Goal: Task Accomplishment & Management: Complete application form

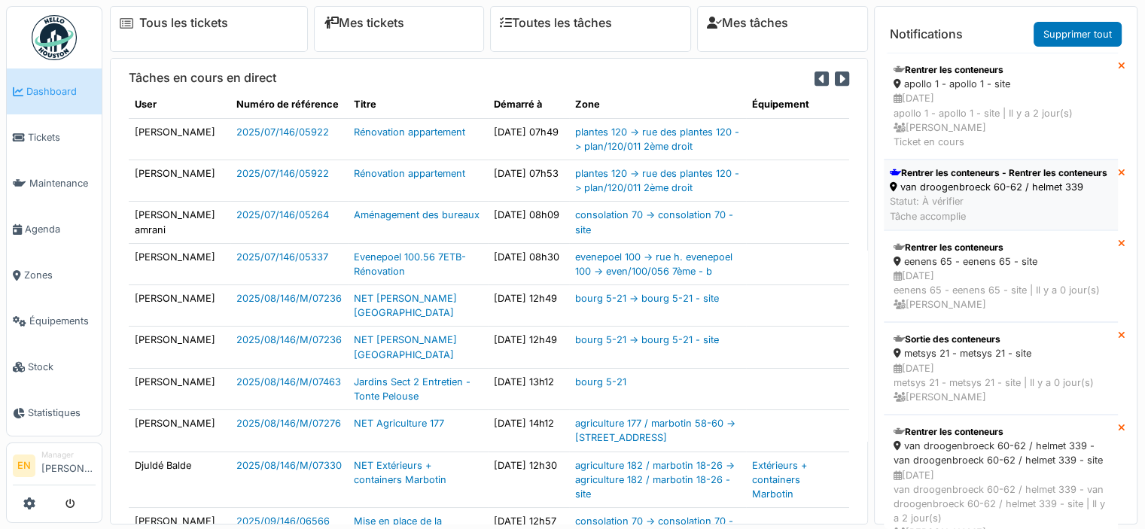
click at [954, 180] on div "Rentrer les conteneurs - Rentrer les conteneurs" at bounding box center [997, 173] width 217 height 14
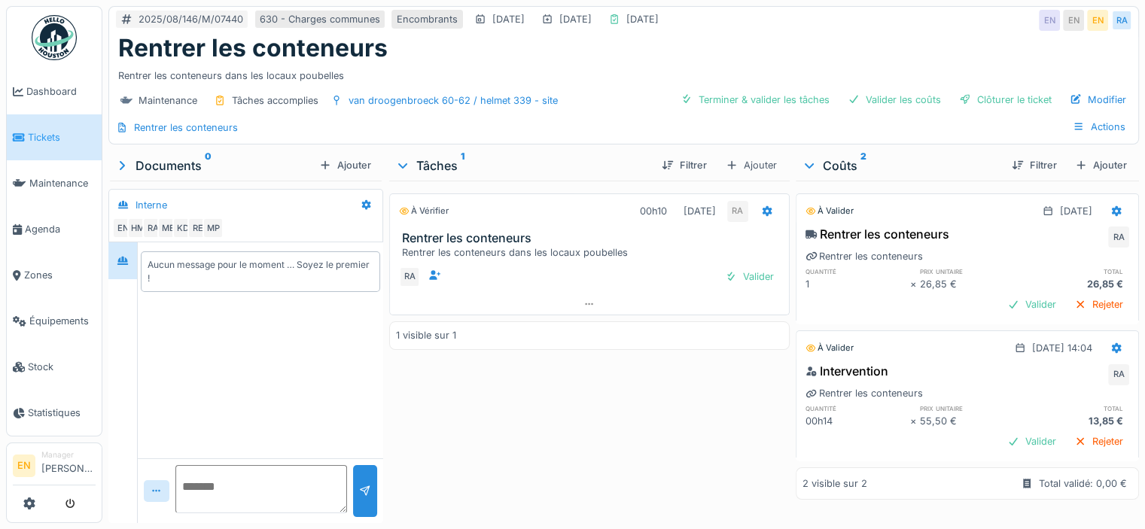
scroll to position [3, 0]
click at [981, 94] on div "Clôturer le ticket" at bounding box center [1005, 100] width 105 height 20
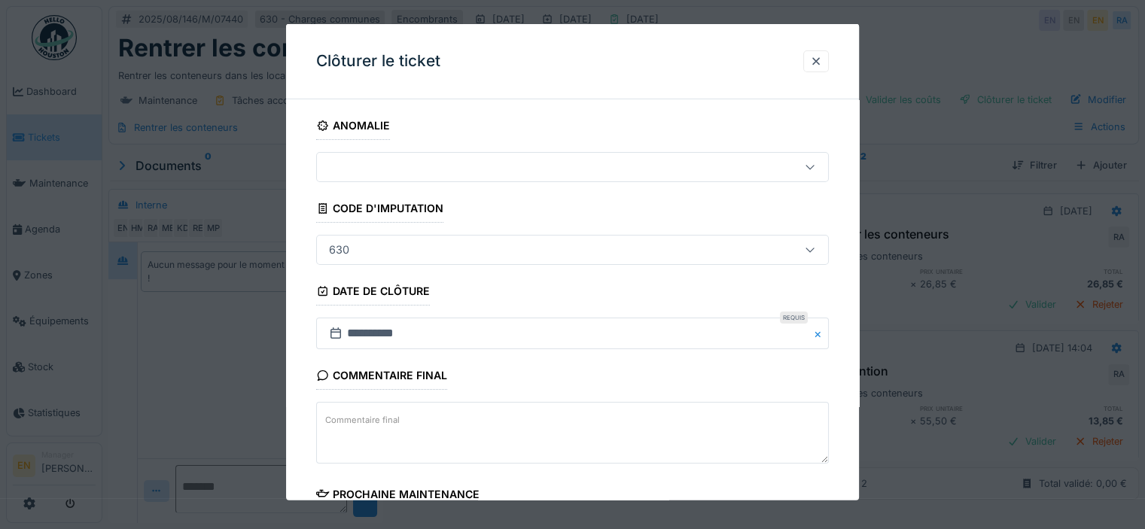
click at [852, 363] on div "**********" at bounding box center [572, 429] width 573 height 637
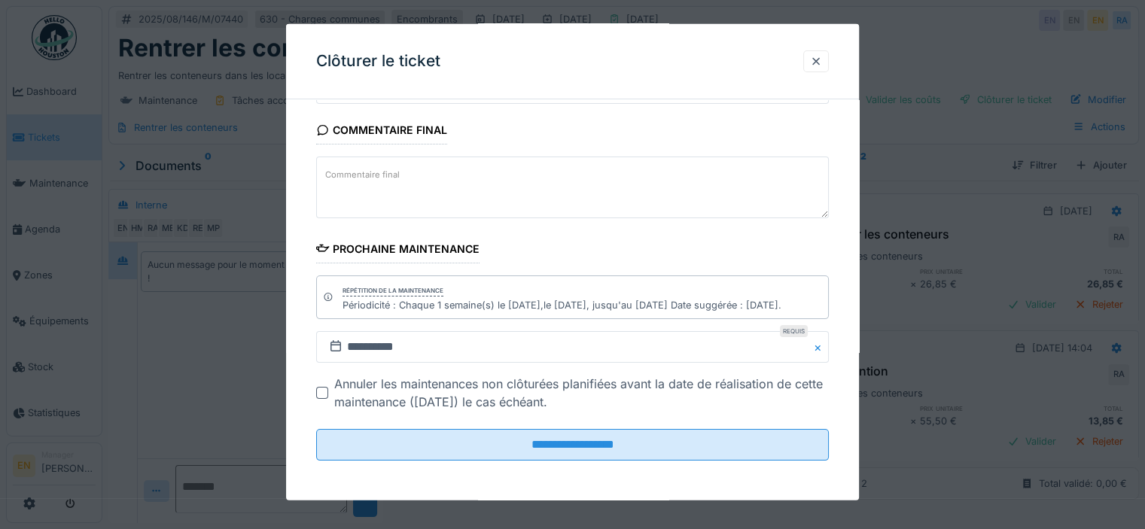
scroll to position [11, 0]
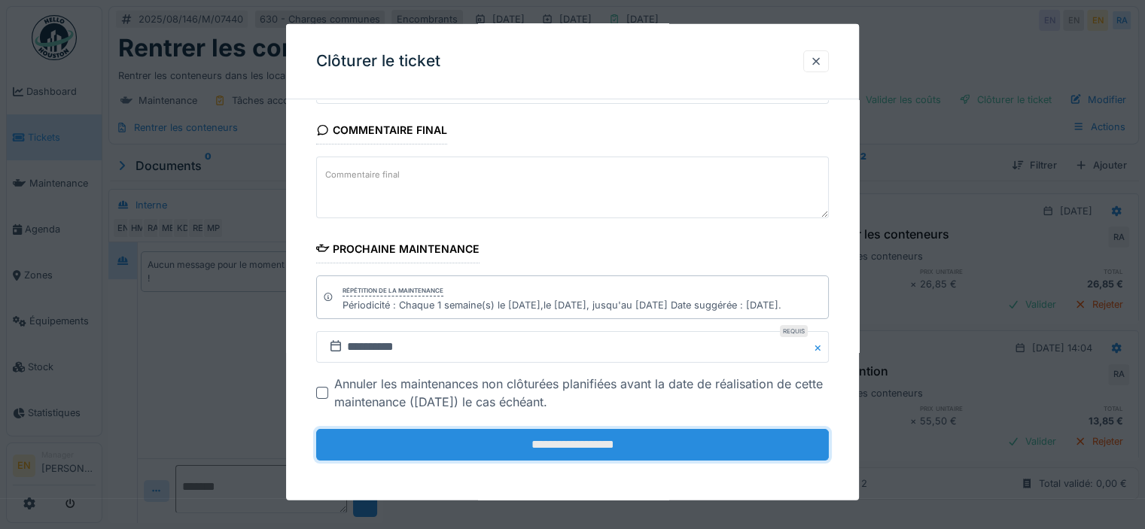
click at [624, 453] on input "**********" at bounding box center [572, 445] width 512 height 32
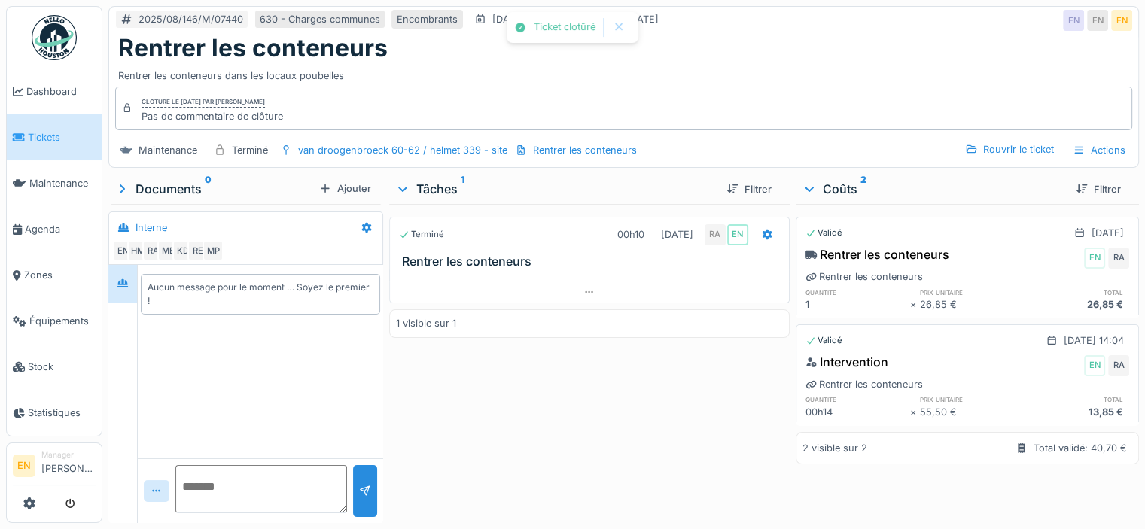
scroll to position [0, 0]
click at [451, 411] on div "Terminé 00h10 22/08/2025 RA EN Rentrer les conteneurs 1 visible sur 1" at bounding box center [589, 360] width 400 height 313
click at [56, 40] on img at bounding box center [54, 37] width 45 height 45
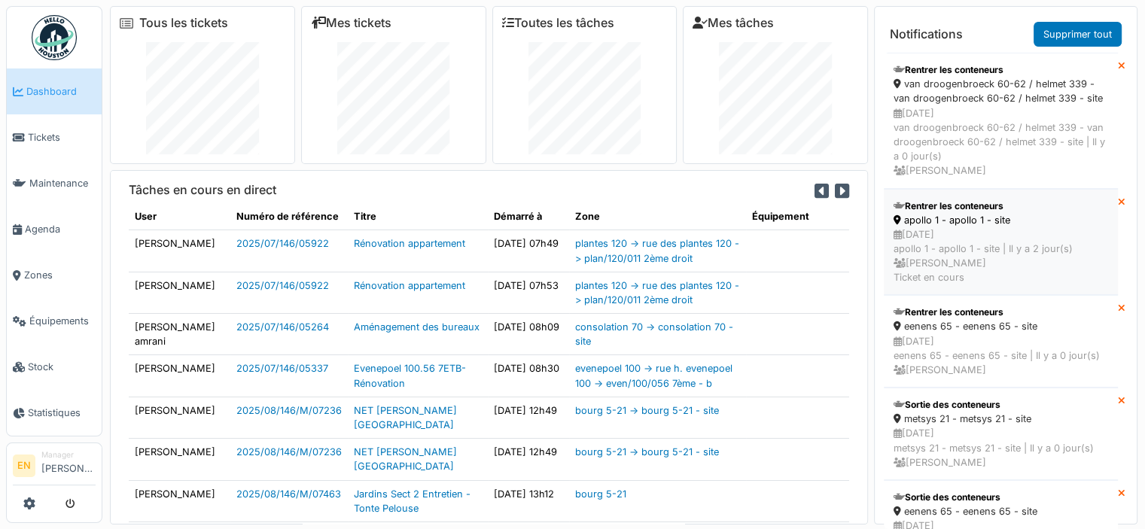
click at [969, 248] on div "22/08/2025 apollo 1 - apollo 1 - site | Il y a 2 jour(s) Emmanuelle Ndomandji T…" at bounding box center [1000, 256] width 214 height 58
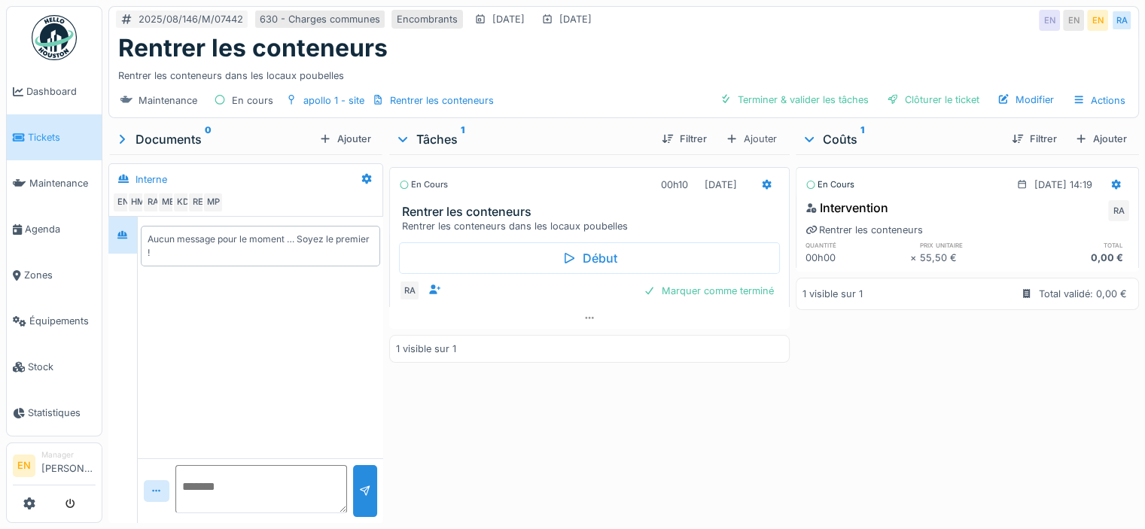
click at [55, 32] on img at bounding box center [54, 37] width 45 height 45
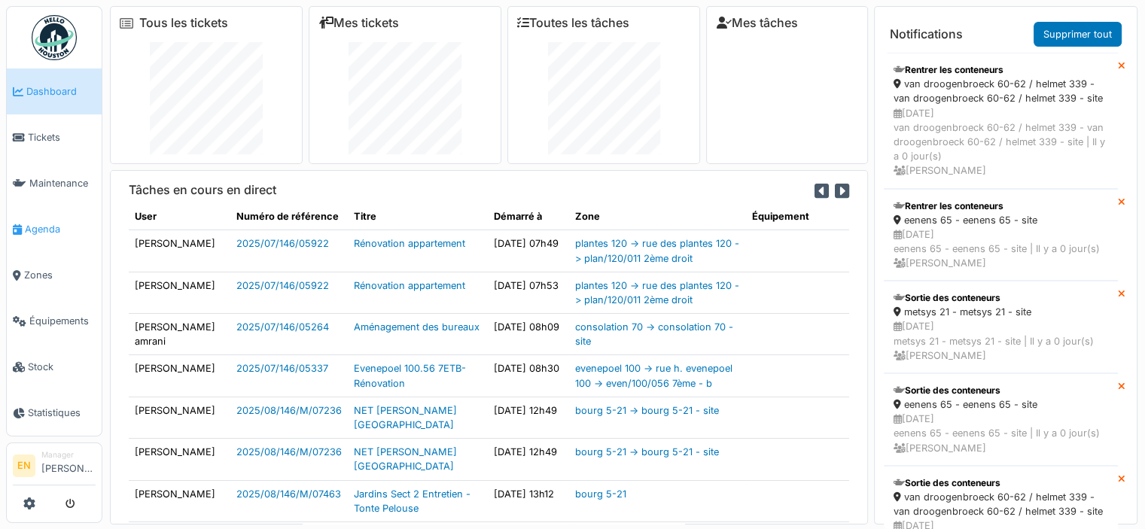
click at [42, 225] on span "Agenda" at bounding box center [60, 229] width 71 height 14
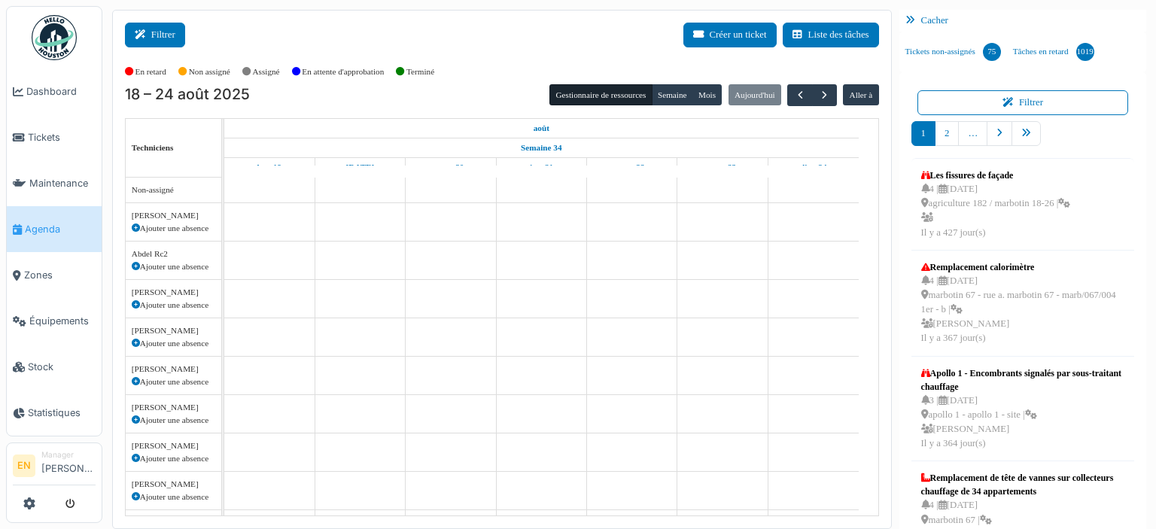
click at [166, 41] on button "Filtrer" at bounding box center [155, 35] width 60 height 25
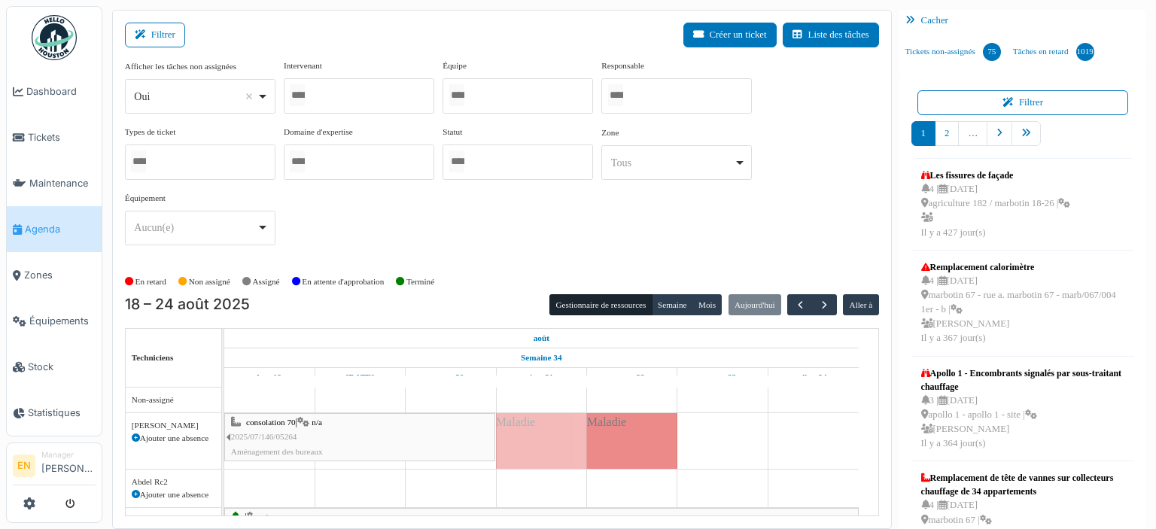
click at [482, 96] on div at bounding box center [517, 95] width 151 height 35
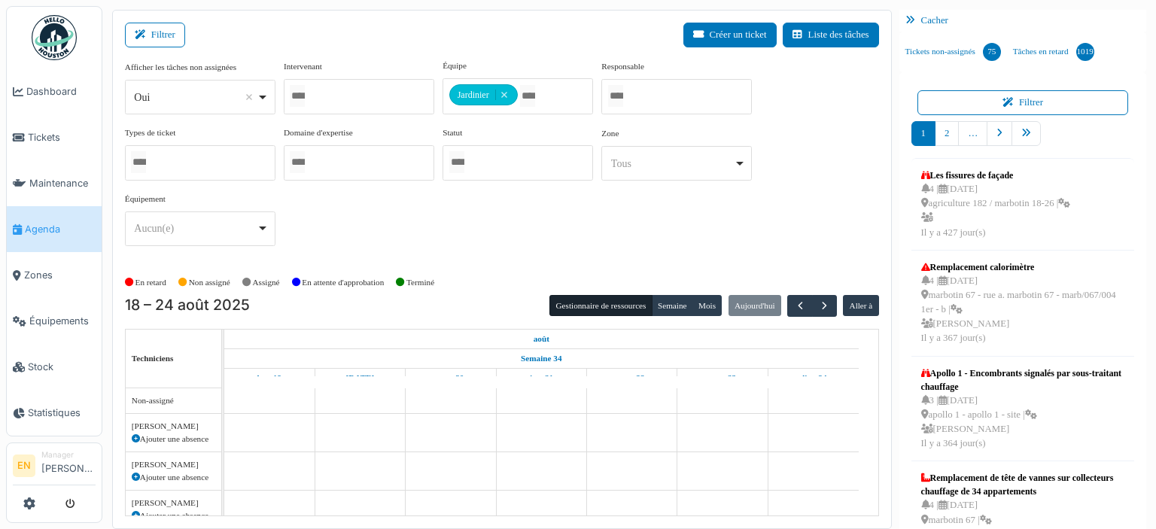
click at [668, 236] on div "Afficher les tâches non assignées *** Oui Remove item Oui Non Intervenant Abdel…" at bounding box center [502, 158] width 754 height 199
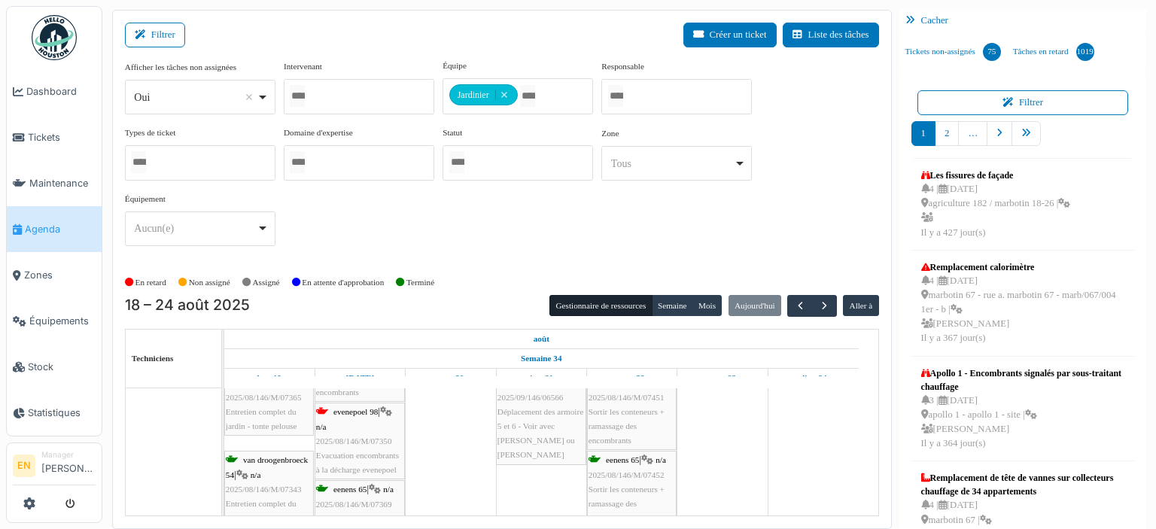
scroll to position [196, 0]
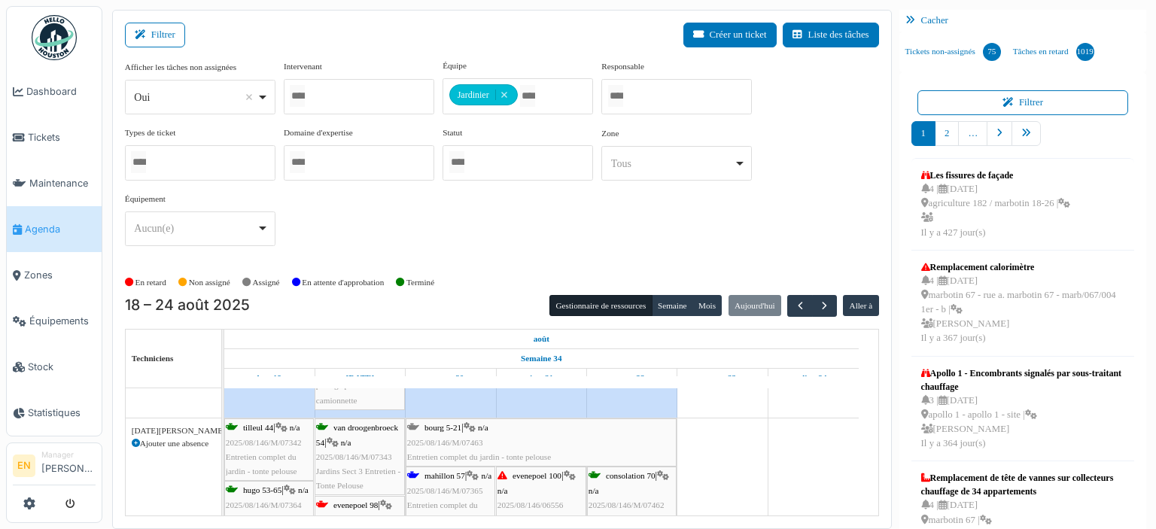
click at [635, 487] on div "consolation 70 | n/a 2025/08/146/M/07462 Sortir les conteneurs + ramassage des …" at bounding box center [631, 512] width 87 height 87
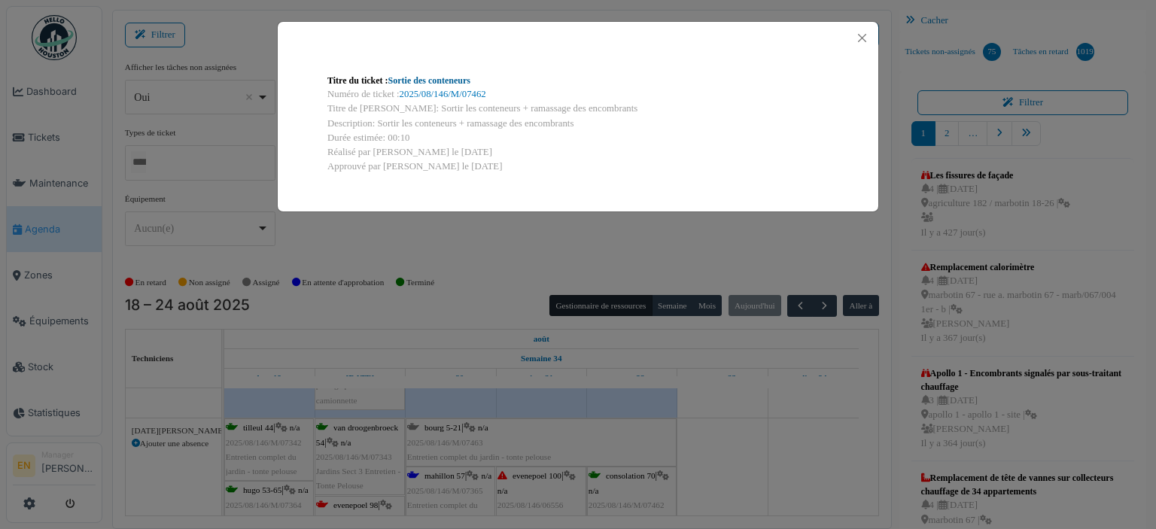
click at [438, 84] on link "Sortie des conteneurs" at bounding box center [429, 80] width 82 height 11
click at [861, 38] on button "Close" at bounding box center [862, 38] width 20 height 20
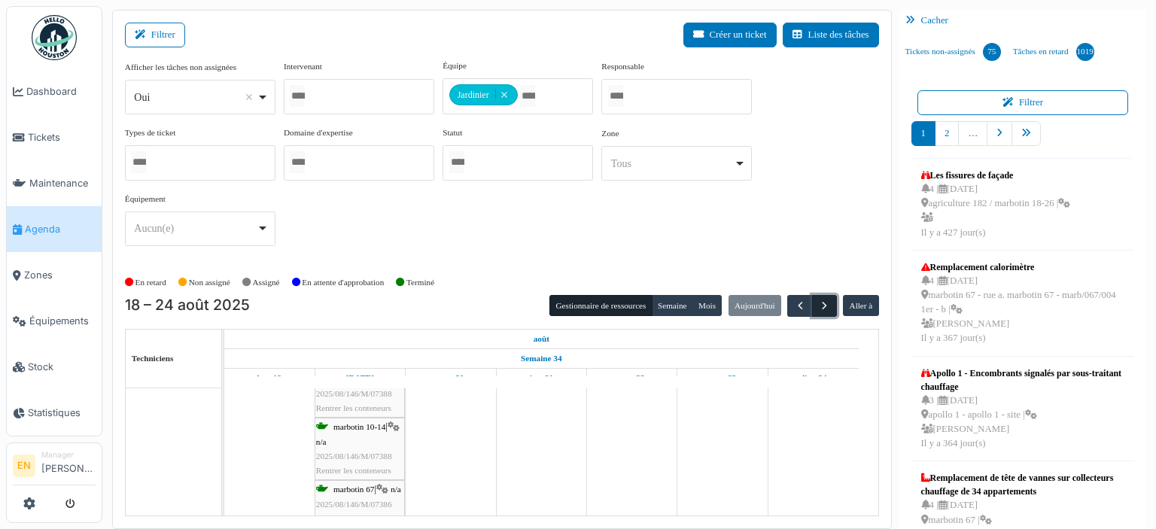
click at [818, 303] on span "button" at bounding box center [824, 306] width 13 height 13
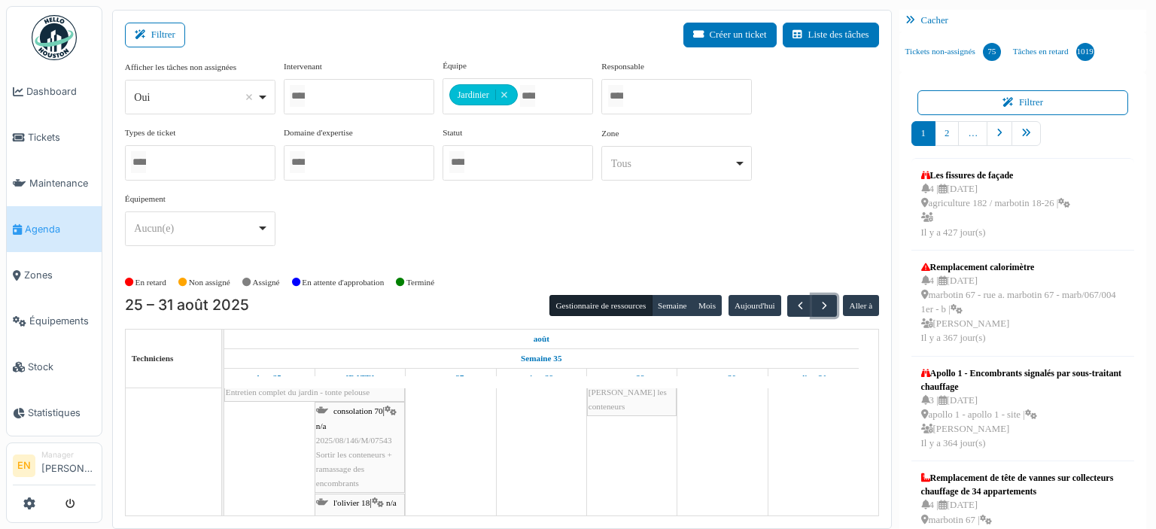
click at [354, 436] on span "2025/08/146/M/07543" at bounding box center [354, 440] width 76 height 9
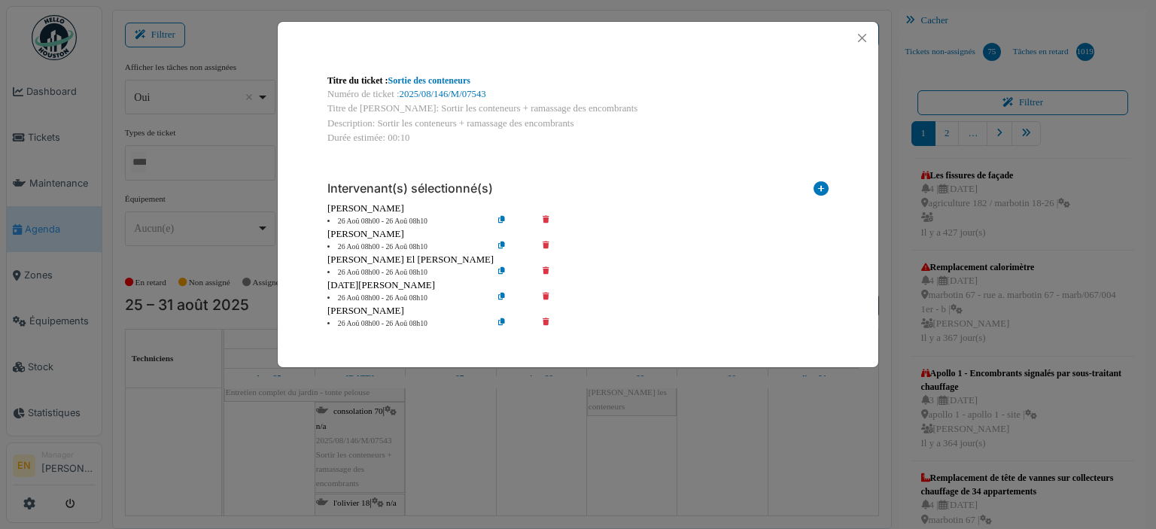
click at [548, 217] on icon at bounding box center [556, 221] width 43 height 11
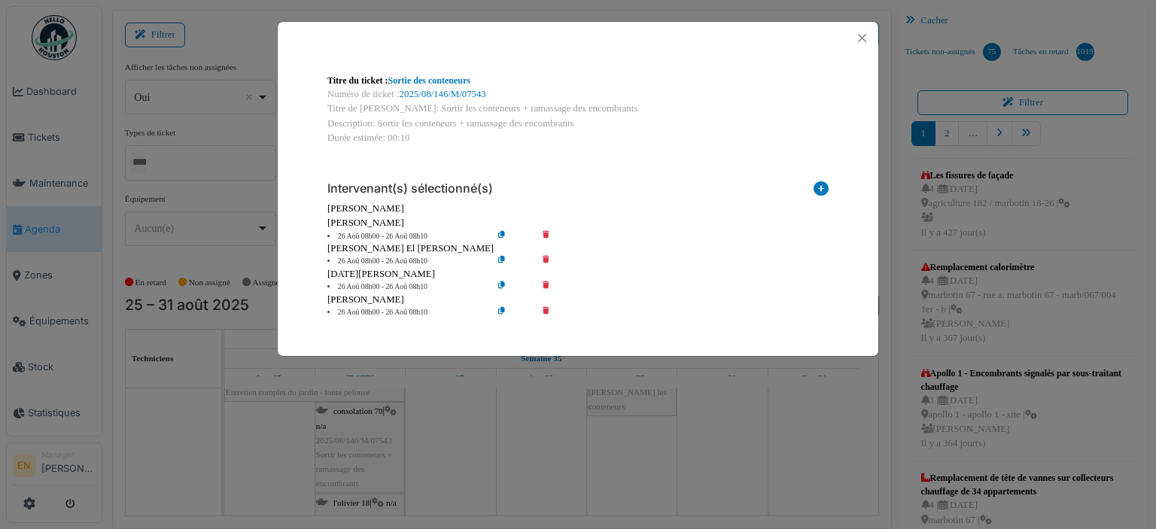
click at [548, 231] on icon at bounding box center [556, 236] width 43 height 11
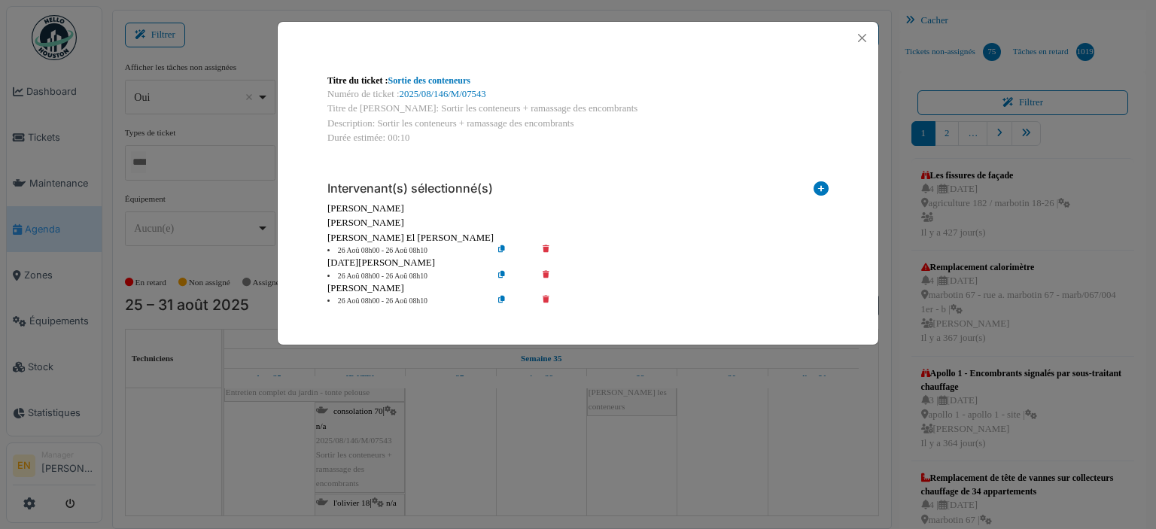
click at [545, 250] on icon at bounding box center [556, 250] width 43 height 11
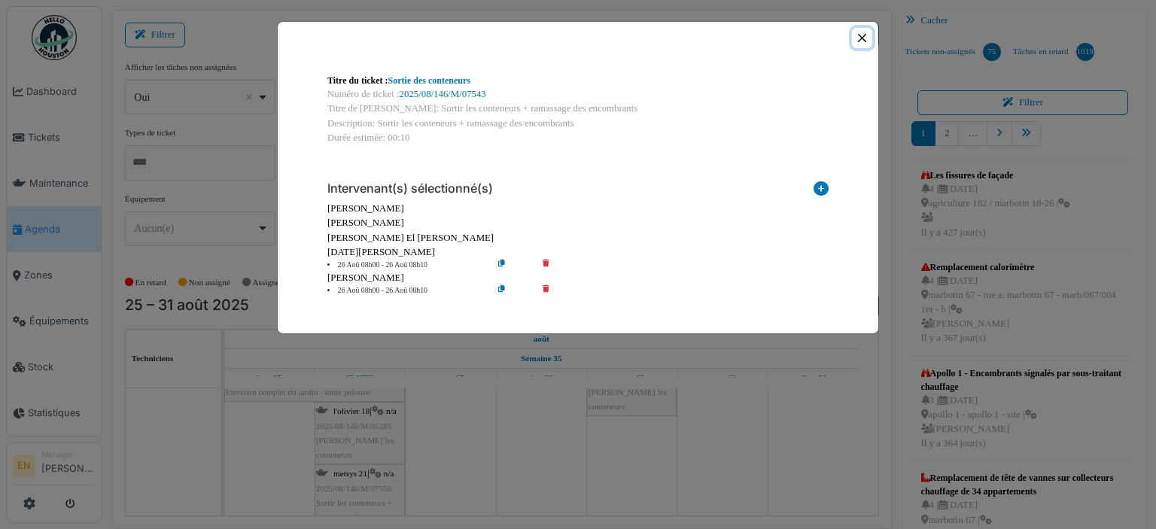
click at [859, 37] on button "Close" at bounding box center [862, 38] width 20 height 20
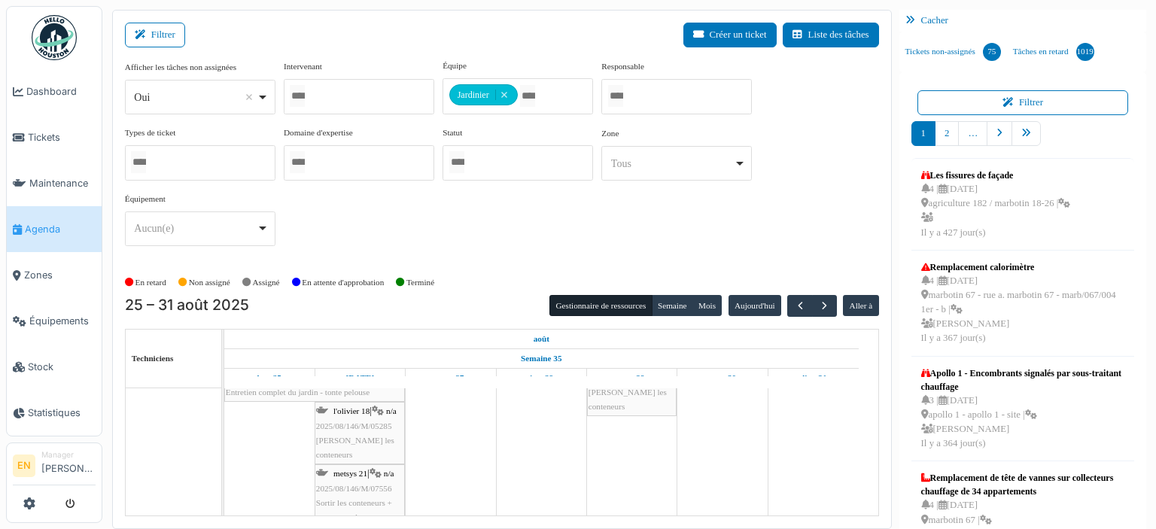
click at [348, 436] on span "Olivier - Rentrer les conteneurs" at bounding box center [355, 447] width 78 height 23
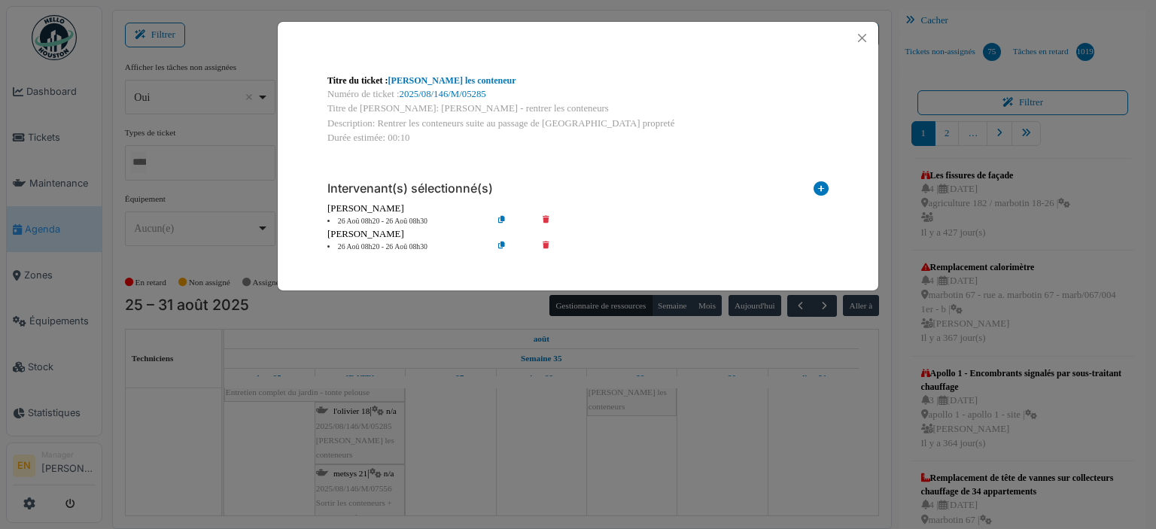
click at [548, 243] on icon at bounding box center [556, 247] width 43 height 11
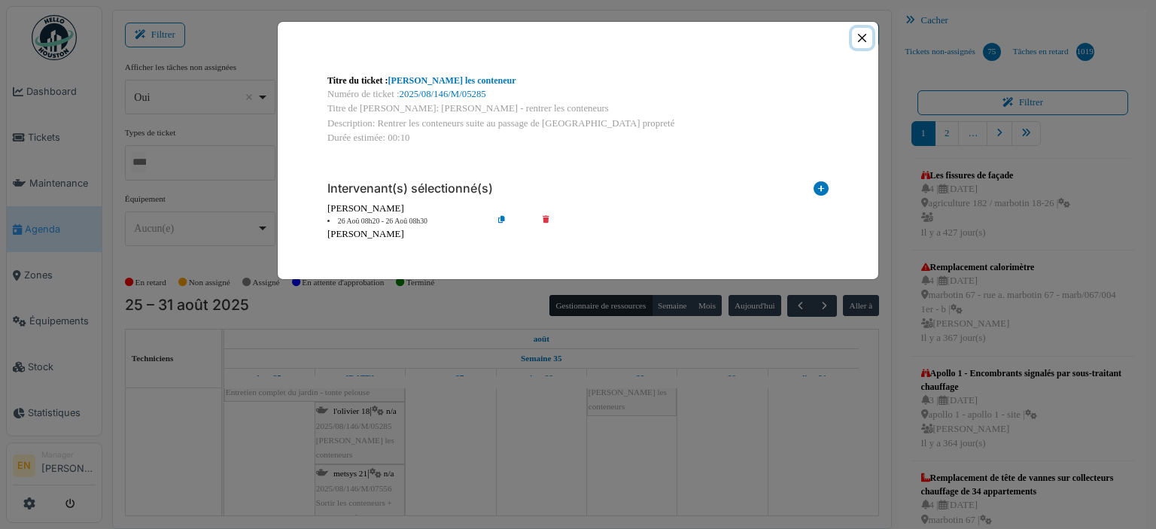
click at [860, 40] on button "Close" at bounding box center [862, 38] width 20 height 20
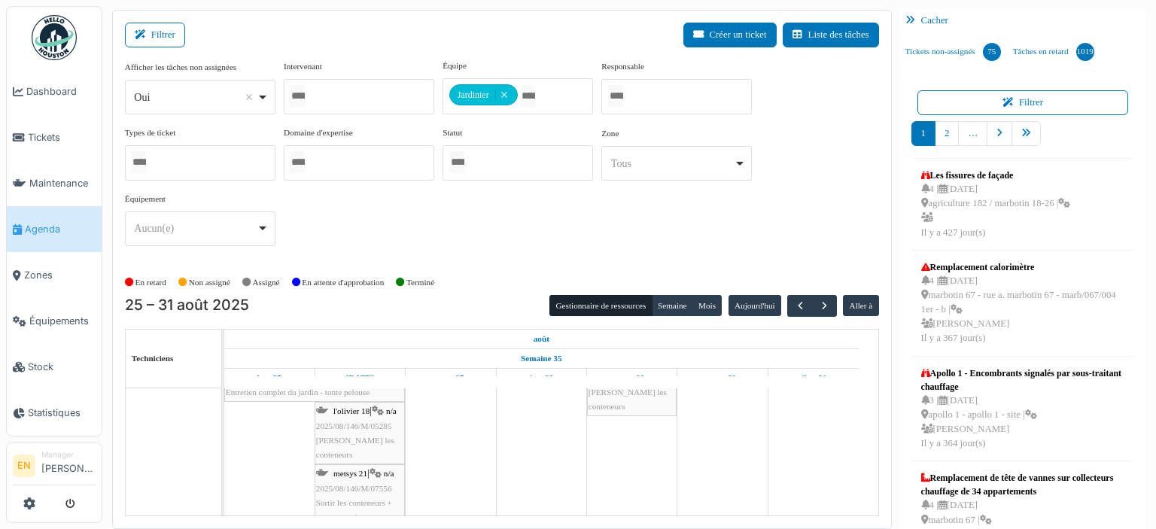
click at [369, 430] on div "l'olivier 18 | n/a 2025/08/146/M/05285 Olivier - Rentrer les conteneurs" at bounding box center [359, 433] width 87 height 58
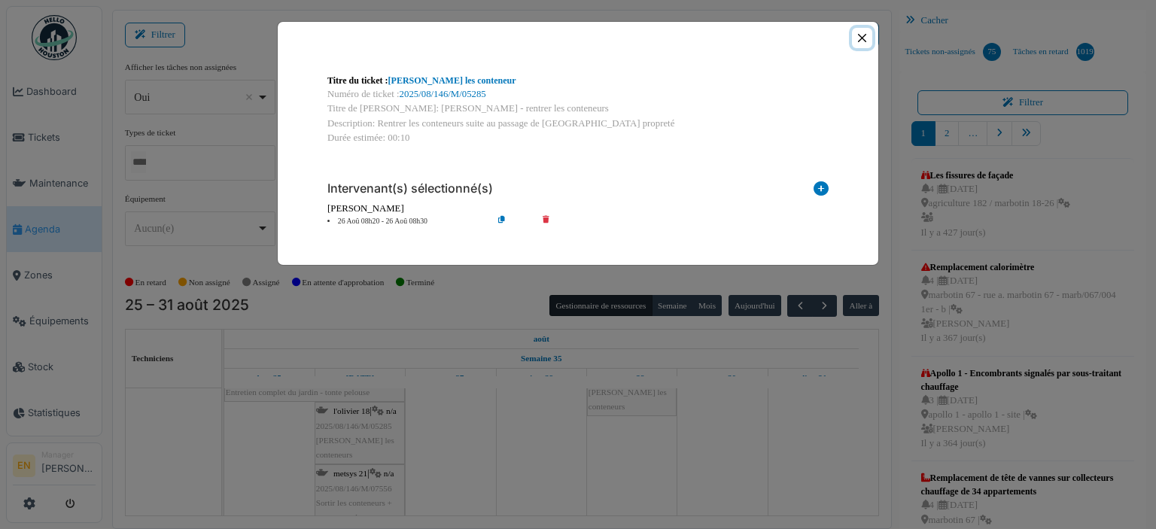
click at [865, 35] on button "Close" at bounding box center [862, 38] width 20 height 20
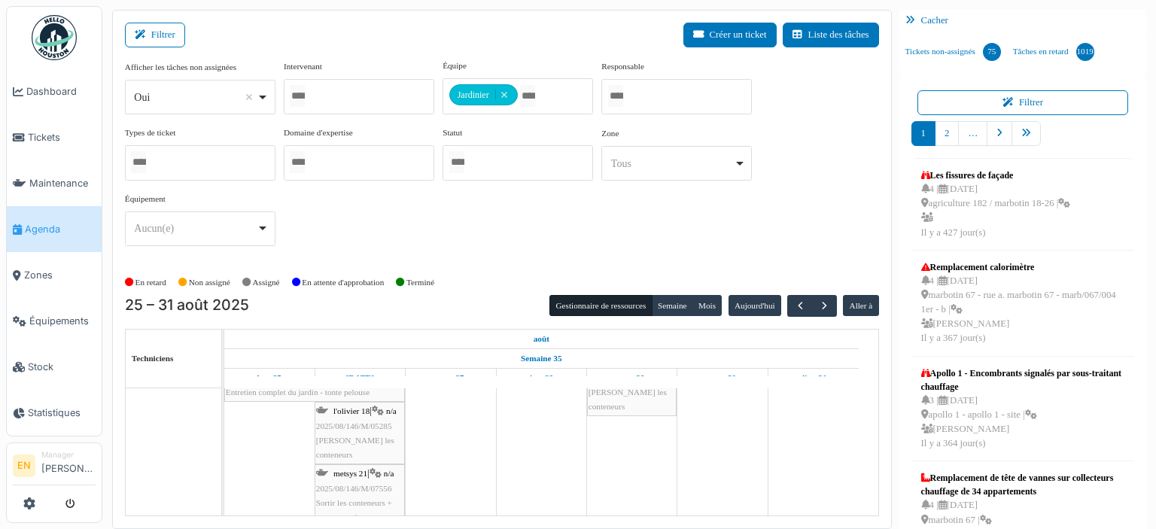
click at [368, 484] on span "2025/08/146/M/07556" at bounding box center [354, 488] width 76 height 9
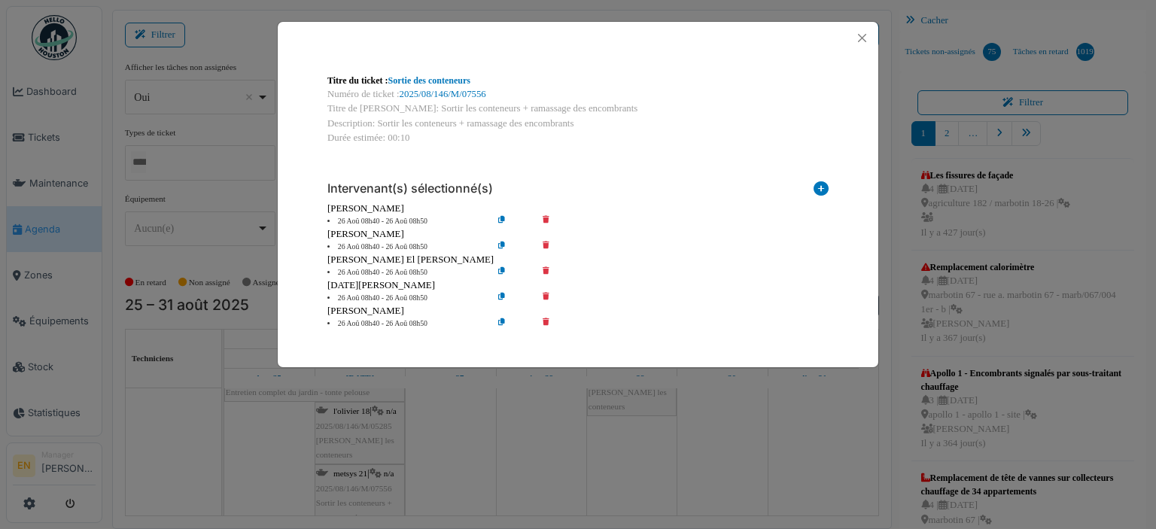
click at [543, 224] on icon at bounding box center [556, 221] width 43 height 11
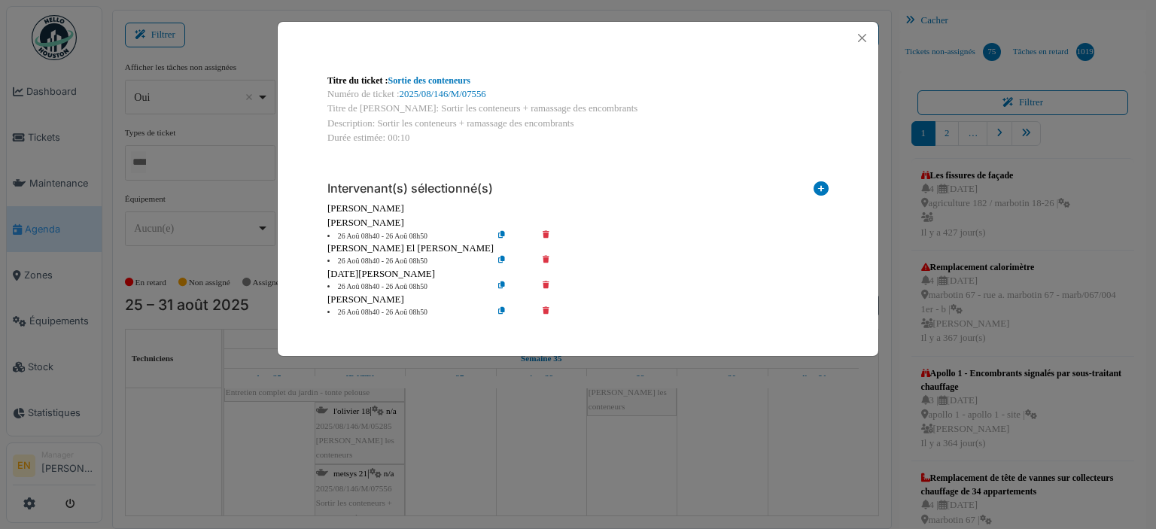
click at [545, 234] on icon at bounding box center [556, 236] width 43 height 11
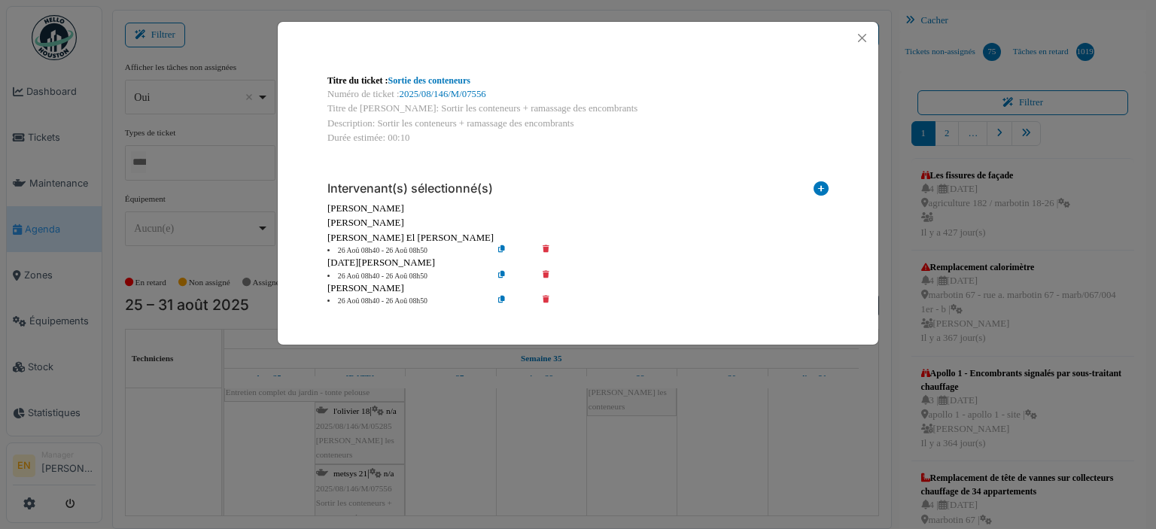
click at [545, 249] on icon at bounding box center [556, 250] width 43 height 11
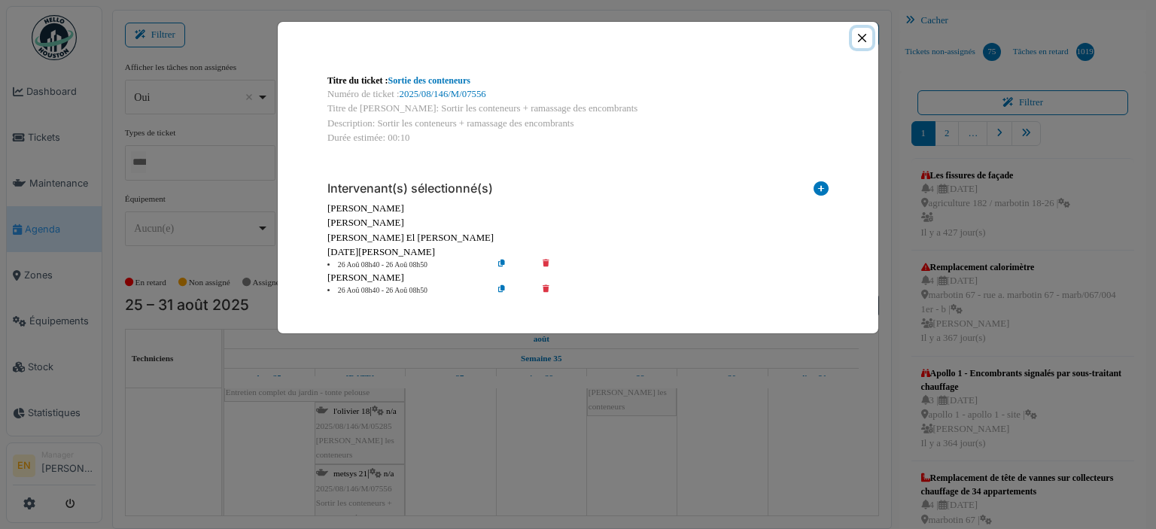
click at [861, 40] on button "Close" at bounding box center [862, 38] width 20 height 20
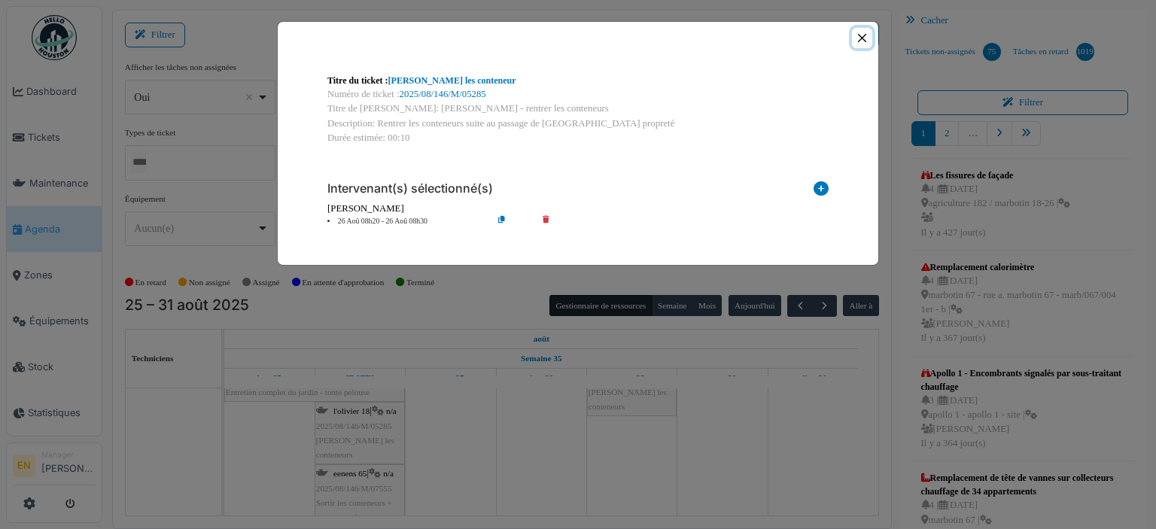
click at [865, 36] on button "Close" at bounding box center [862, 38] width 20 height 20
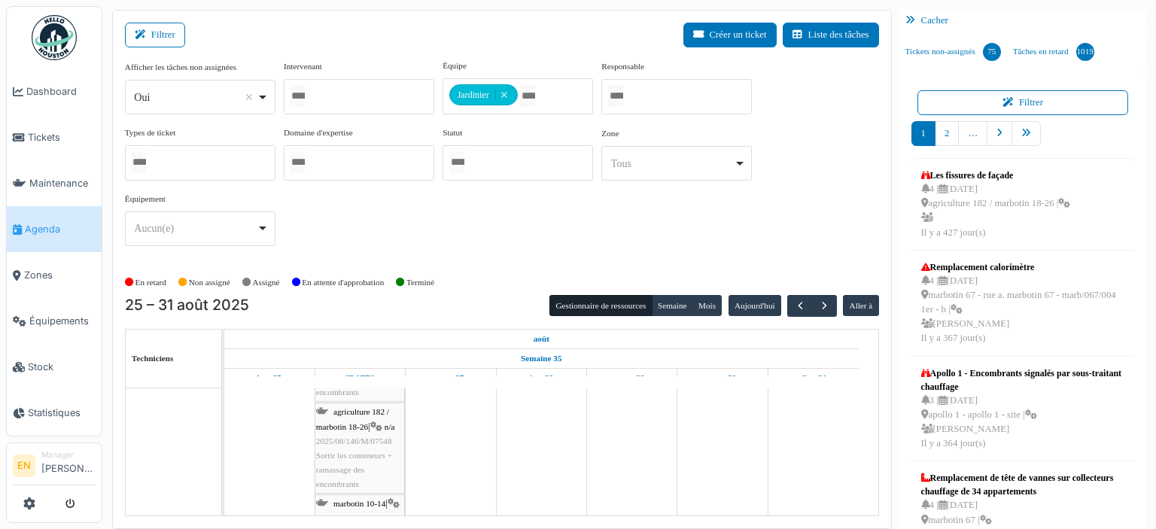
scroll to position [531, 0]
click at [351, 424] on div "consolation 70 | n/a 2025/08/146/M/07545 Rentrer les conteneurs" at bounding box center [359, 438] width 87 height 58
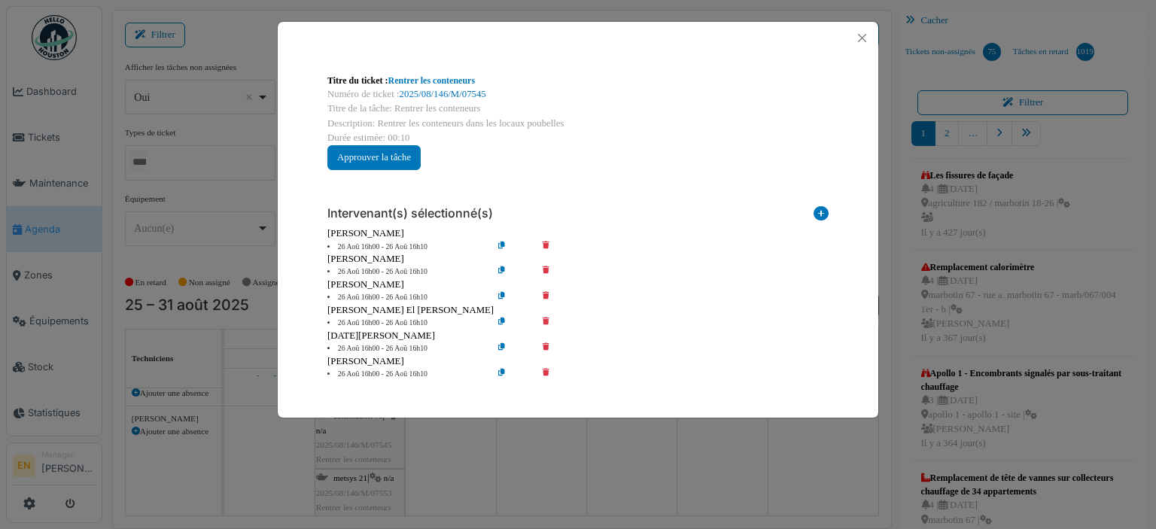
click at [545, 266] on icon at bounding box center [556, 271] width 43 height 11
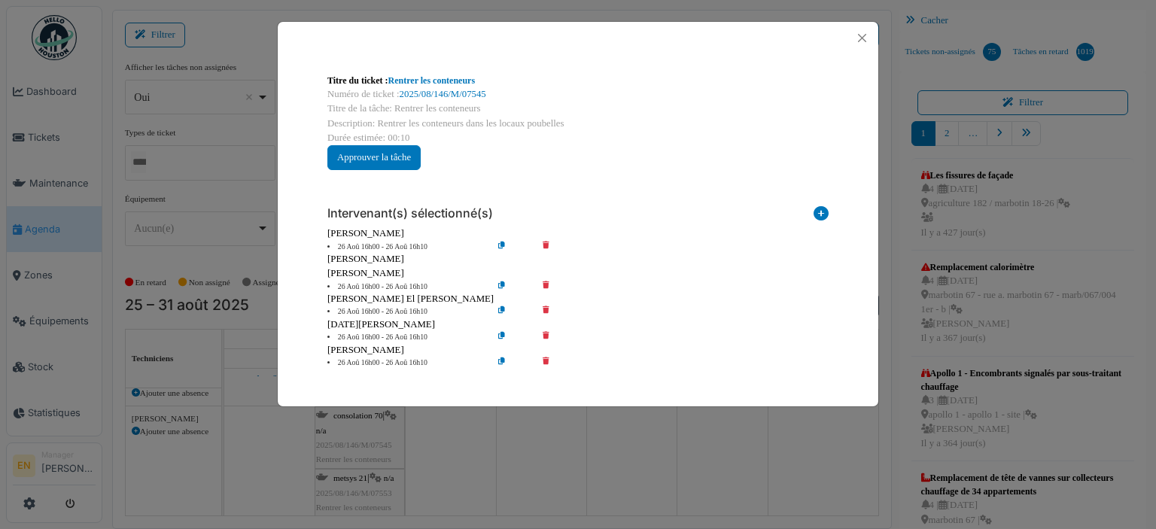
click at [548, 282] on icon at bounding box center [556, 286] width 43 height 11
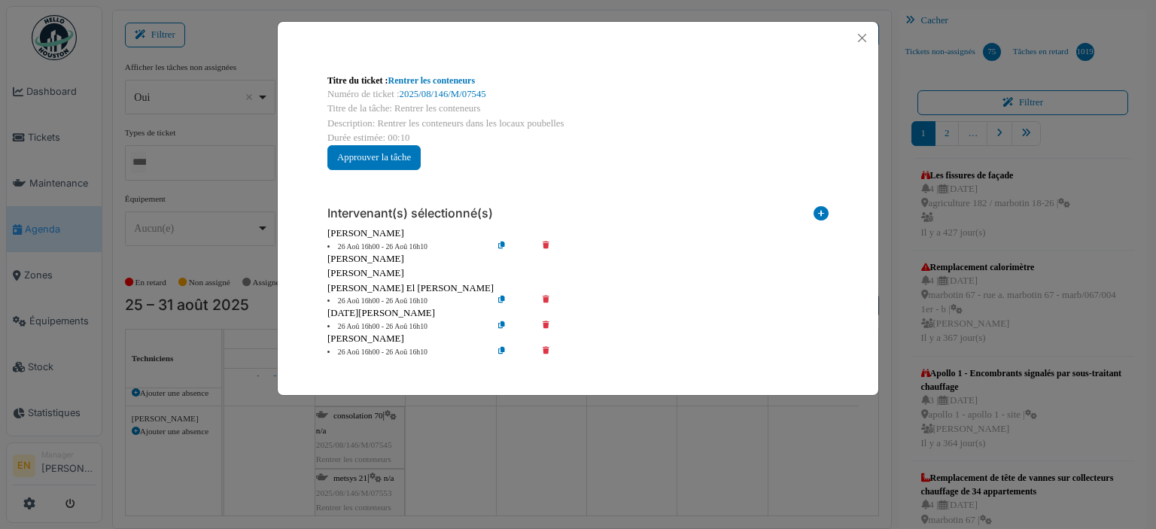
click at [546, 299] on icon at bounding box center [556, 301] width 43 height 11
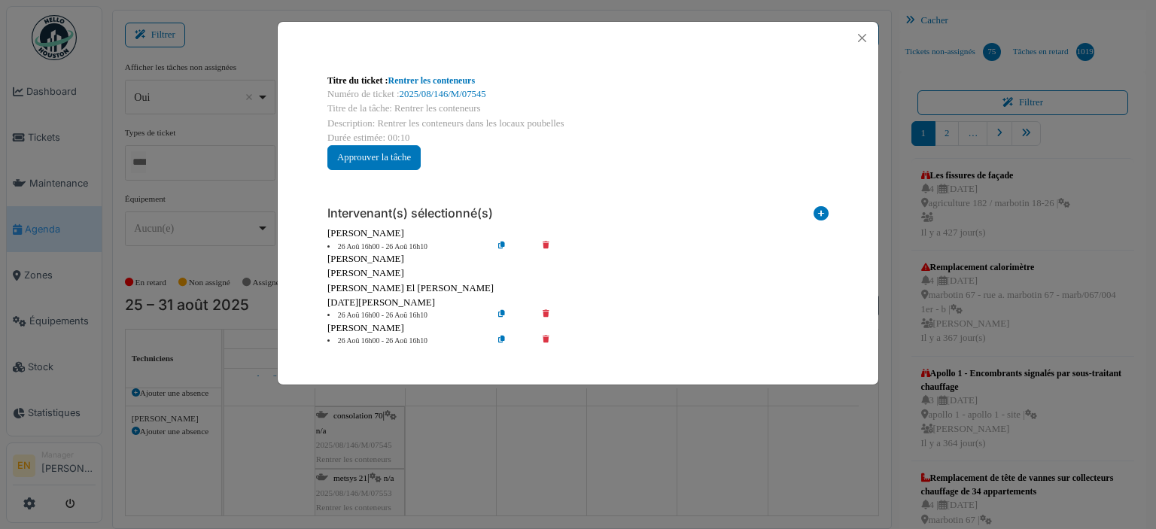
click at [546, 312] on icon at bounding box center [556, 315] width 43 height 11
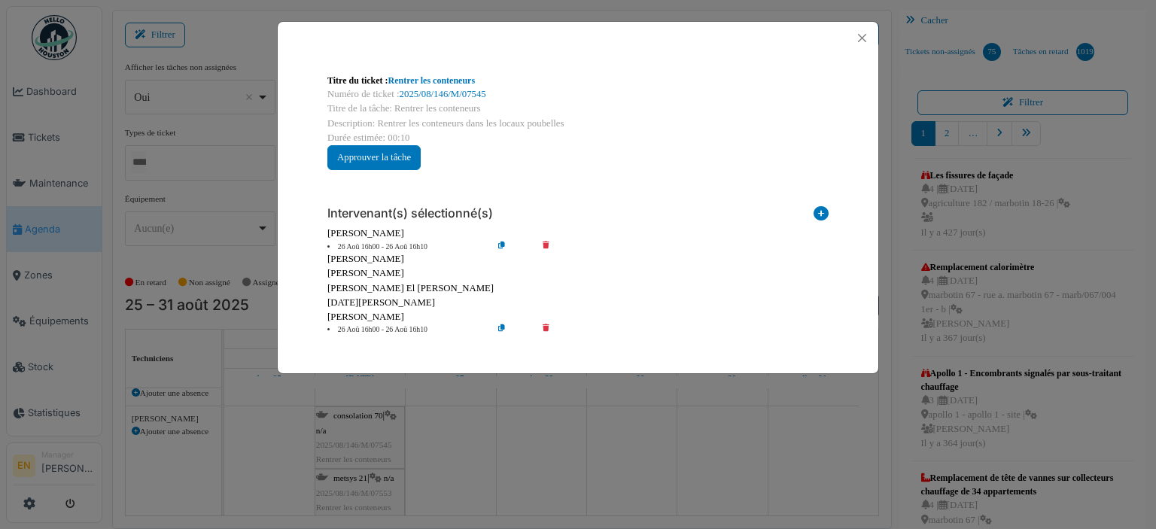
click at [546, 332] on icon at bounding box center [556, 329] width 43 height 11
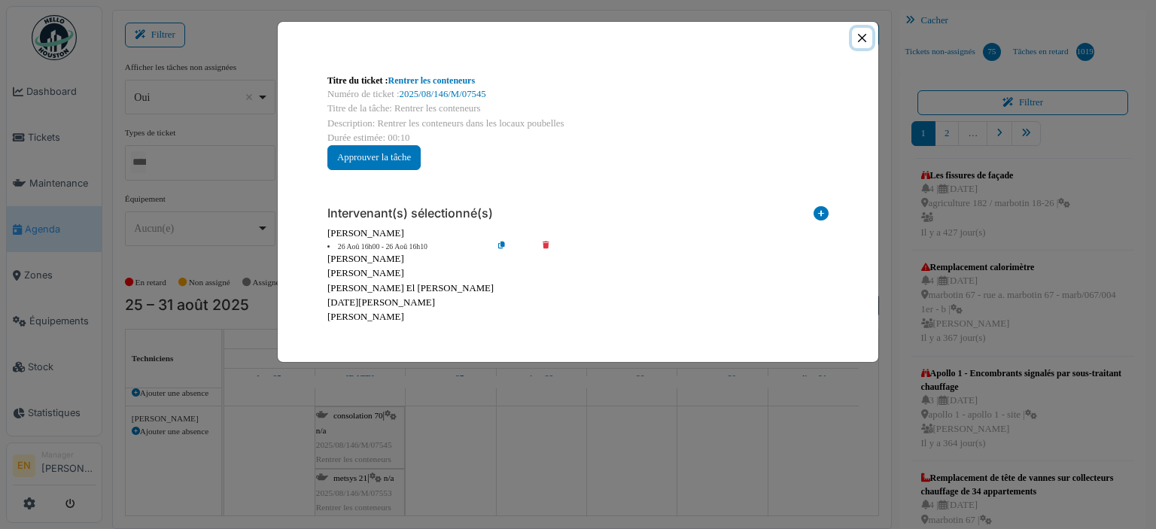
click at [864, 35] on button "Close" at bounding box center [862, 38] width 20 height 20
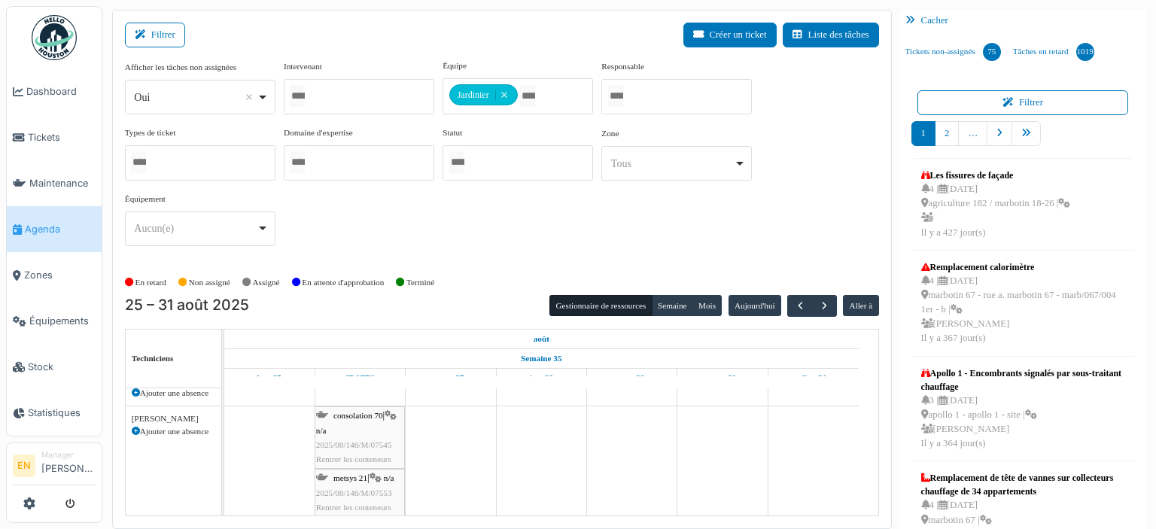
click at [355, 430] on div "consolation 70 | n/a 2025/08/146/M/07545 Rentrer les conteneurs" at bounding box center [359, 438] width 87 height 58
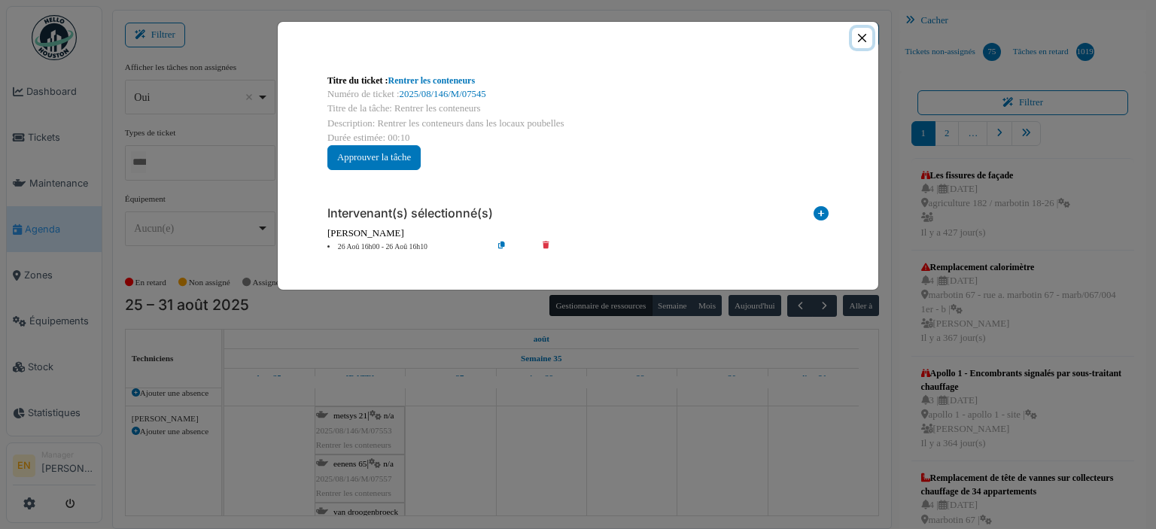
click at [863, 35] on button "Close" at bounding box center [862, 38] width 20 height 20
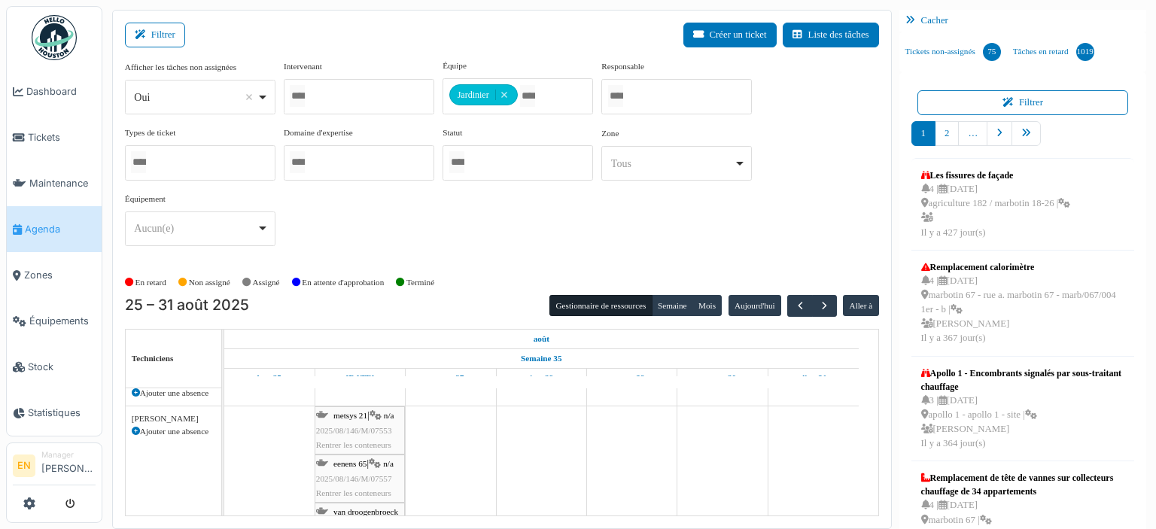
click at [347, 430] on span "2025/08/146/M/07553" at bounding box center [354, 430] width 76 height 9
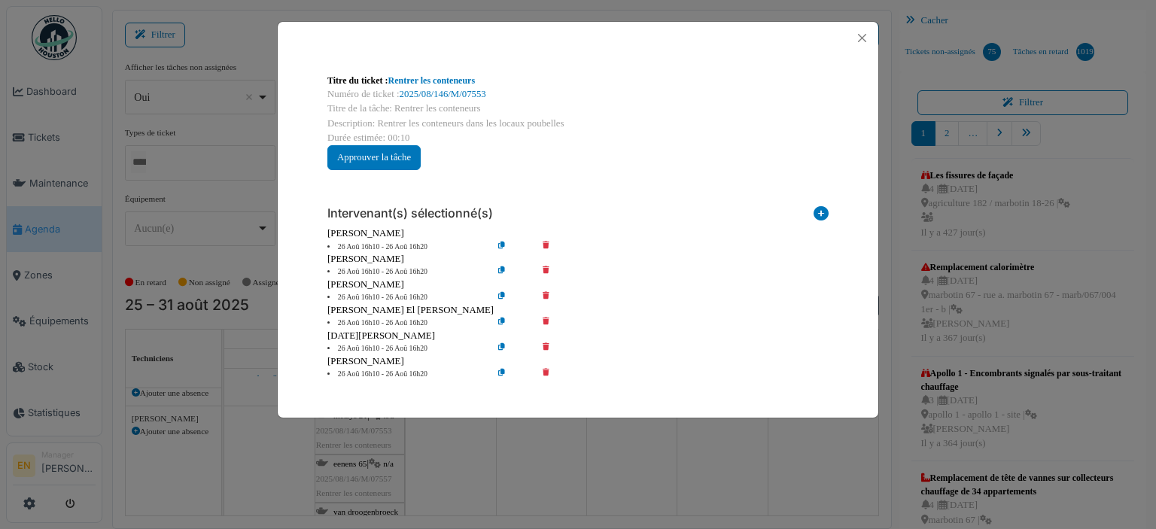
click at [546, 269] on icon at bounding box center [556, 271] width 43 height 11
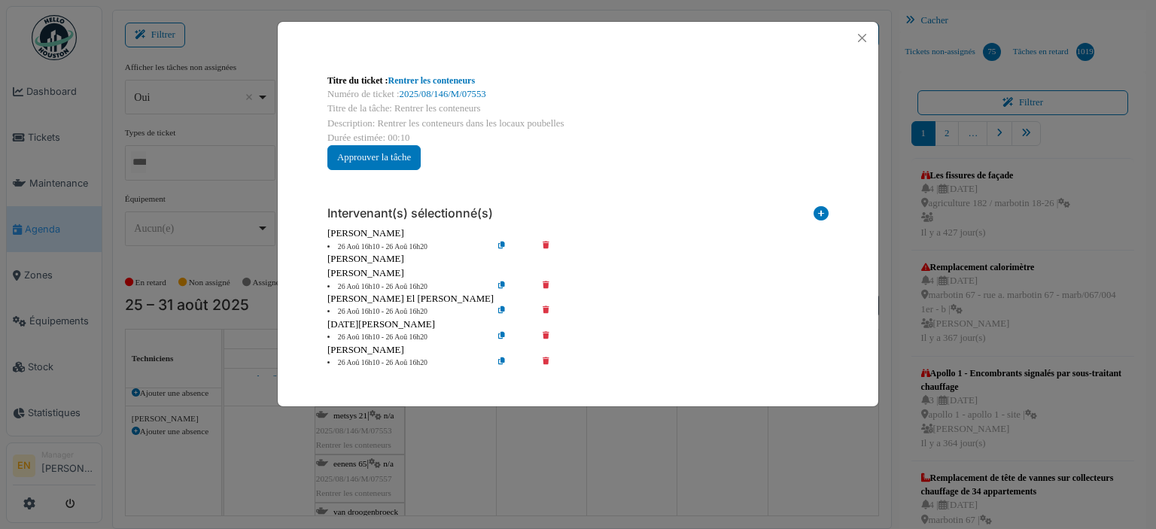
click at [547, 287] on icon at bounding box center [556, 286] width 43 height 11
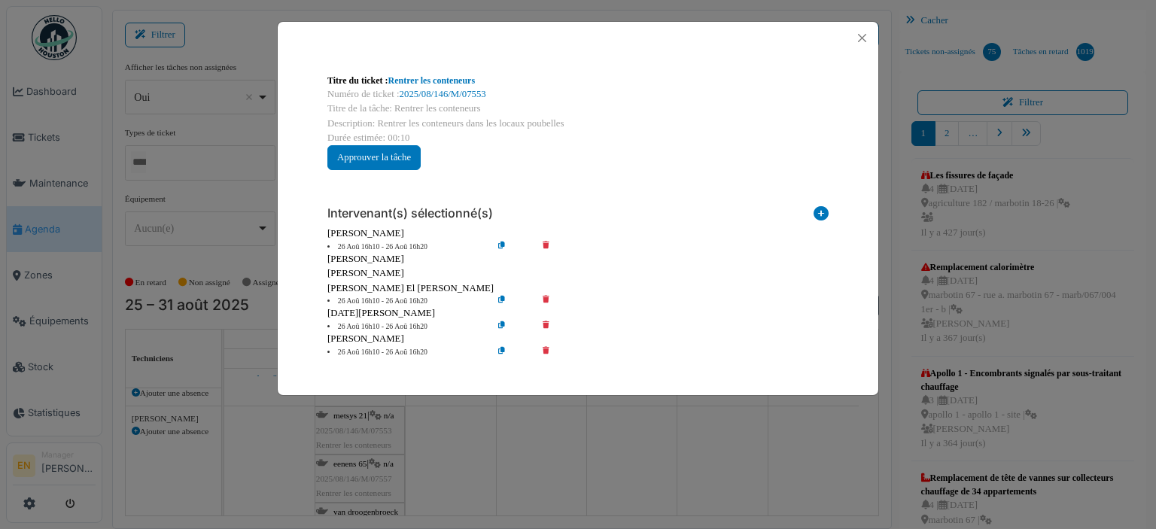
click at [548, 301] on icon at bounding box center [556, 301] width 43 height 11
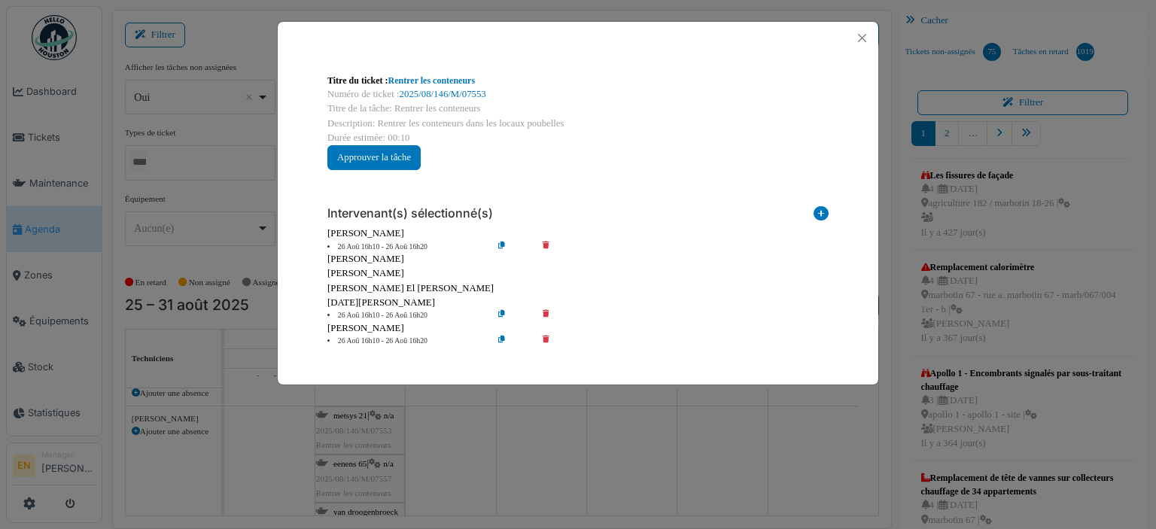
click at [548, 314] on icon at bounding box center [556, 315] width 43 height 11
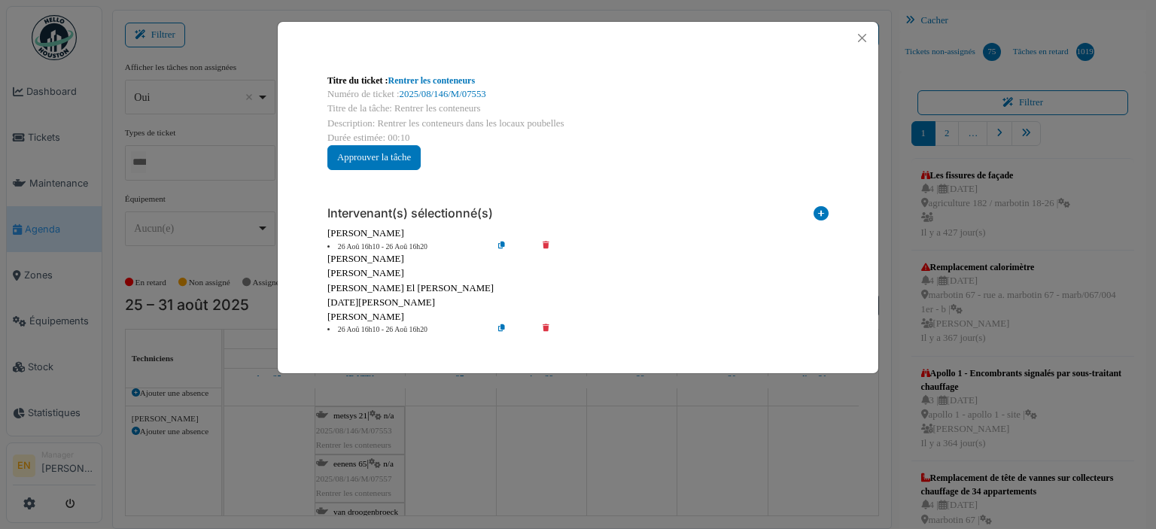
click at [545, 329] on icon at bounding box center [556, 329] width 43 height 11
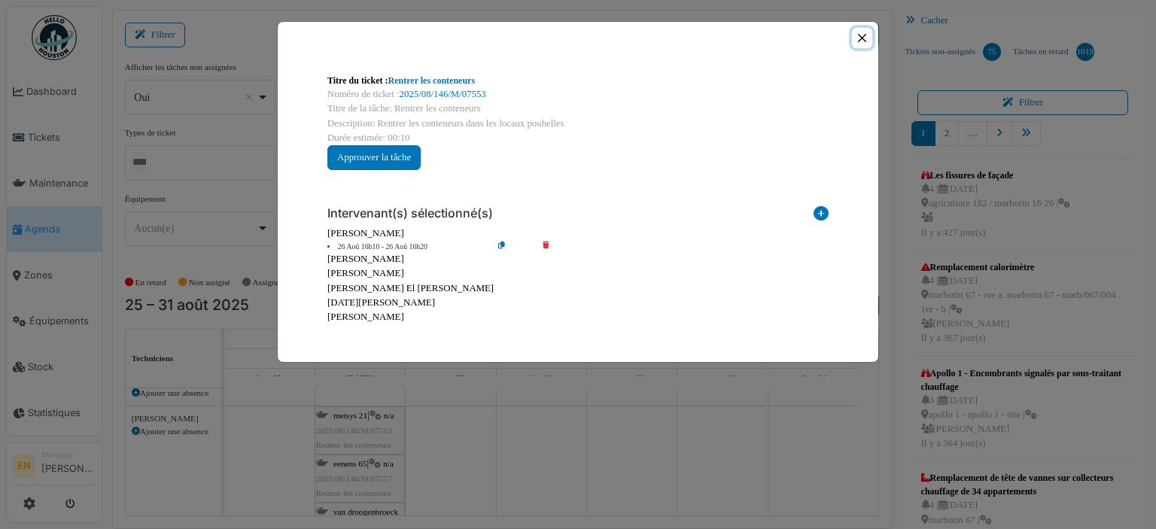
click at [864, 42] on button "Close" at bounding box center [862, 38] width 20 height 20
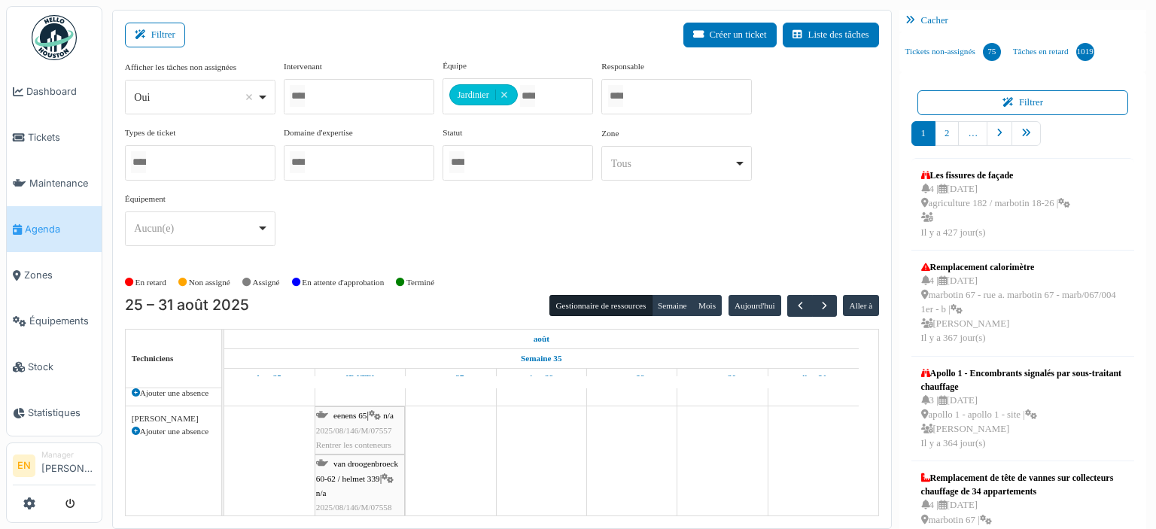
click at [353, 467] on div "van droogenbroeck 60-62 / helmet 339 | n/a 2025/08/146/M/07558 Rentrer les cont…" at bounding box center [359, 493] width 87 height 72
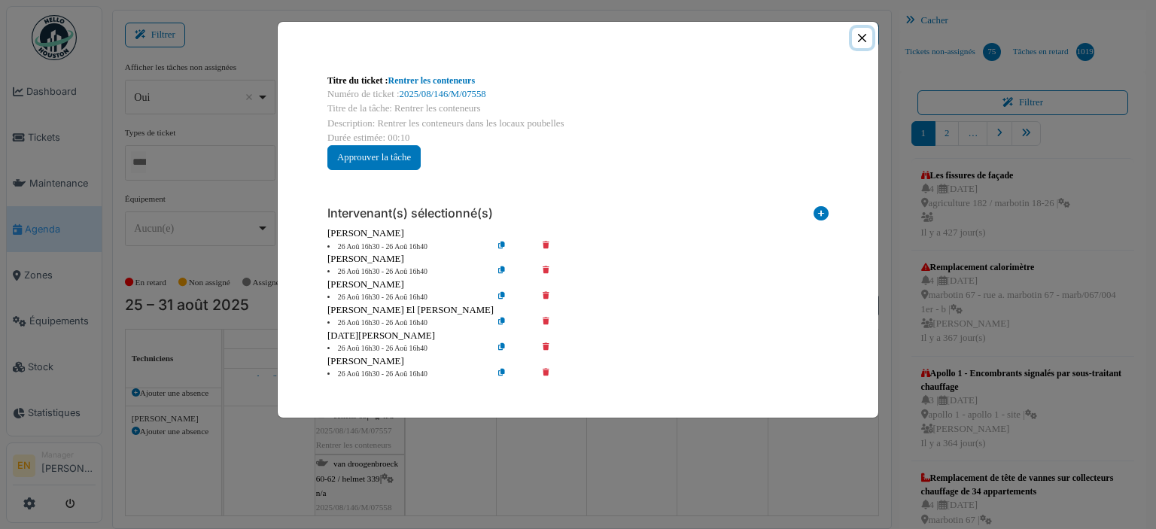
click at [865, 35] on button "Close" at bounding box center [862, 38] width 20 height 20
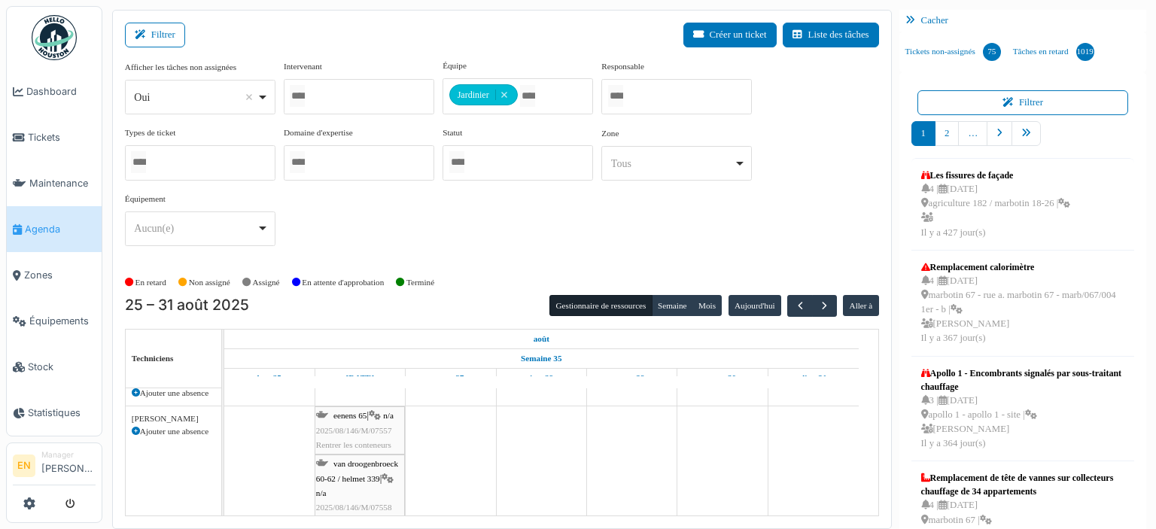
click at [360, 421] on div "eenens 65 | n/a 2025/08/146/M/07557 Rentrer les conteneurs" at bounding box center [359, 431] width 87 height 44
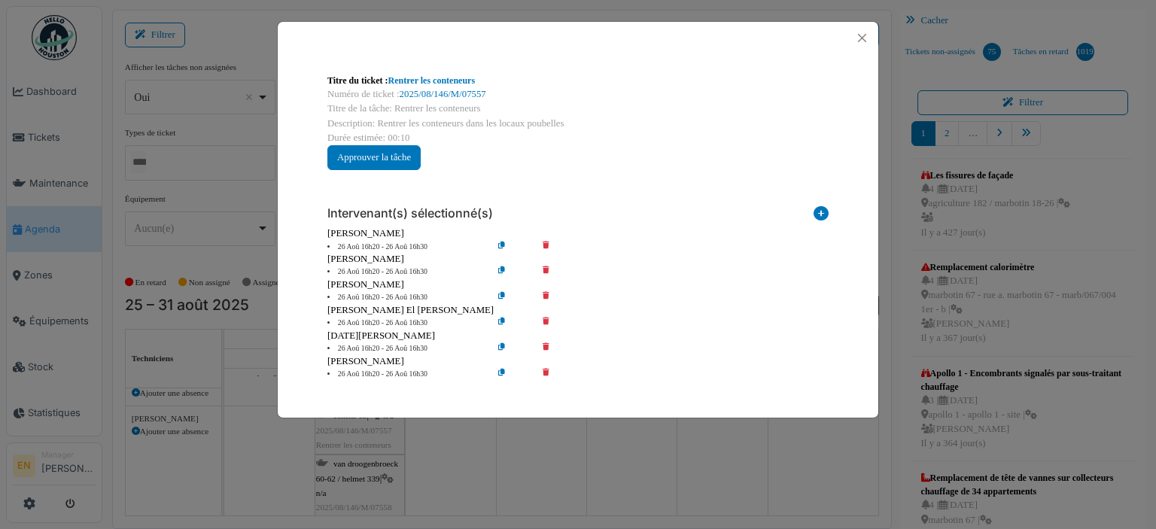
click at [546, 267] on icon at bounding box center [556, 271] width 43 height 11
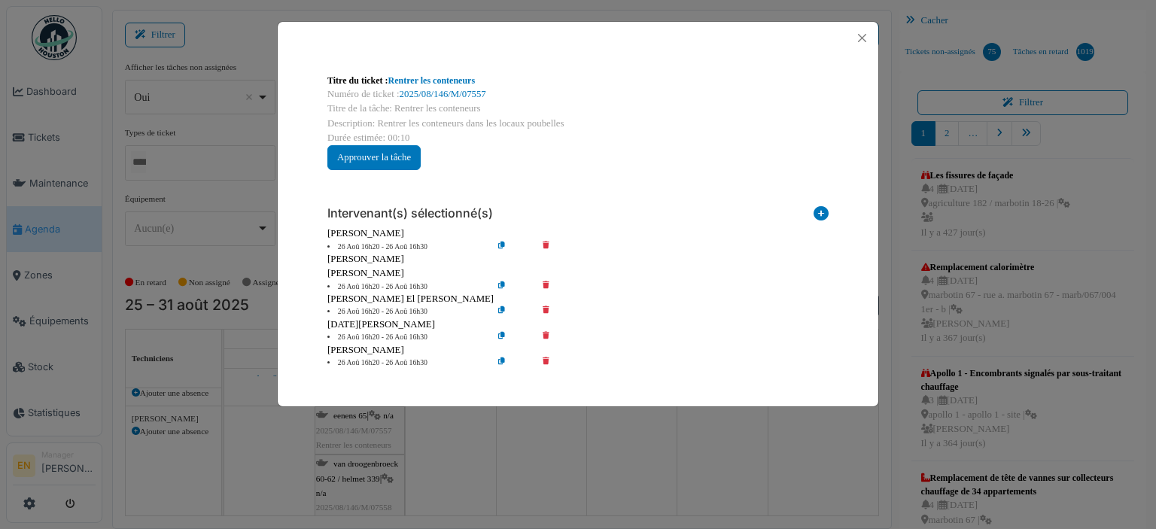
click at [546, 282] on icon at bounding box center [556, 286] width 43 height 11
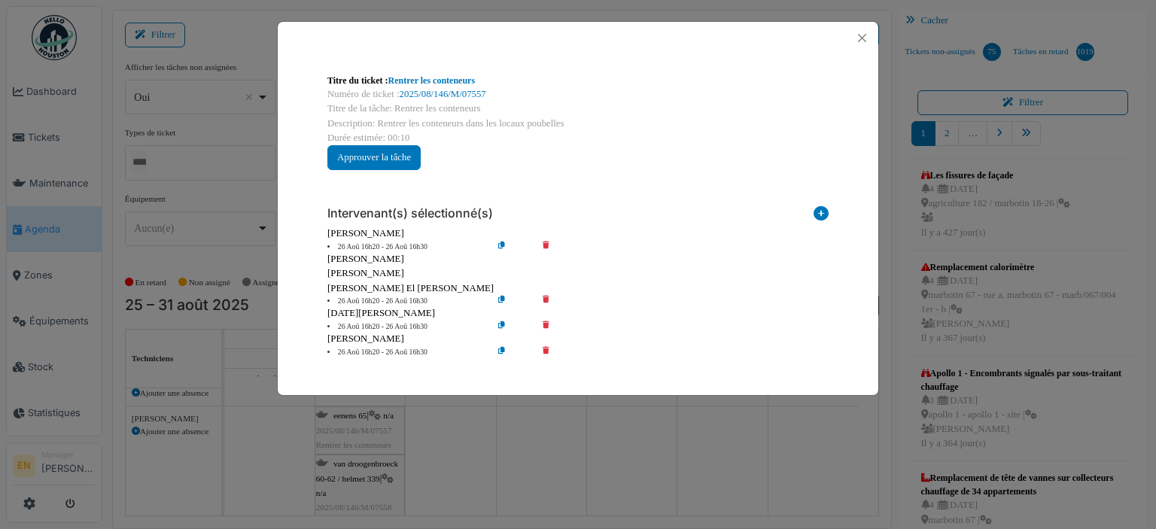
click at [548, 307] on div "Ramazan Eryoruk" at bounding box center [577, 313] width 501 height 14
click at [548, 303] on icon at bounding box center [556, 301] width 43 height 11
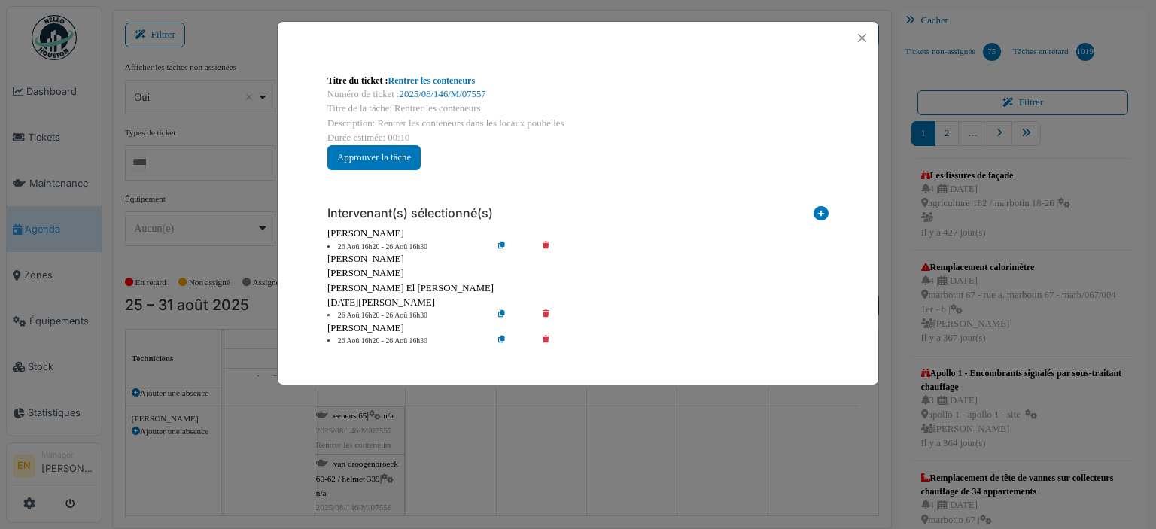
click at [546, 310] on icon at bounding box center [556, 315] width 43 height 11
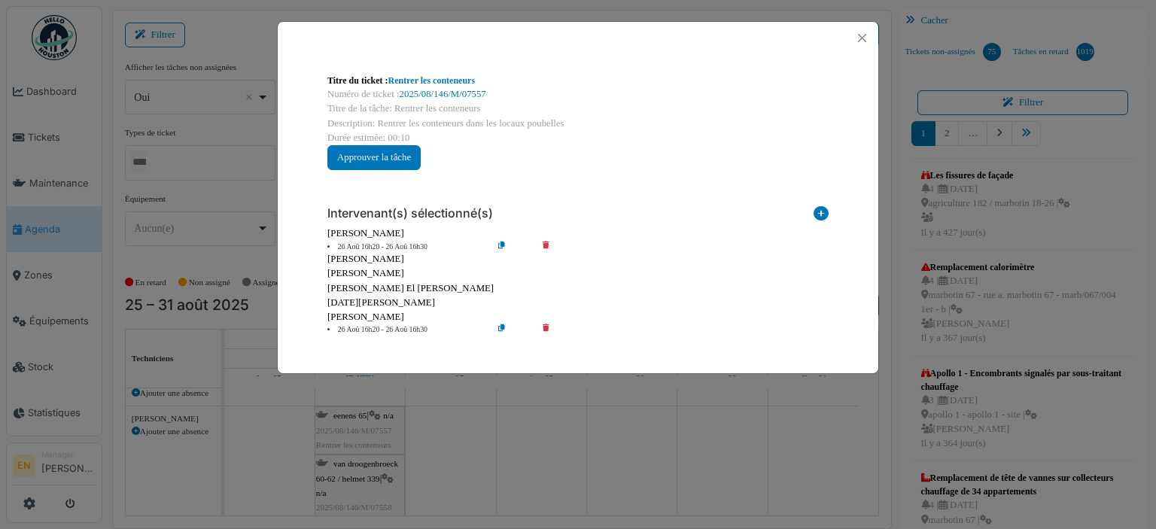
click at [544, 329] on icon at bounding box center [556, 329] width 43 height 11
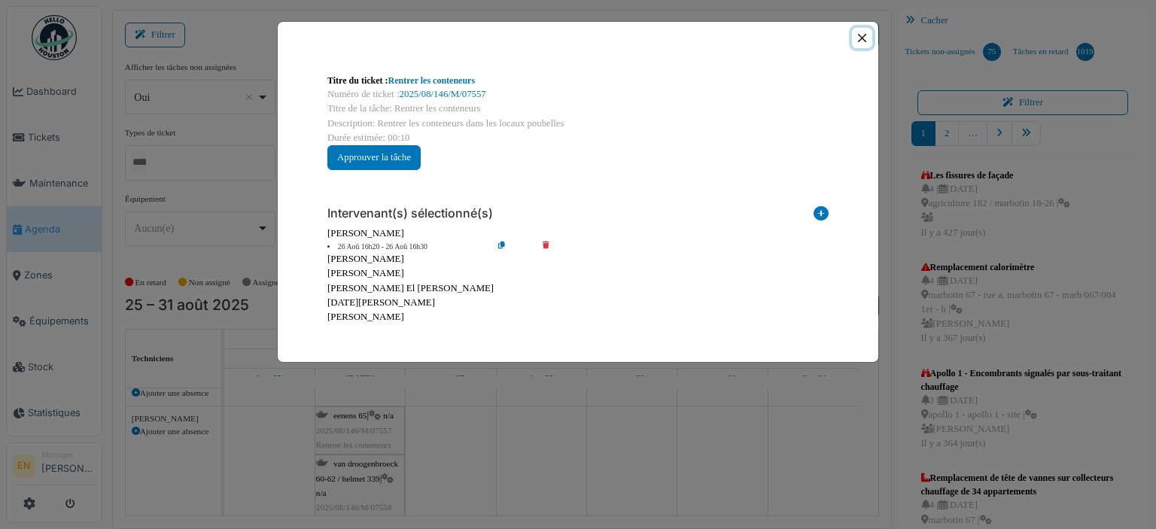
click at [866, 38] on button "Close" at bounding box center [862, 38] width 20 height 20
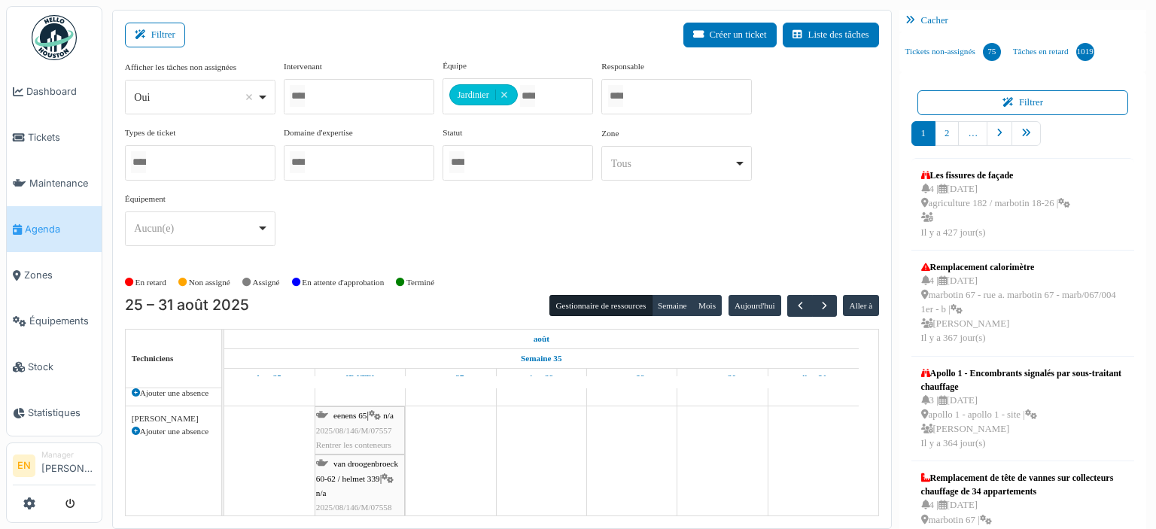
click at [365, 470] on span "van droogenbroeck 60-62 / helmet 339" at bounding box center [357, 470] width 82 height 23
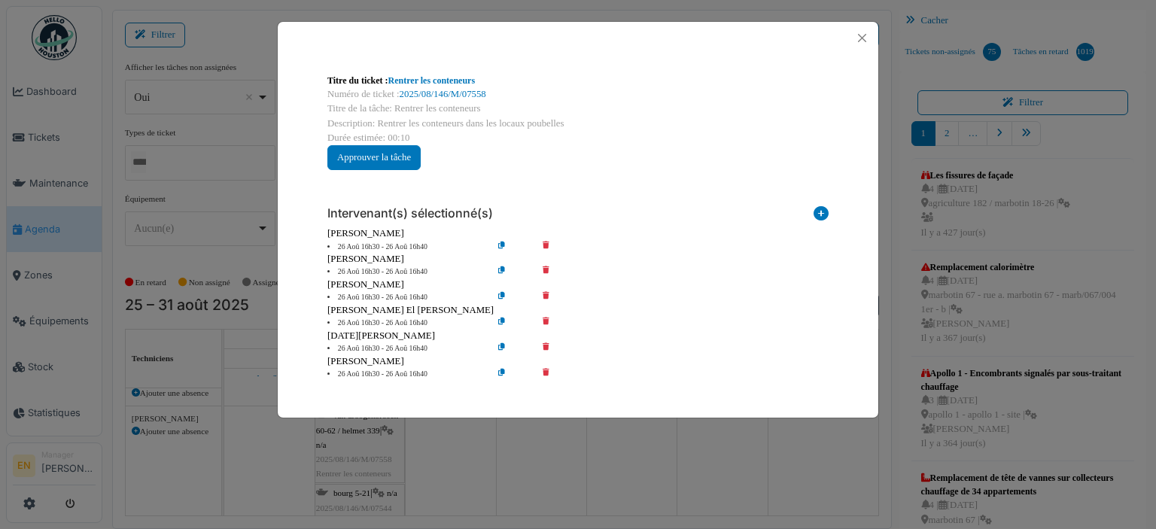
click at [548, 272] on icon at bounding box center [556, 271] width 43 height 11
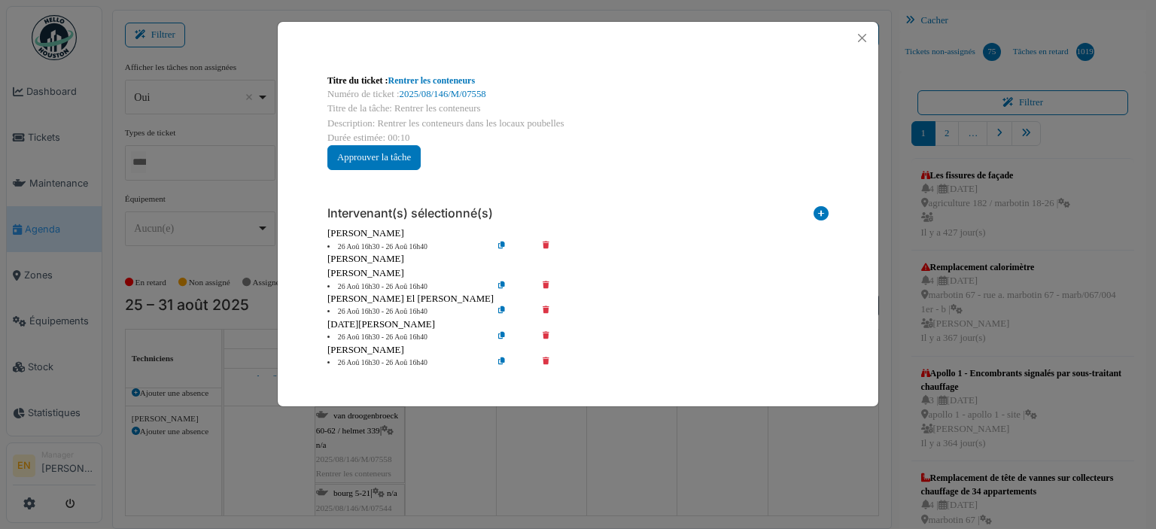
click at [545, 283] on icon at bounding box center [556, 286] width 43 height 11
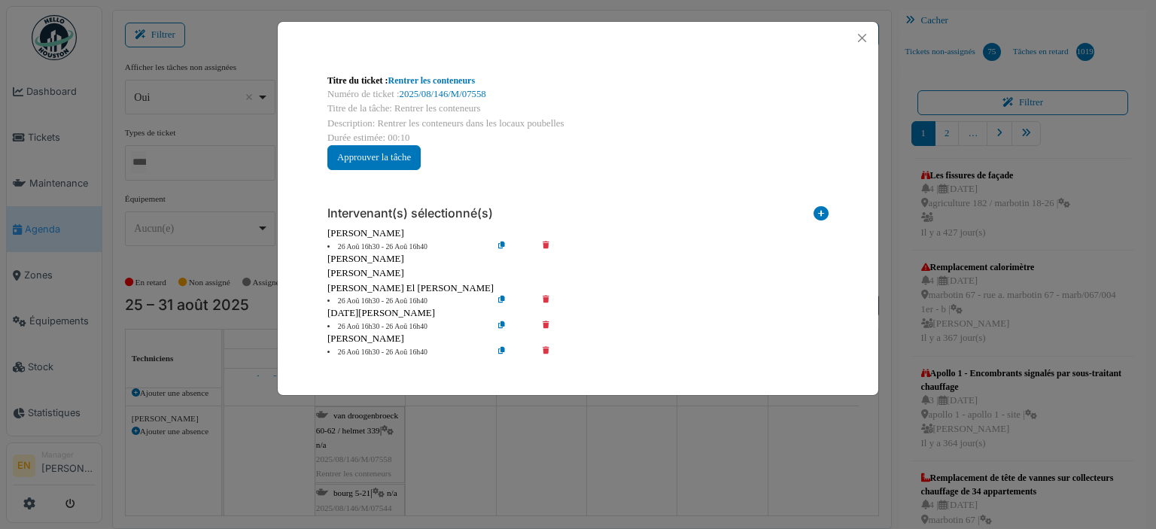
click at [545, 299] on icon at bounding box center [556, 301] width 43 height 11
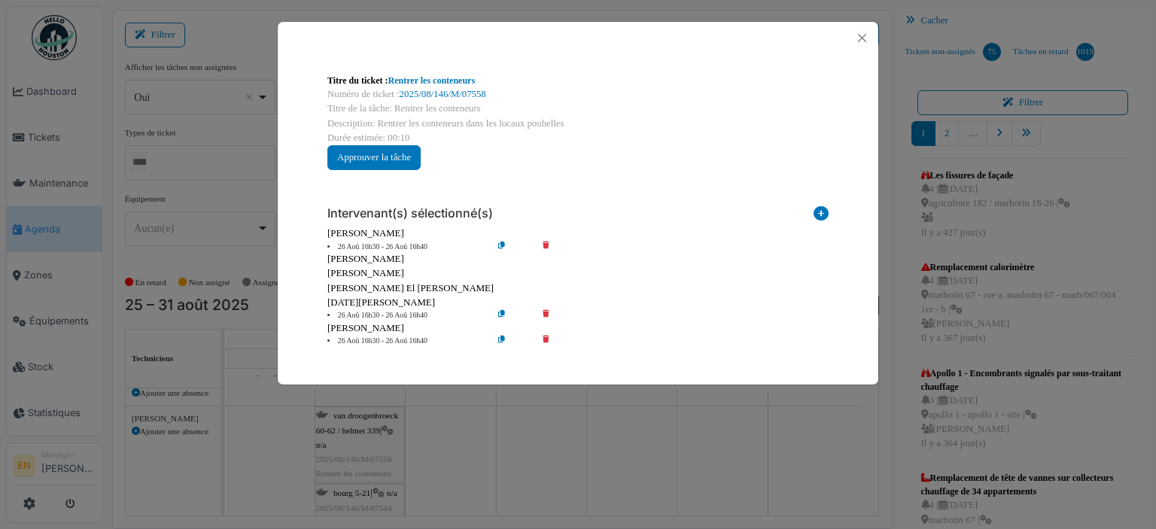
click at [543, 308] on div "Ramazan Eryoruk" at bounding box center [577, 303] width 501 height 14
click at [546, 311] on icon at bounding box center [556, 315] width 43 height 11
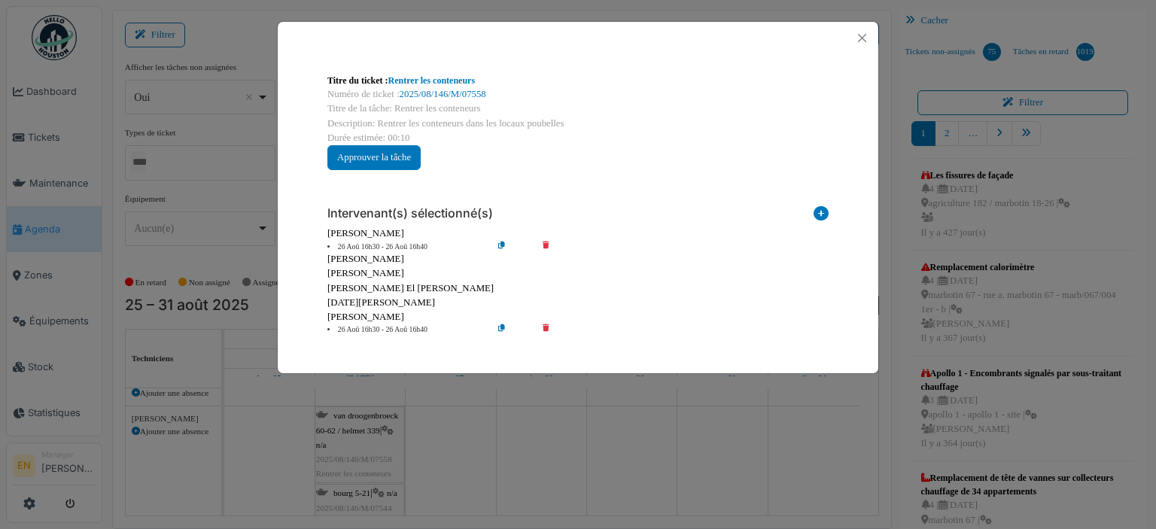
click at [545, 333] on icon at bounding box center [556, 329] width 43 height 11
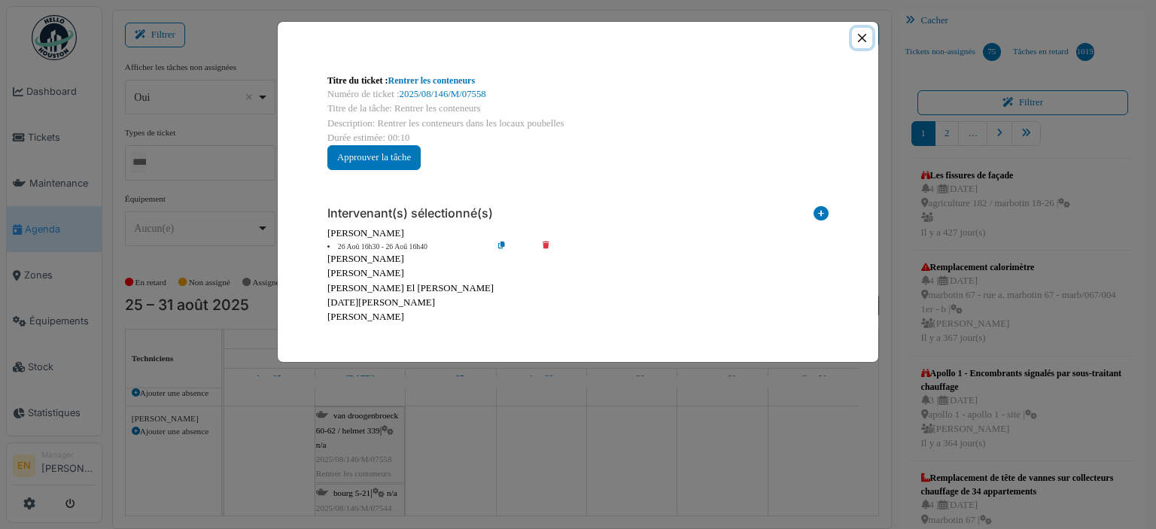
click at [861, 37] on button "Close" at bounding box center [862, 38] width 20 height 20
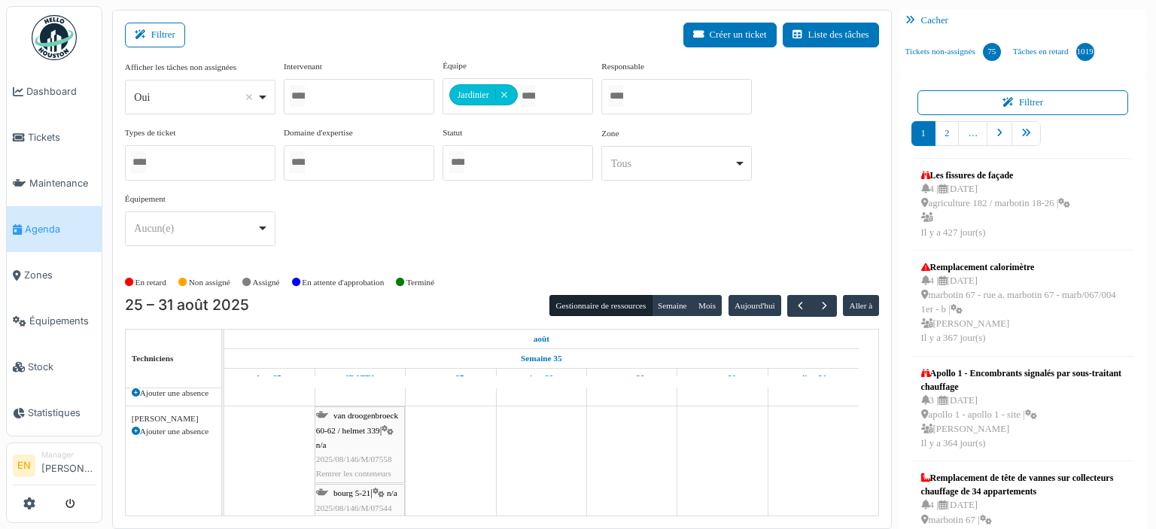
click at [344, 495] on div "bourg 5-21 | n/a 2025/08/146/M/07544 Rentrer les conteneurs" at bounding box center [359, 508] width 87 height 44
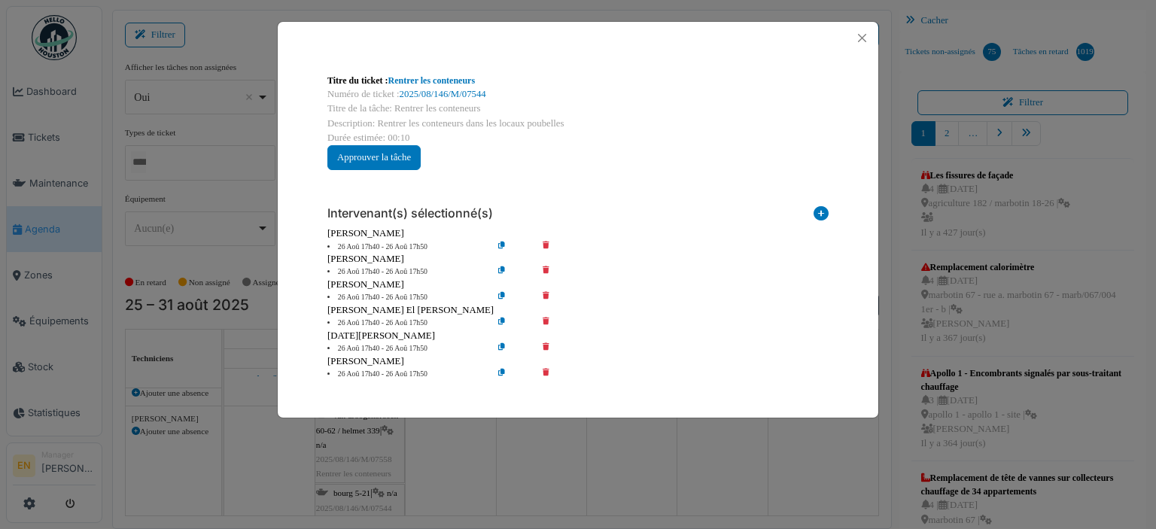
click at [543, 269] on icon at bounding box center [556, 271] width 43 height 11
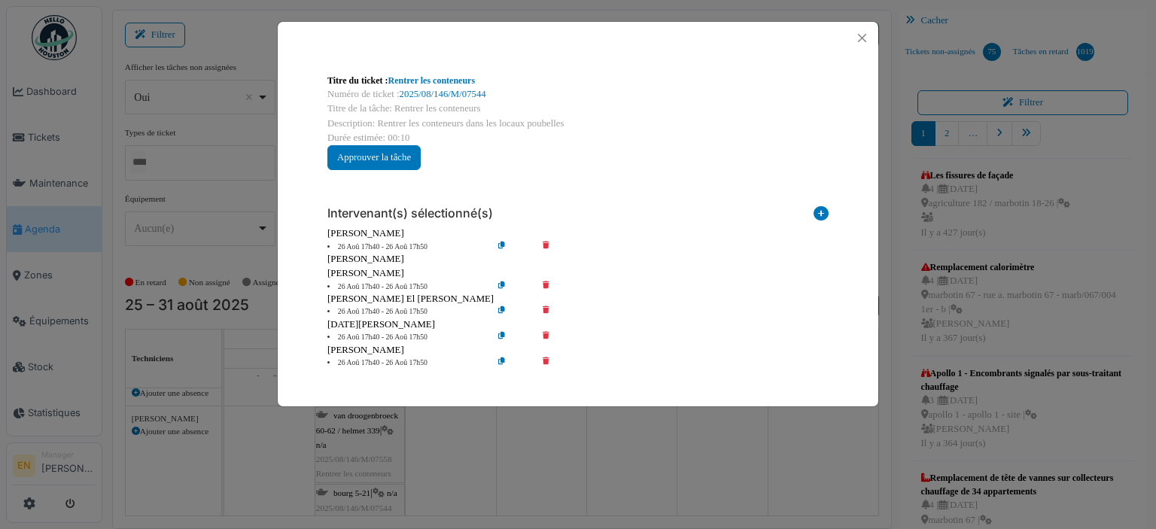
click at [543, 285] on icon at bounding box center [556, 286] width 43 height 11
click at [545, 285] on icon at bounding box center [556, 286] width 43 height 11
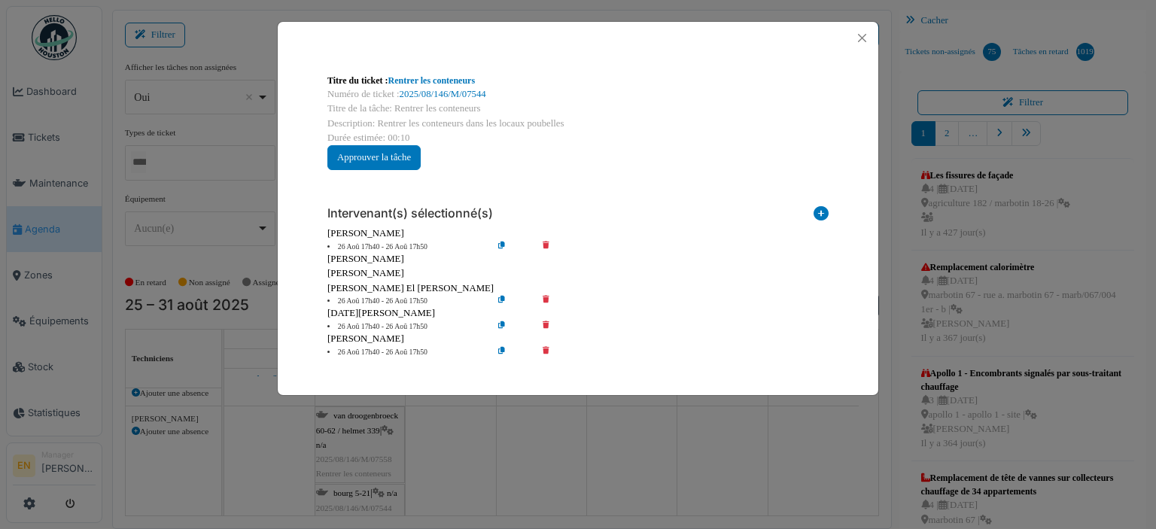
click at [546, 298] on icon at bounding box center [556, 301] width 43 height 11
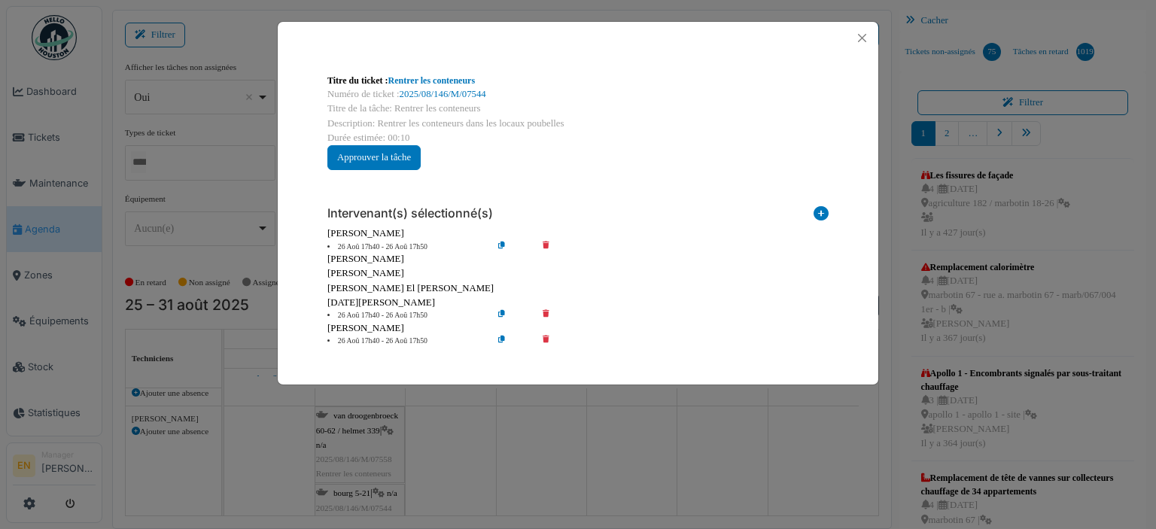
click at [546, 310] on icon at bounding box center [556, 315] width 43 height 11
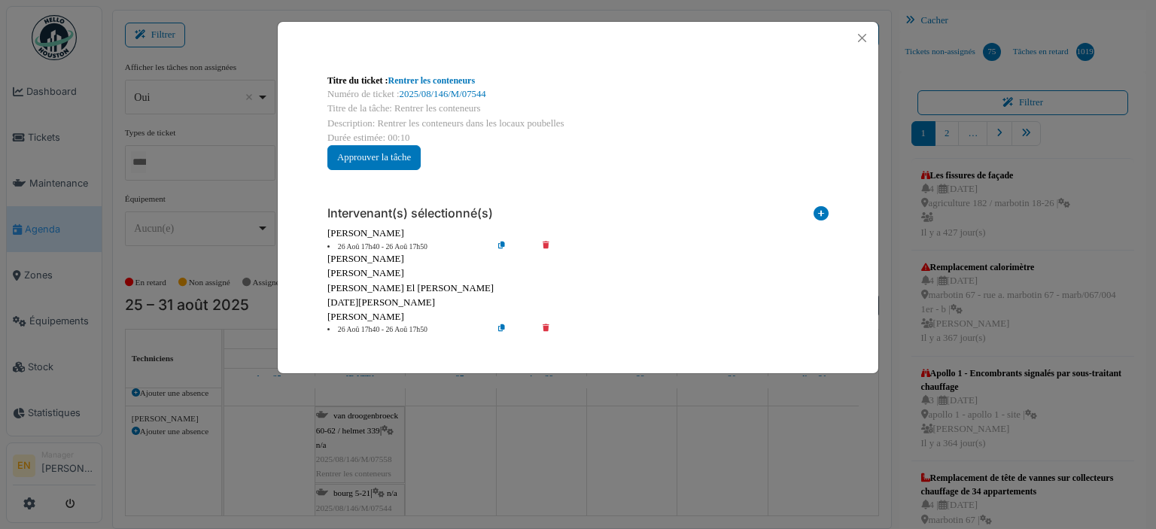
click at [545, 325] on icon at bounding box center [556, 329] width 43 height 11
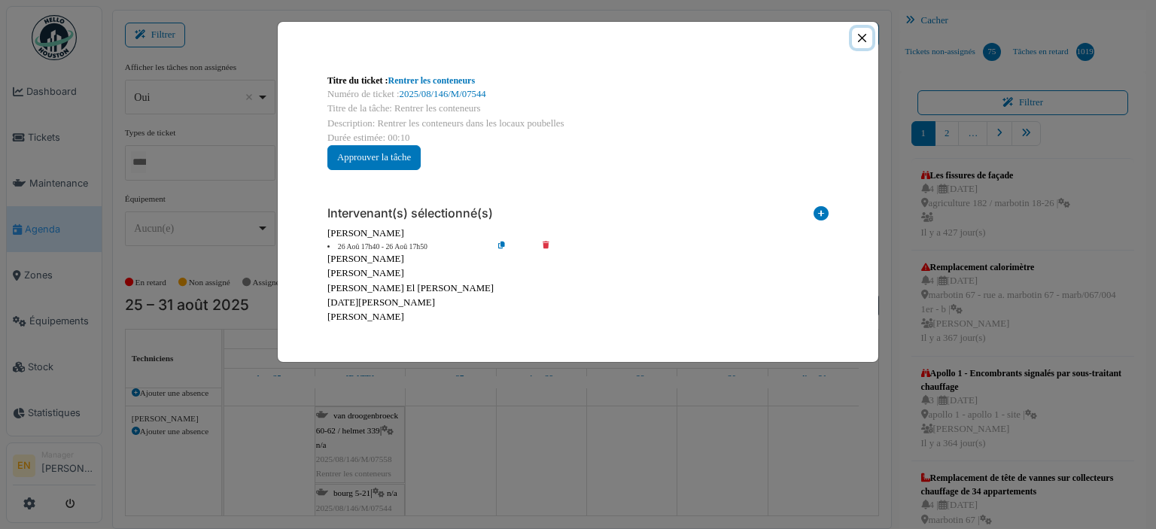
click at [864, 40] on button "Close" at bounding box center [862, 38] width 20 height 20
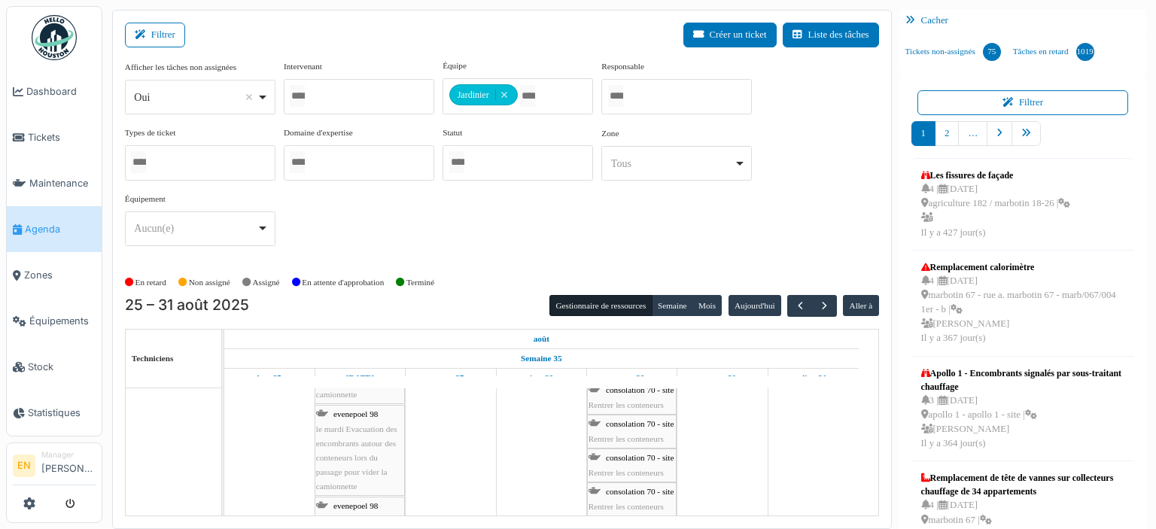
scroll to position [1653, 0]
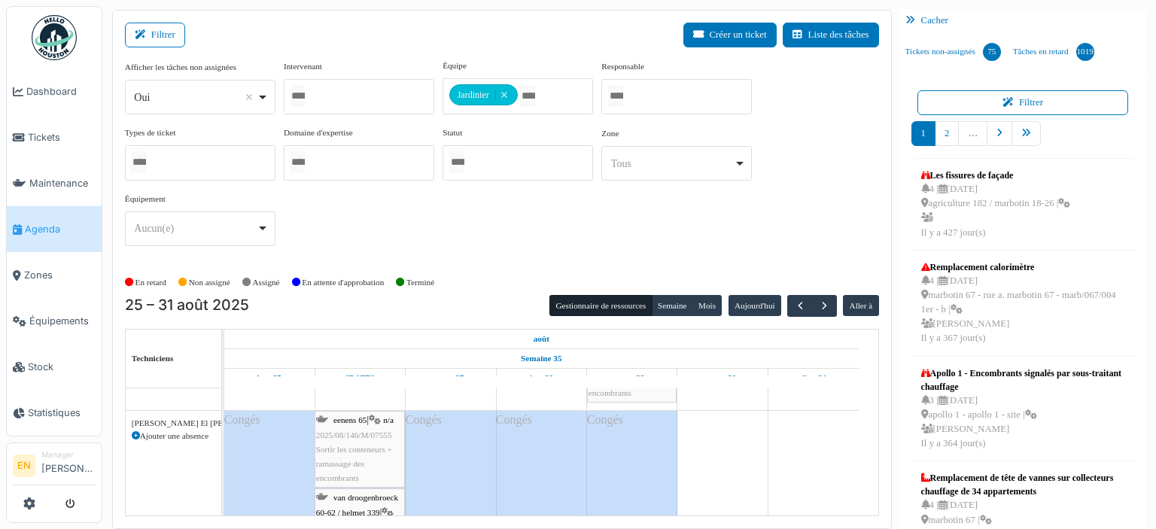
click at [358, 448] on span "Sortir les conteneurs + ramassage des encombrants" at bounding box center [354, 464] width 76 height 38
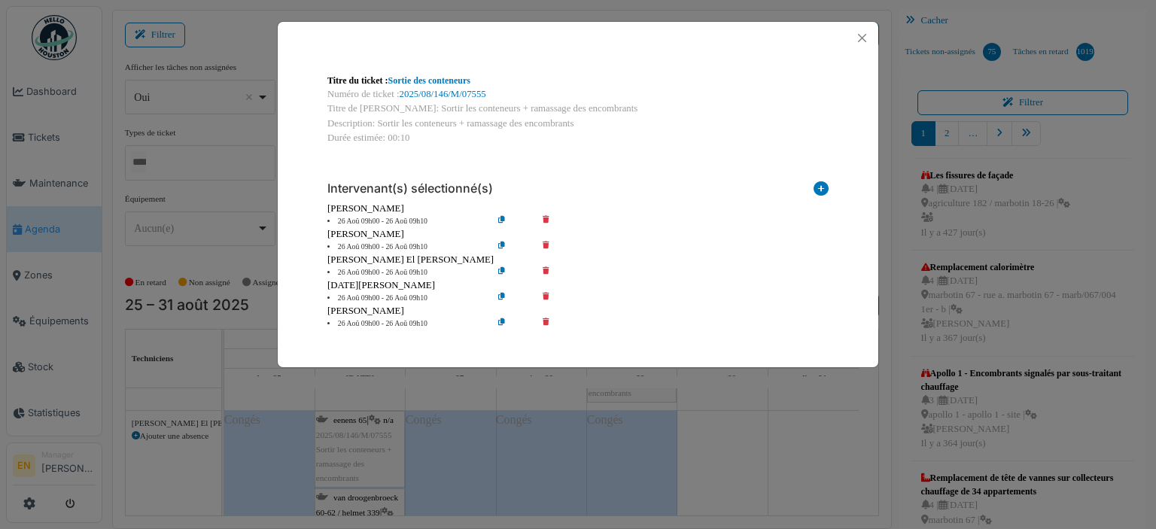
click at [543, 219] on icon at bounding box center [556, 221] width 43 height 11
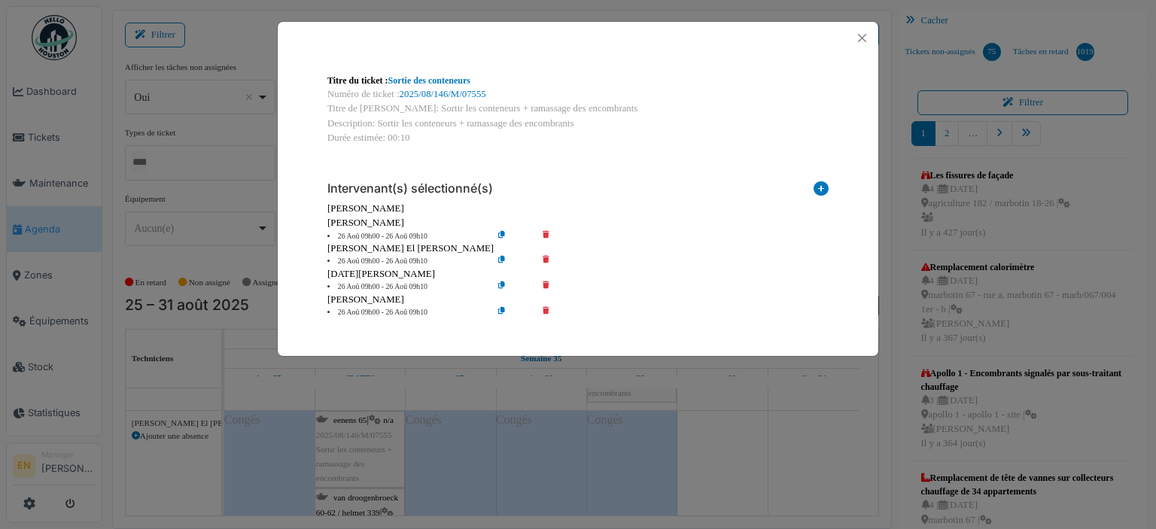
click at [548, 233] on icon at bounding box center [556, 236] width 43 height 11
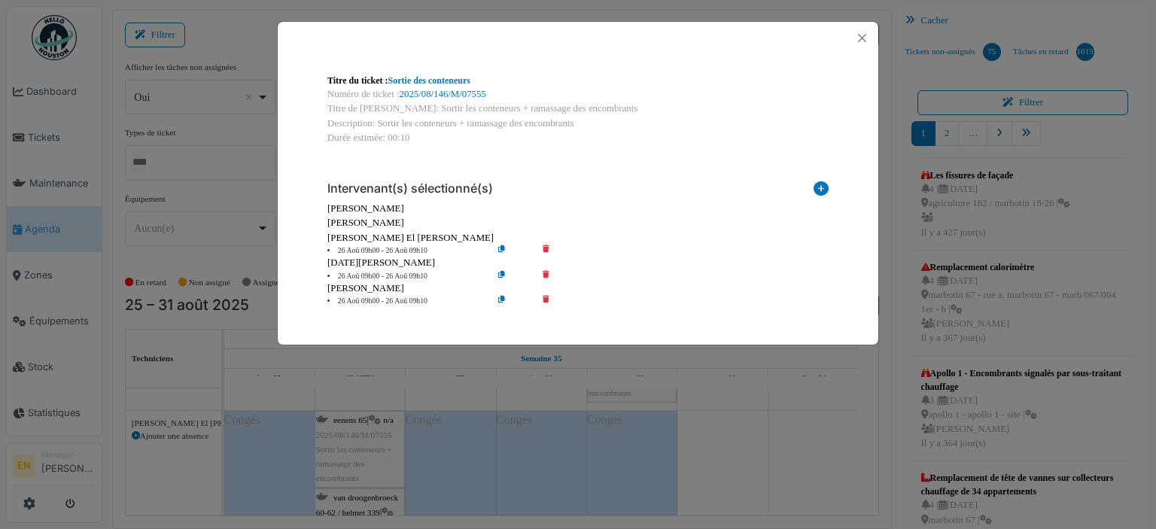
click at [545, 248] on icon at bounding box center [556, 250] width 43 height 11
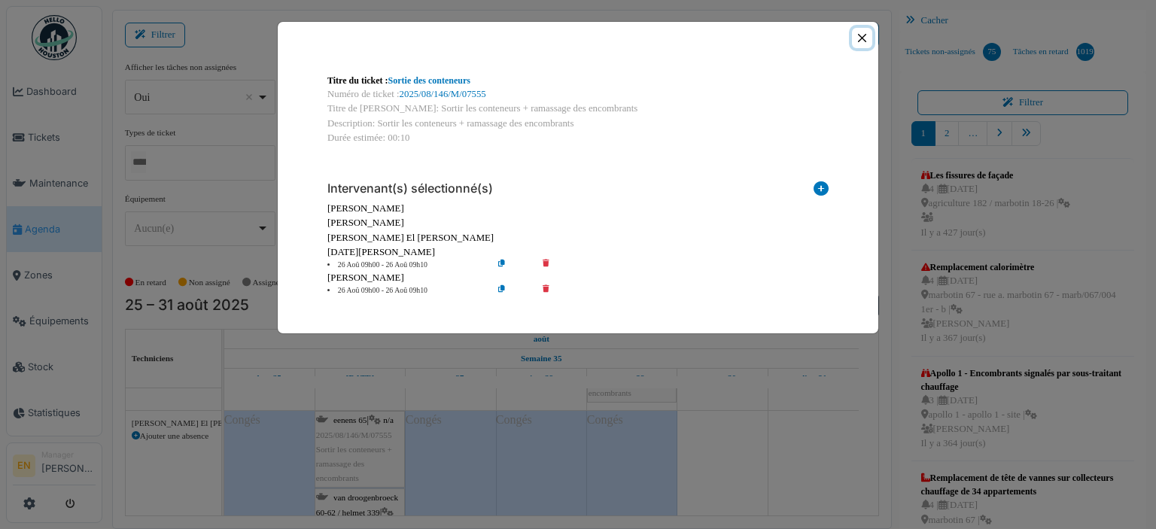
click at [863, 35] on button "Close" at bounding box center [862, 38] width 20 height 20
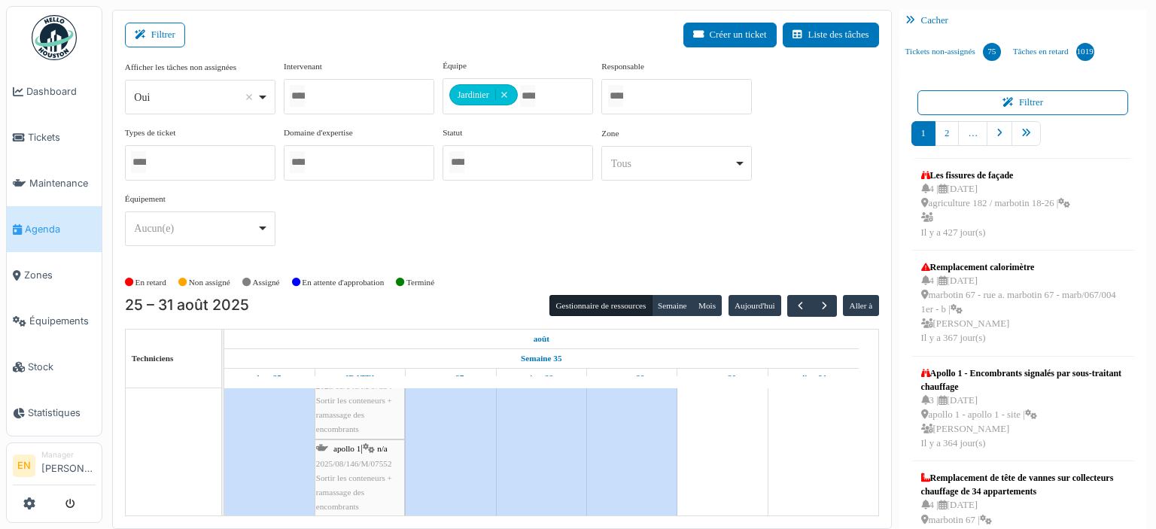
click at [355, 417] on div "van droogenbroeck 60-62 / helmet 339 | n/a 2025/08/146/M/07554 Sortir les conte…" at bounding box center [359, 386] width 87 height 101
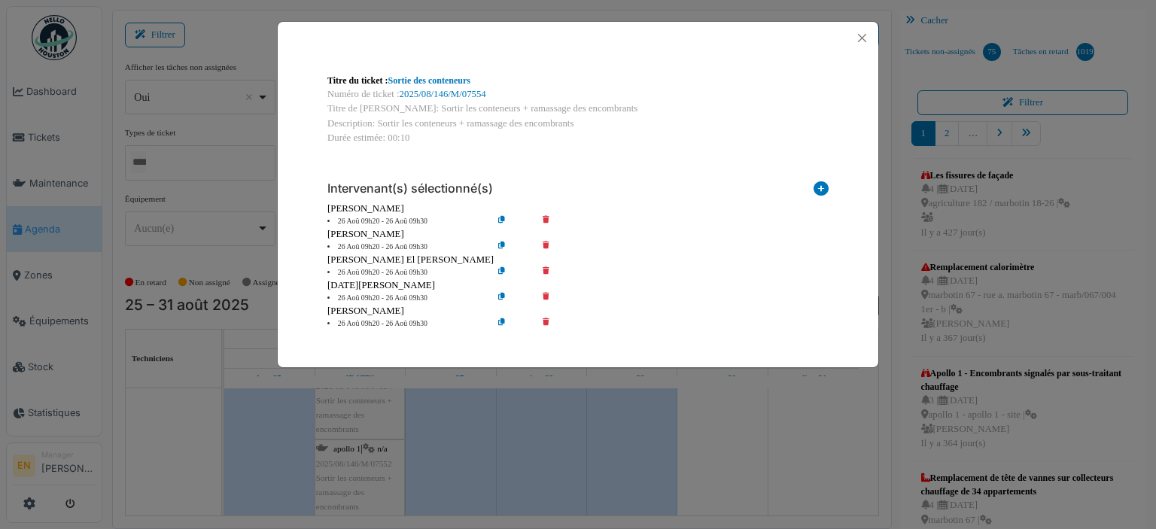
click at [546, 219] on icon at bounding box center [556, 221] width 43 height 11
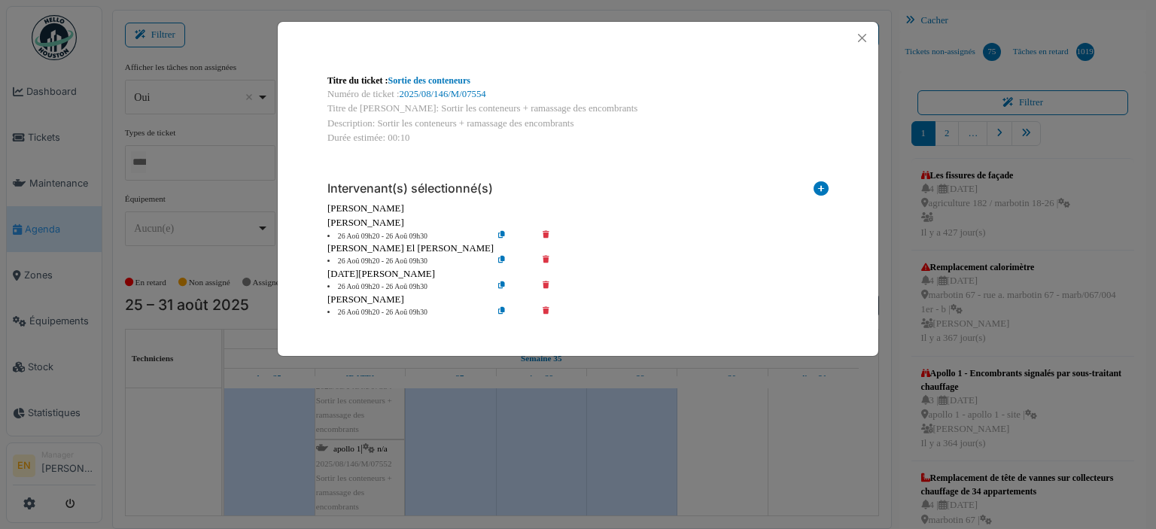
click at [546, 231] on icon at bounding box center [556, 236] width 43 height 11
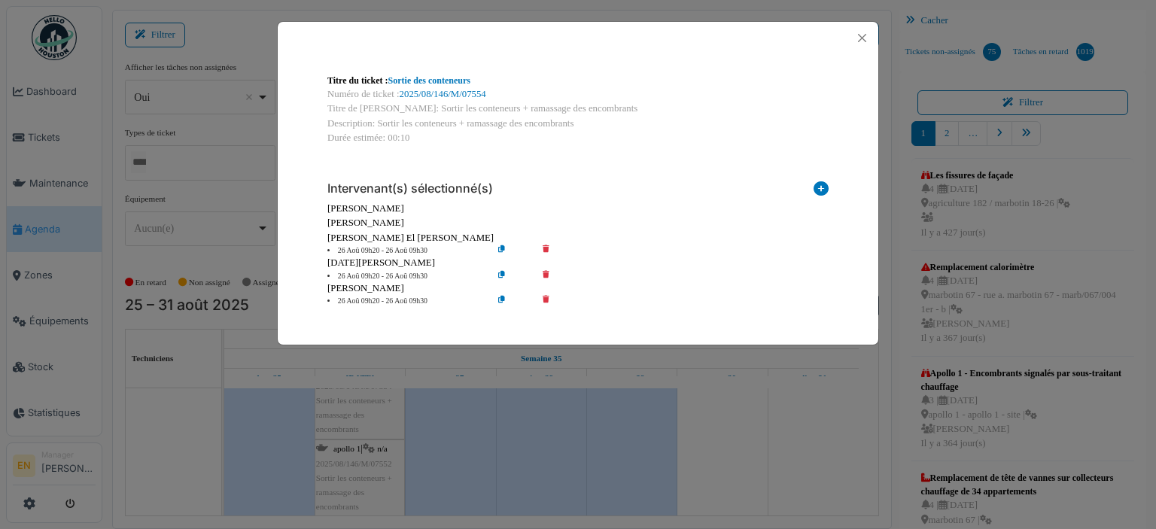
click at [546, 249] on icon at bounding box center [556, 250] width 43 height 11
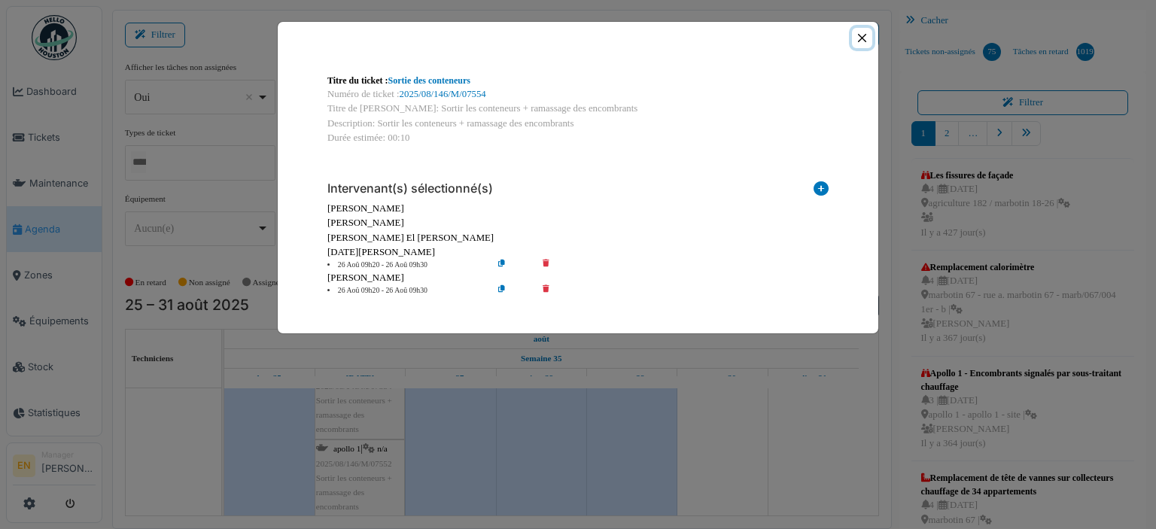
click at [858, 40] on button "Close" at bounding box center [862, 38] width 20 height 20
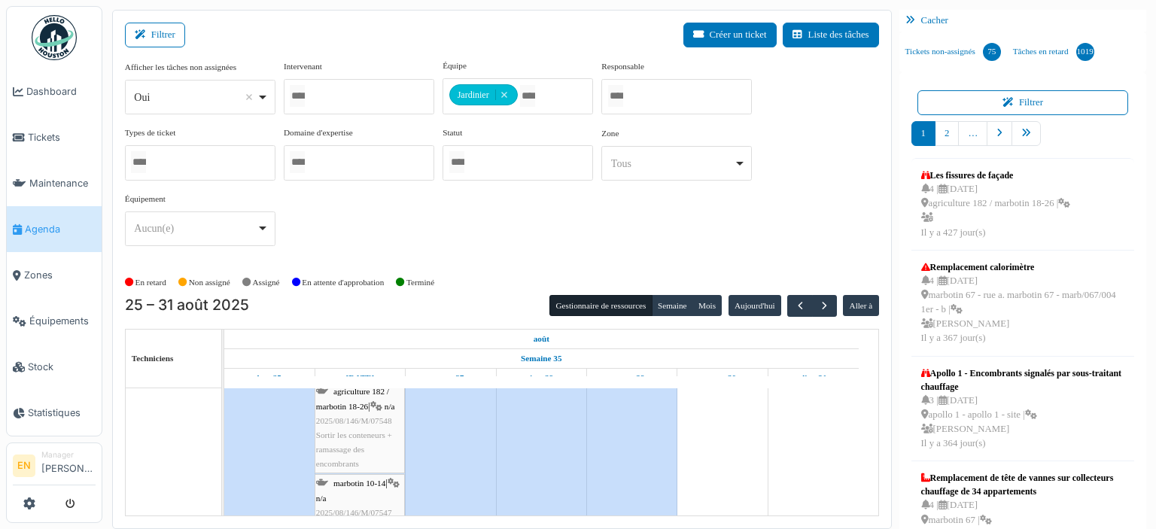
click at [346, 430] on span "Sortir les conteneurs + ramassage des encombrants" at bounding box center [354, 449] width 76 height 38
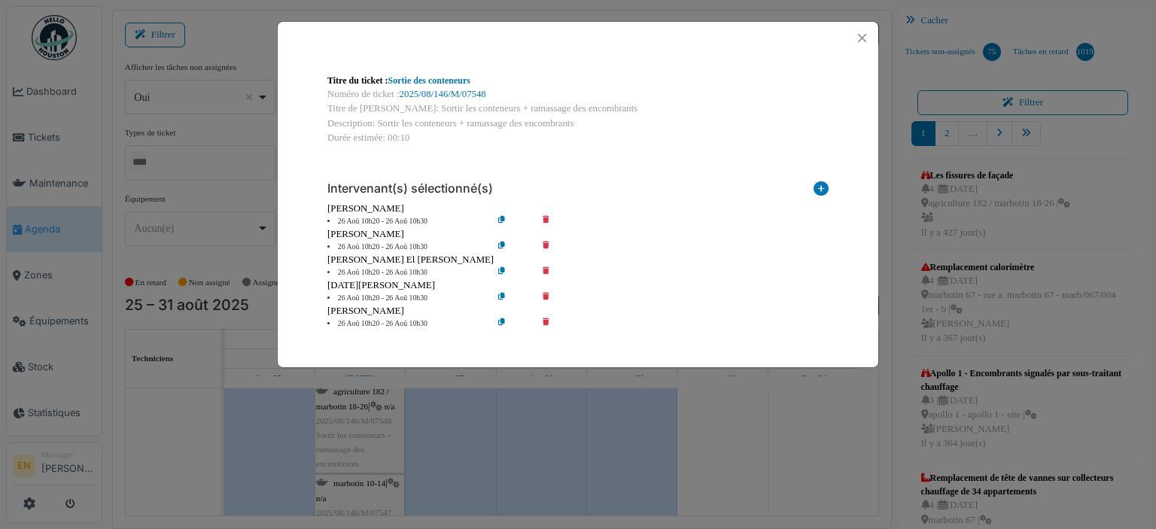
click at [545, 219] on icon at bounding box center [556, 221] width 43 height 11
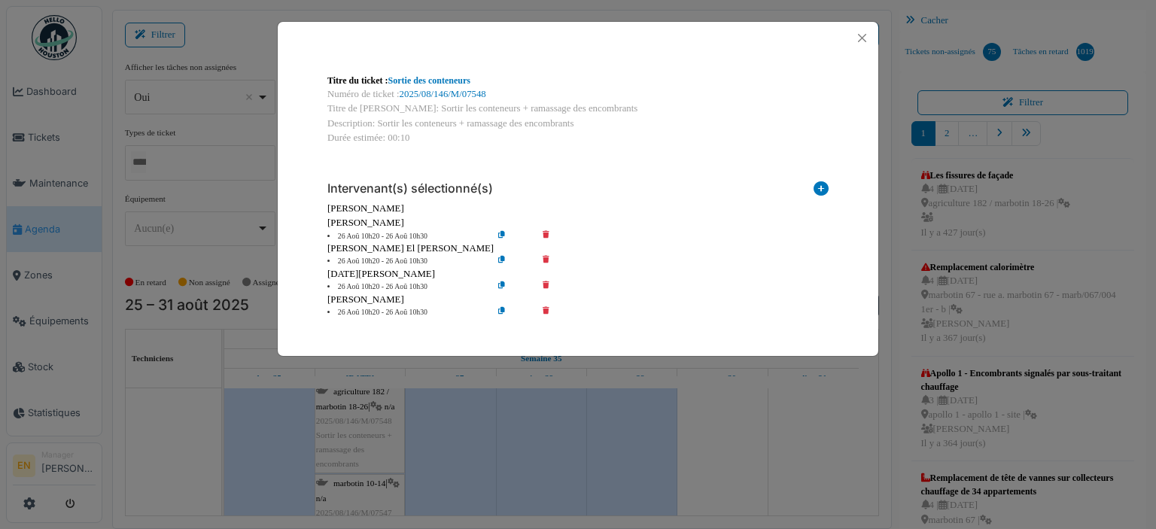
click at [546, 231] on icon at bounding box center [556, 236] width 43 height 11
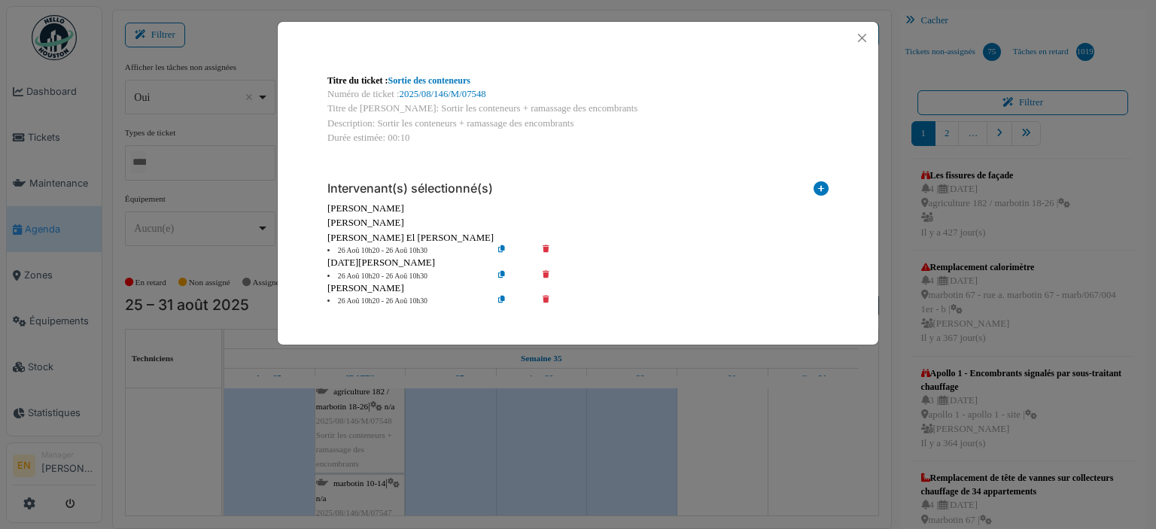
click at [546, 247] on icon at bounding box center [556, 250] width 43 height 11
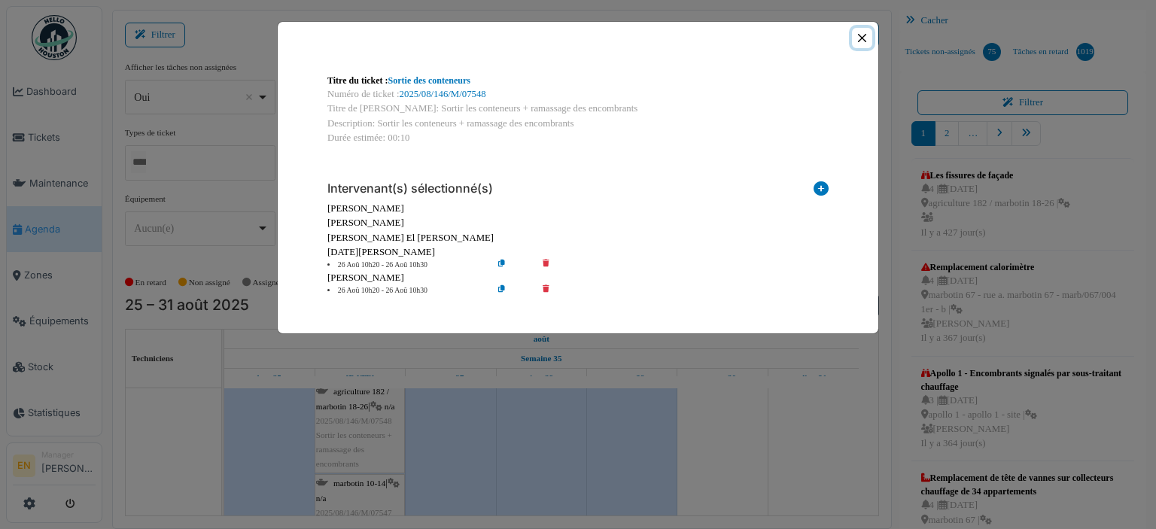
click at [862, 39] on button "Close" at bounding box center [862, 38] width 20 height 20
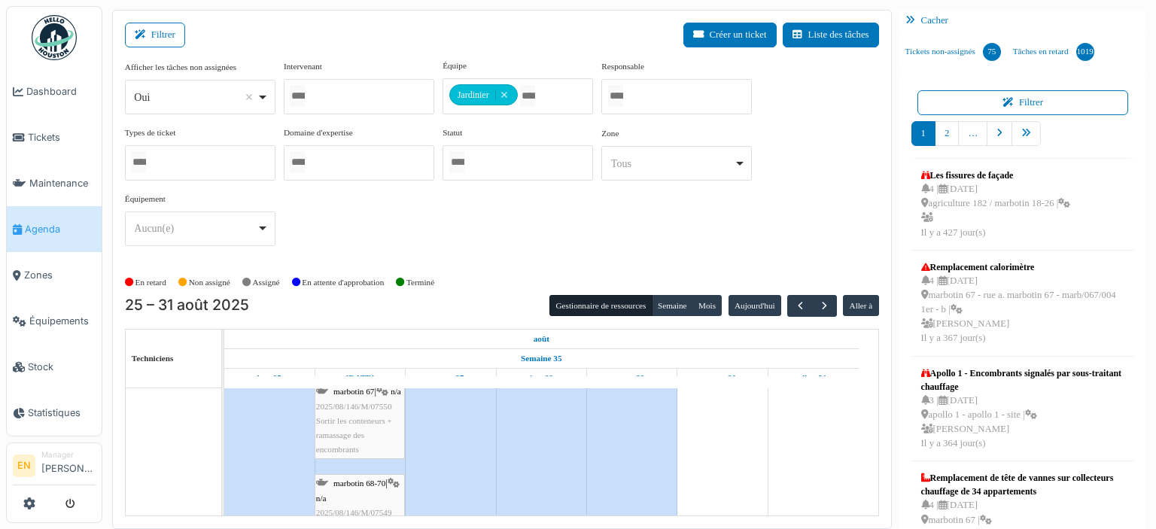
click at [364, 424] on div "marbotin 67 | n/a 2025/08/146/M/07550 Sortir les conteneurs + ramassage des enc…" at bounding box center [359, 421] width 87 height 72
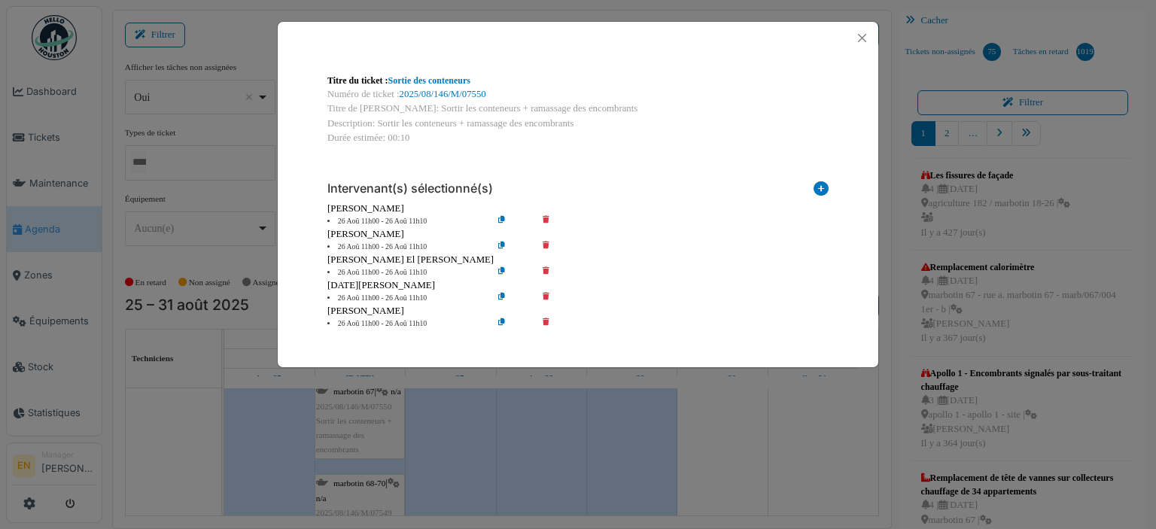
click at [544, 217] on icon at bounding box center [556, 221] width 43 height 11
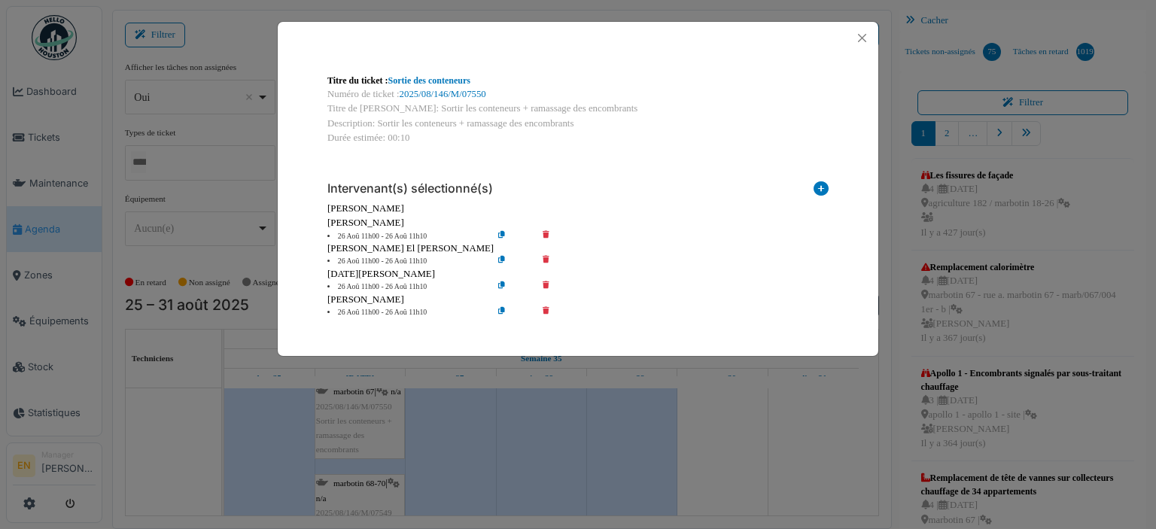
click at [544, 238] on icon at bounding box center [556, 236] width 43 height 11
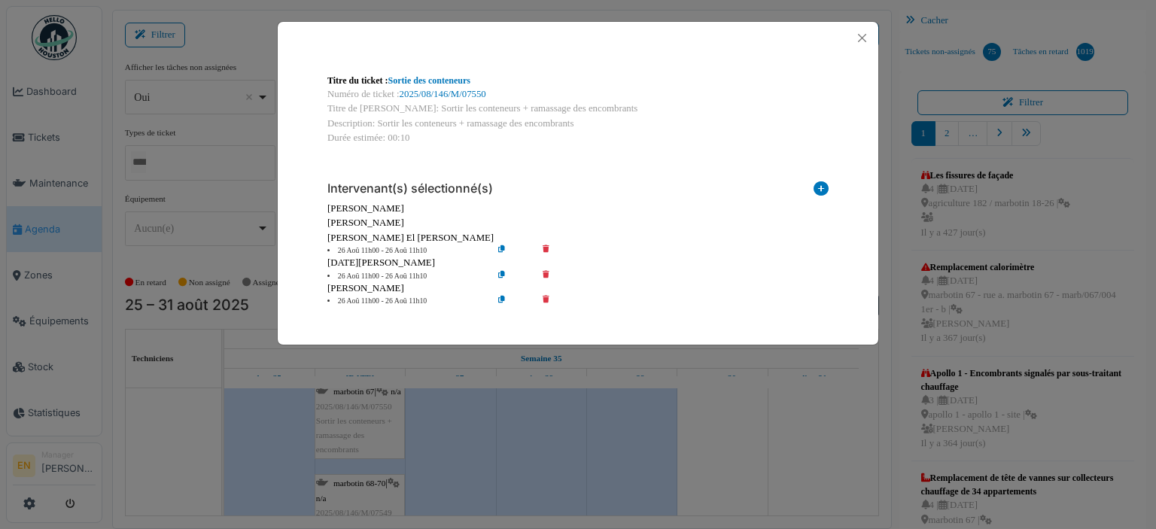
click at [545, 248] on icon at bounding box center [556, 250] width 43 height 11
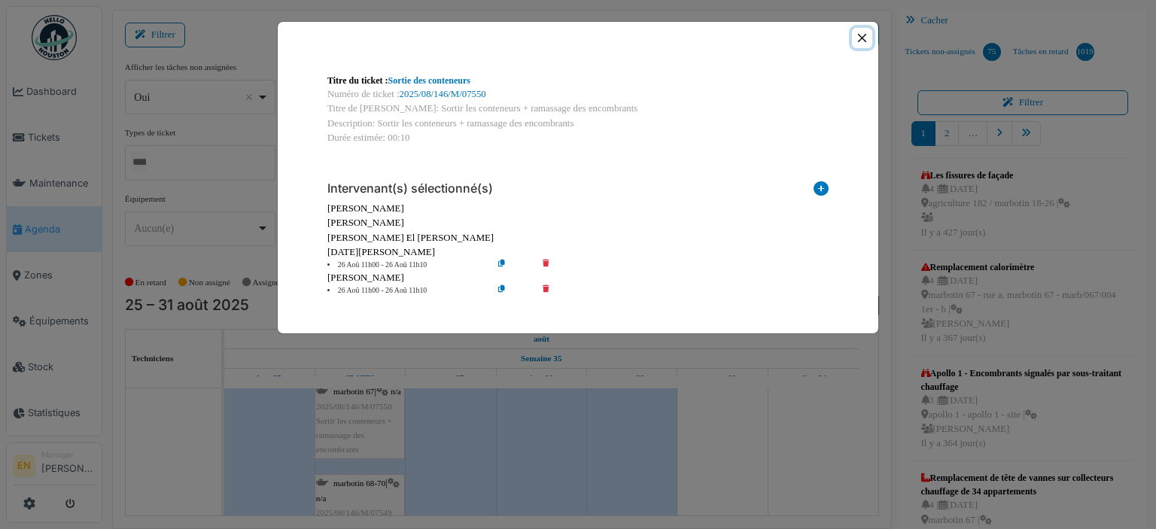
click at [861, 37] on button "Close" at bounding box center [862, 38] width 20 height 20
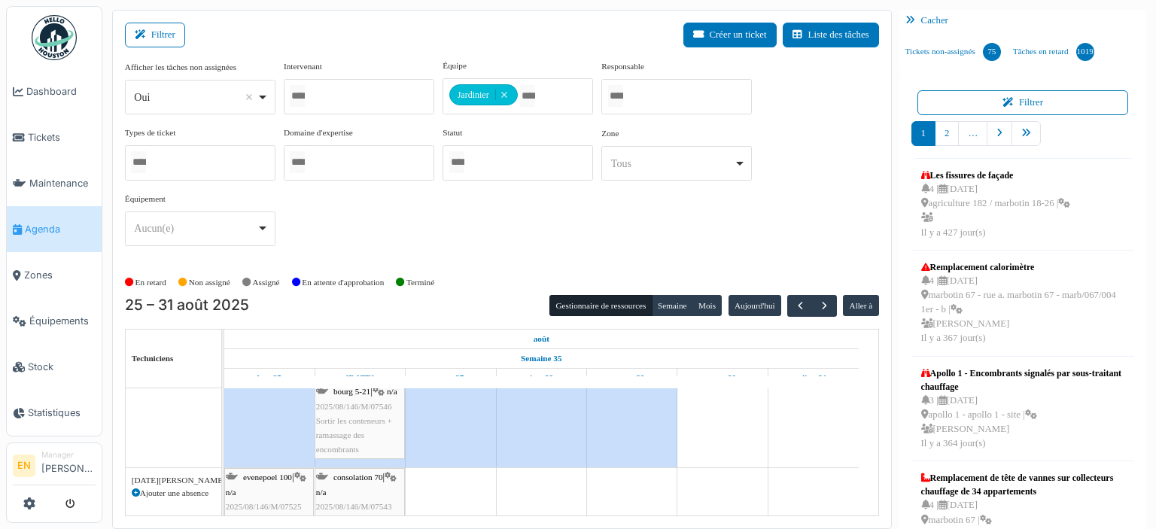
click at [369, 421] on span "Sortir les conteneurs + ramassage des encombrants" at bounding box center [354, 435] width 76 height 38
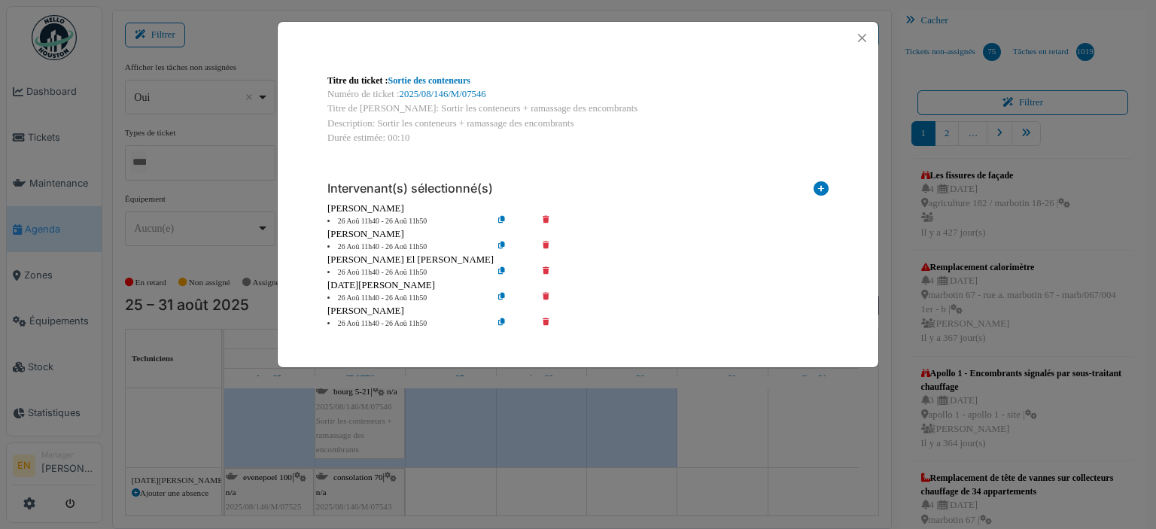
click at [546, 217] on icon at bounding box center [556, 221] width 43 height 11
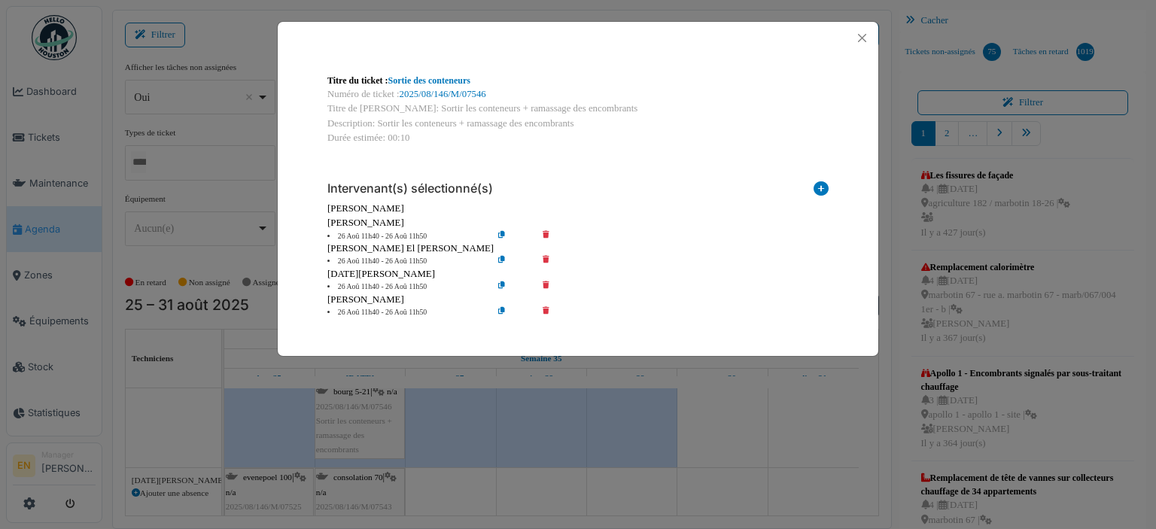
click at [545, 234] on icon at bounding box center [556, 236] width 43 height 11
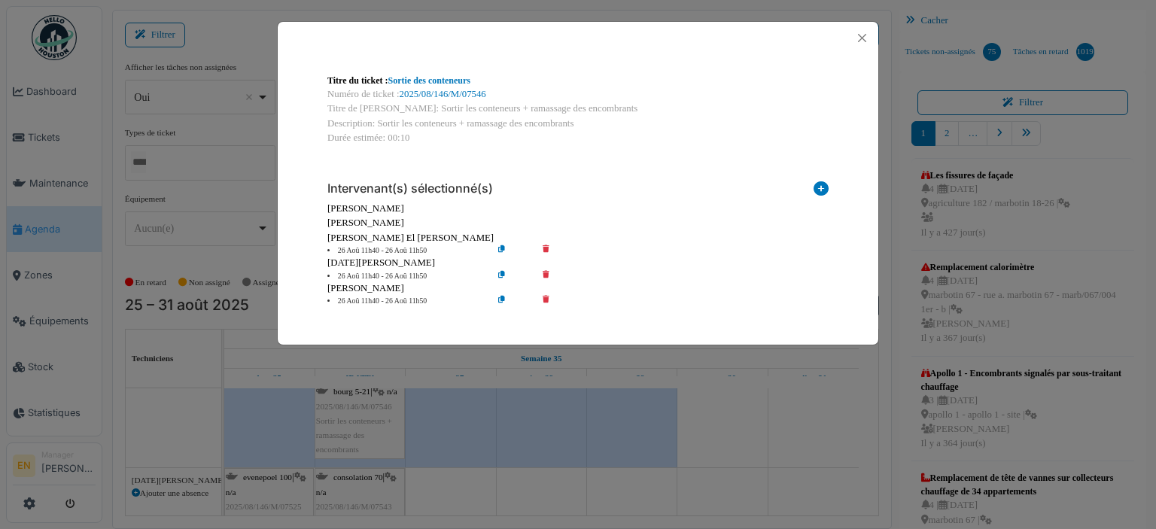
click at [546, 249] on icon at bounding box center [556, 250] width 43 height 11
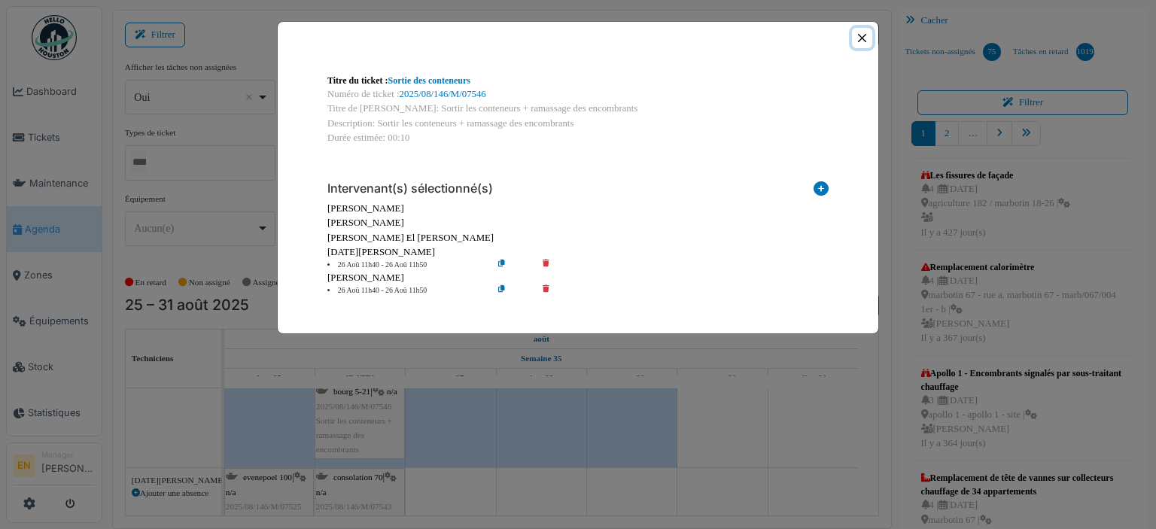
click at [862, 38] on button "Close" at bounding box center [862, 38] width 20 height 20
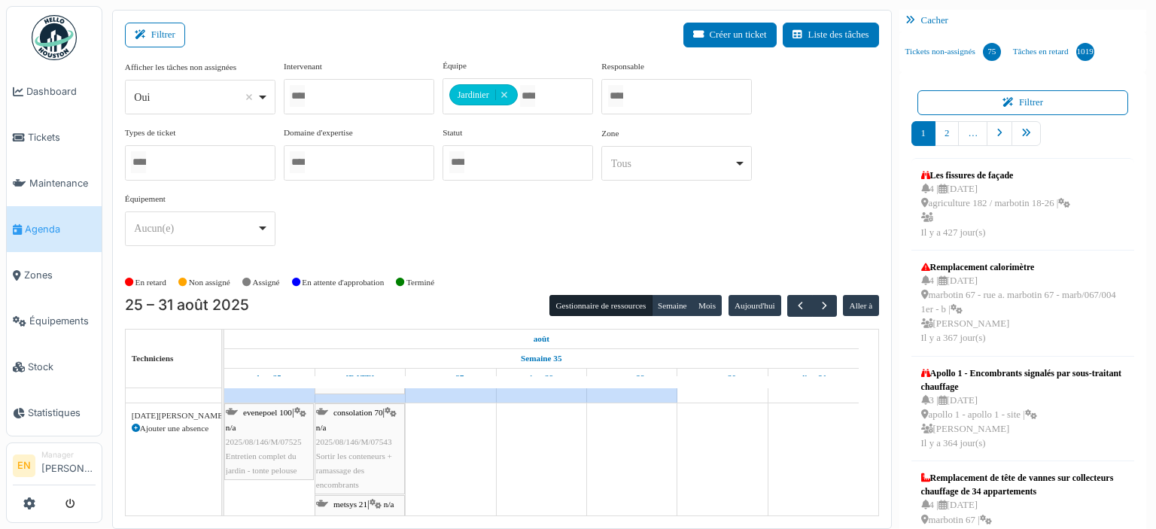
scroll to position [7748, 0]
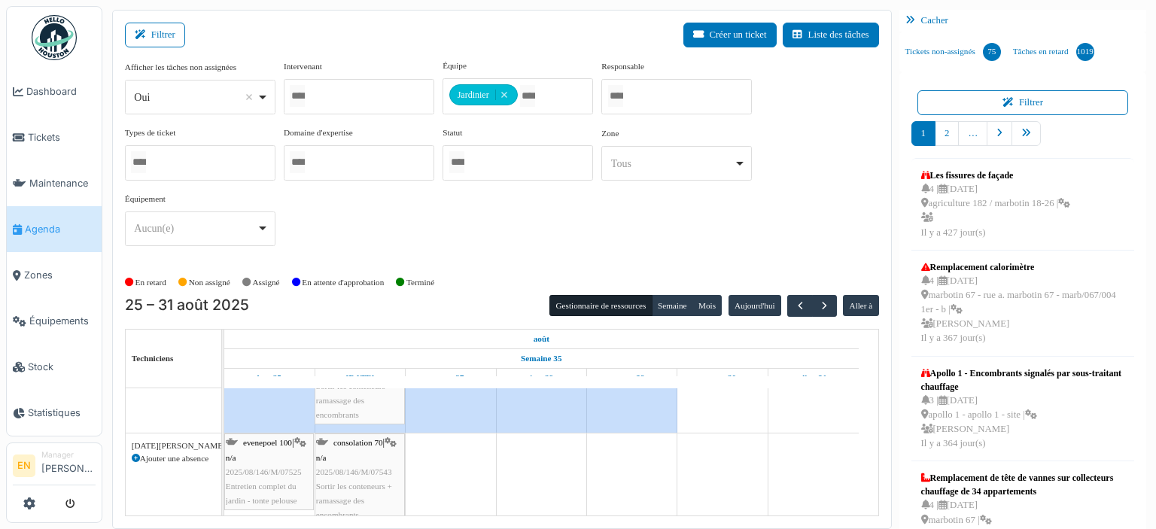
click at [363, 467] on span "2025/08/146/M/07543" at bounding box center [354, 471] width 76 height 9
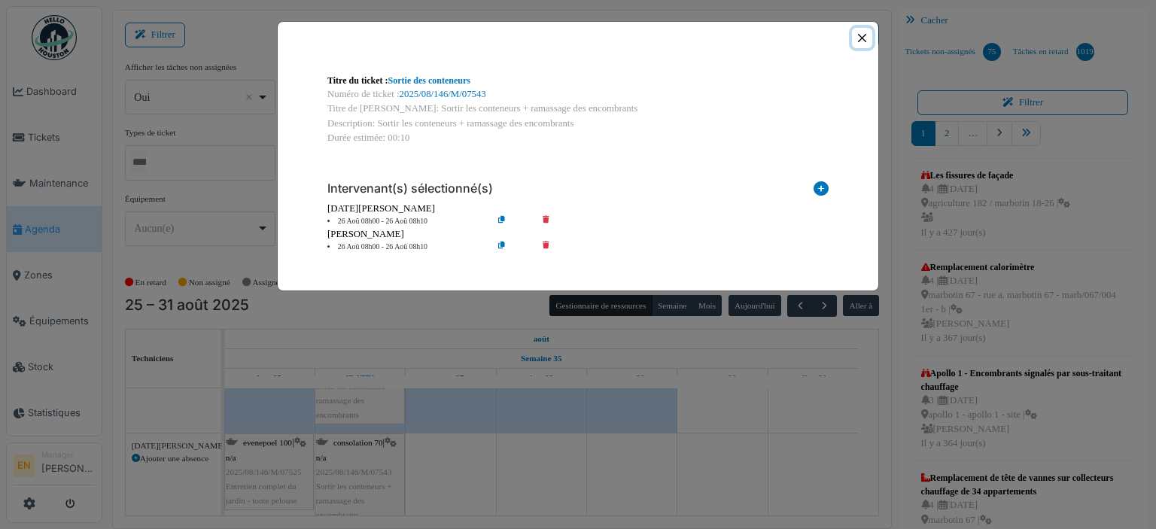
click at [862, 33] on button "Close" at bounding box center [862, 38] width 20 height 20
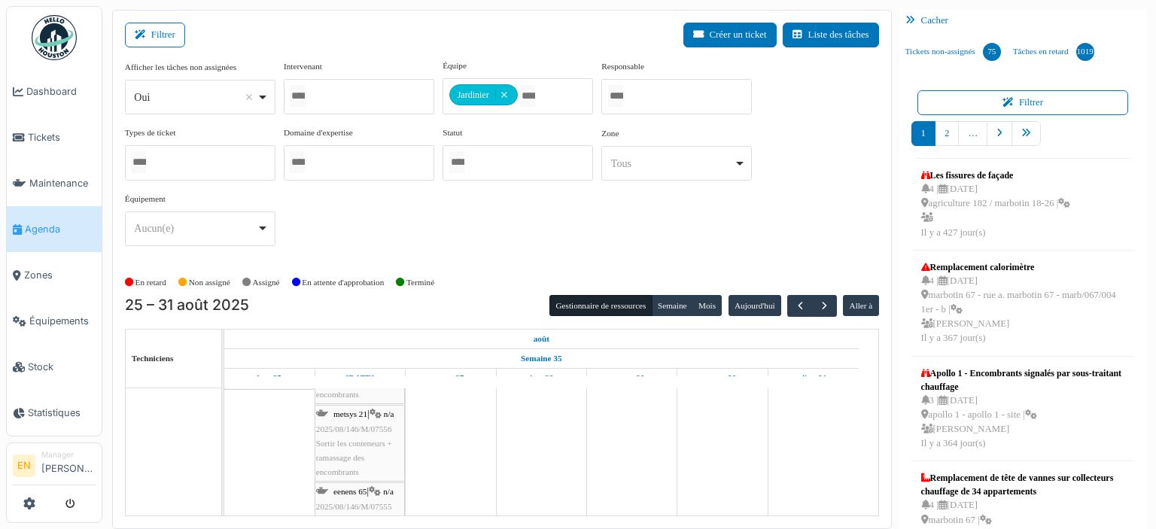
scroll to position [7868, 0]
click at [332, 440] on span "Sortir les conteneurs + ramassage des encombrants" at bounding box center [354, 458] width 76 height 38
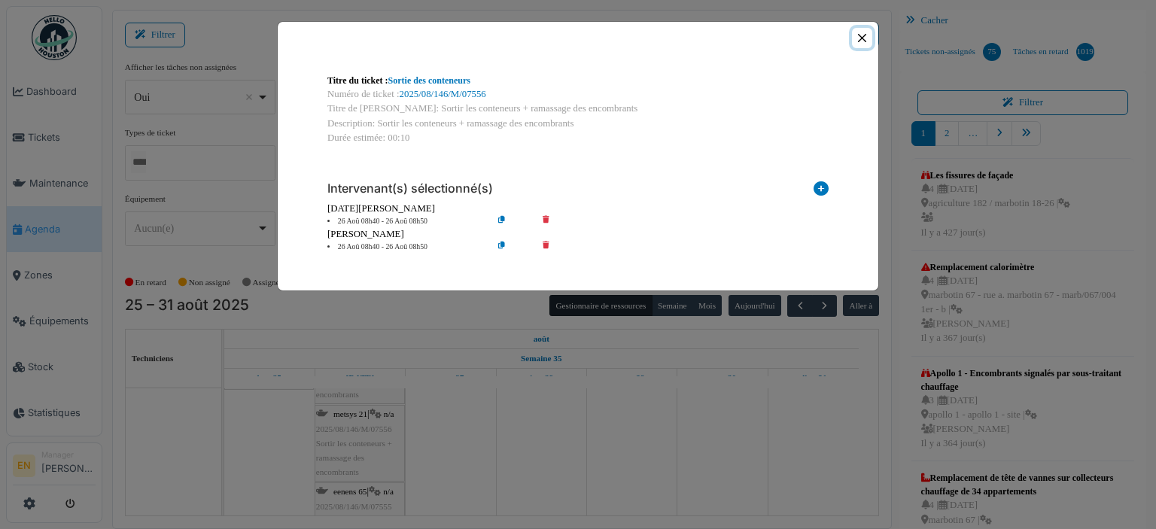
click at [864, 35] on button "Close" at bounding box center [862, 38] width 20 height 20
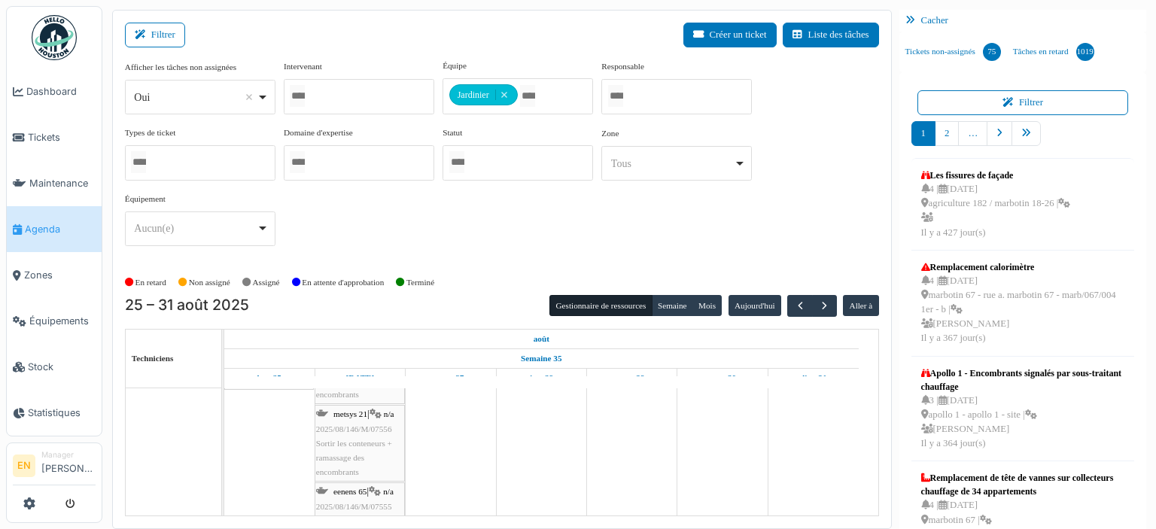
click at [352, 487] on span "eenens 65" at bounding box center [349, 491] width 33 height 9
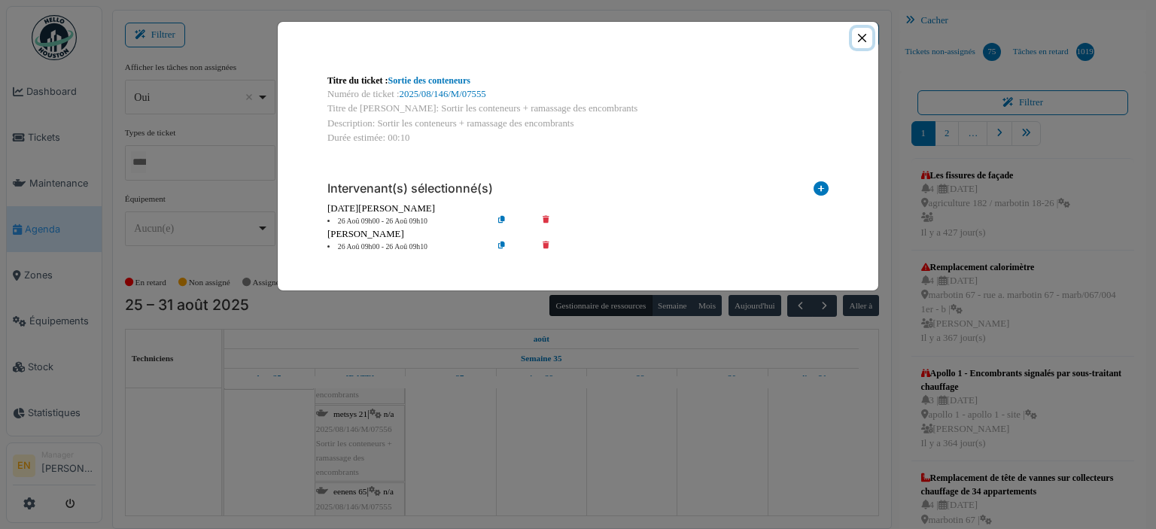
click at [862, 34] on button "Close" at bounding box center [862, 38] width 20 height 20
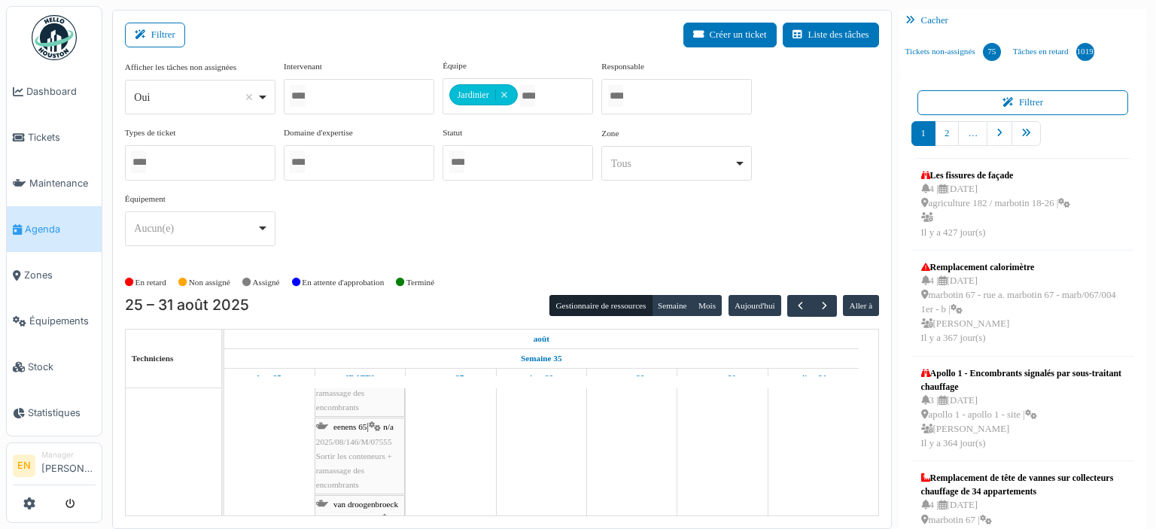
scroll to position [7958, 0]
click at [351, 452] on span "Sortir les conteneurs + ramassage des encombrants" at bounding box center [354, 461] width 76 height 38
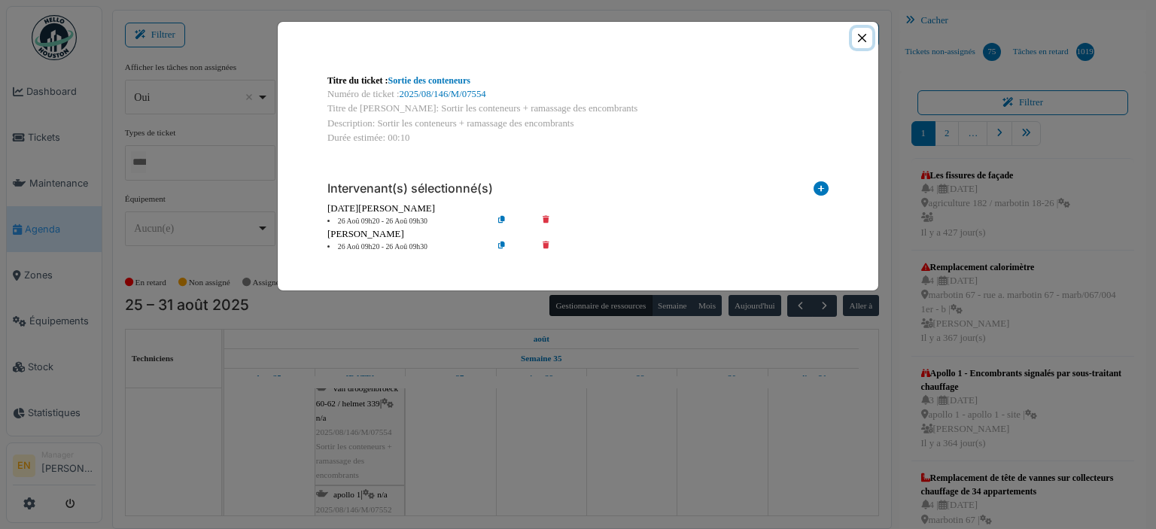
click at [863, 38] on button "Close" at bounding box center [862, 38] width 20 height 20
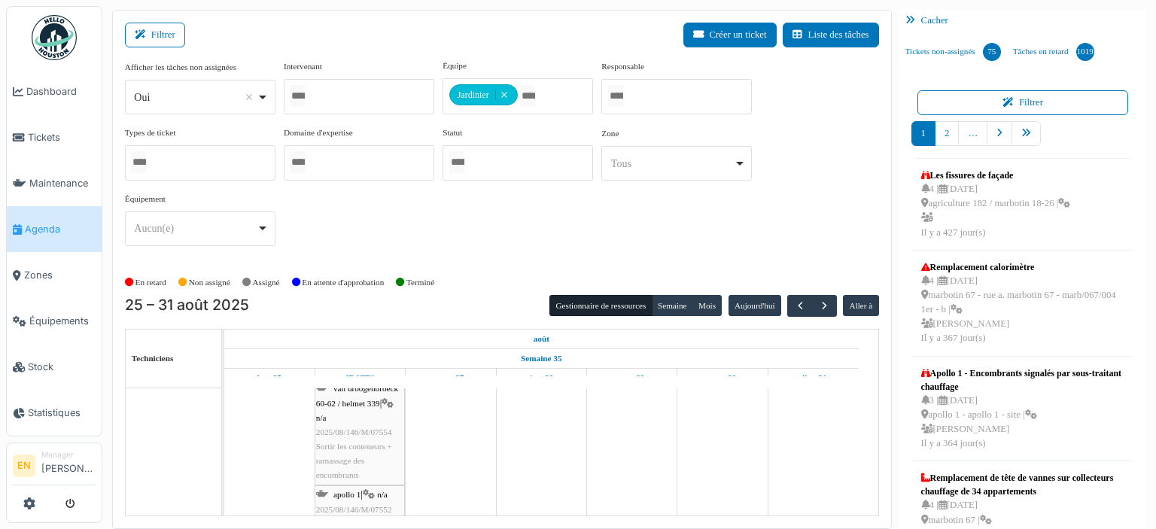
click at [345, 500] on div "apollo 1 | n/a 2025/08/146/M/07552 Sortir les conteneurs + ramassage des encomb…" at bounding box center [359, 524] width 87 height 72
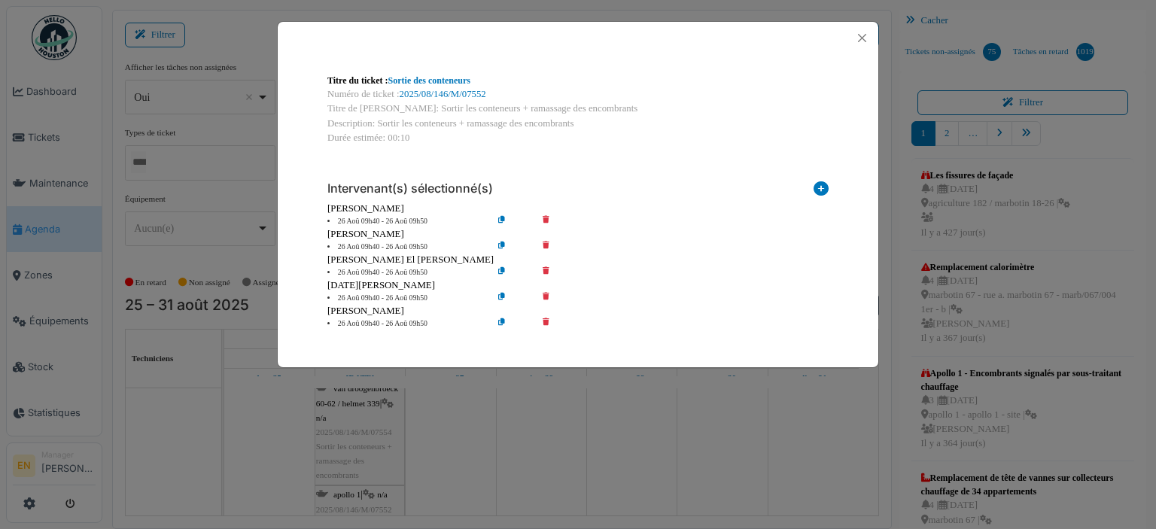
click at [545, 217] on icon at bounding box center [556, 221] width 43 height 11
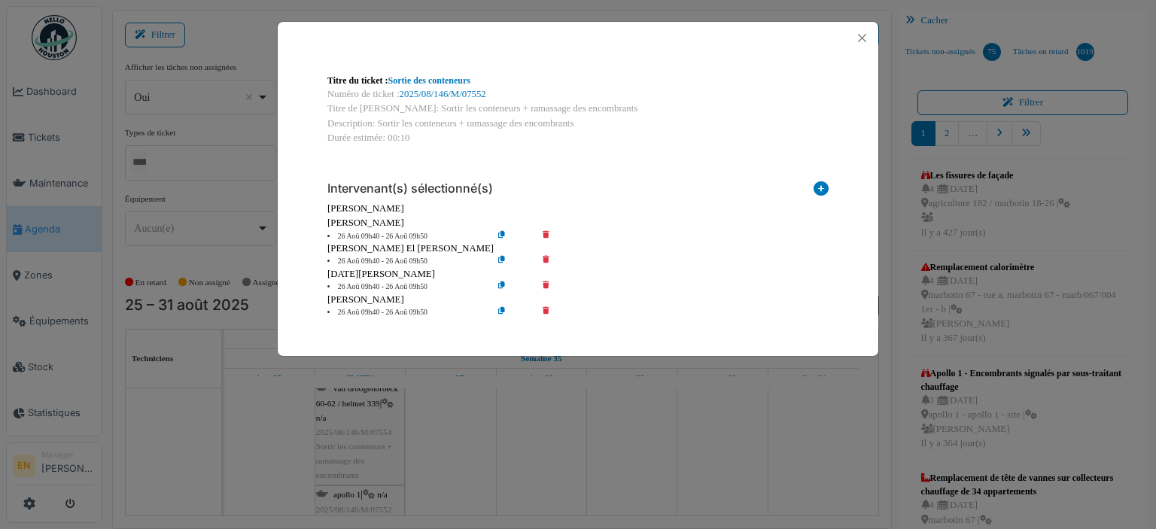
click at [545, 232] on icon at bounding box center [556, 236] width 43 height 11
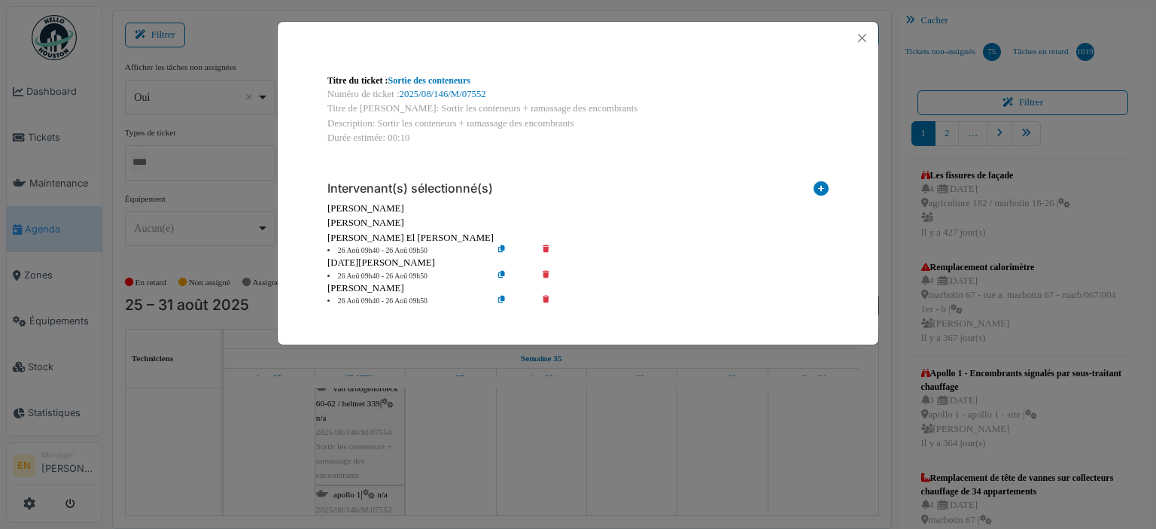
click at [546, 248] on icon at bounding box center [556, 250] width 43 height 11
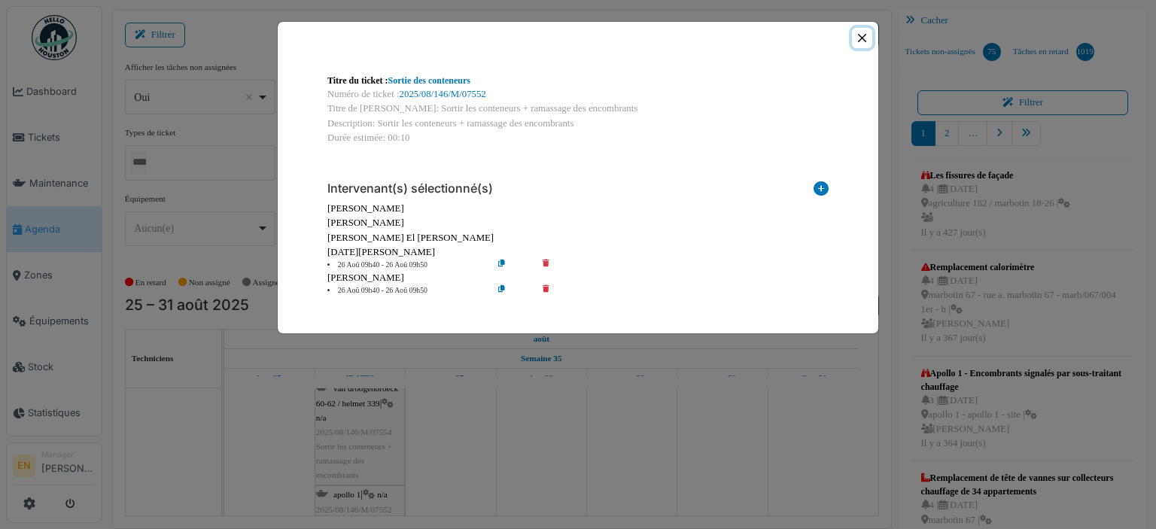
click at [861, 36] on button "Close" at bounding box center [862, 38] width 20 height 20
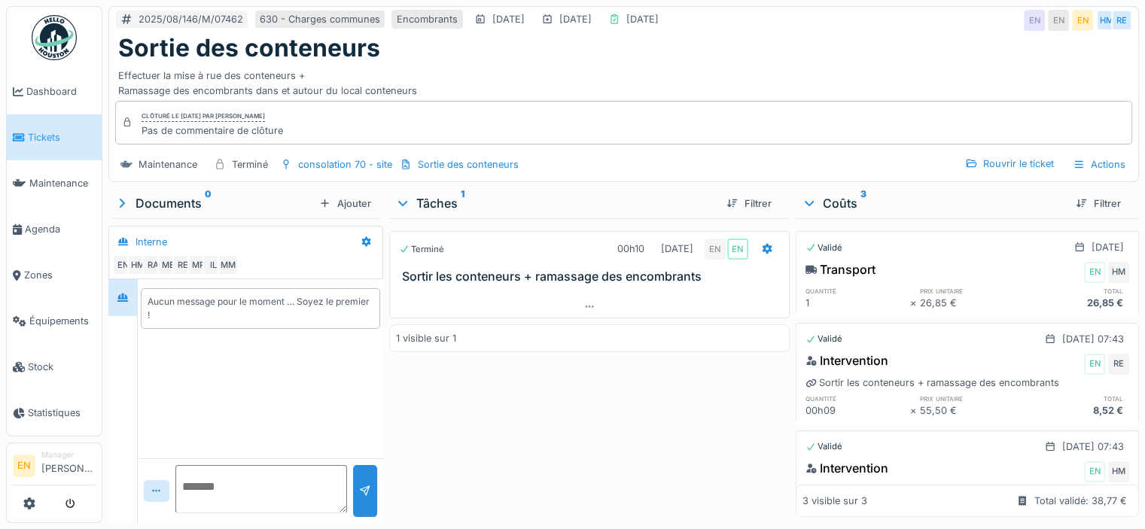
scroll to position [72, 0]
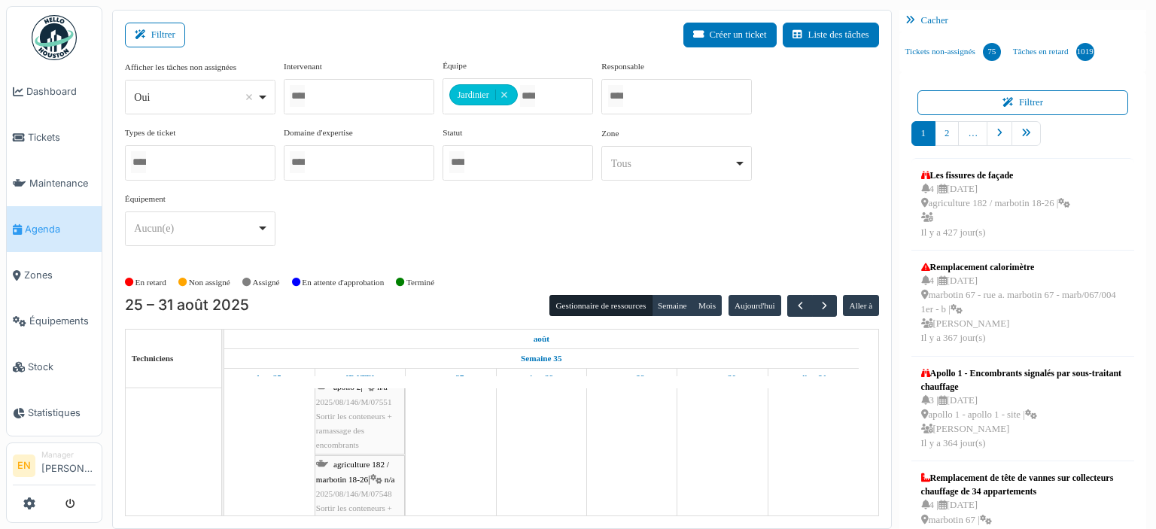
scroll to position [8049, 0]
click at [357, 451] on div "apollo 2 | n/a 2025/08/146/M/07551 Sortir les conteneurs + ramassage des encomb…" at bounding box center [359, 446] width 87 height 72
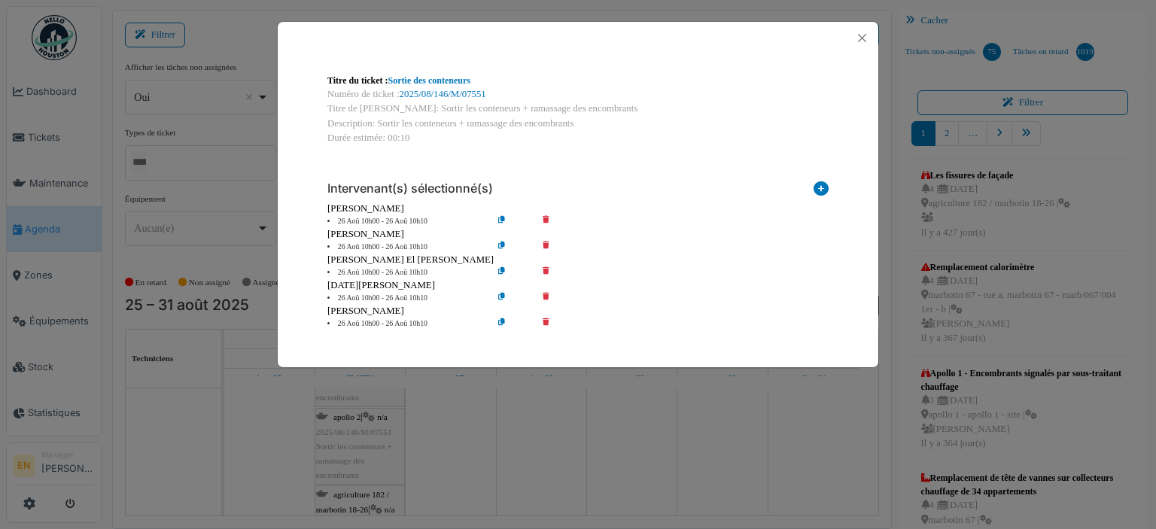
click at [546, 217] on icon at bounding box center [556, 221] width 43 height 11
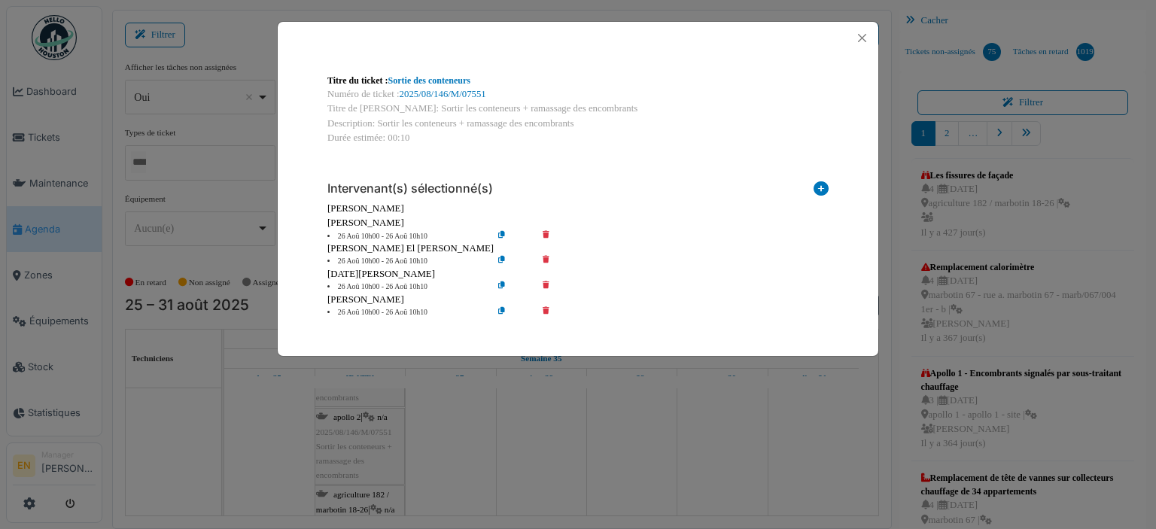
click at [545, 234] on icon at bounding box center [556, 236] width 43 height 11
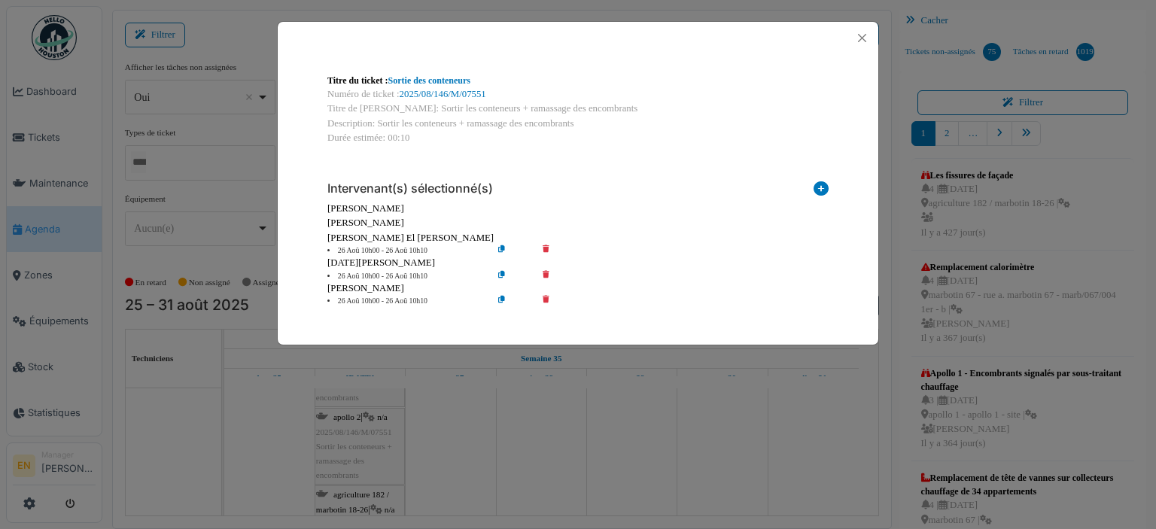
click at [546, 252] on icon at bounding box center [556, 250] width 43 height 11
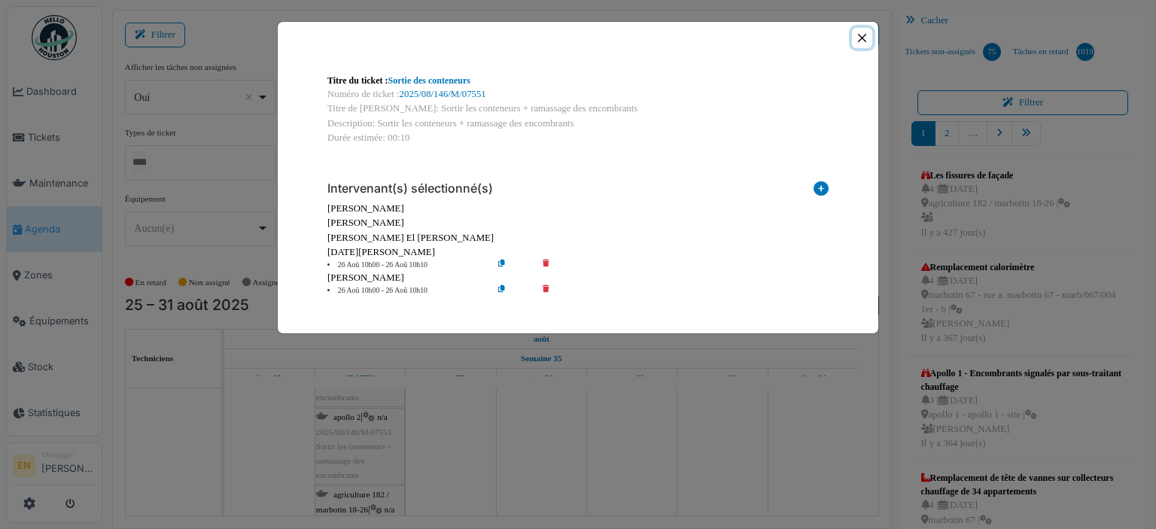
click at [866, 35] on button "Close" at bounding box center [862, 38] width 20 height 20
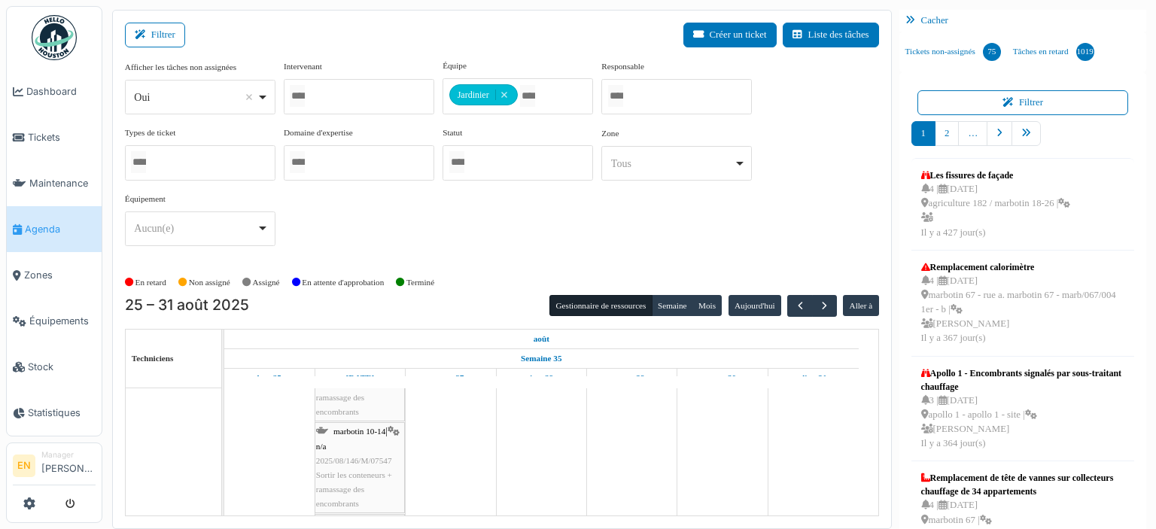
click at [351, 456] on span "2025/08/146/M/07547" at bounding box center [354, 460] width 76 height 9
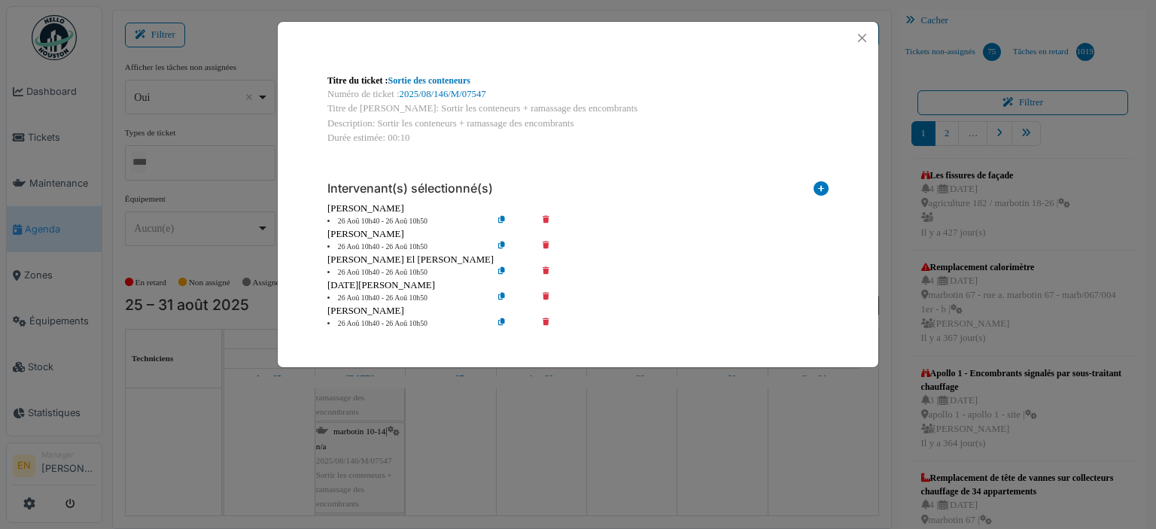
click at [547, 219] on icon at bounding box center [556, 221] width 43 height 11
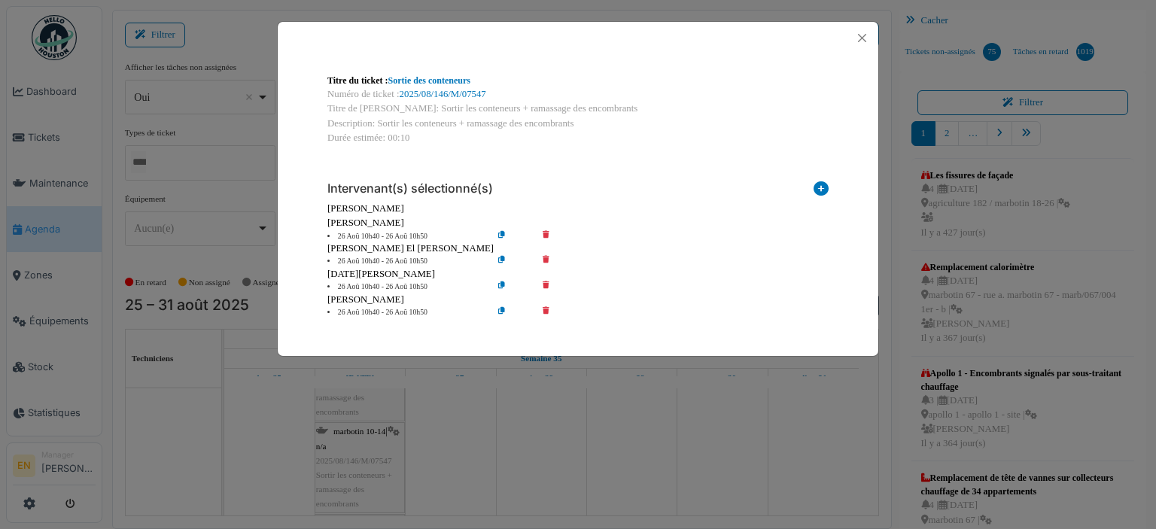
click at [546, 234] on icon at bounding box center [556, 236] width 43 height 11
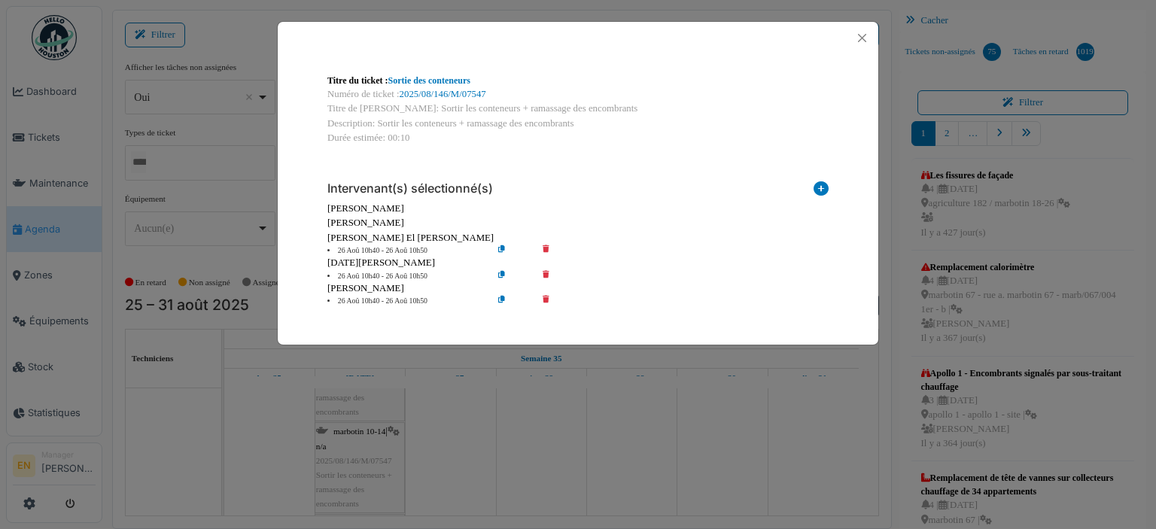
click at [546, 248] on icon at bounding box center [556, 250] width 43 height 11
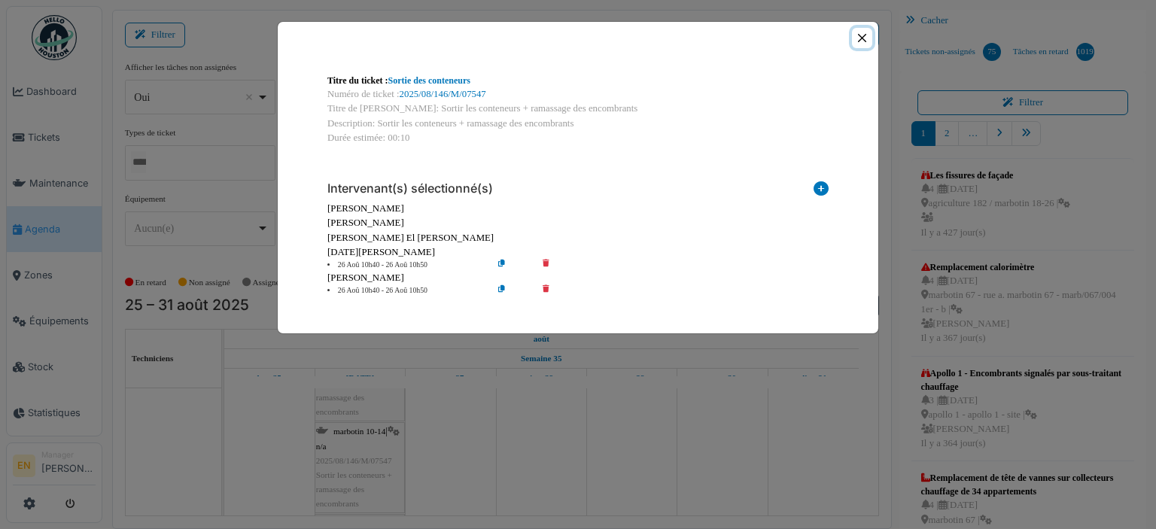
click at [862, 36] on button "Close" at bounding box center [862, 38] width 20 height 20
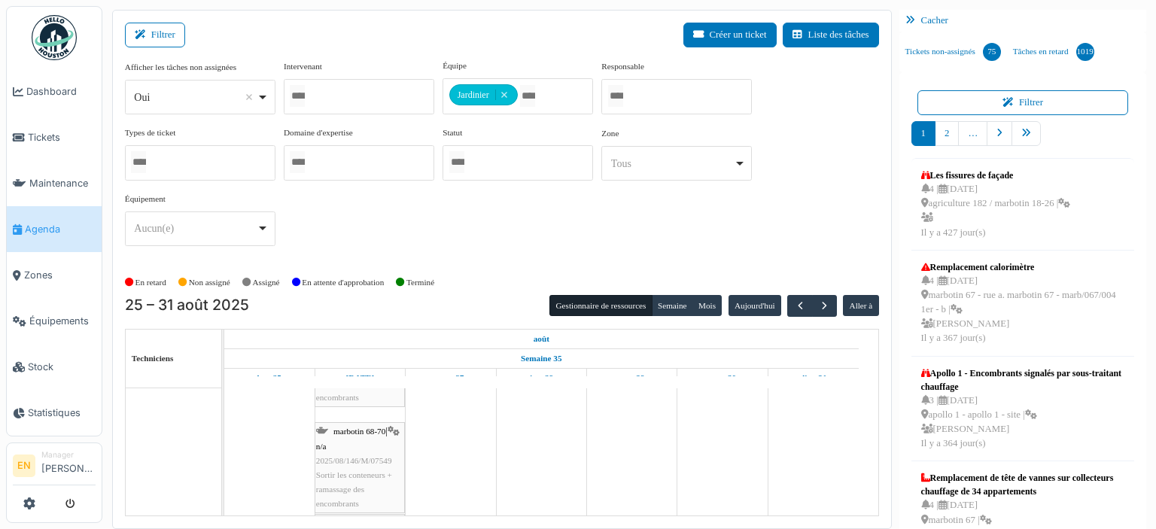
click at [342, 484] on span "Sortir les conteneurs + ramassage des encombrants" at bounding box center [354, 489] width 76 height 38
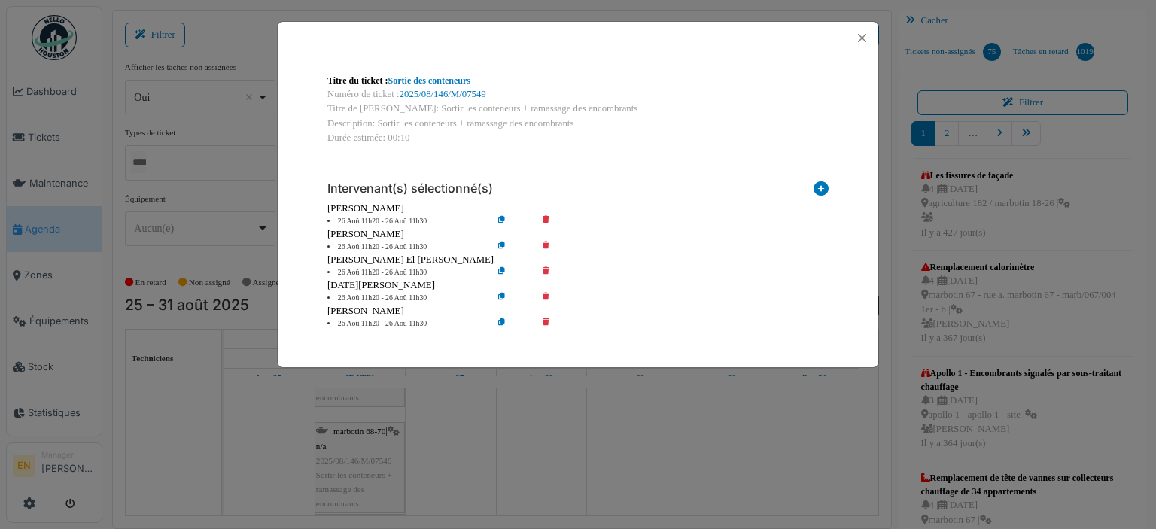
click at [546, 218] on icon at bounding box center [556, 221] width 43 height 11
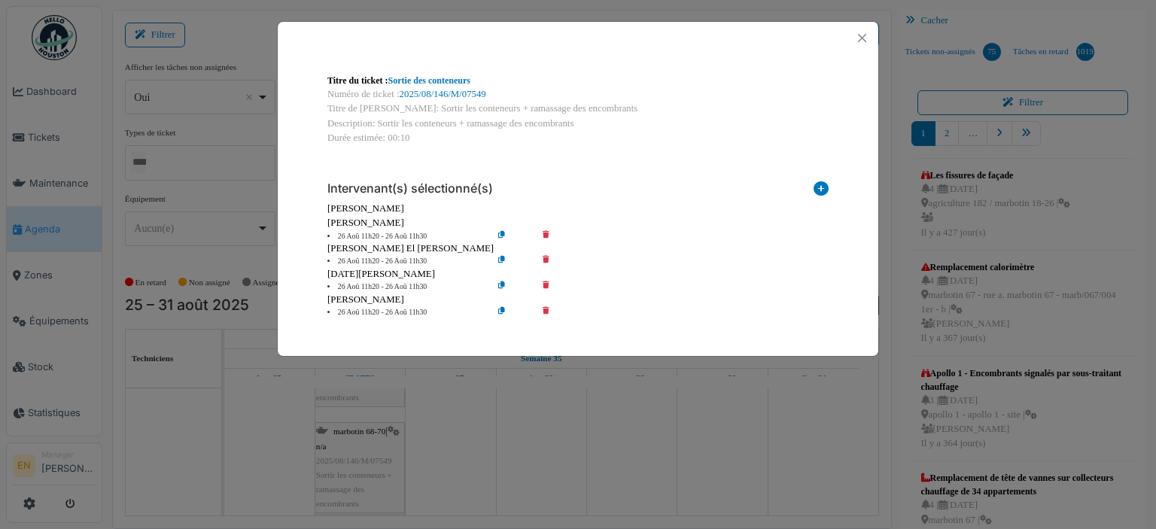
click at [548, 238] on icon at bounding box center [556, 236] width 43 height 11
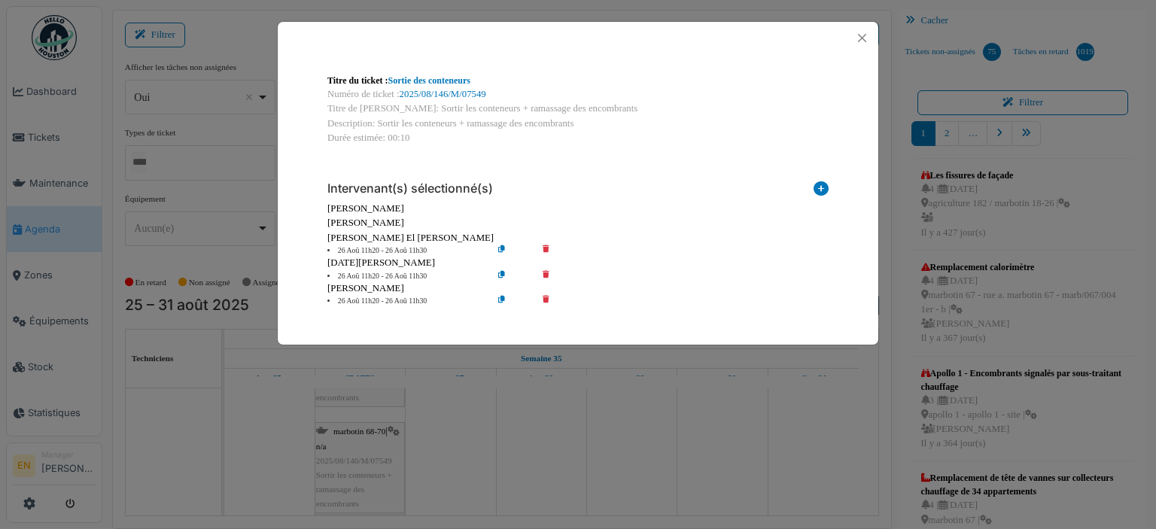
click at [543, 251] on icon at bounding box center [556, 250] width 43 height 11
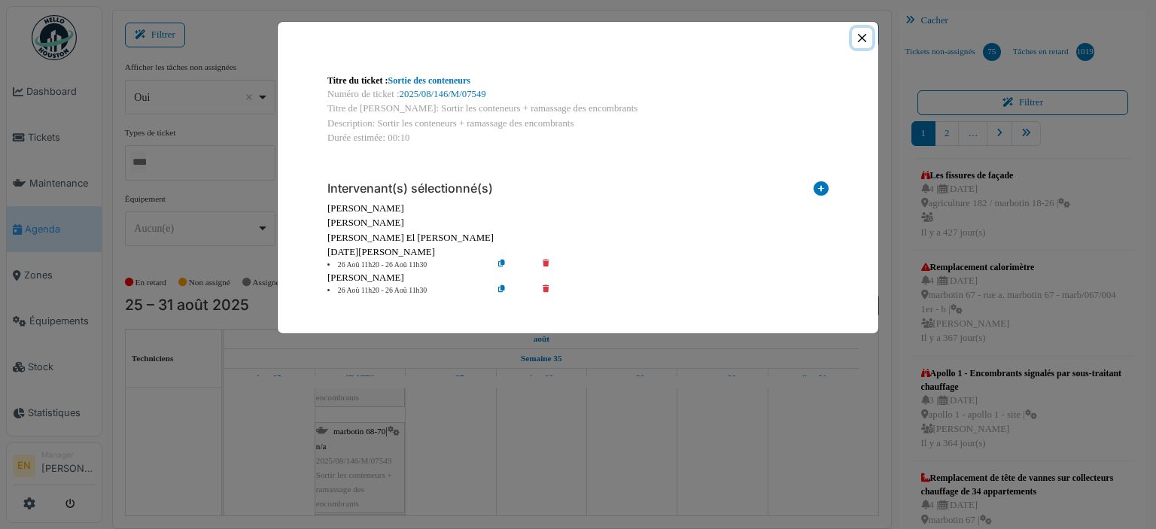
click at [865, 38] on button "Close" at bounding box center [862, 38] width 20 height 20
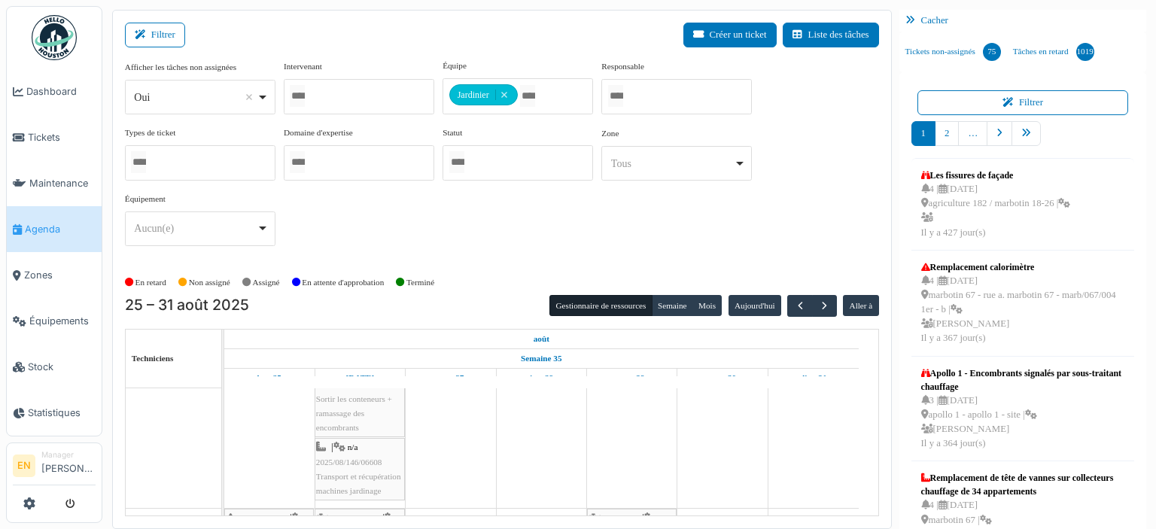
click at [370, 415] on div "bourg 5-21 | n/a 2025/08/146/M/07546 Sortir les conteneurs + ramassage des enco…" at bounding box center [359, 399] width 87 height 72
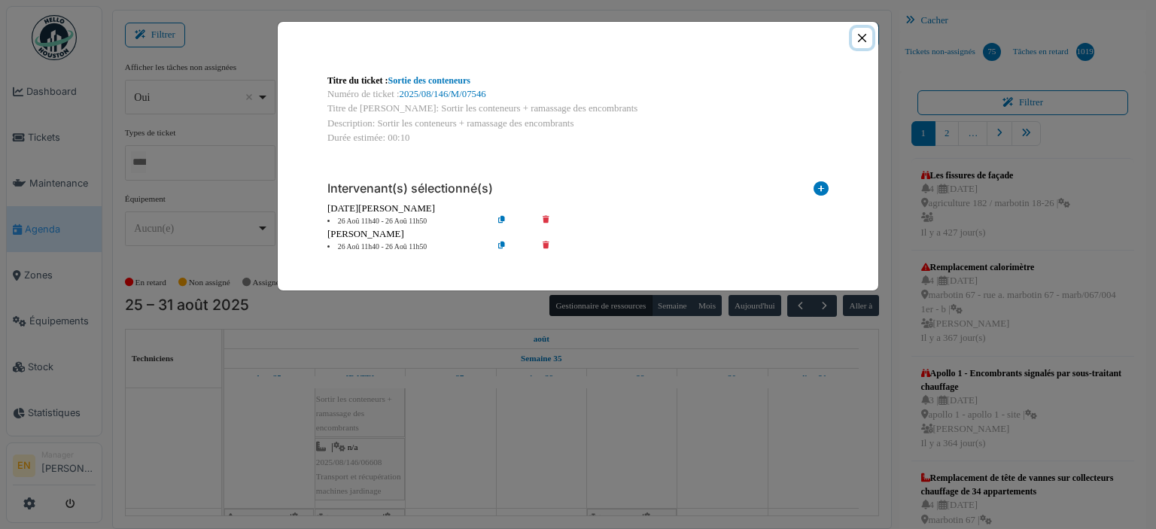
click at [862, 35] on button "Close" at bounding box center [862, 38] width 20 height 20
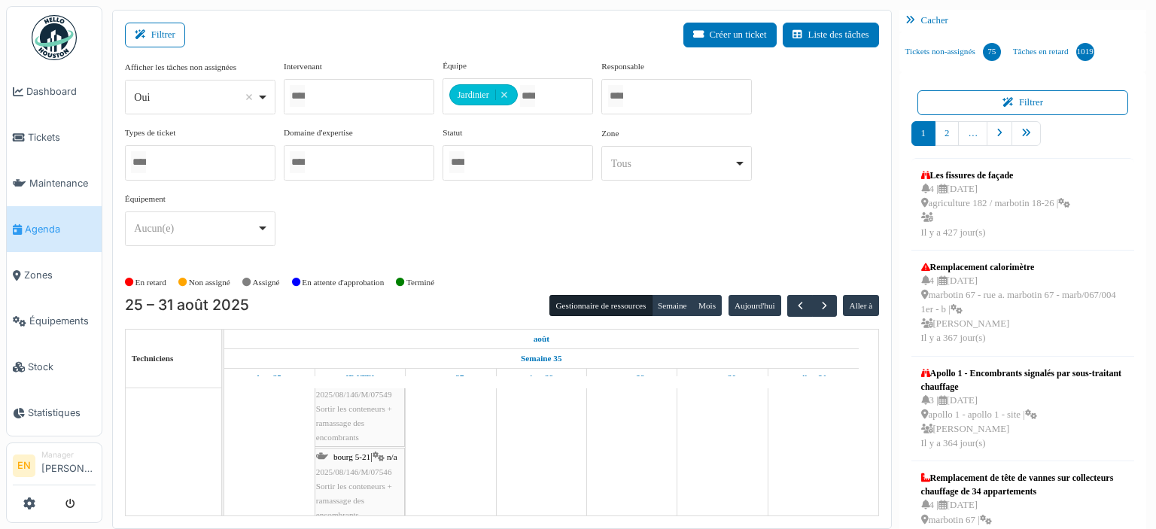
scroll to position [0, 0]
click at [355, 429] on div "marbotin 68-70 | n/a 2025/08/146/M/07549 Sortir les conteneurs + ramassage des …" at bounding box center [359, 434] width 87 height 87
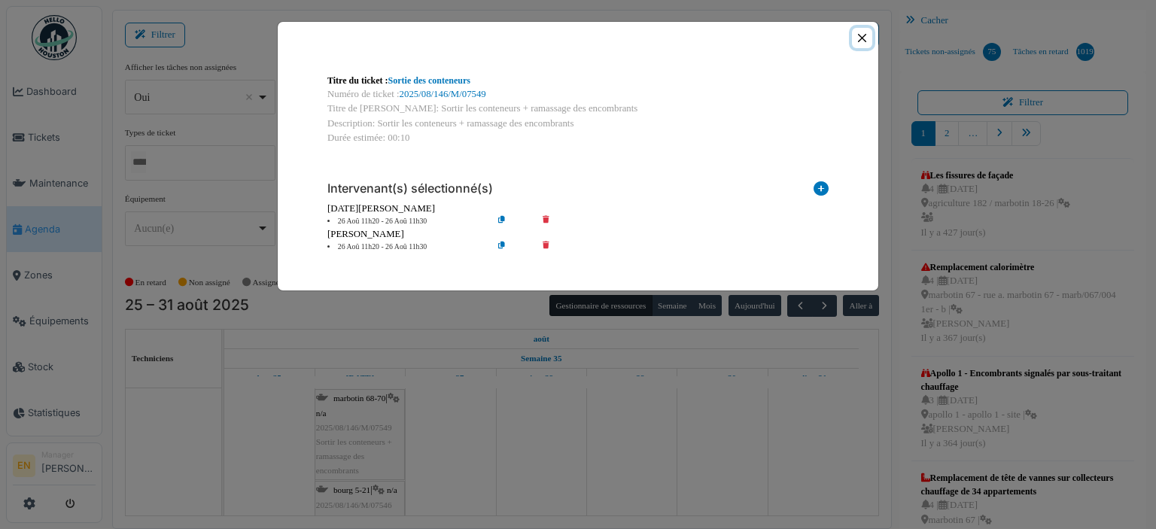
click at [864, 43] on button "Close" at bounding box center [862, 38] width 20 height 20
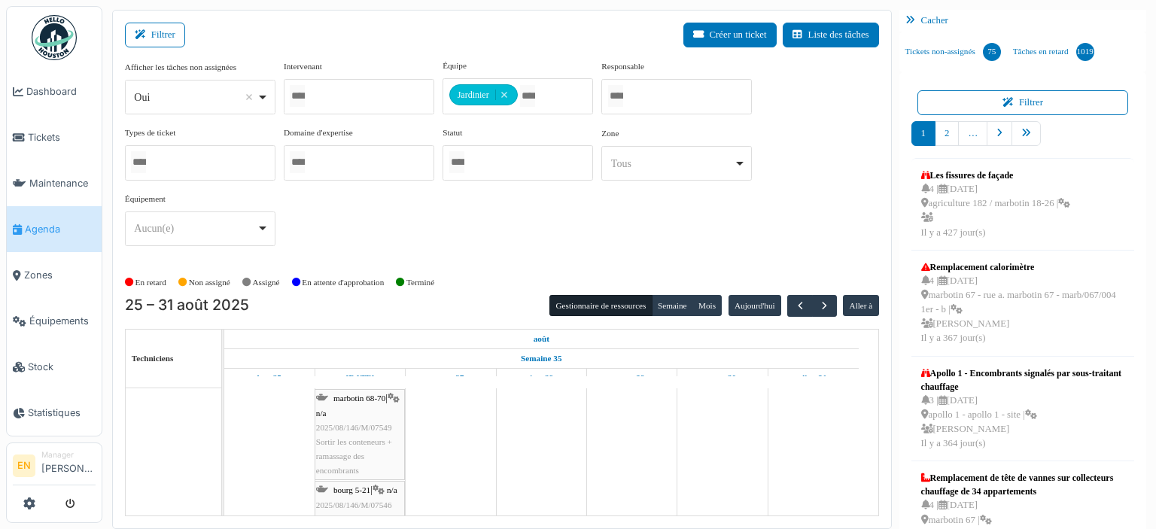
click at [355, 500] on span "2025/08/146/M/07546" at bounding box center [354, 504] width 76 height 9
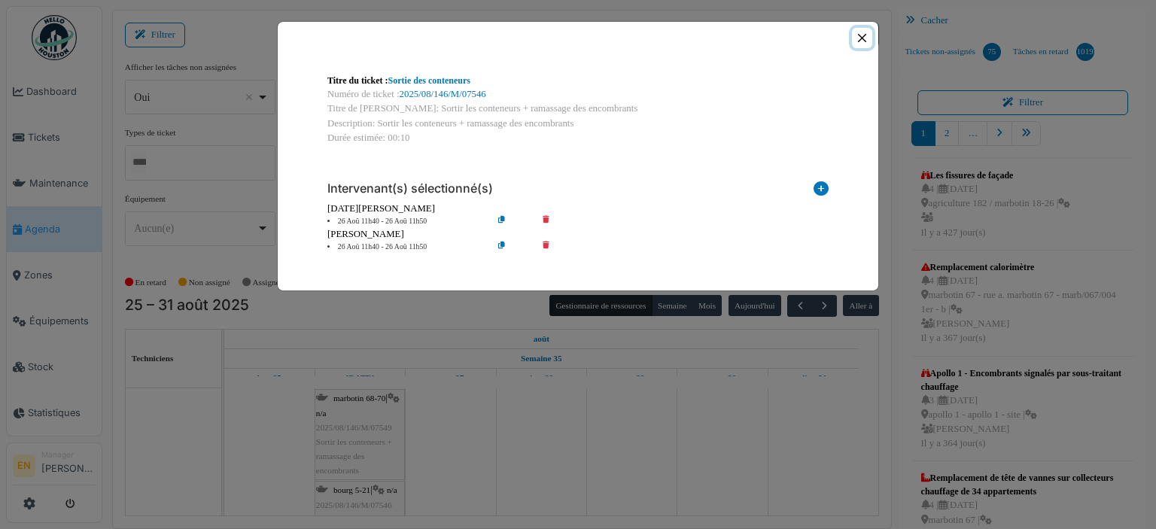
click at [864, 32] on button "Close" at bounding box center [862, 38] width 20 height 20
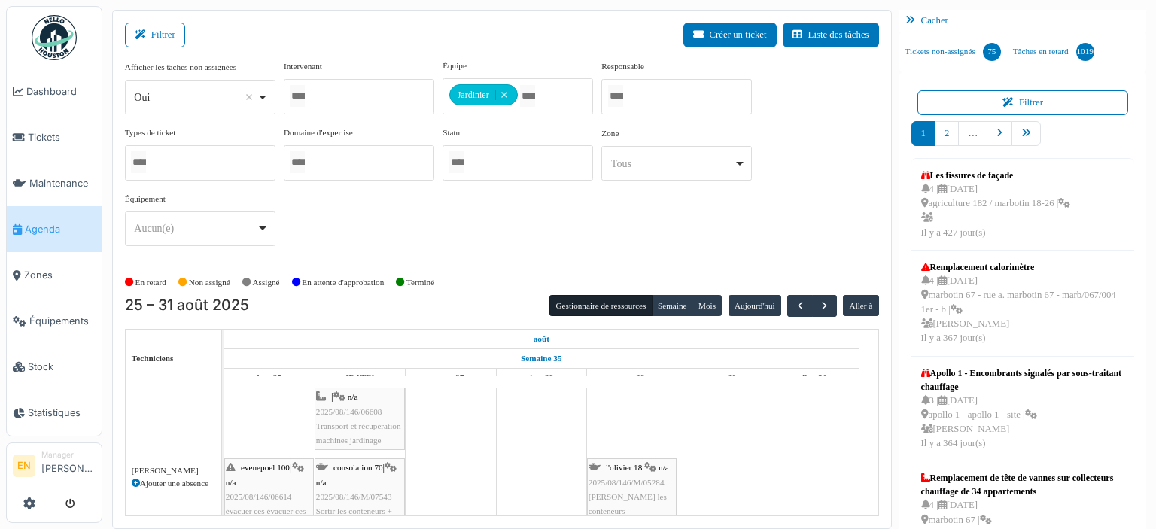
scroll to position [8150, 0]
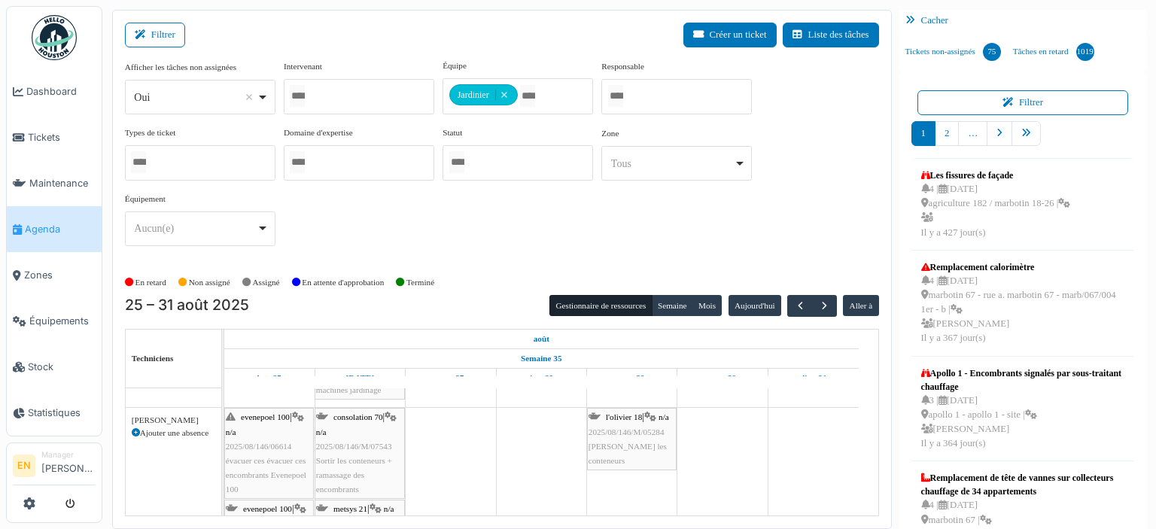
click at [360, 458] on span "Sortir les conteneurs + ramassage des encombrants" at bounding box center [354, 475] width 76 height 38
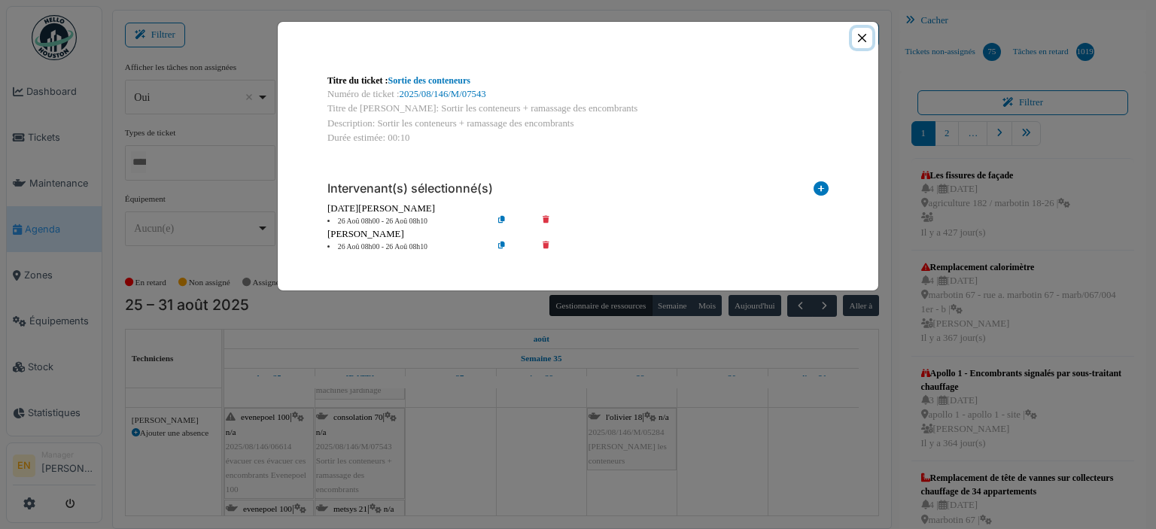
click at [864, 35] on button "Close" at bounding box center [862, 38] width 20 height 20
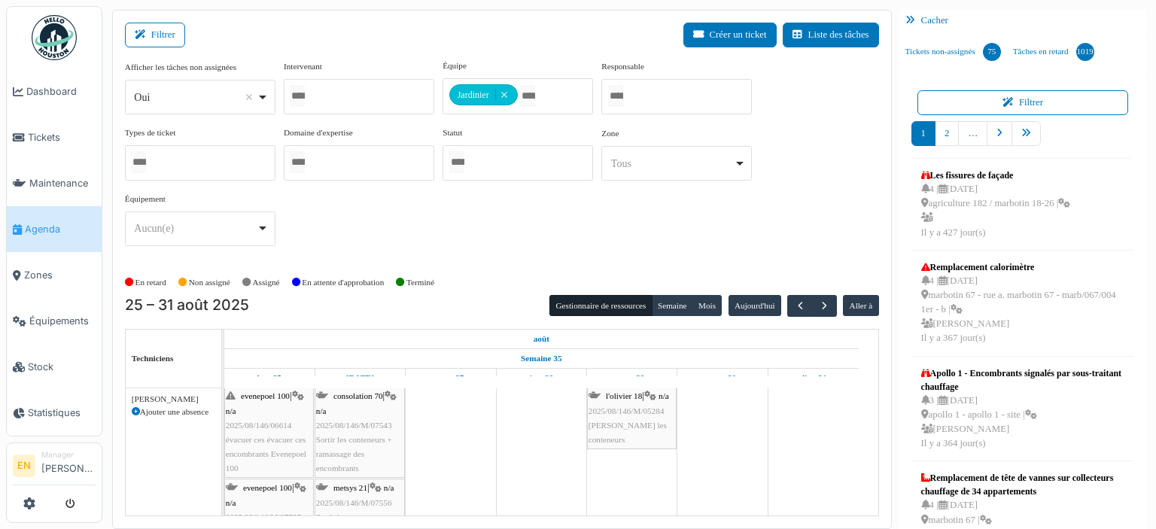
scroll to position [8180, 0]
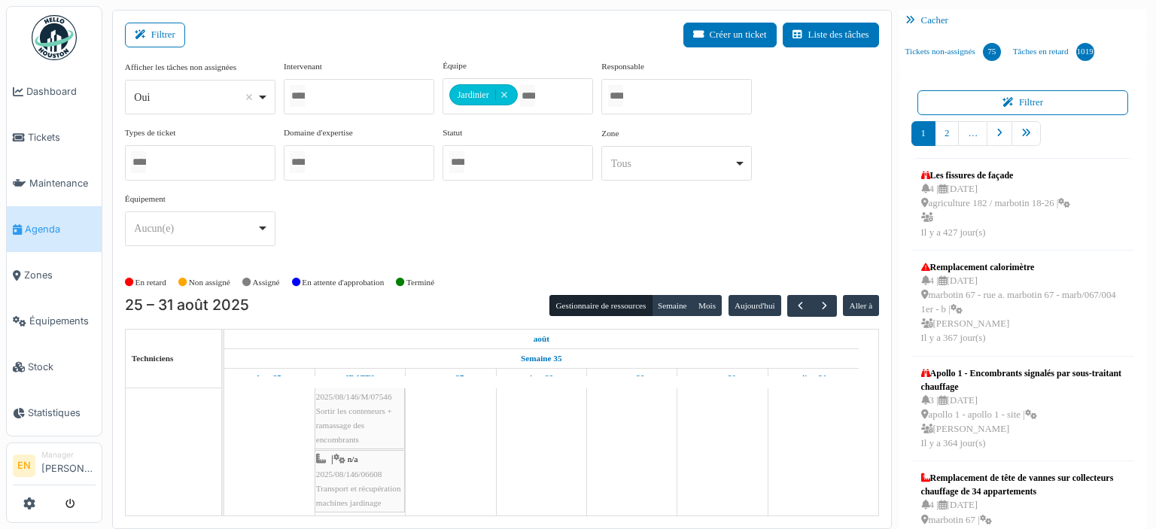
click at [359, 409] on span "Sortir les conteneurs + ramassage des encombrants" at bounding box center [354, 425] width 76 height 38
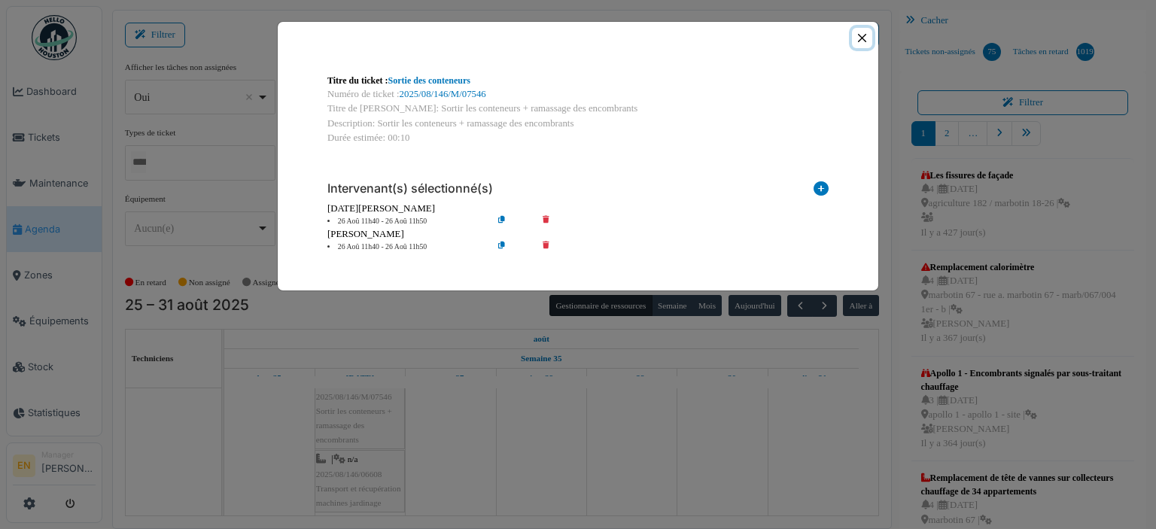
click at [862, 36] on button "Close" at bounding box center [862, 38] width 20 height 20
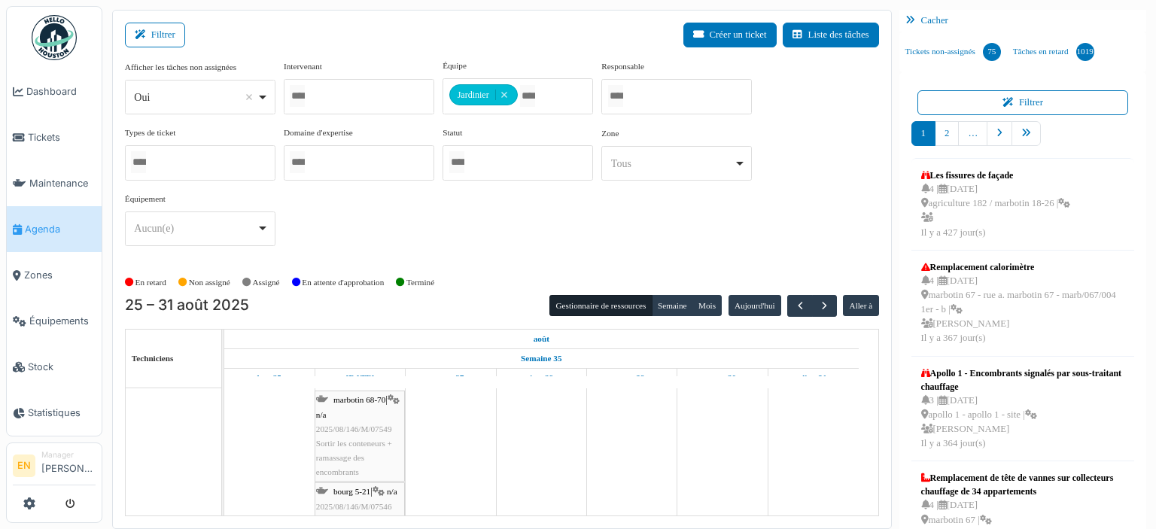
click at [373, 424] on span "2025/08/146/M/07549" at bounding box center [354, 428] width 76 height 9
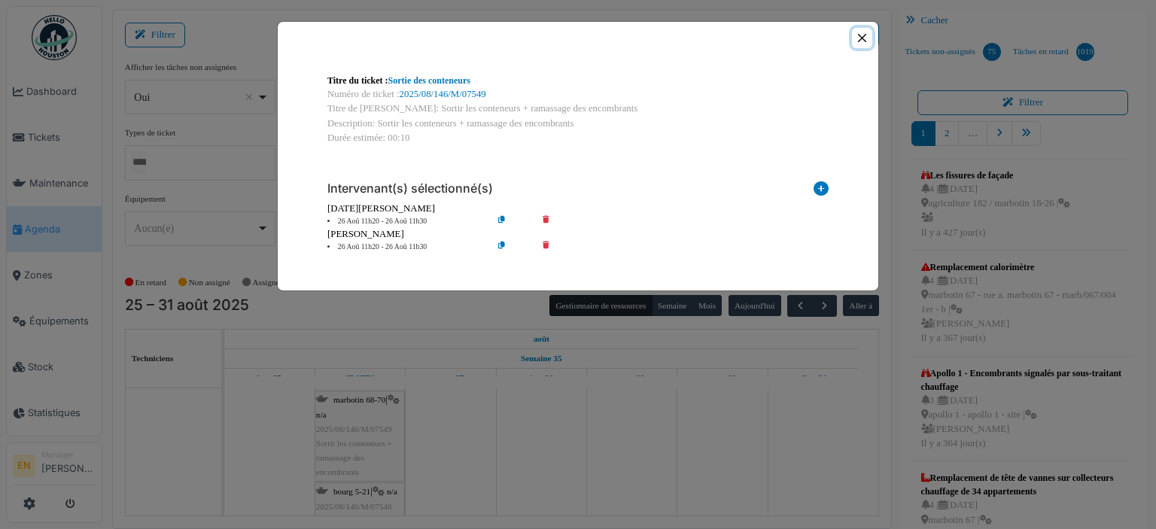
click at [866, 34] on button "Close" at bounding box center [862, 38] width 20 height 20
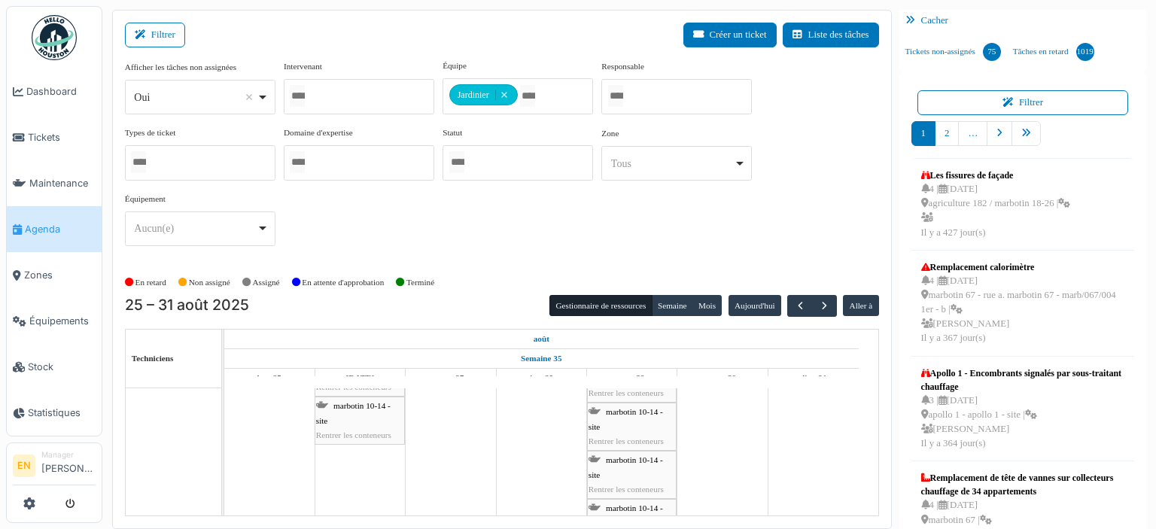
click at [342, 431] on span "Rentrer les conteneurs" at bounding box center [353, 434] width 75 height 9
click at [351, 412] on div "marbotin 10-14 - site Rentrer les conteneurs" at bounding box center [359, 421] width 87 height 44
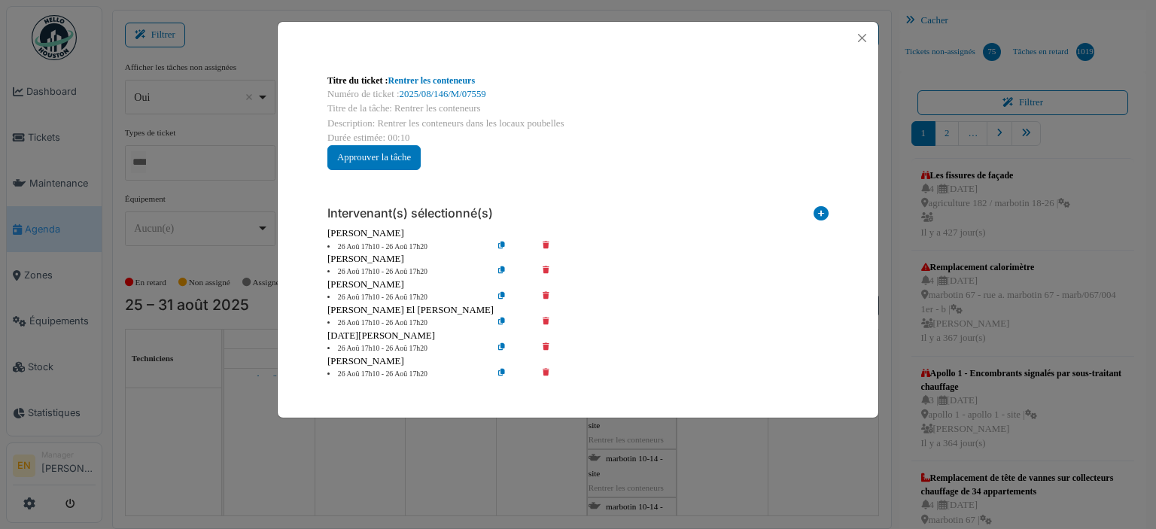
click at [546, 272] on icon at bounding box center [556, 271] width 43 height 11
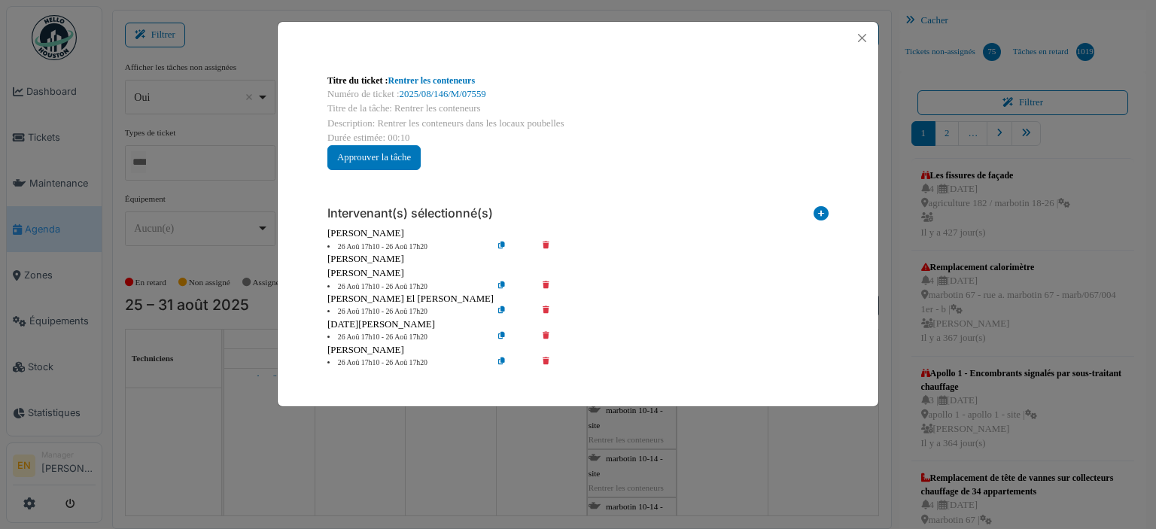
click at [547, 283] on icon at bounding box center [556, 286] width 43 height 11
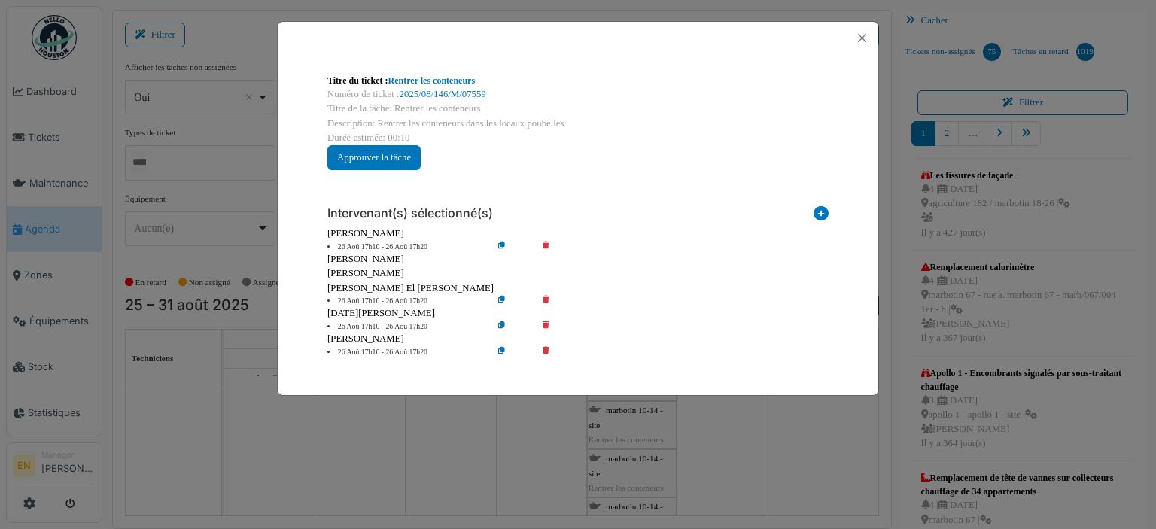
click at [545, 299] on icon at bounding box center [556, 301] width 43 height 11
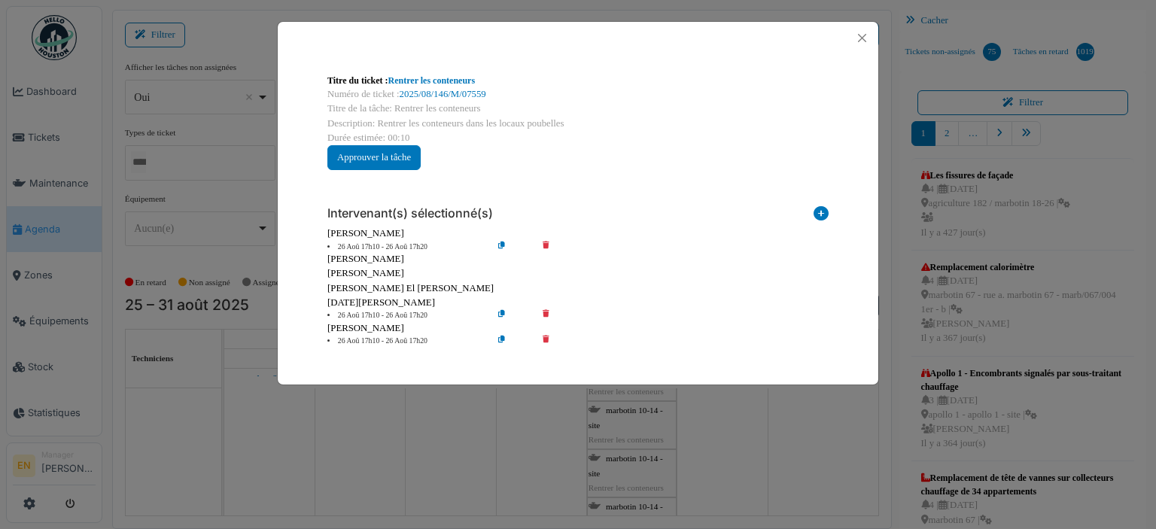
click at [545, 310] on icon at bounding box center [556, 315] width 43 height 11
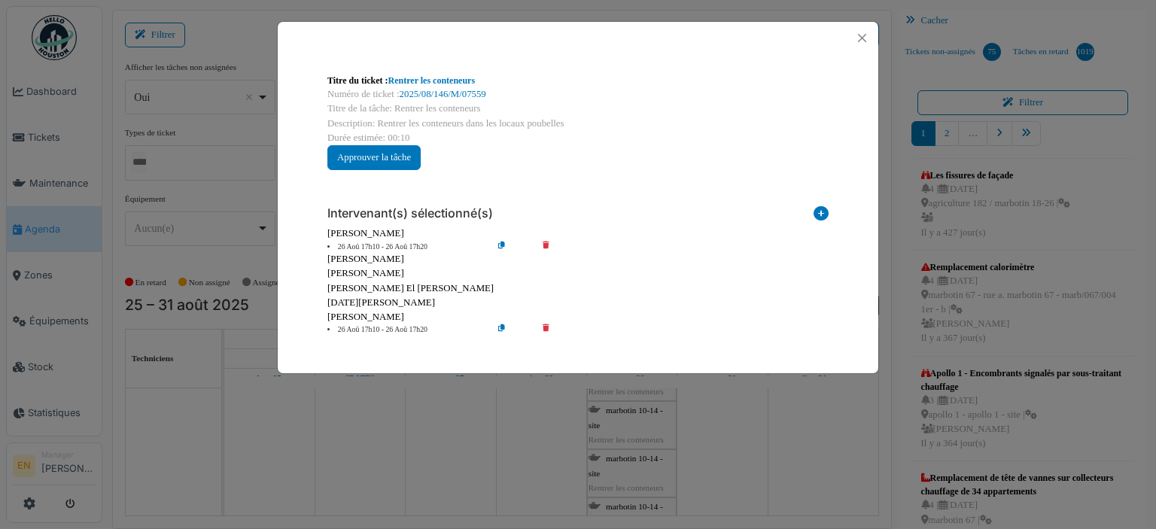
click at [545, 327] on icon at bounding box center [556, 329] width 43 height 11
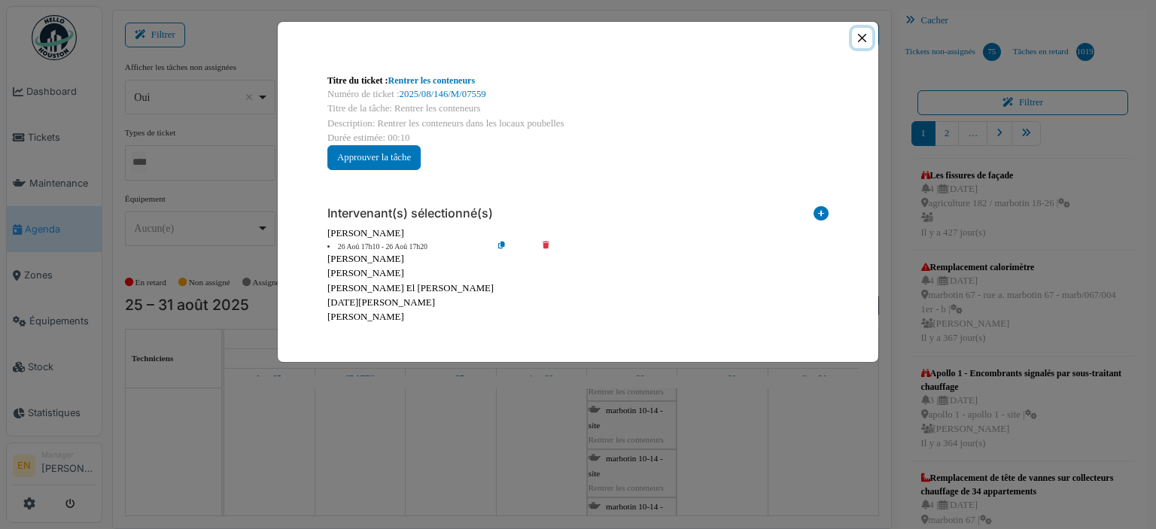
click at [861, 35] on button "Close" at bounding box center [862, 38] width 20 height 20
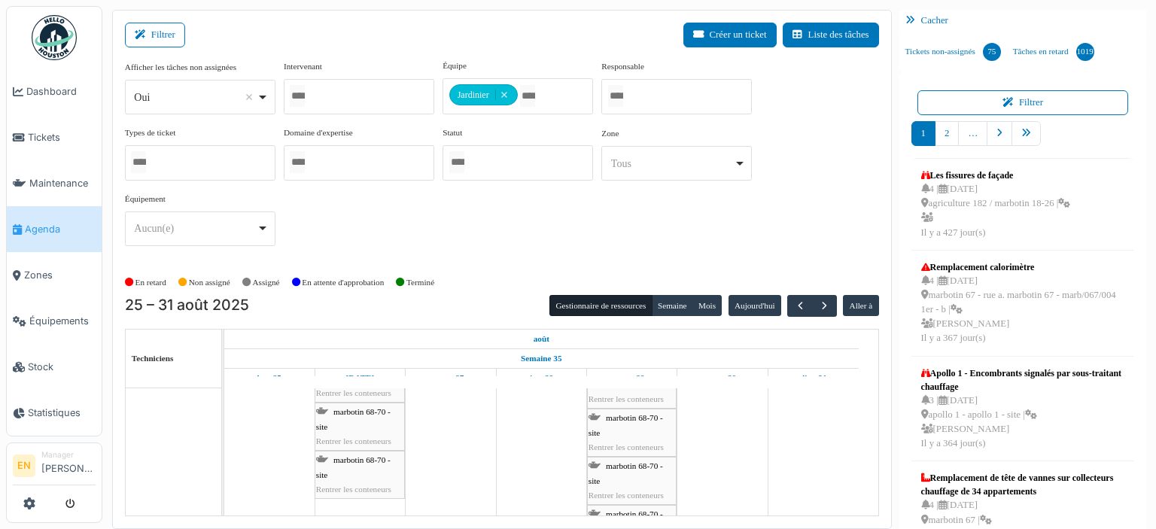
click at [378, 463] on div "marbotin 68-70 - site Rentrer les conteneurs" at bounding box center [359, 475] width 87 height 44
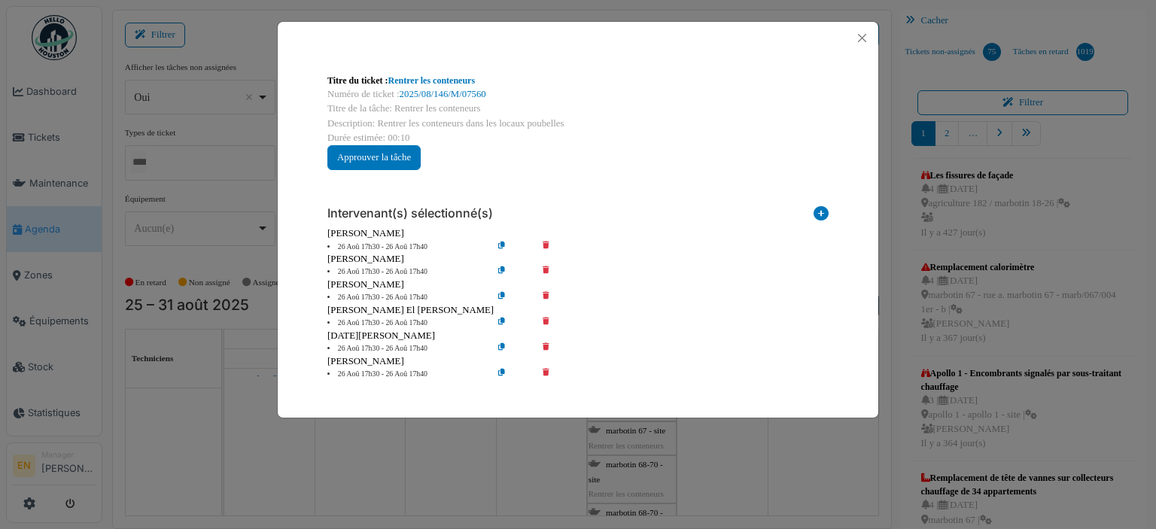
click at [543, 369] on icon at bounding box center [556, 374] width 43 height 11
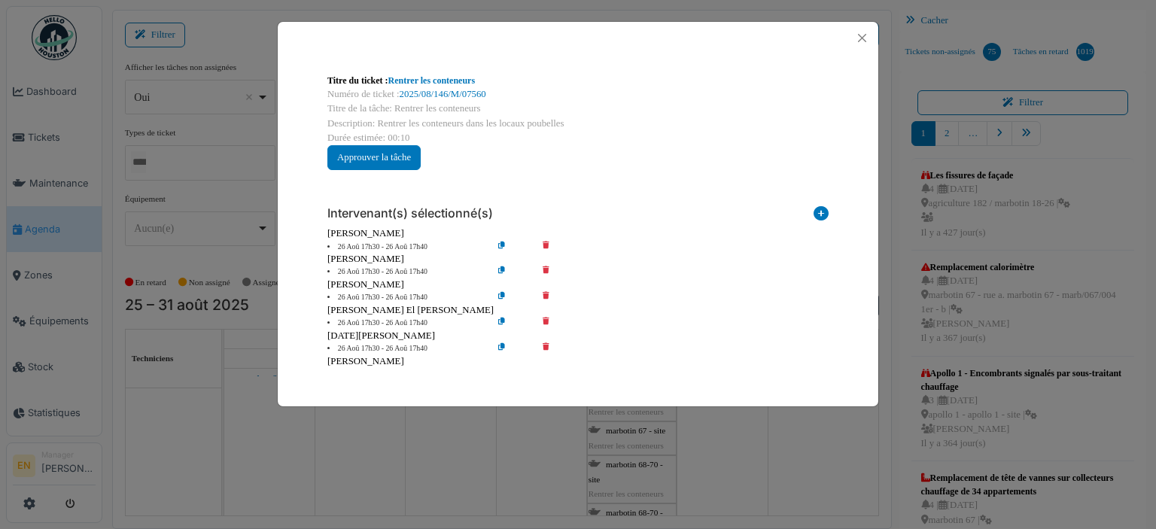
click at [543, 269] on icon at bounding box center [556, 271] width 43 height 11
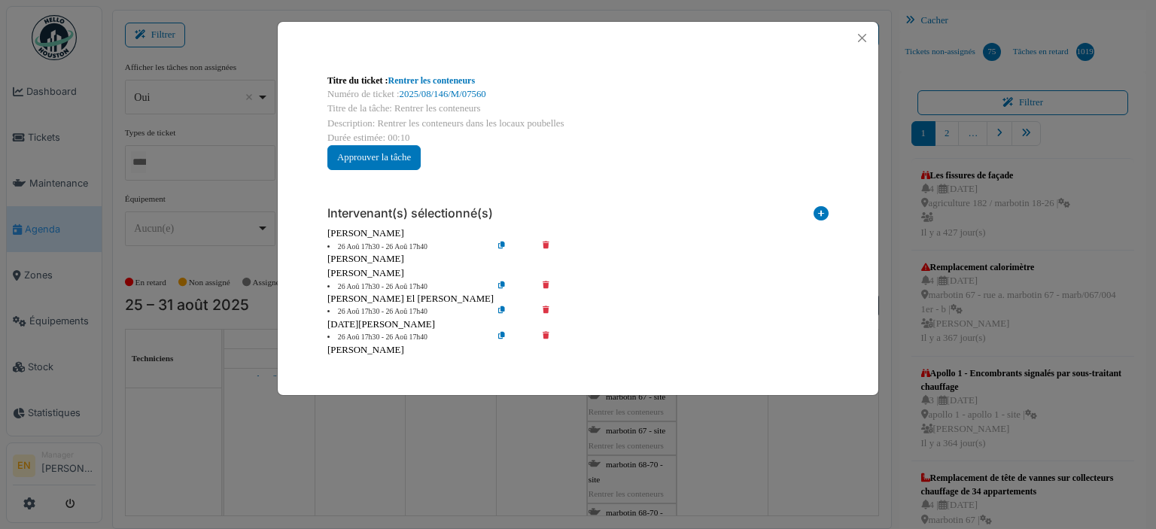
click at [543, 287] on icon at bounding box center [556, 286] width 43 height 11
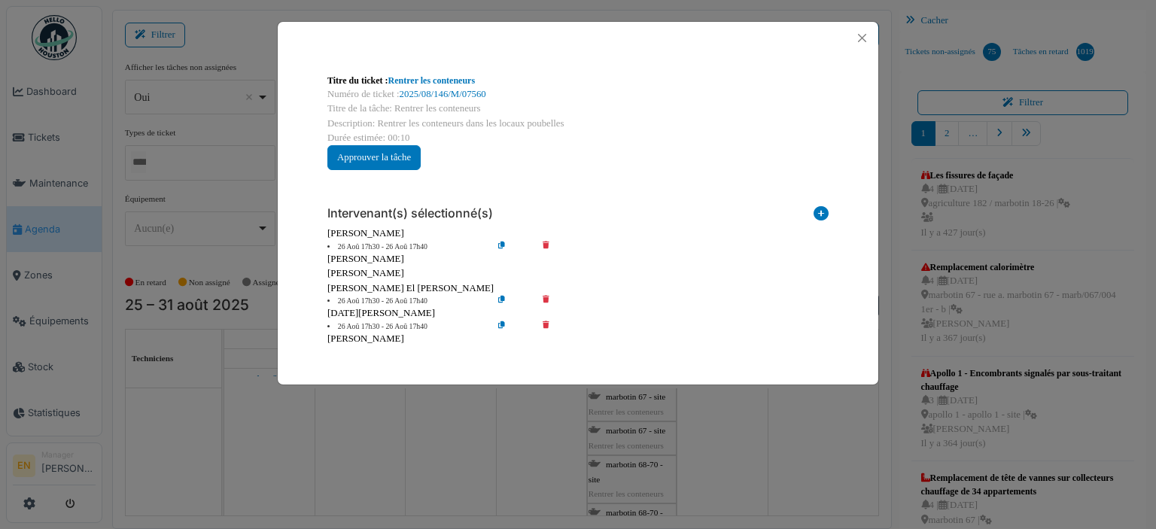
click at [546, 296] on icon at bounding box center [556, 301] width 43 height 11
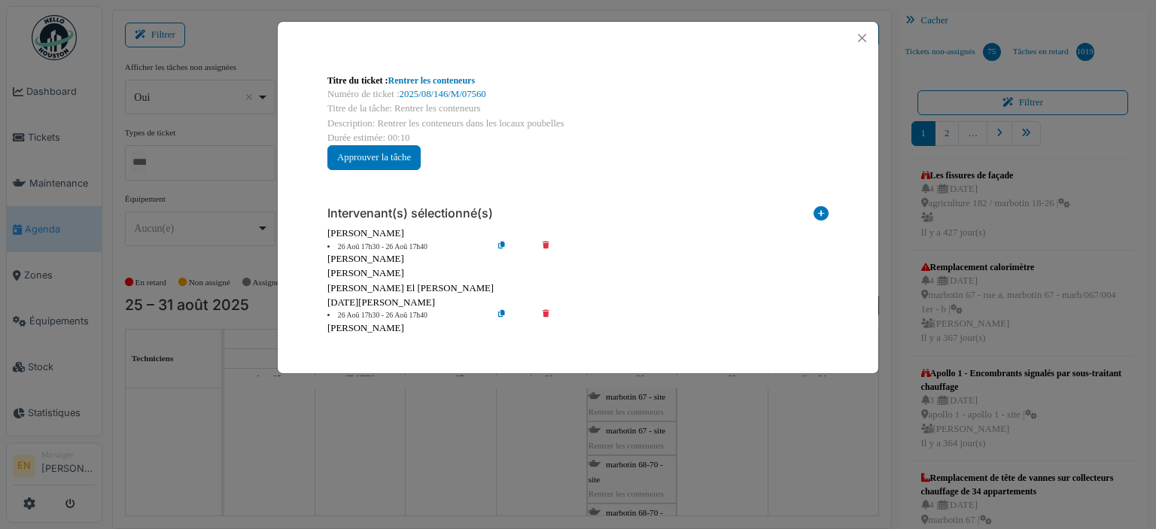
click at [545, 314] on icon at bounding box center [556, 315] width 43 height 11
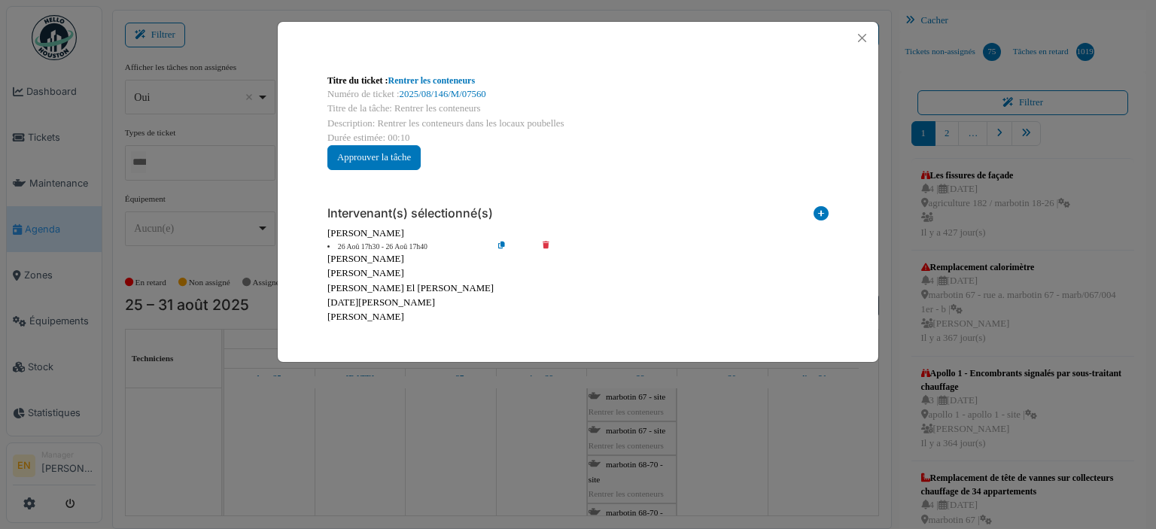
click at [545, 314] on div "Rufat Azizi" at bounding box center [577, 317] width 501 height 14
click at [863, 36] on button "Close" at bounding box center [862, 38] width 20 height 20
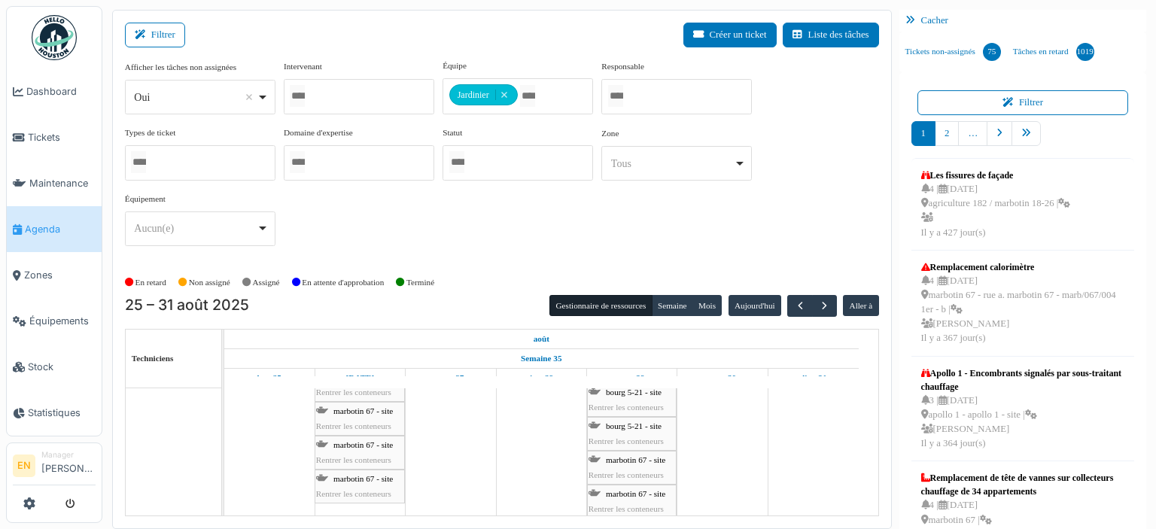
click at [346, 489] on span "Rentrer les conteneurs" at bounding box center [353, 493] width 75 height 9
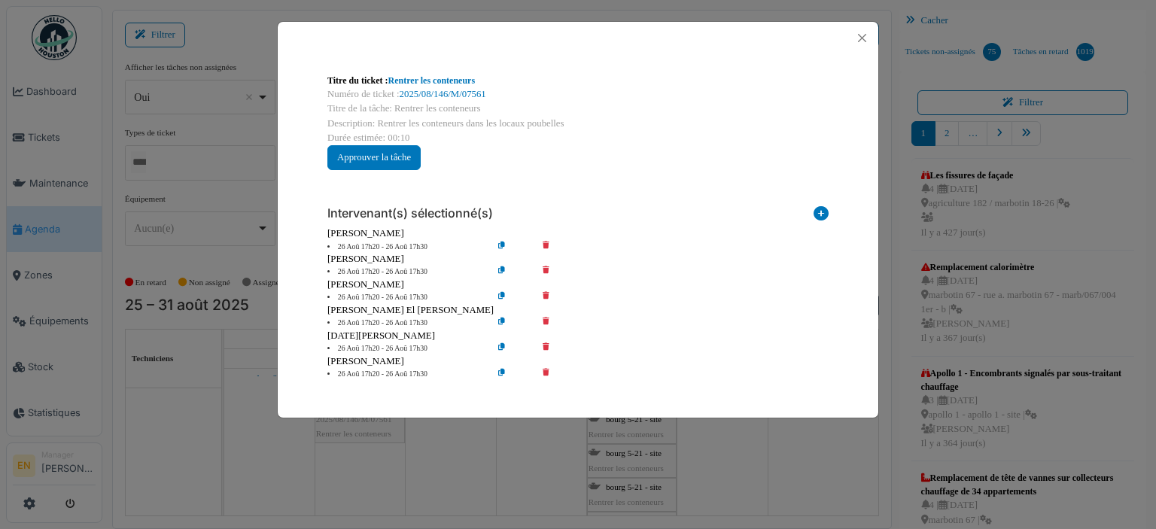
click at [544, 272] on icon at bounding box center [556, 271] width 43 height 11
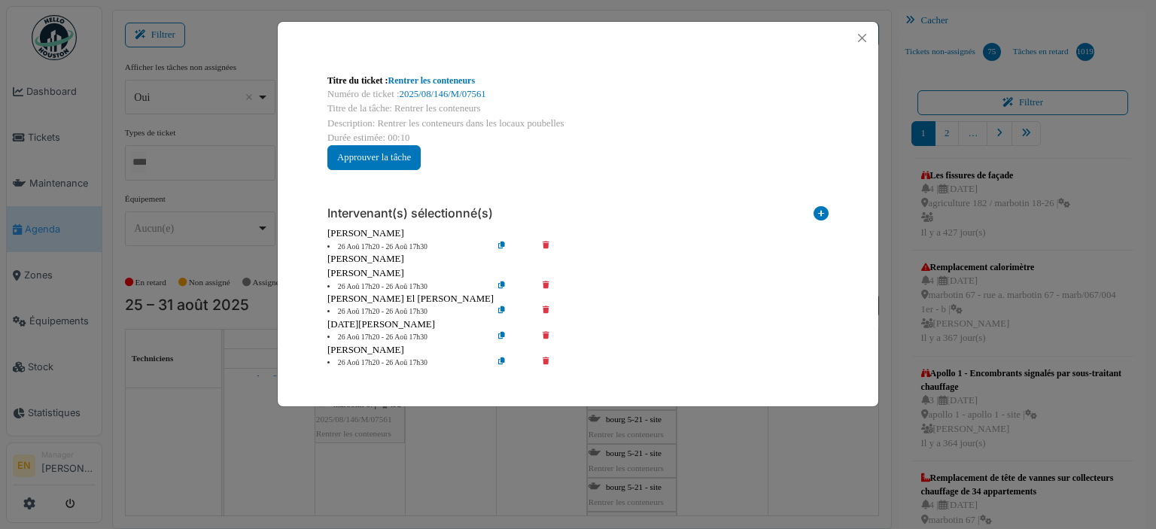
click at [545, 287] on icon at bounding box center [556, 286] width 43 height 11
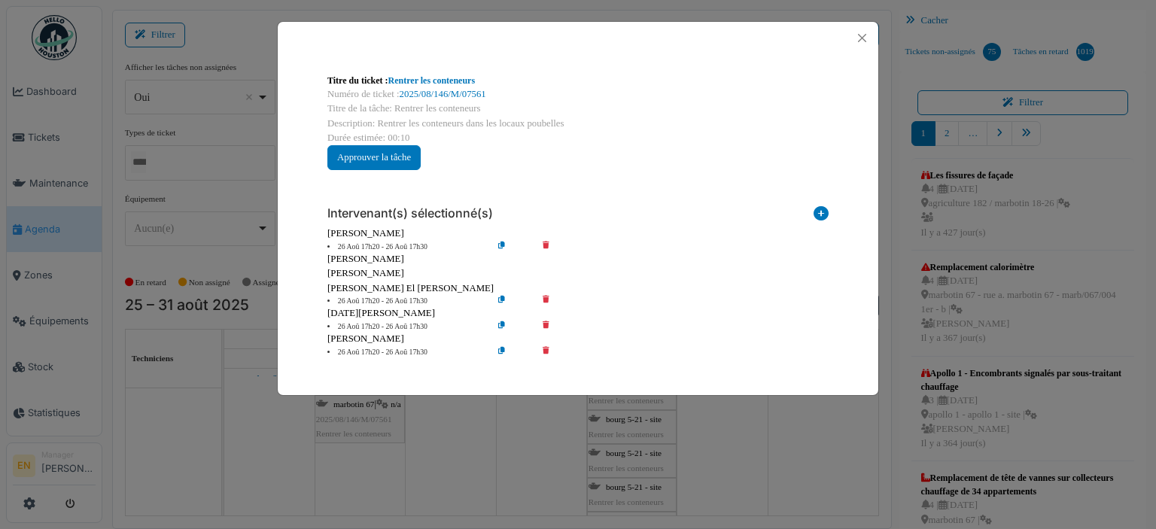
click at [545, 298] on icon at bounding box center [556, 301] width 43 height 11
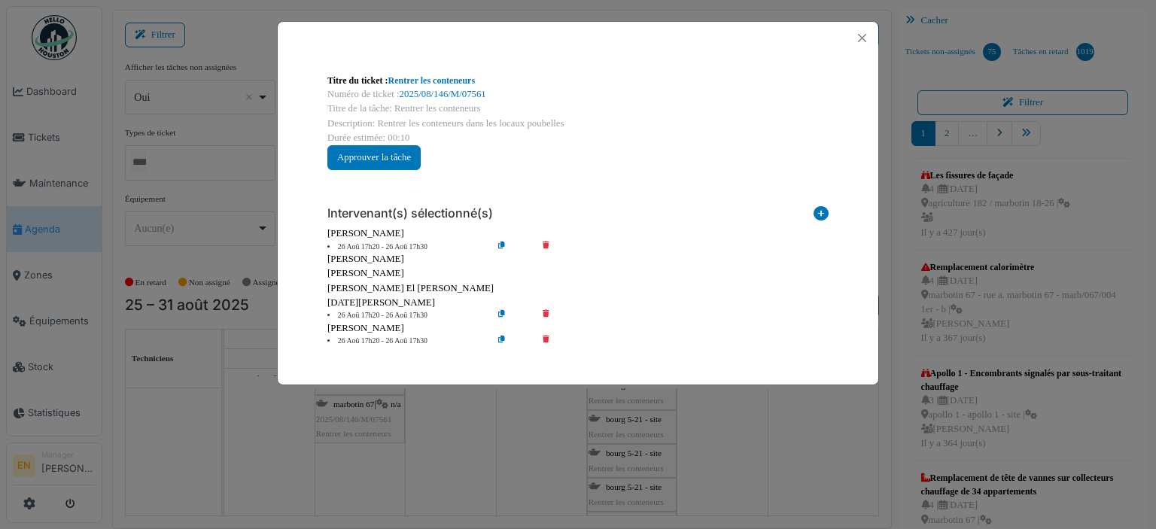
click at [546, 310] on icon at bounding box center [556, 315] width 43 height 11
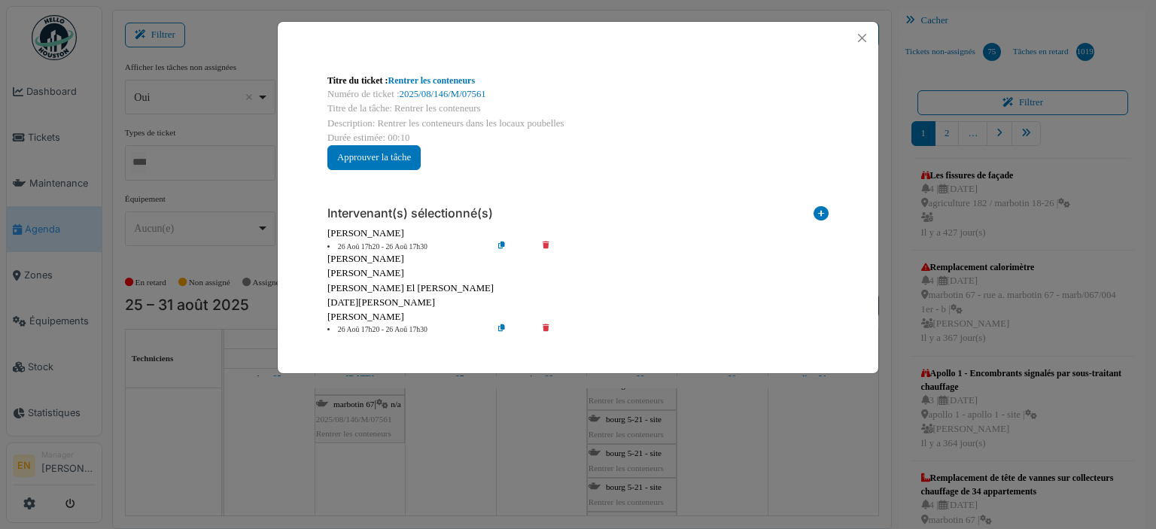
click at [546, 327] on icon at bounding box center [556, 329] width 43 height 11
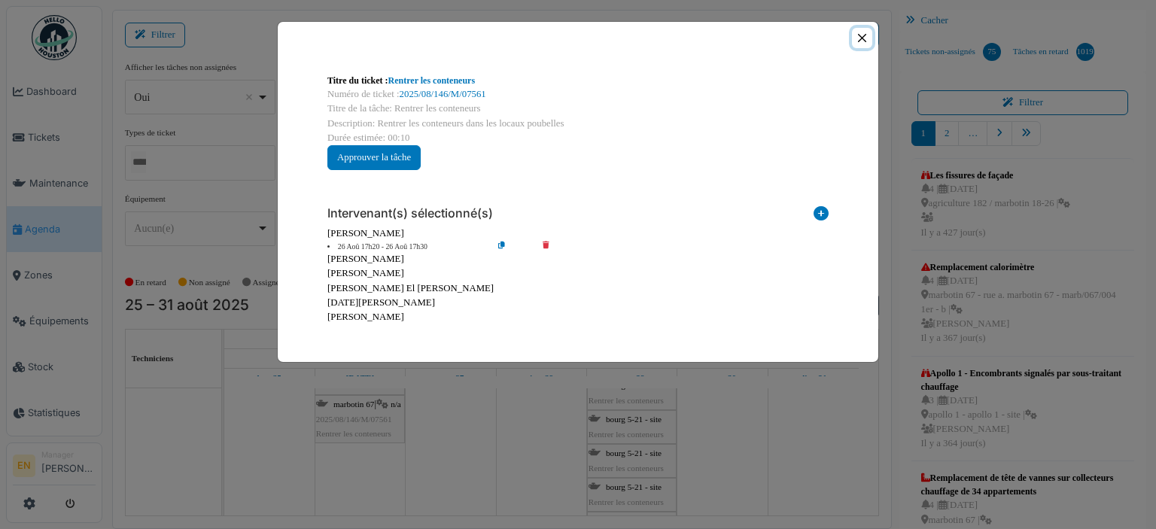
click at [861, 38] on button "Close" at bounding box center [862, 38] width 20 height 20
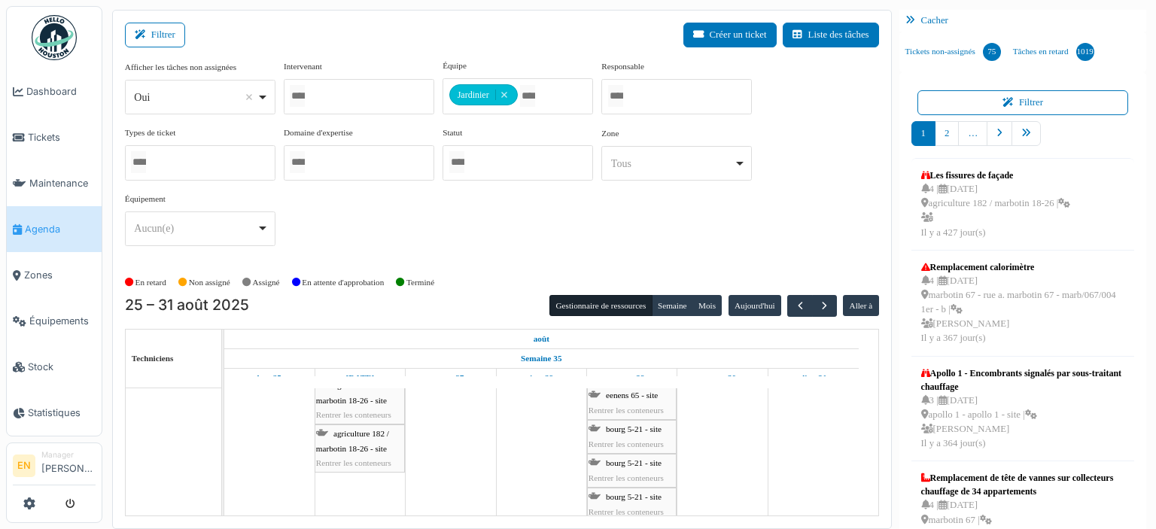
click at [369, 429] on span "agriculture 182 / marbotin 18-26 - site" at bounding box center [352, 440] width 73 height 23
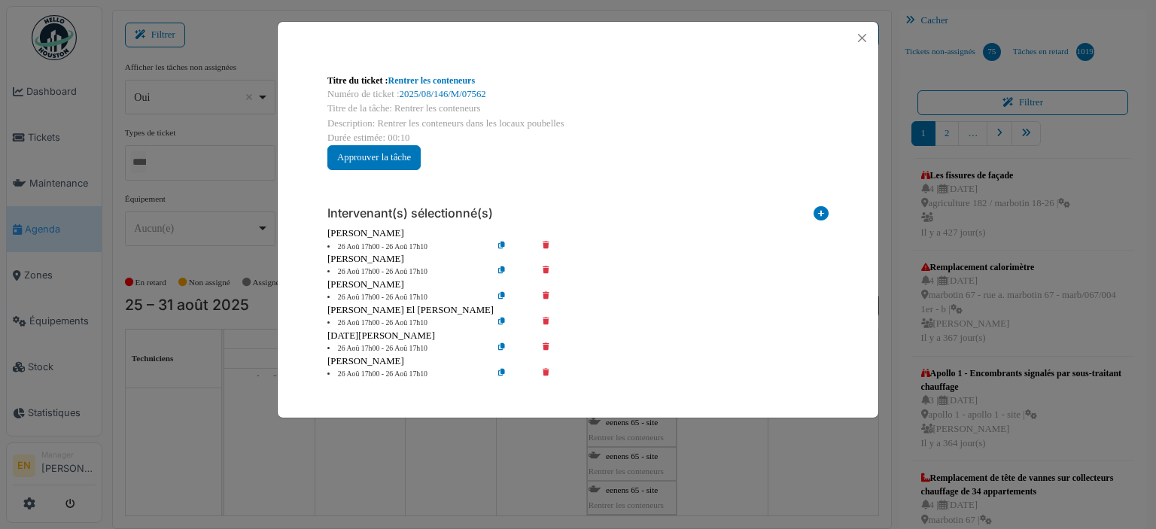
click at [545, 270] on icon at bounding box center [556, 271] width 43 height 11
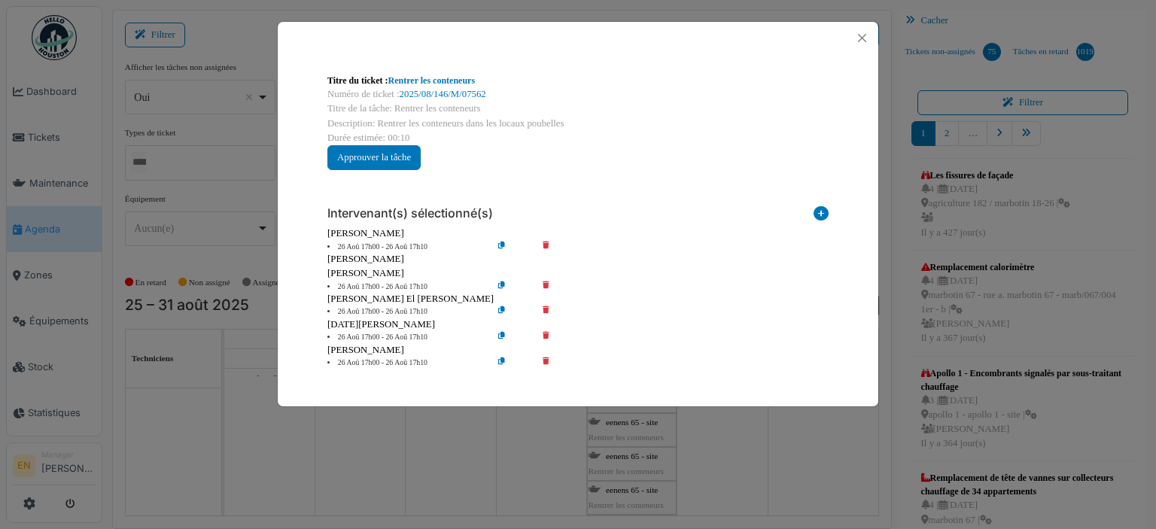
click at [551, 285] on icon at bounding box center [556, 286] width 43 height 11
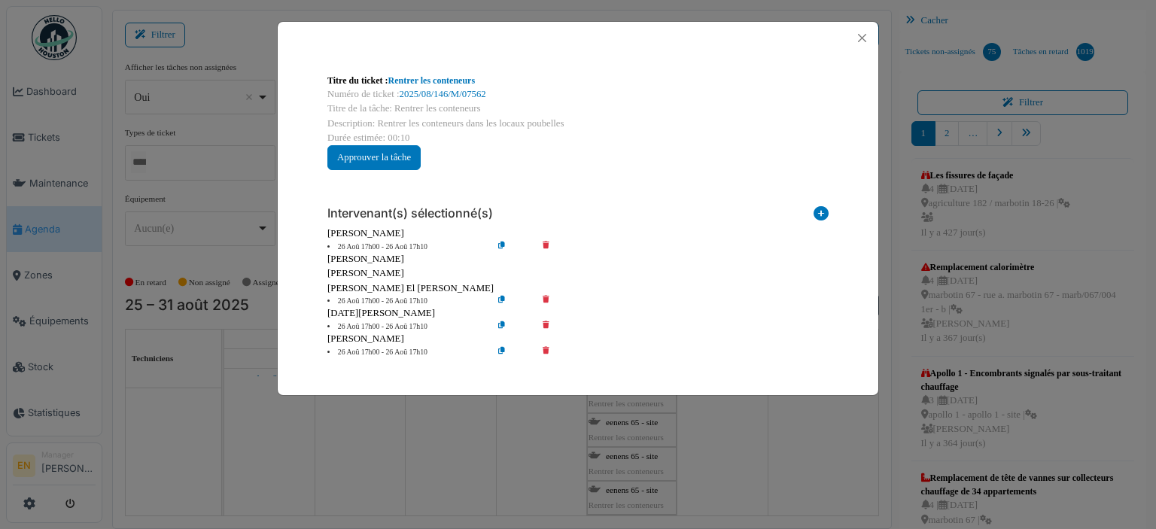
click at [546, 297] on icon at bounding box center [556, 301] width 43 height 11
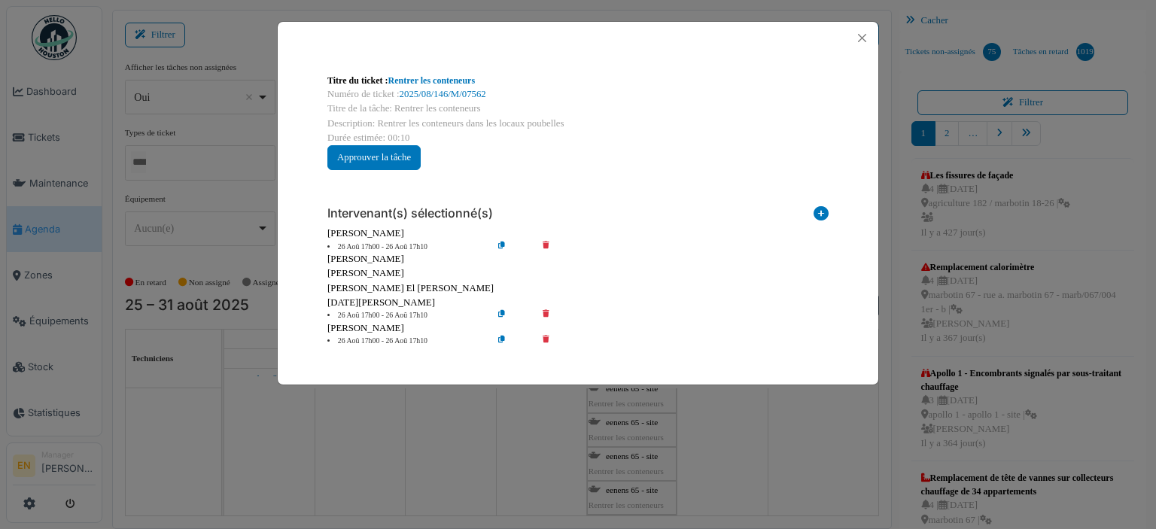
click at [547, 310] on icon at bounding box center [556, 315] width 43 height 11
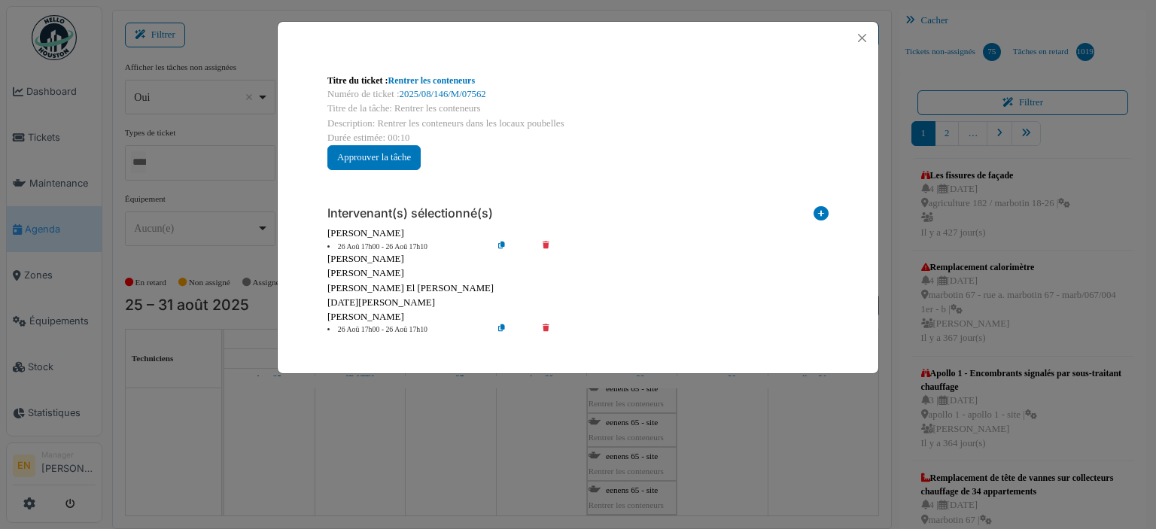
click at [545, 327] on icon at bounding box center [556, 329] width 43 height 11
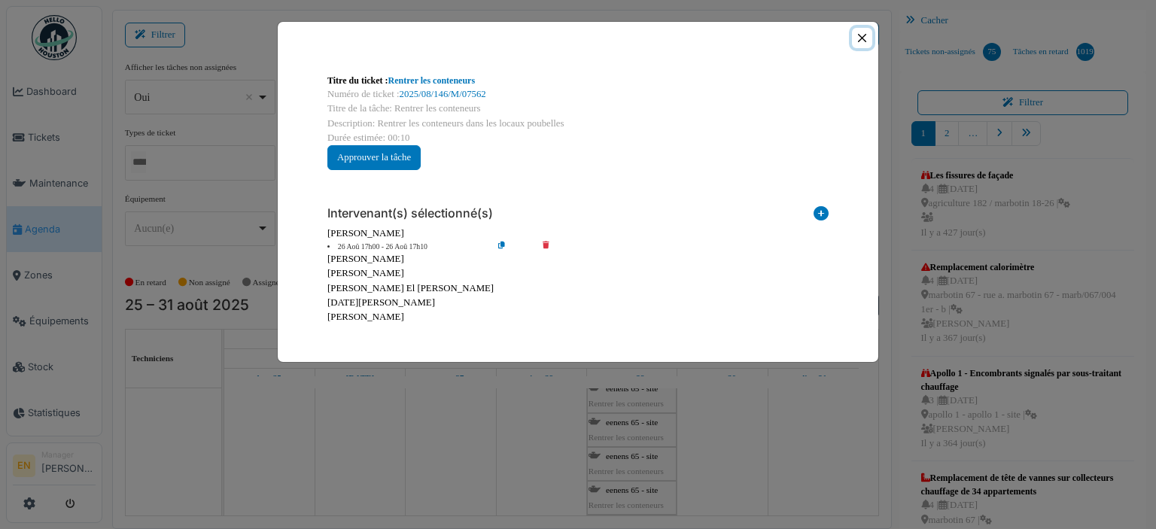
click at [863, 36] on button "Close" at bounding box center [862, 38] width 20 height 20
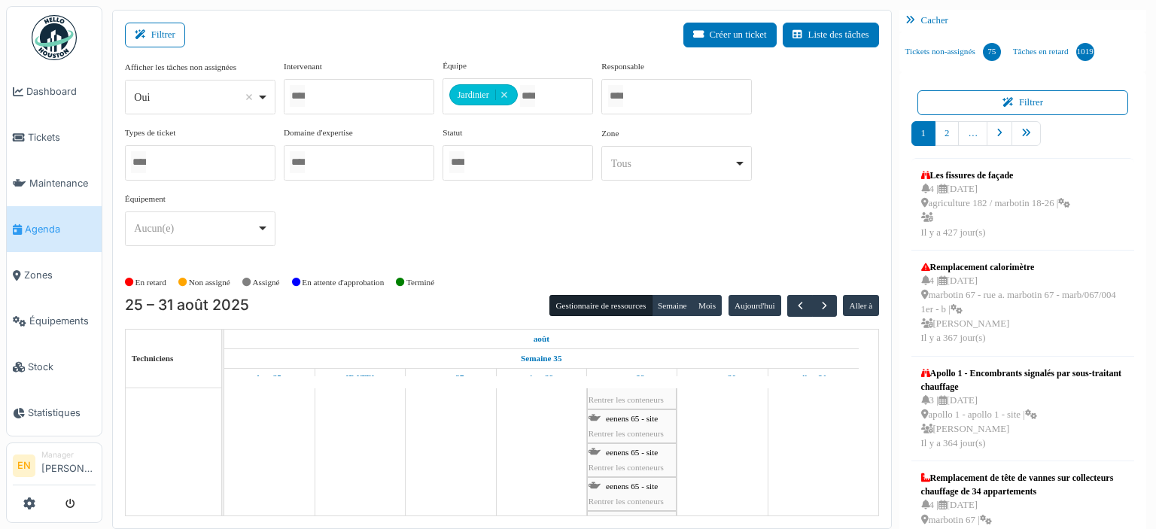
scroll to position [1982, 0]
click at [339, 393] on span "Rentrer les conteneurs" at bounding box center [353, 397] width 75 height 9
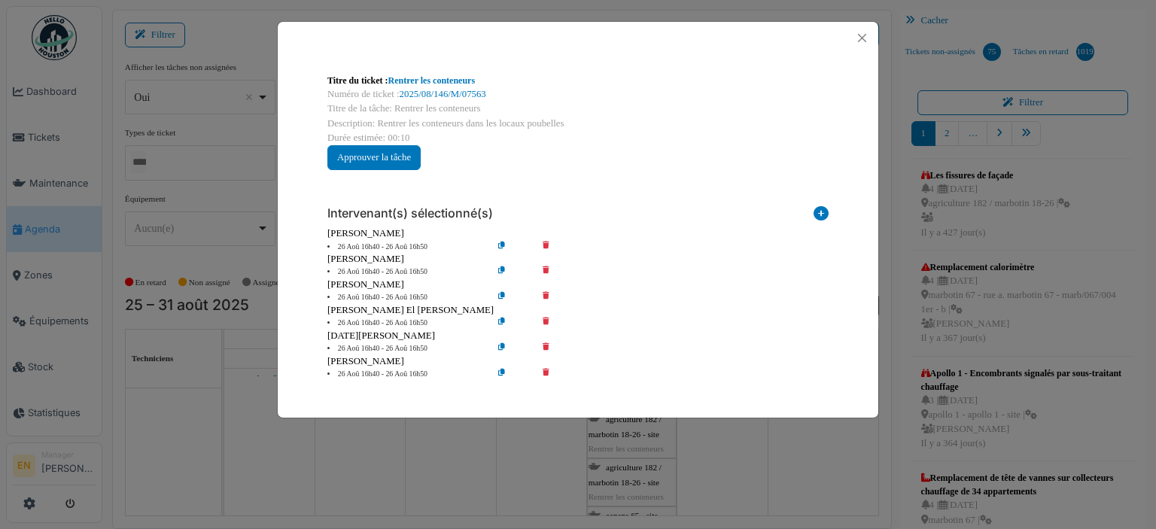
click at [546, 270] on icon at bounding box center [556, 271] width 43 height 11
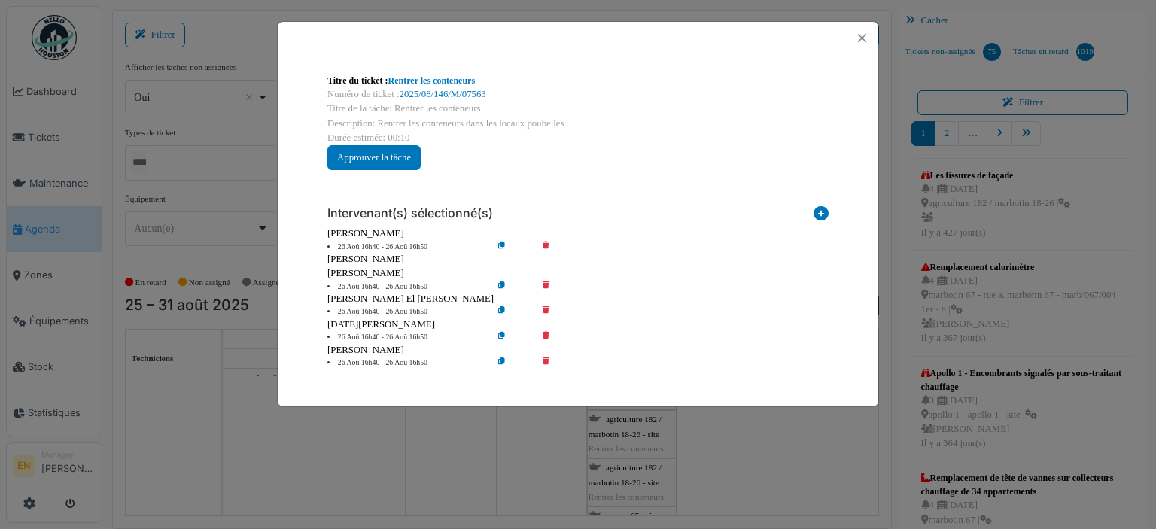
click at [545, 288] on icon at bounding box center [556, 286] width 43 height 11
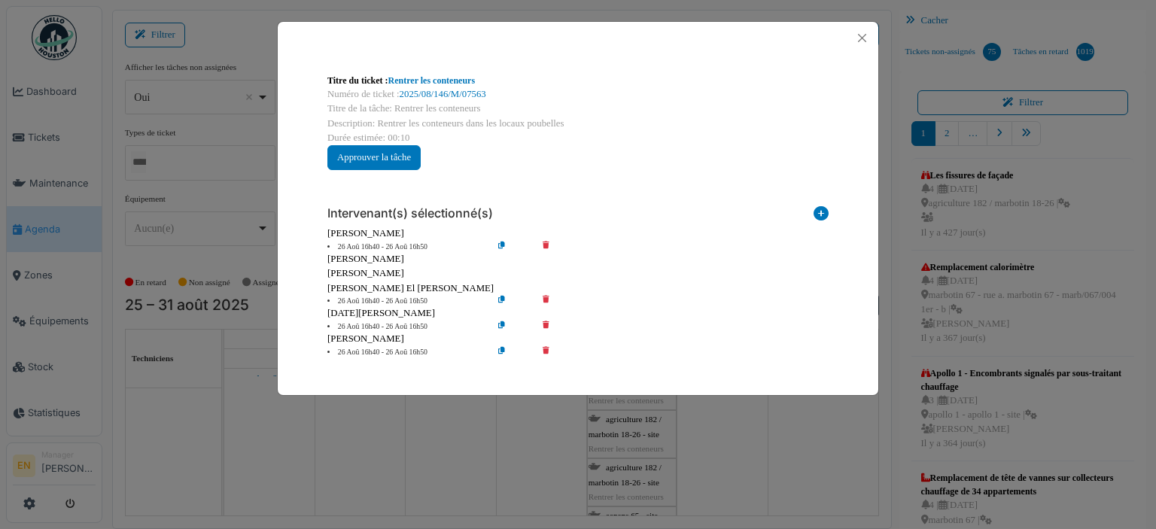
click at [545, 303] on icon at bounding box center [556, 301] width 43 height 11
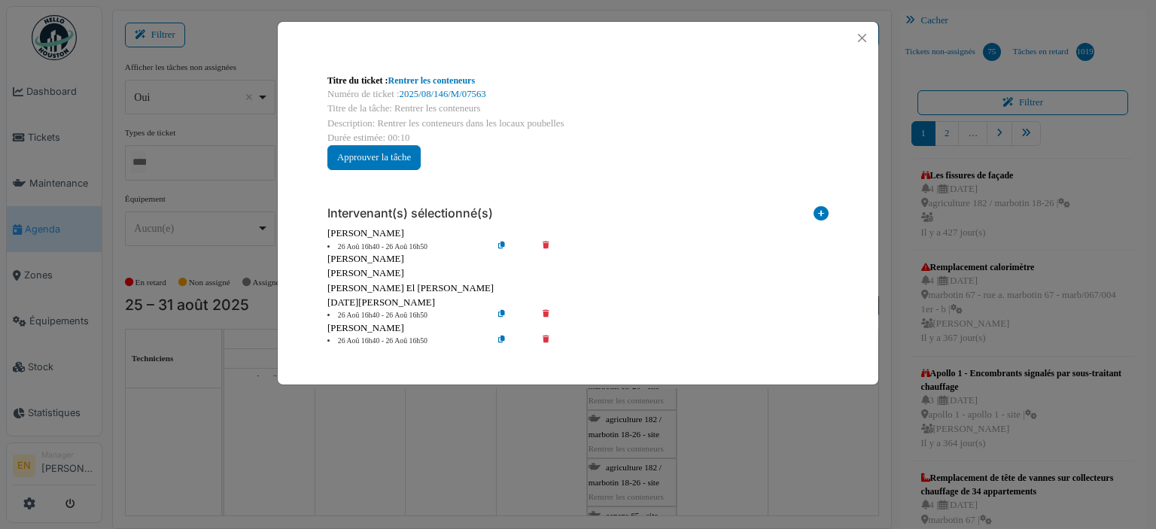
click at [545, 318] on icon at bounding box center [556, 315] width 43 height 11
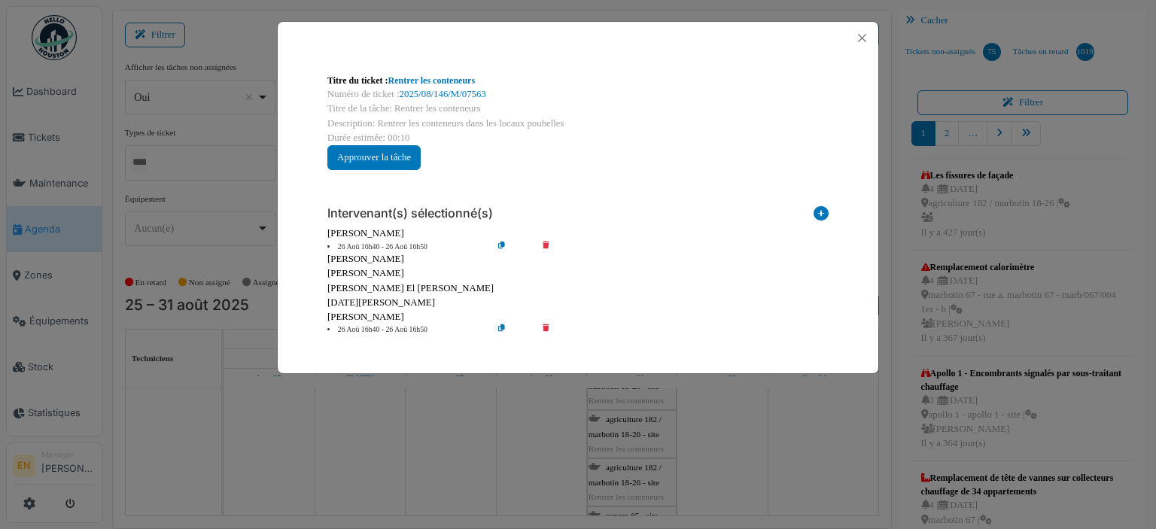
click at [545, 328] on icon at bounding box center [556, 329] width 43 height 11
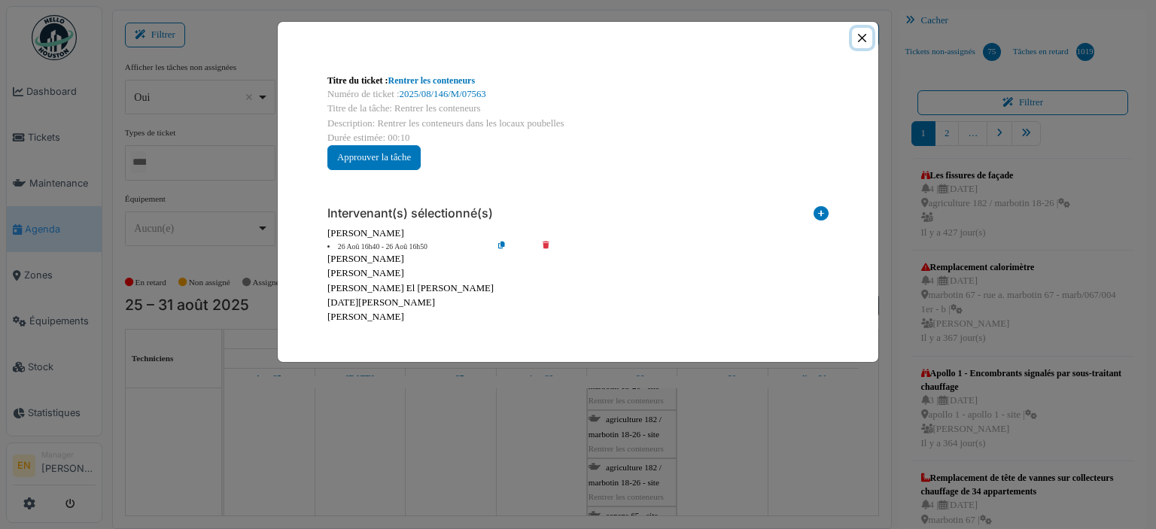
click at [862, 38] on button "Close" at bounding box center [862, 38] width 20 height 20
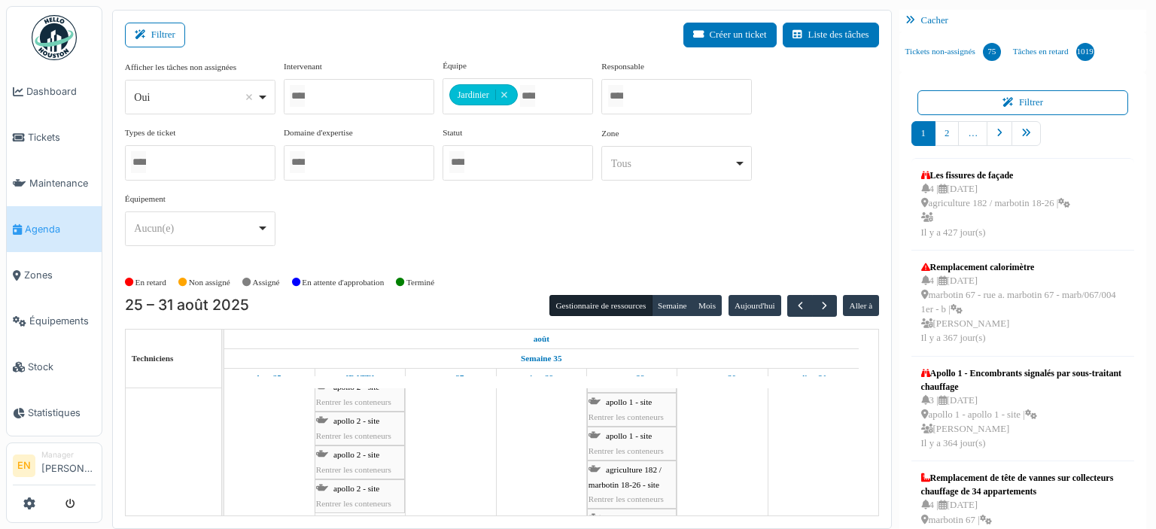
click at [370, 489] on span "apollo 2 - site" at bounding box center [356, 488] width 46 height 9
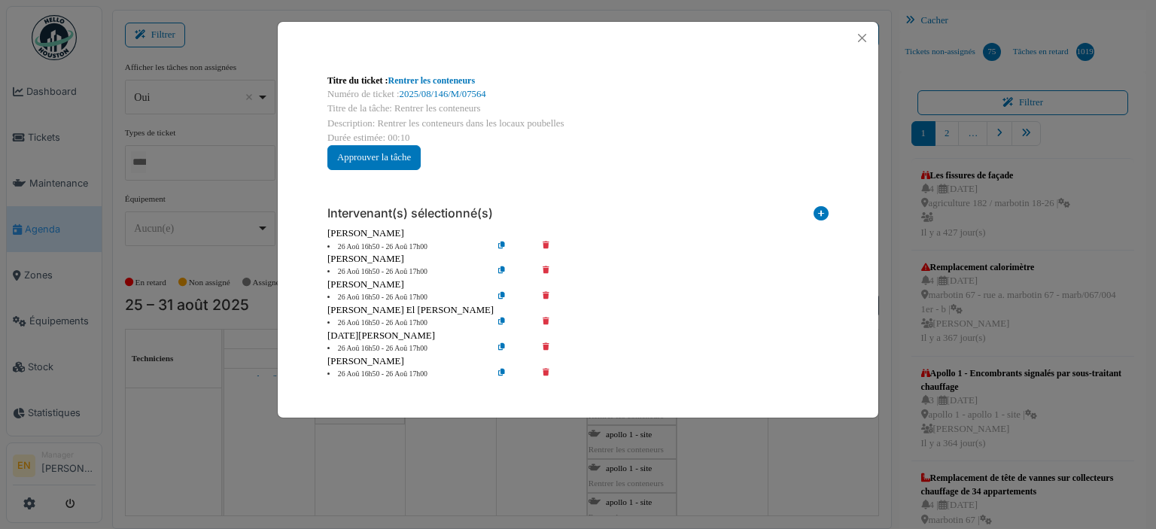
click at [545, 267] on icon at bounding box center [556, 271] width 43 height 11
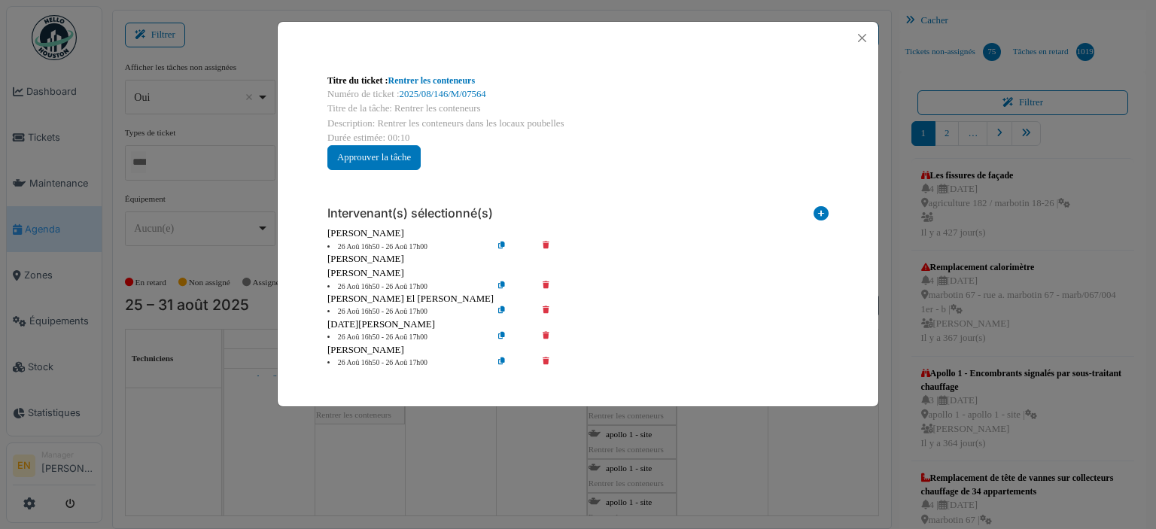
click at [542, 278] on div "Marius Puica" at bounding box center [577, 273] width 501 height 14
click at [545, 287] on icon at bounding box center [556, 286] width 43 height 11
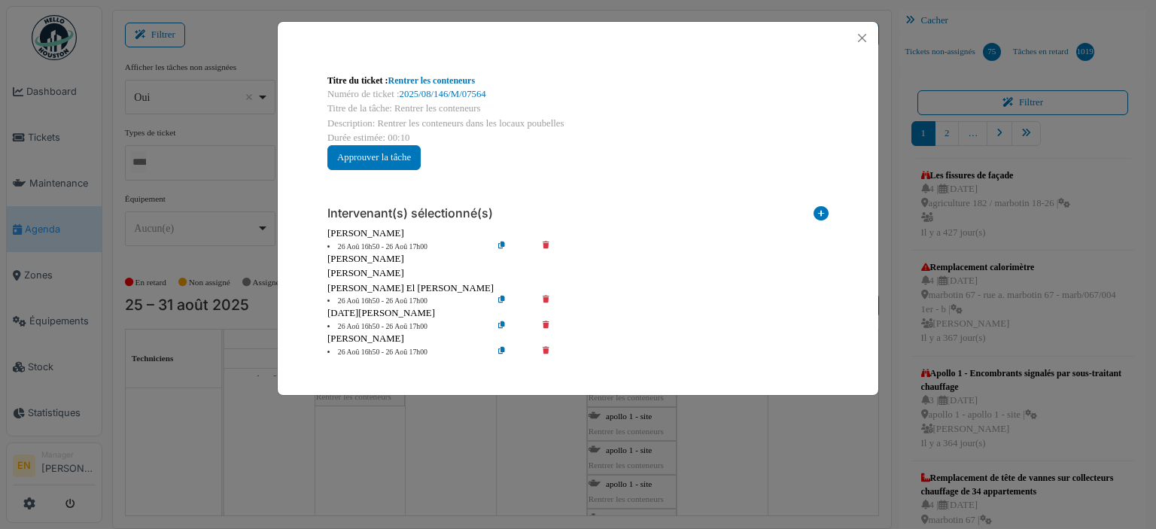
click at [545, 297] on icon at bounding box center [556, 301] width 43 height 11
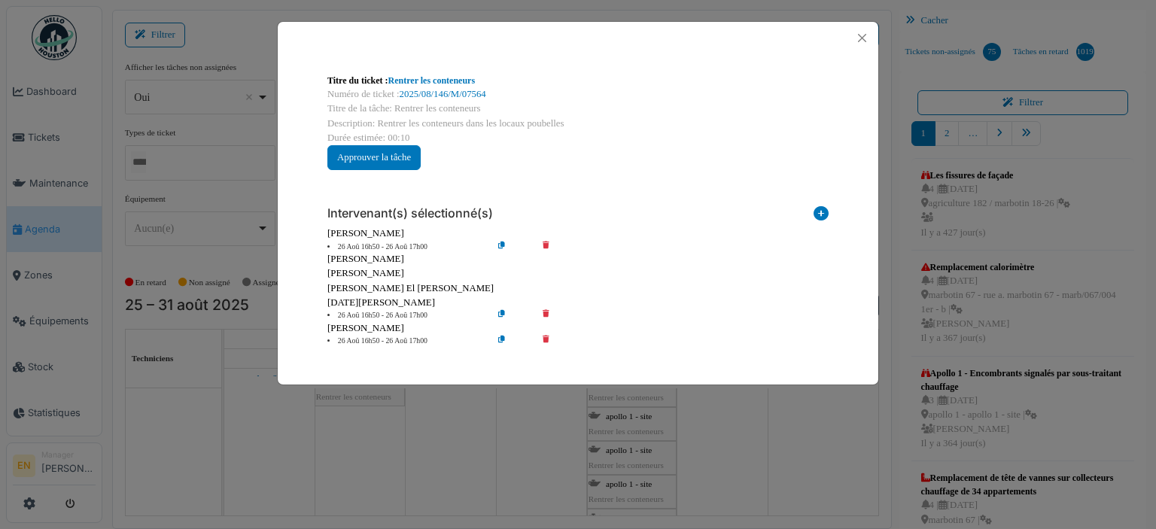
click at [545, 312] on icon at bounding box center [556, 315] width 43 height 11
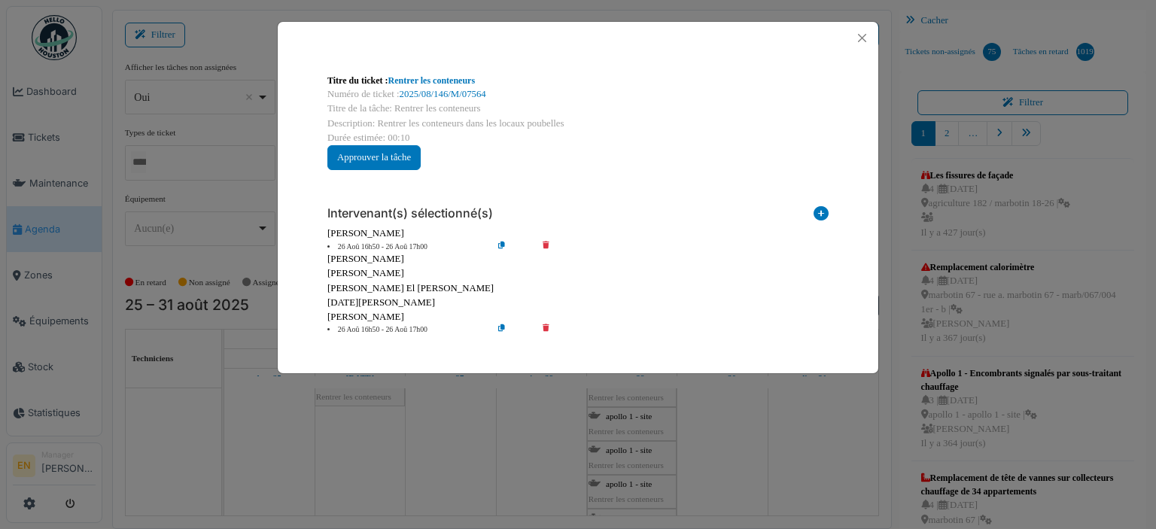
click at [545, 327] on icon at bounding box center [556, 329] width 43 height 11
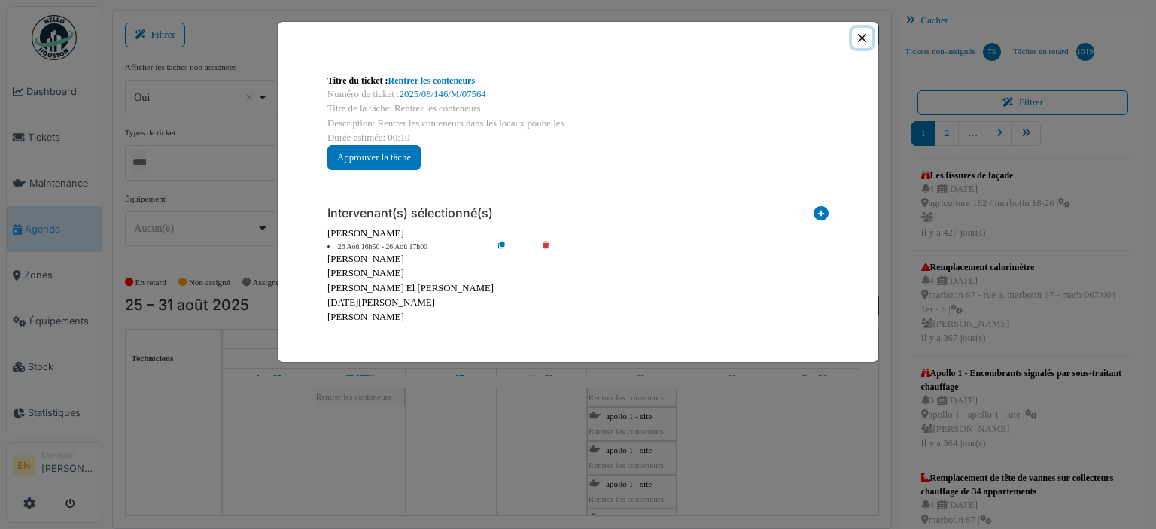
click at [865, 38] on button "Close" at bounding box center [862, 38] width 20 height 20
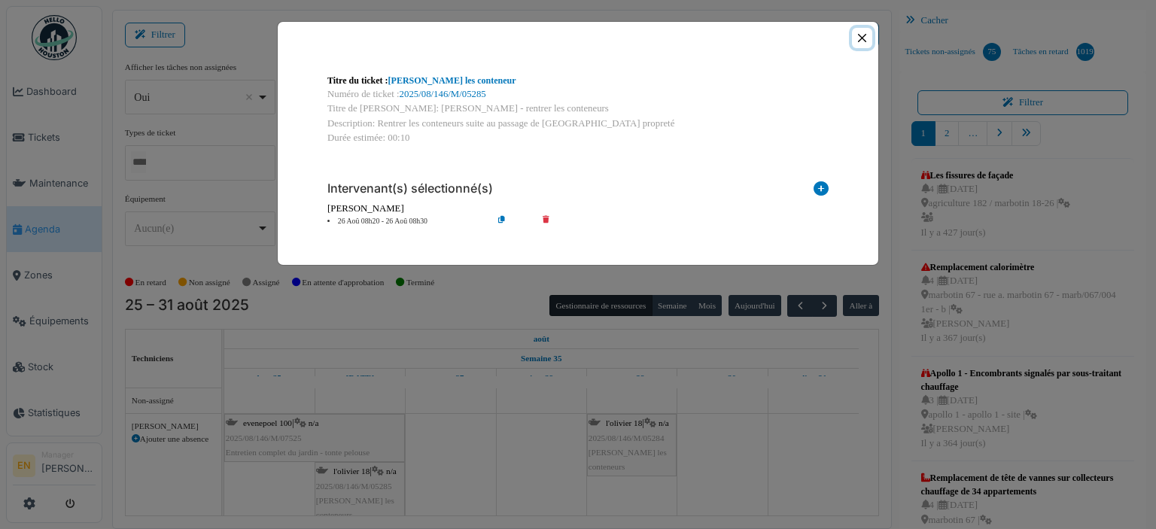
click at [868, 33] on button "Close" at bounding box center [862, 38] width 20 height 20
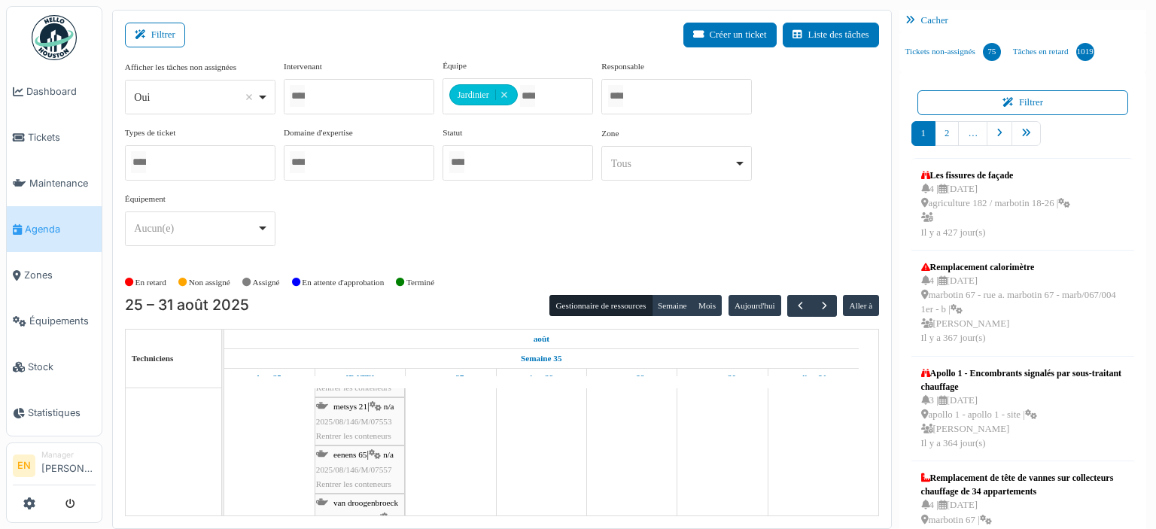
scroll to position [164, 0]
click at [381, 508] on icon at bounding box center [375, 507] width 12 height 10
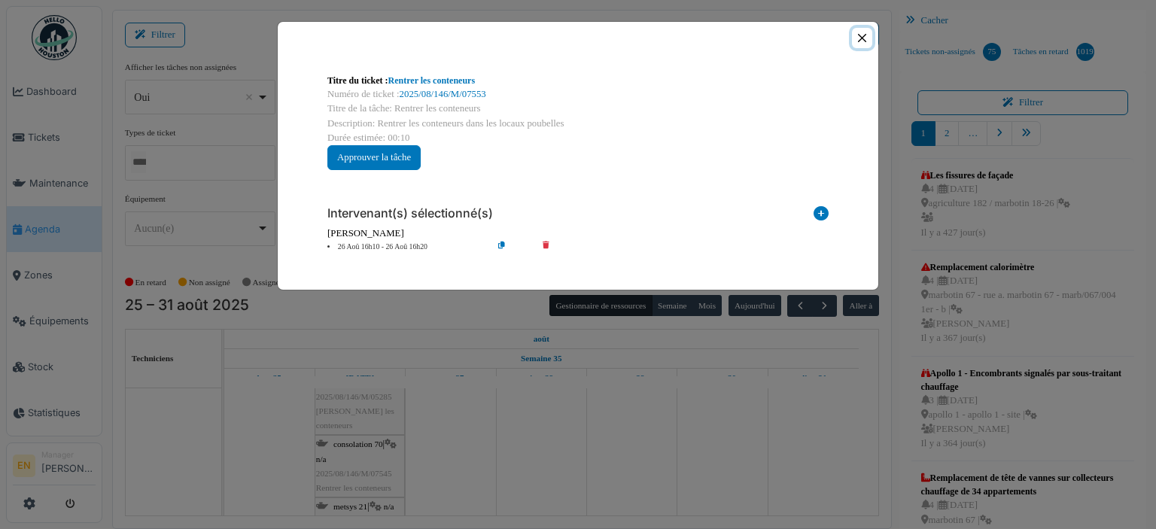
click at [864, 41] on button "Close" at bounding box center [862, 38] width 20 height 20
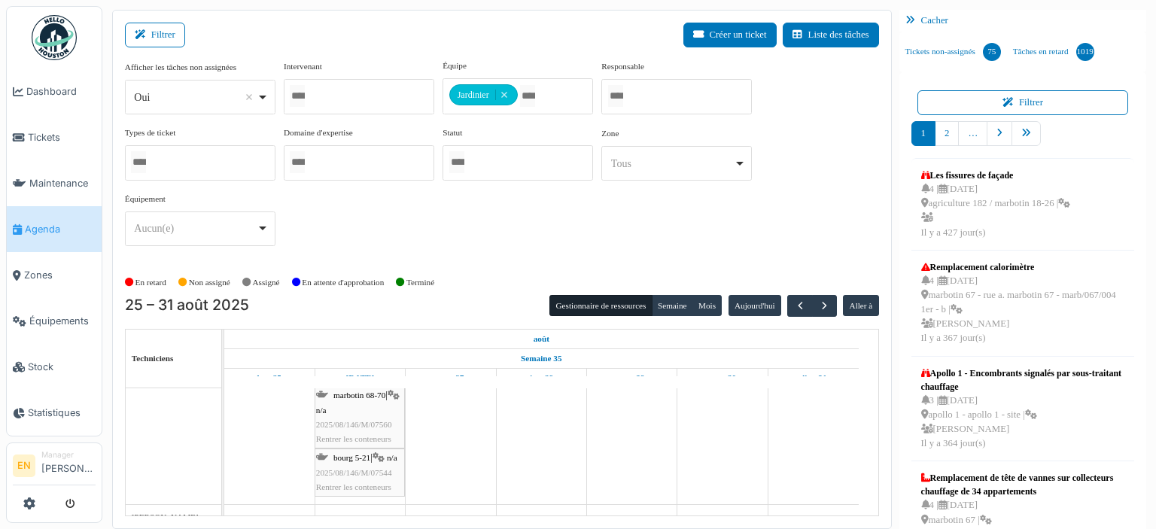
click at [362, 463] on div "bourg 5-21 | n/a 2025/08/146/M/07544 Rentrer les conteneurs" at bounding box center [359, 473] width 87 height 44
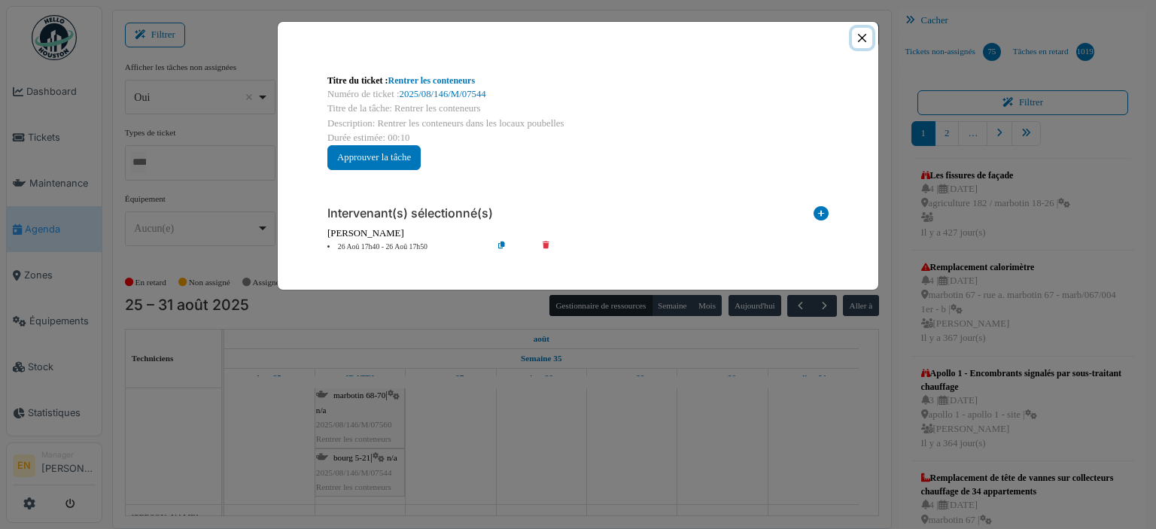
click at [862, 39] on button "Close" at bounding box center [862, 38] width 20 height 20
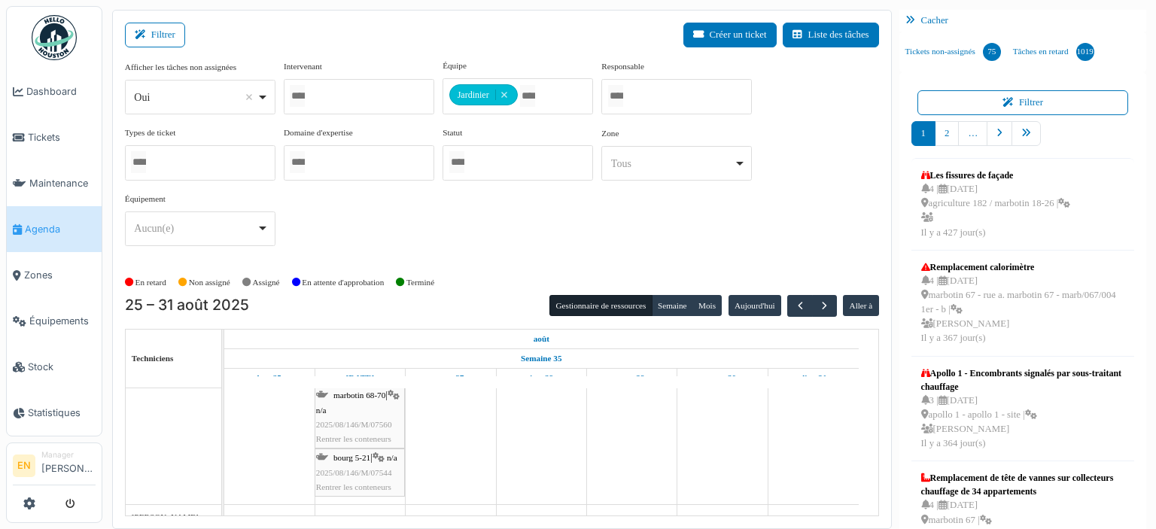
click at [676, 261] on div "Afficher les tâches non assignées *** Oui Remove item Oui Non Intervenant Abdel…" at bounding box center [502, 164] width 754 height 211
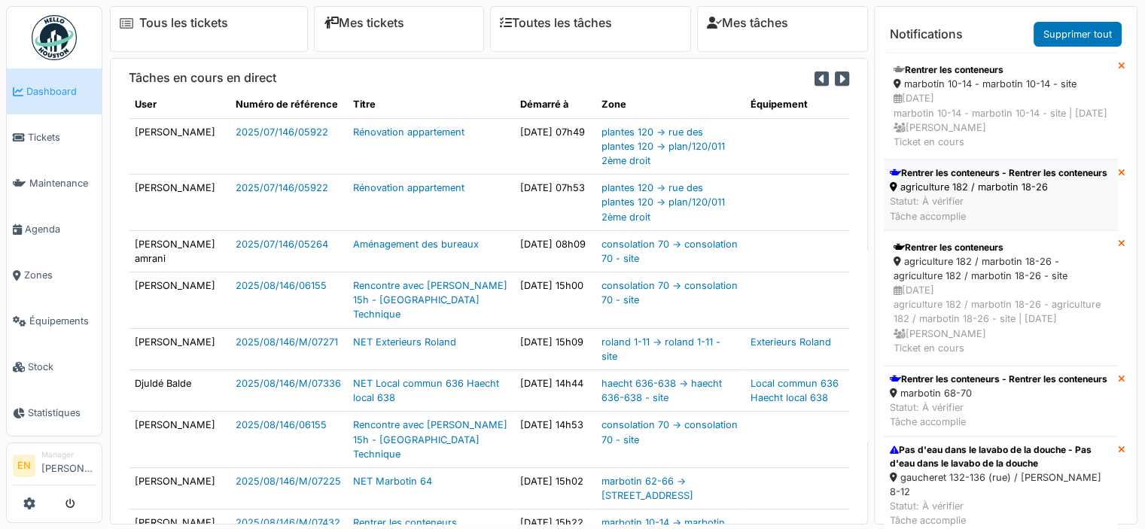
click at [933, 180] on div "Rentrer les conteneurs - Rentrer les conteneurs" at bounding box center [997, 173] width 217 height 14
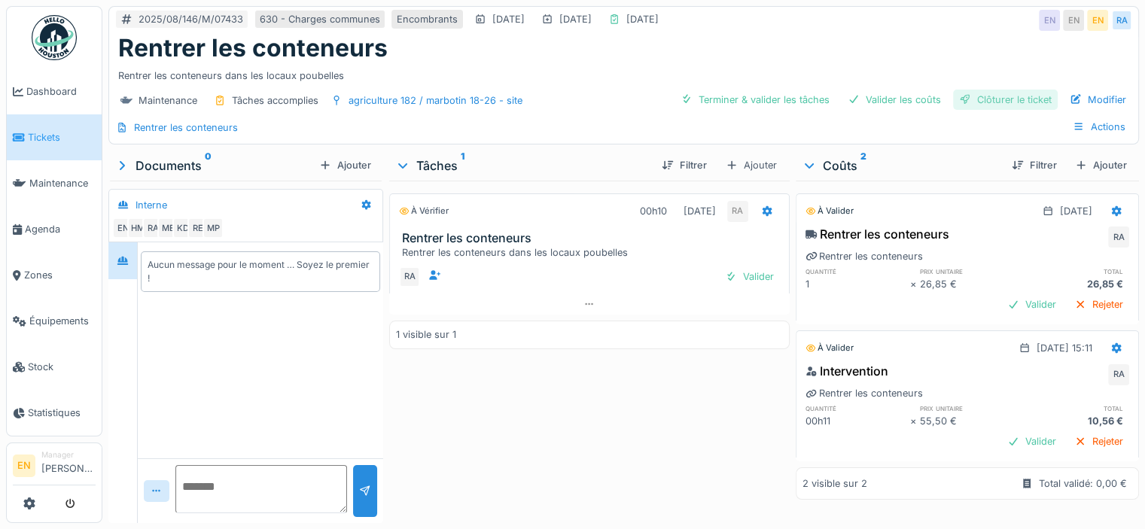
click at [982, 99] on div "Clôturer le ticket" at bounding box center [1005, 100] width 105 height 20
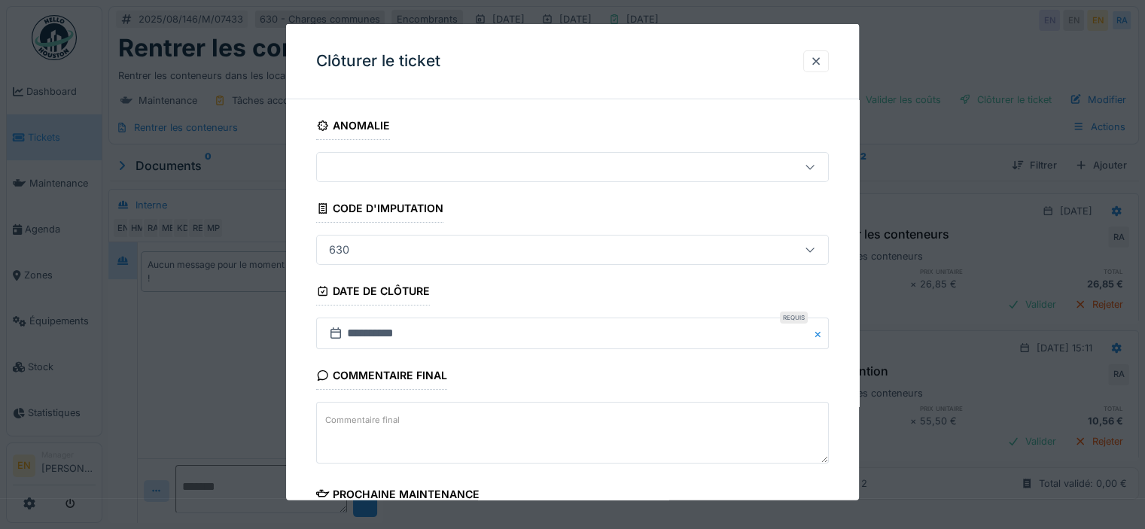
click at [847, 384] on div "**********" at bounding box center [572, 423] width 573 height 625
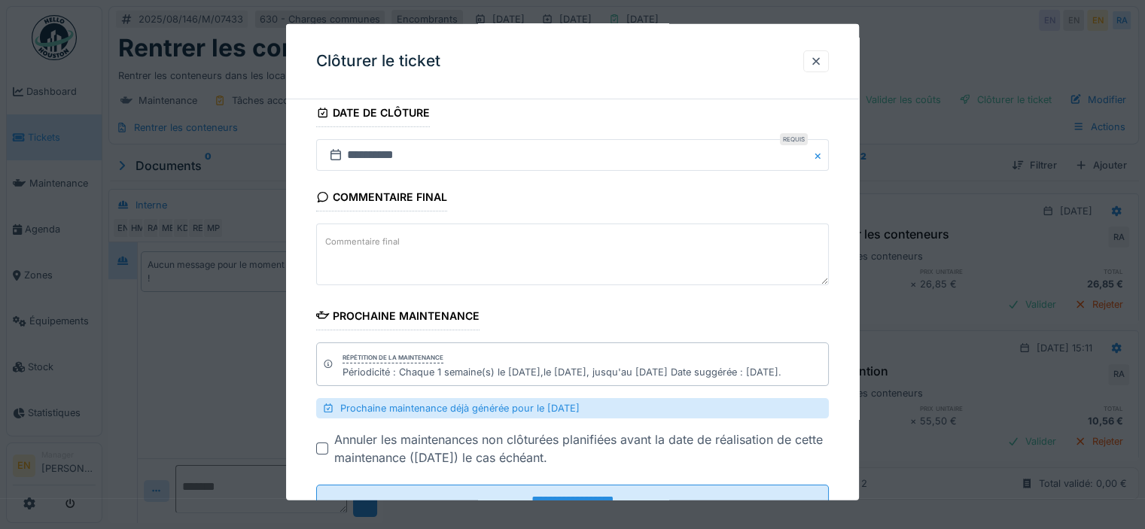
scroll to position [235, 0]
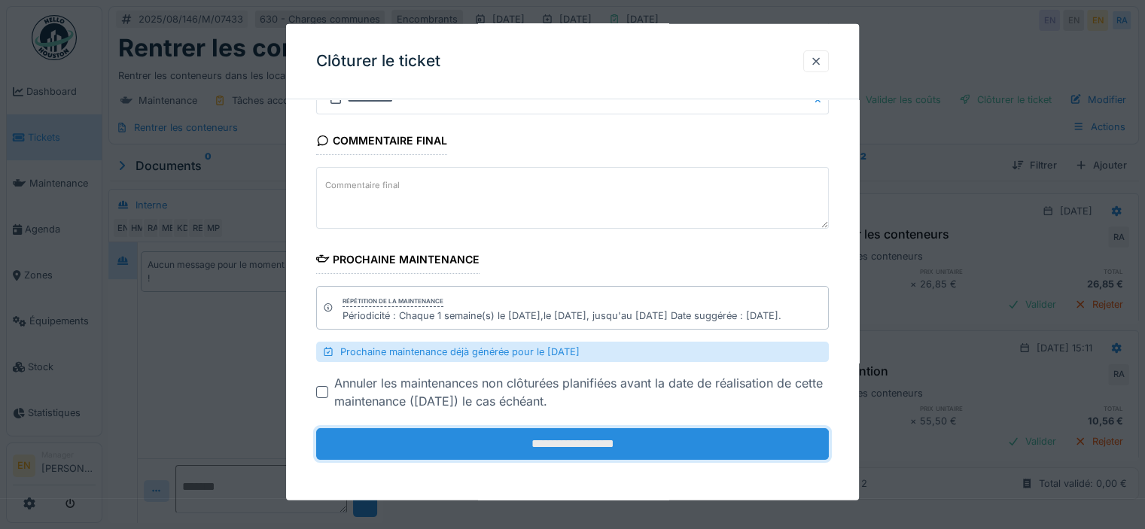
click at [544, 442] on input "**********" at bounding box center [572, 444] width 512 height 32
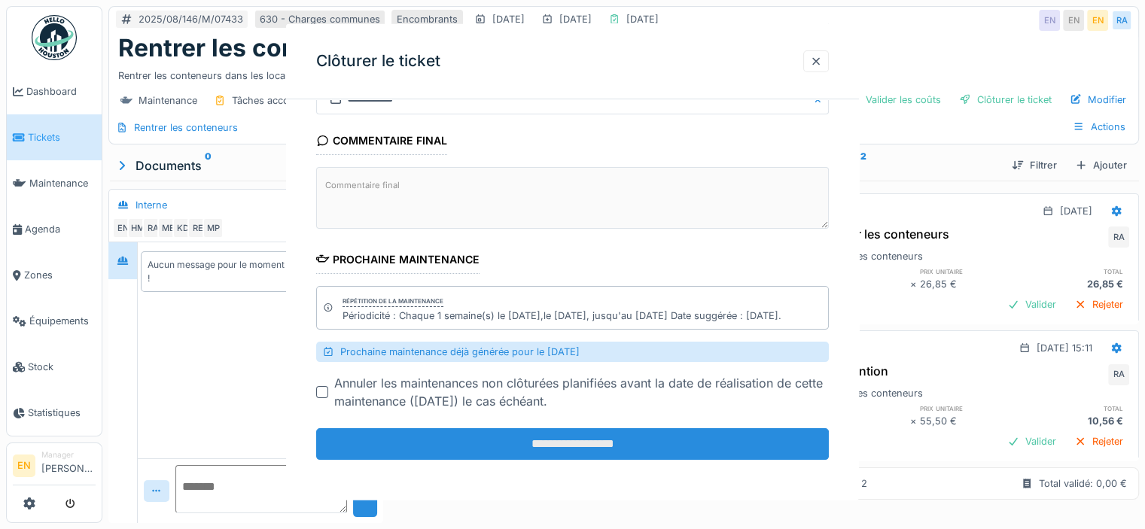
scroll to position [0, 0]
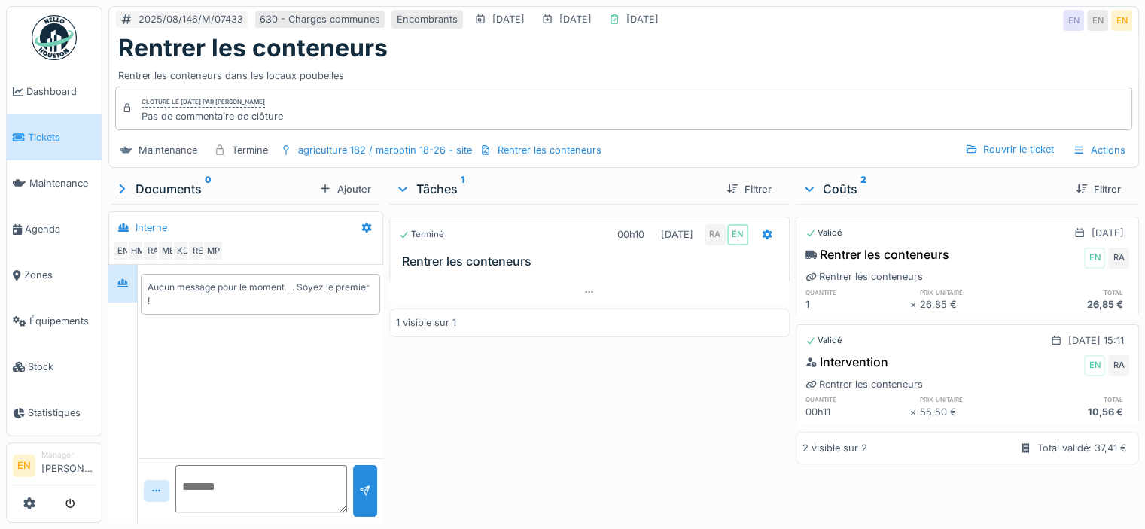
click at [57, 63] on link at bounding box center [54, 38] width 56 height 56
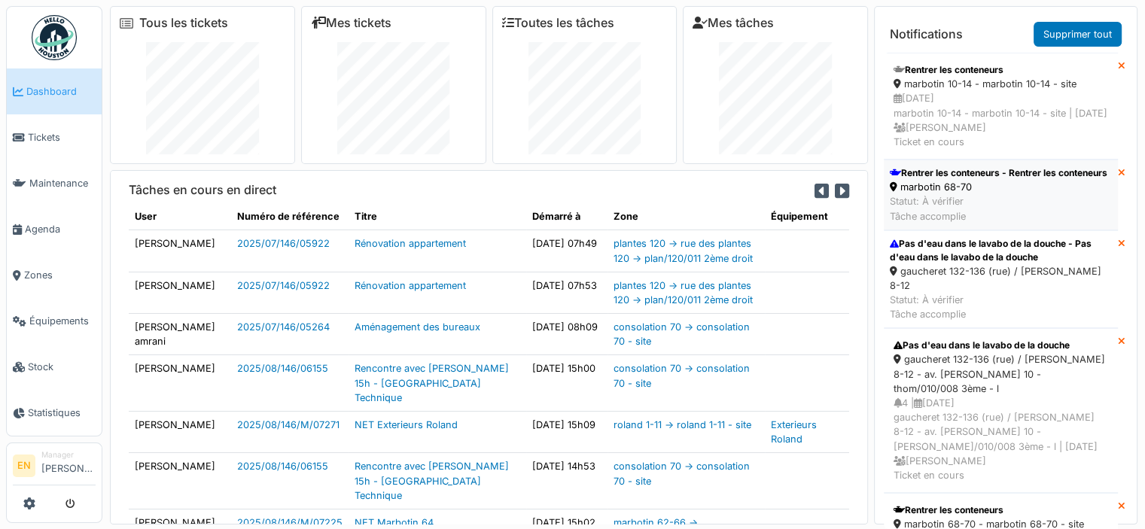
click at [986, 194] on div "marbotin 68-70" at bounding box center [997, 187] width 217 height 14
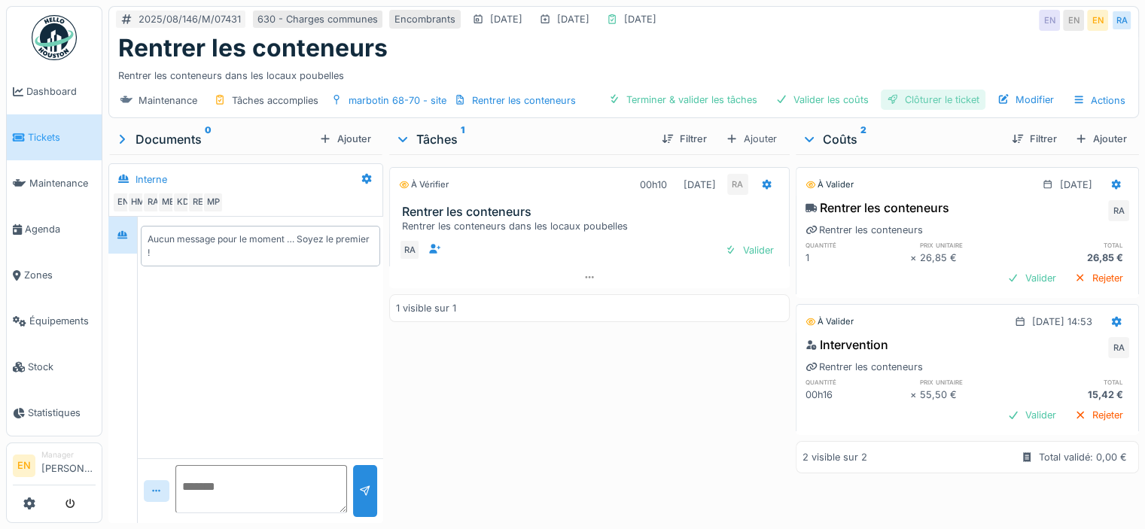
click at [936, 96] on div "Clôturer le ticket" at bounding box center [932, 100] width 105 height 20
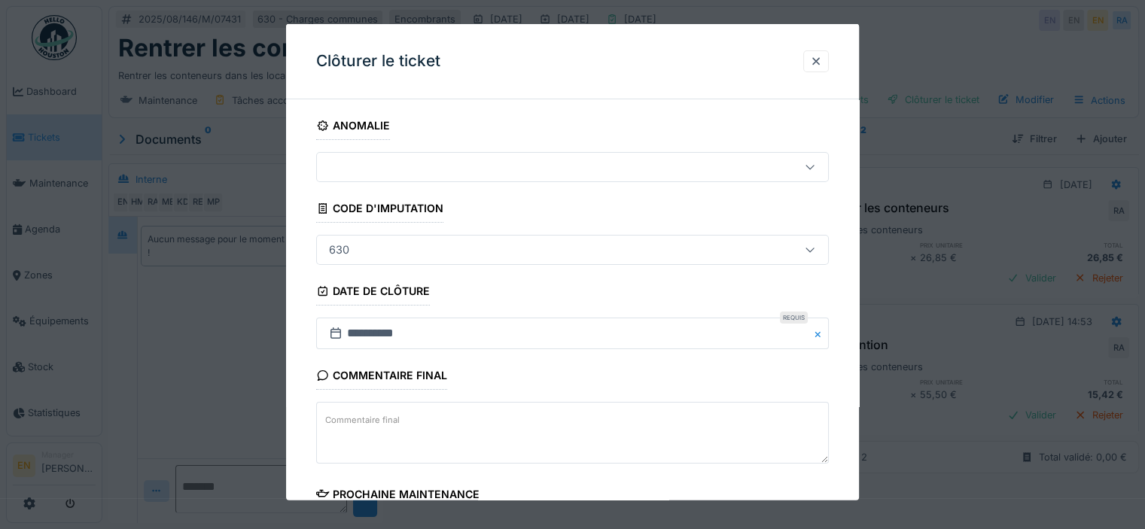
click at [854, 428] on div "**********" at bounding box center [572, 423] width 573 height 625
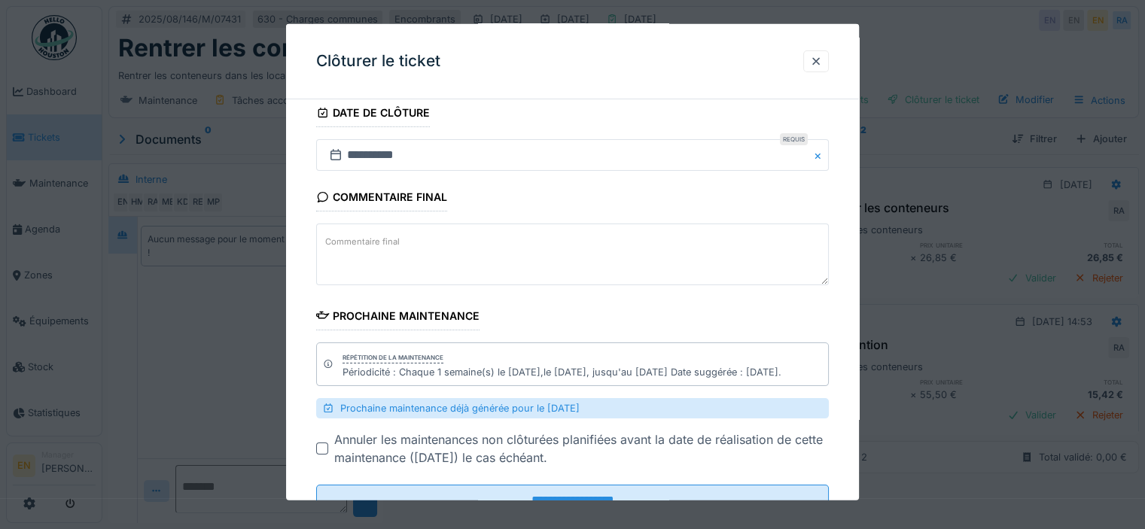
scroll to position [235, 0]
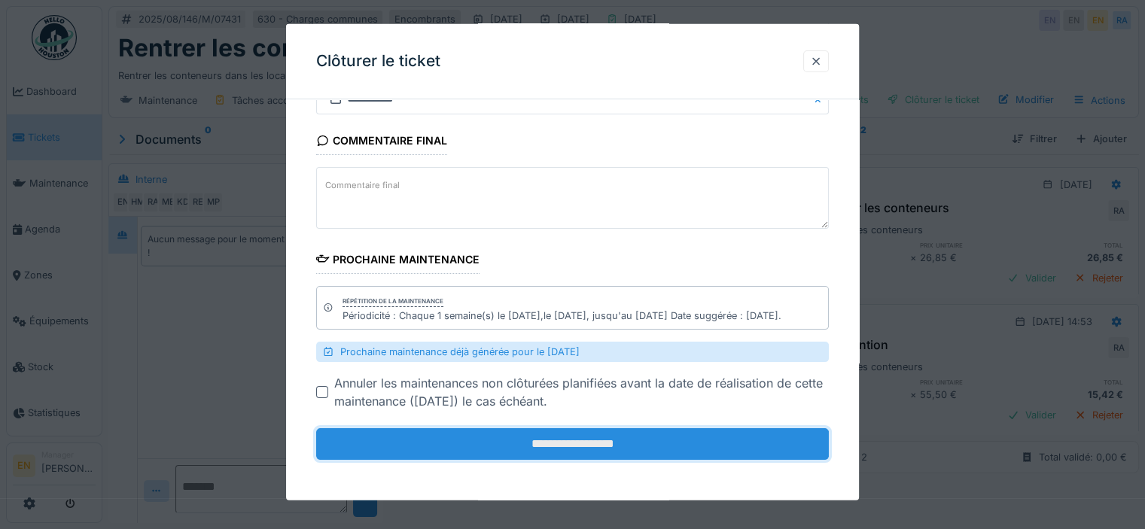
click at [643, 439] on input "**********" at bounding box center [572, 444] width 512 height 32
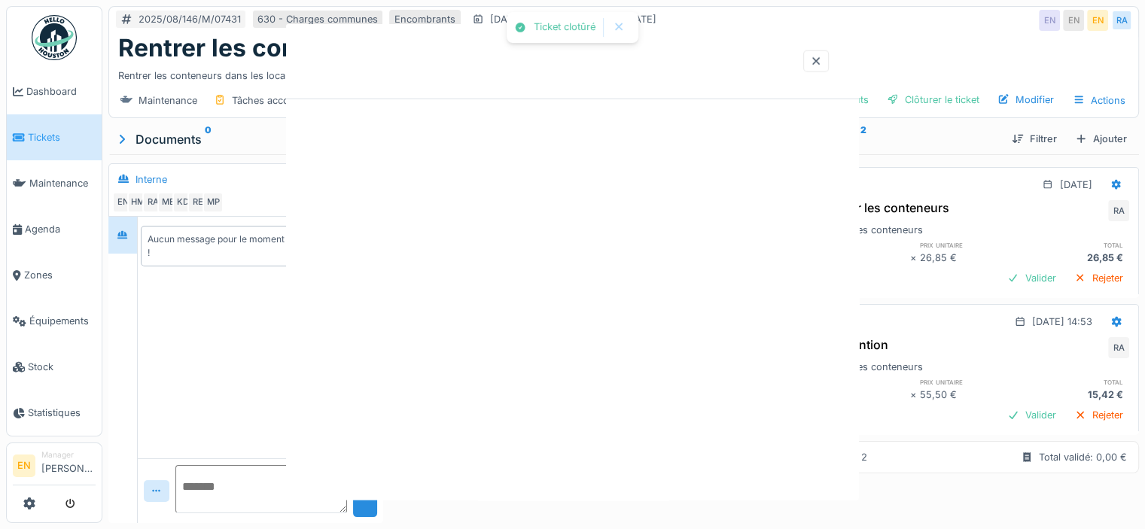
scroll to position [0, 0]
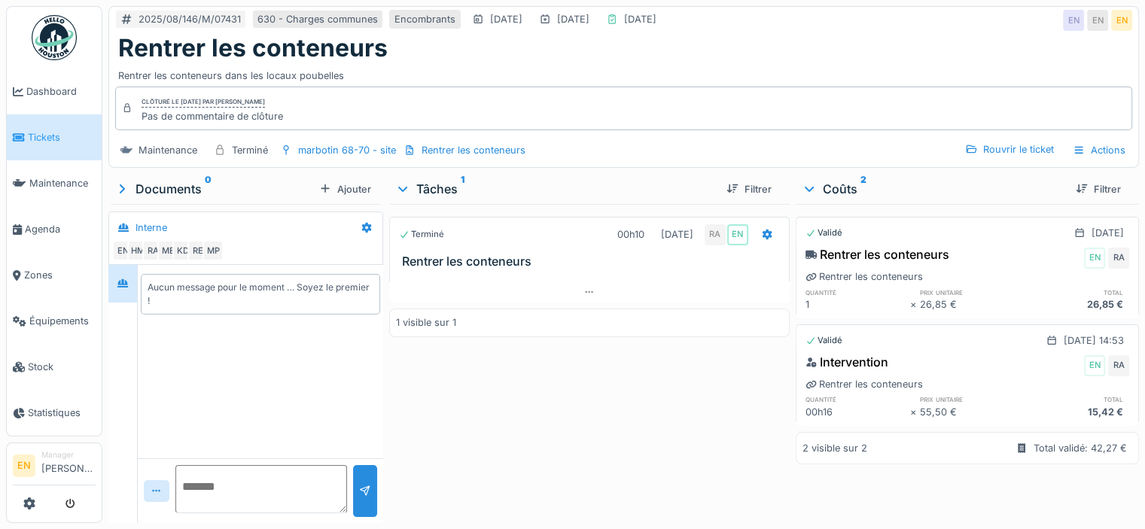
click at [71, 35] on img at bounding box center [54, 37] width 45 height 45
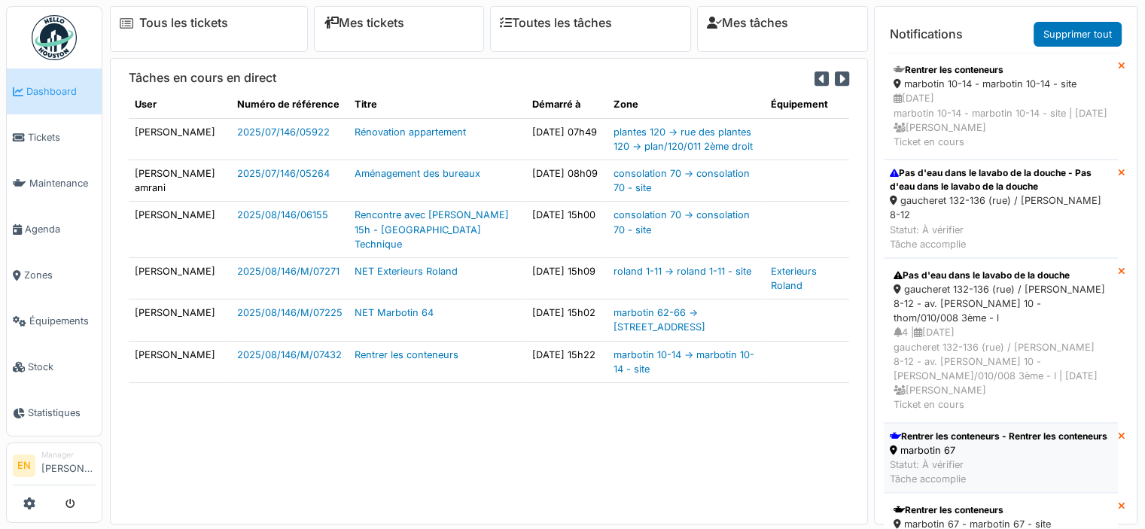
click at [944, 430] on div "Rentrer les conteneurs - Rentrer les conteneurs" at bounding box center [997, 437] width 217 height 14
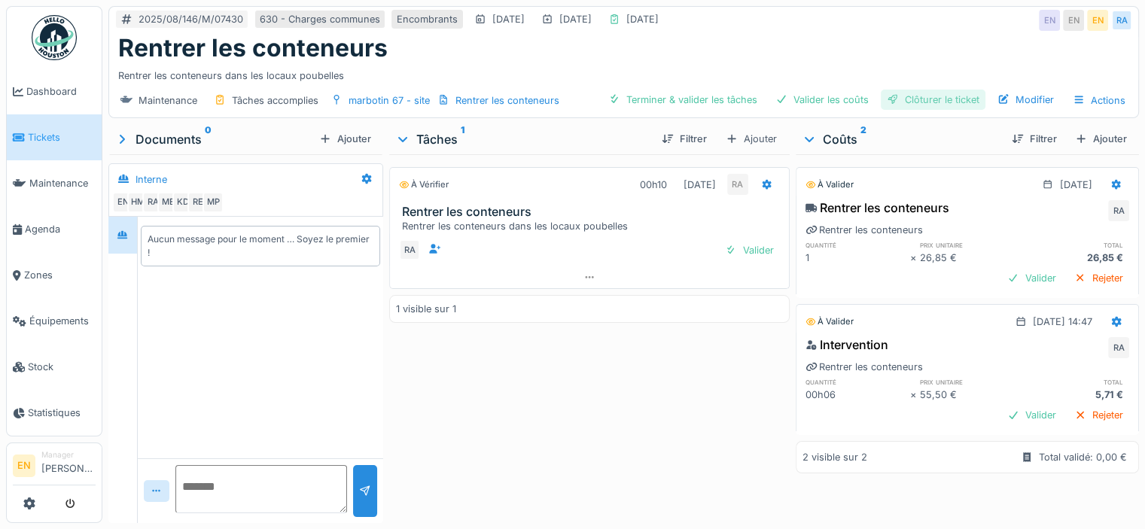
click at [926, 99] on div "Clôturer le ticket" at bounding box center [932, 100] width 105 height 20
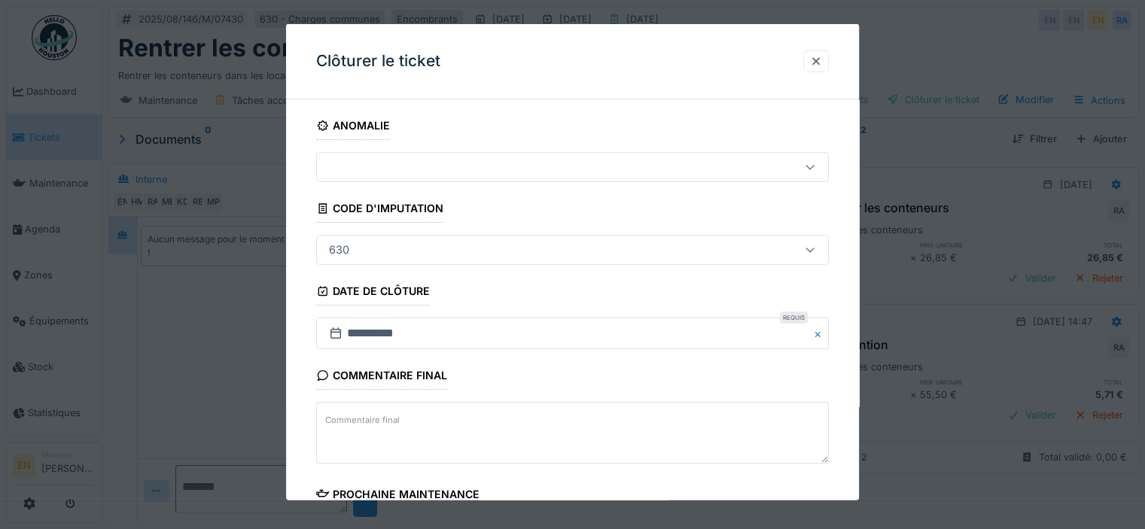
click at [855, 433] on div "**********" at bounding box center [572, 423] width 573 height 625
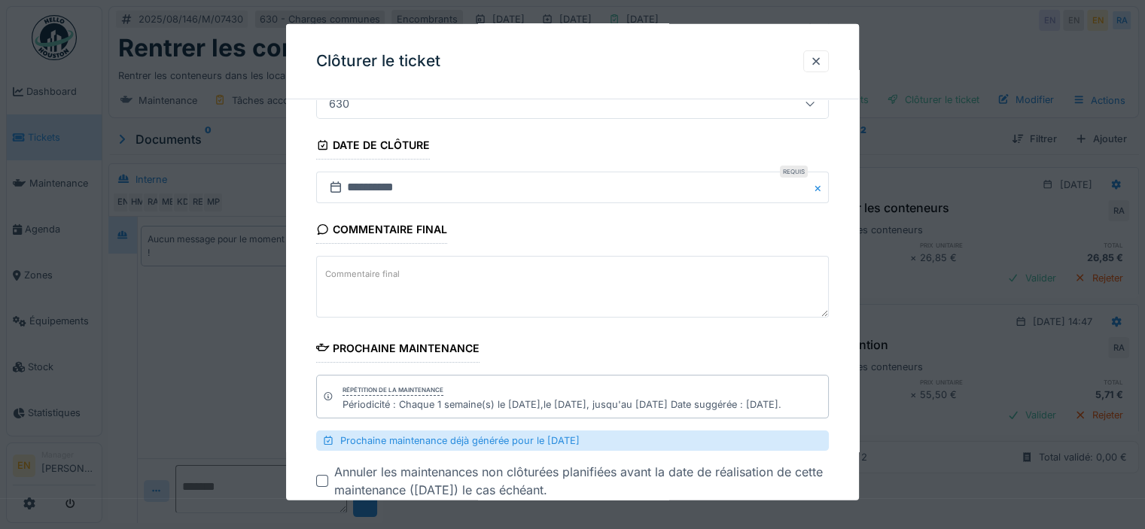
scroll to position [11, 0]
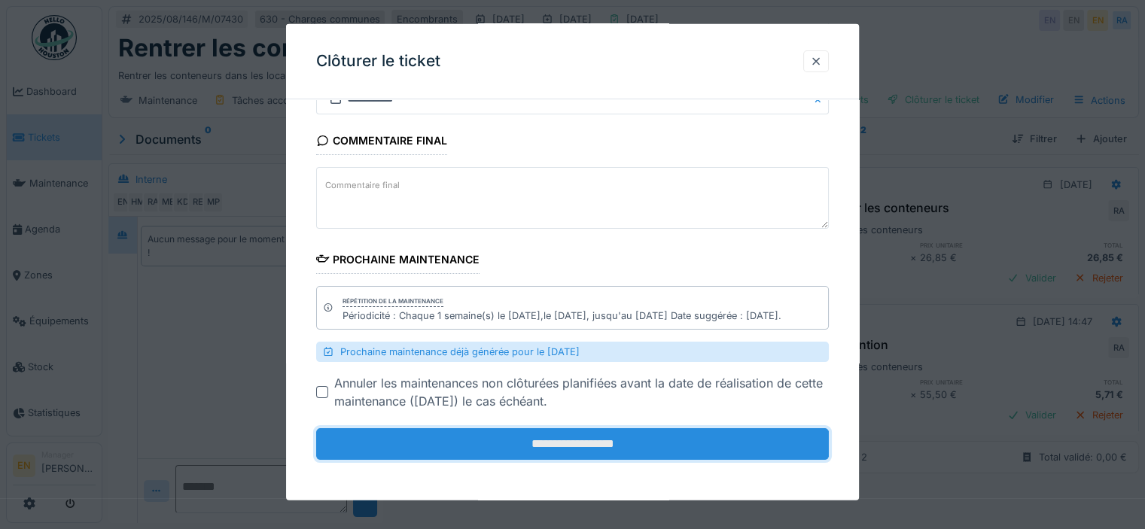
click at [659, 442] on input "**********" at bounding box center [572, 444] width 512 height 32
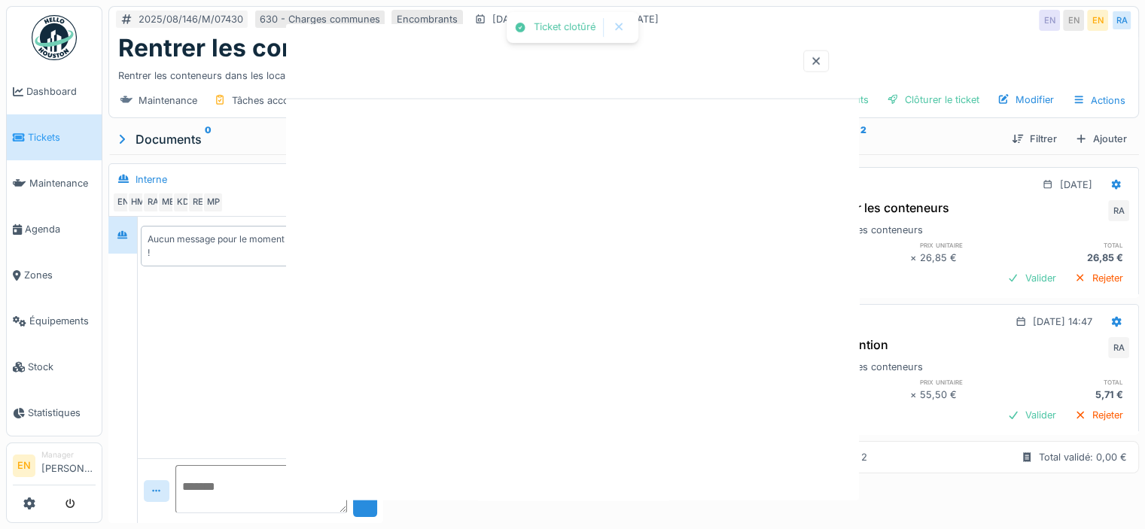
scroll to position [0, 0]
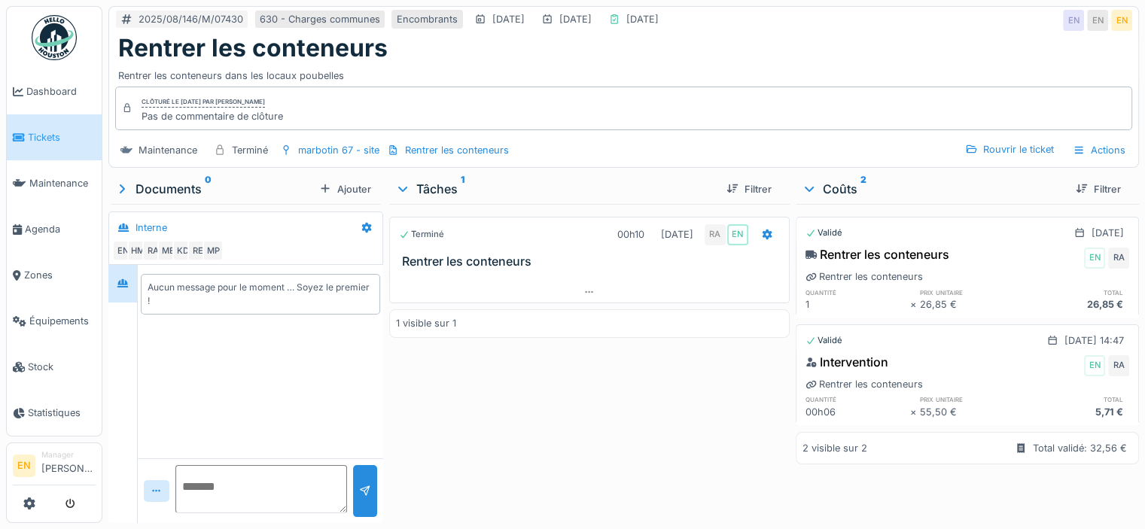
click at [53, 41] on img at bounding box center [54, 37] width 45 height 45
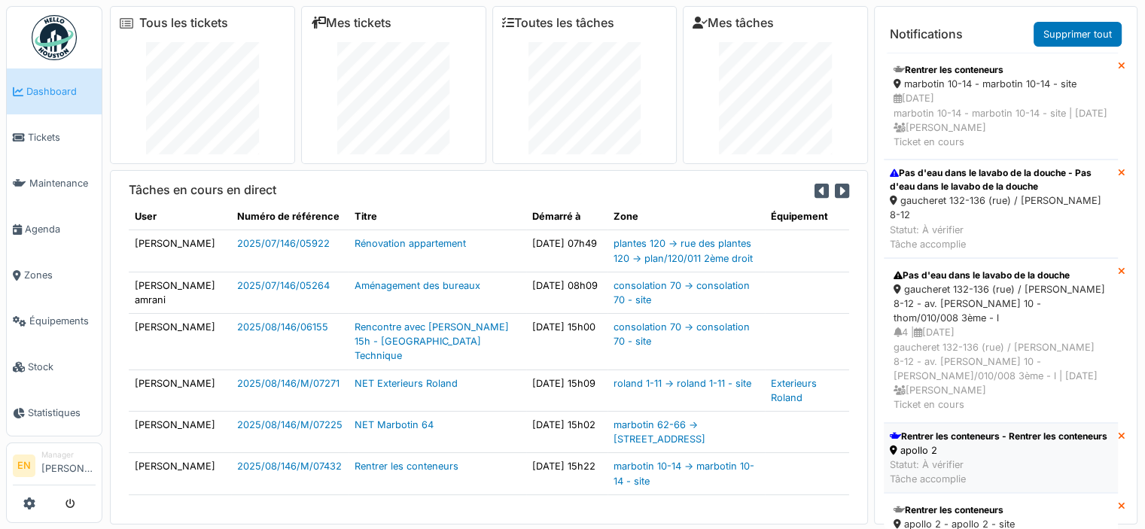
click at [947, 435] on div "Rentrer les conteneurs - Rentrer les conteneurs" at bounding box center [997, 437] width 217 height 14
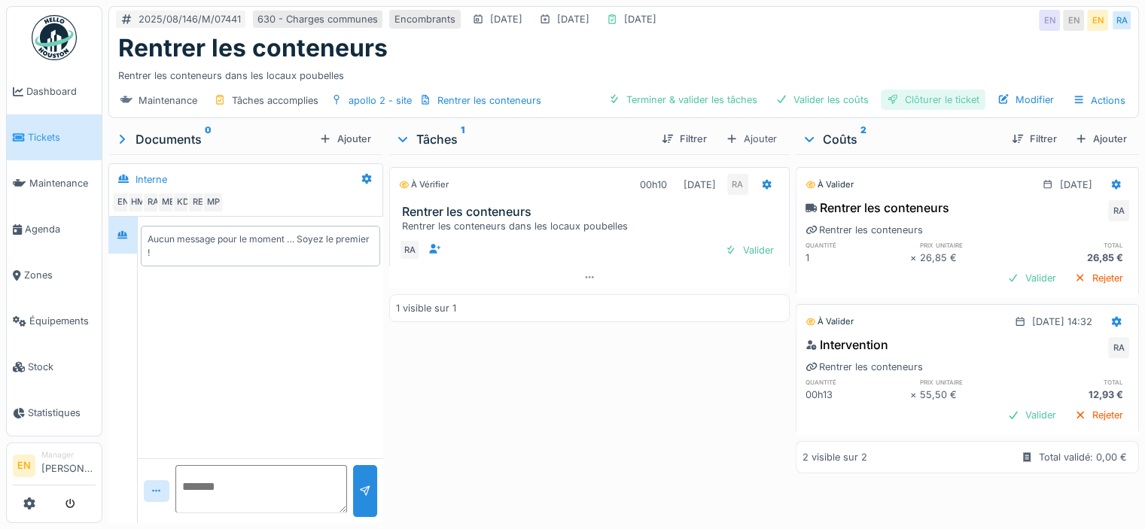
click at [939, 99] on div "Clôturer le ticket" at bounding box center [932, 100] width 105 height 20
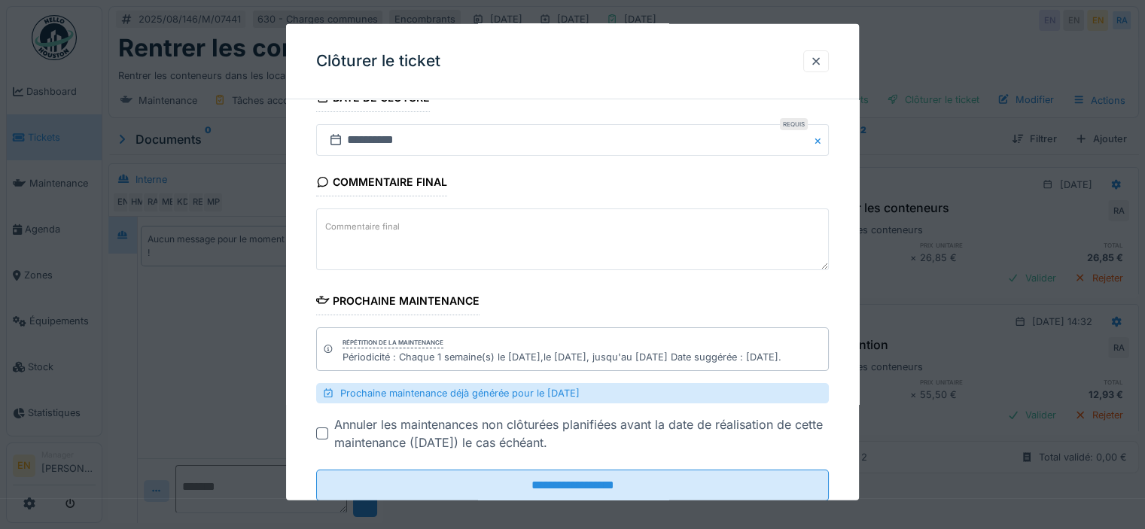
scroll to position [235, 0]
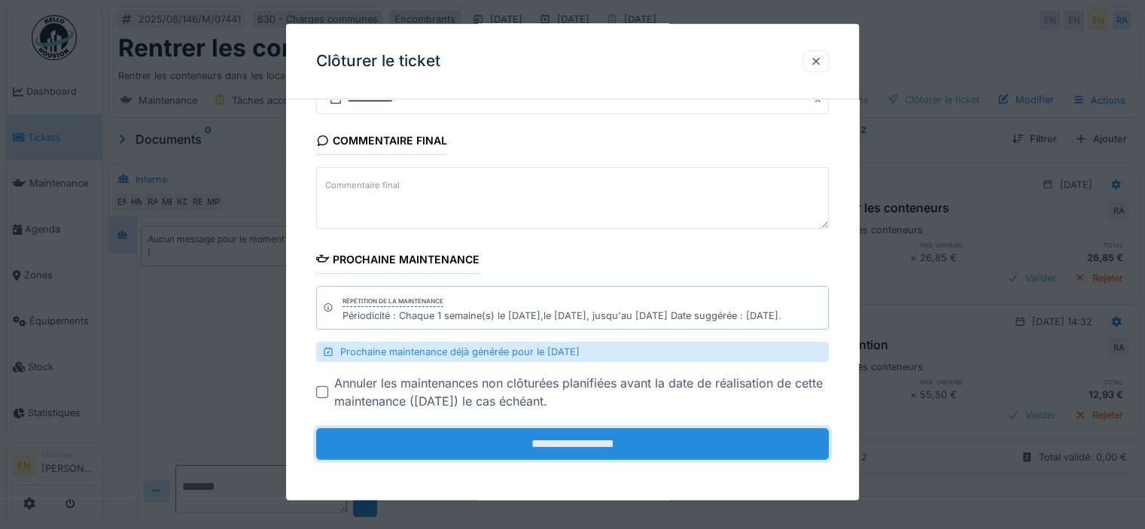
click at [610, 442] on input "**********" at bounding box center [572, 444] width 512 height 32
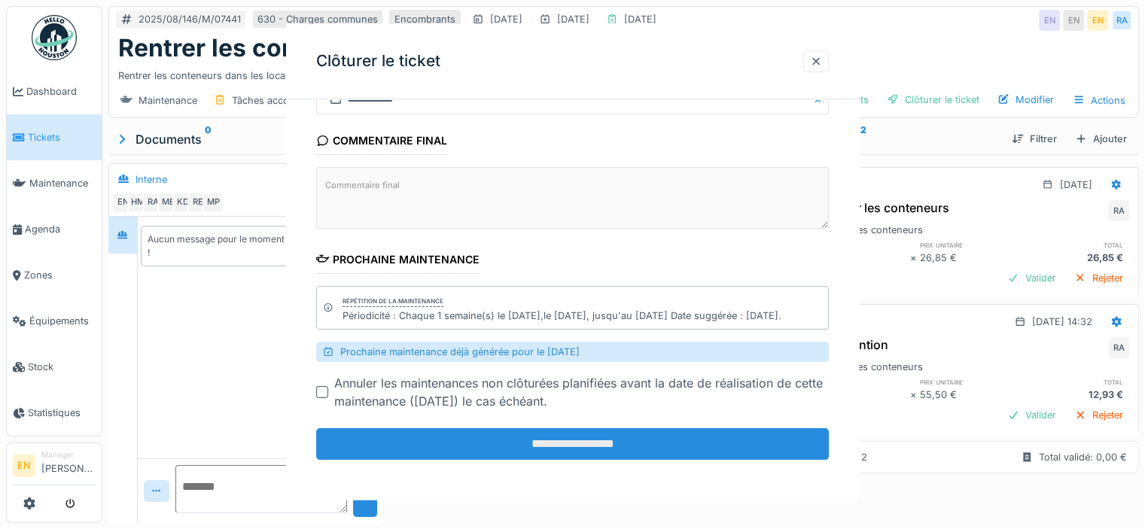
scroll to position [0, 0]
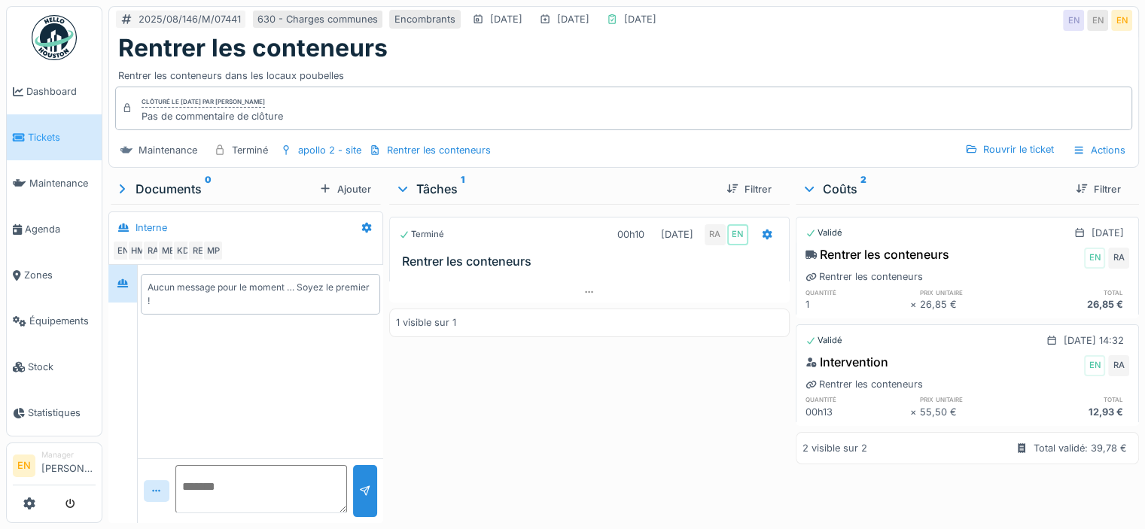
click at [50, 34] on img at bounding box center [54, 37] width 45 height 45
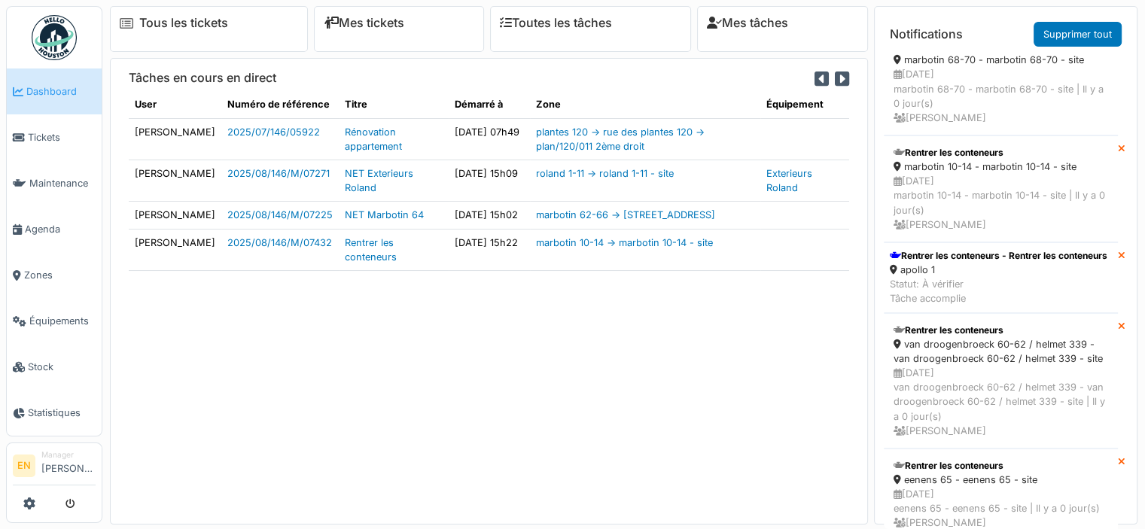
scroll to position [850, 0]
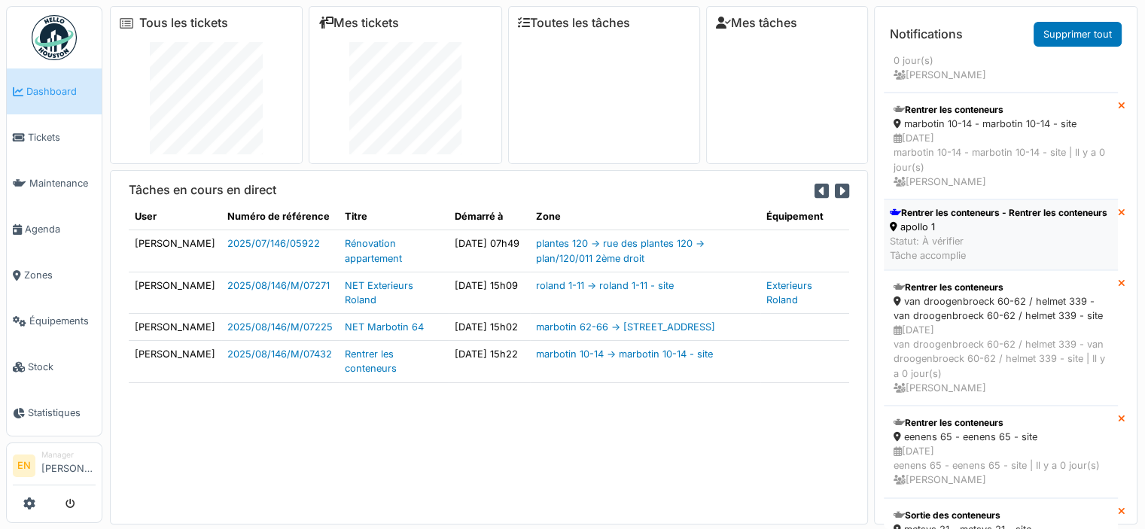
click at [920, 220] on div "Rentrer les conteneurs - Rentrer les conteneurs" at bounding box center [997, 213] width 217 height 14
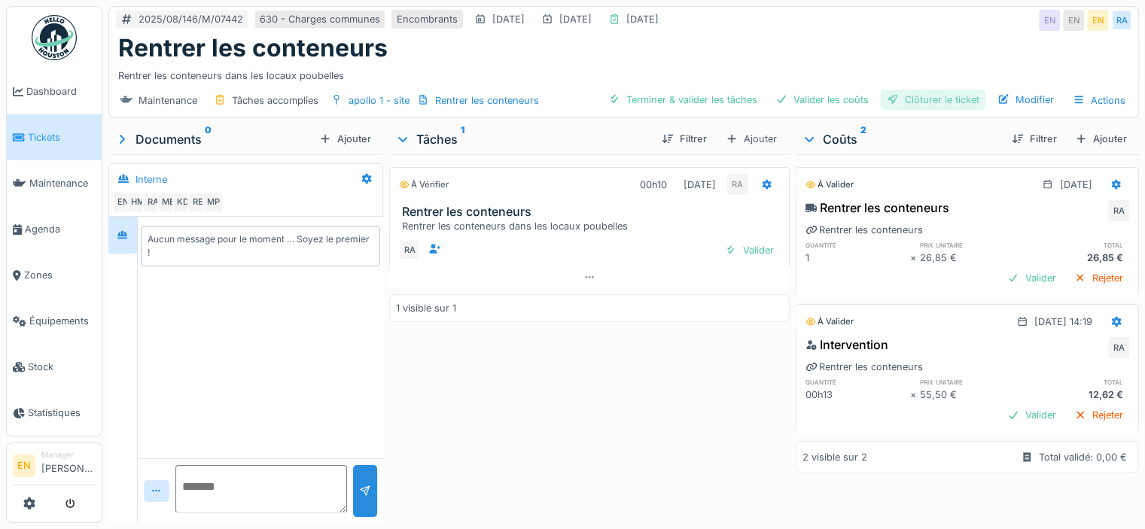
click at [915, 101] on div "Clôturer le ticket" at bounding box center [932, 100] width 105 height 20
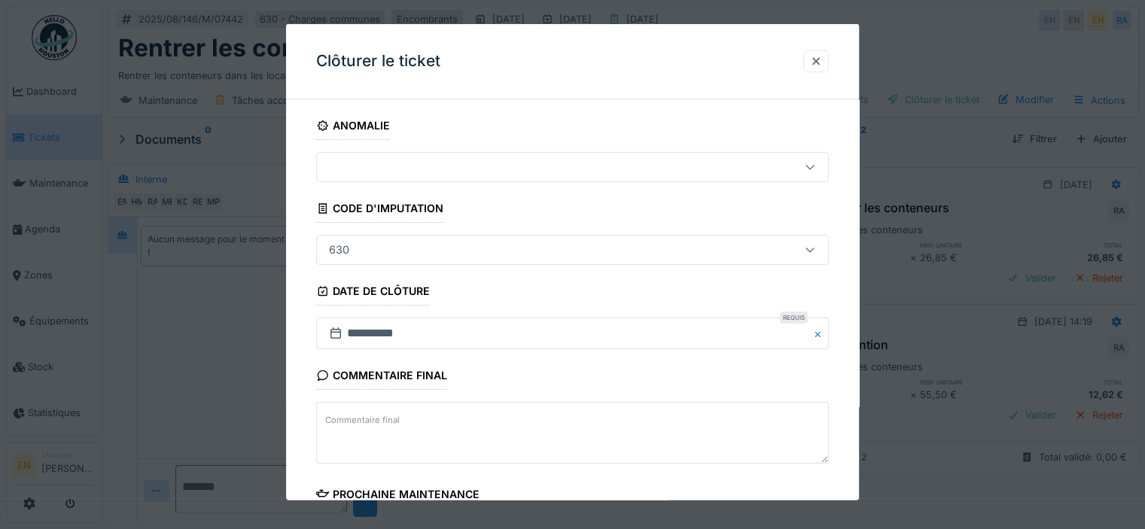
click at [851, 408] on div "**********" at bounding box center [572, 423] width 573 height 625
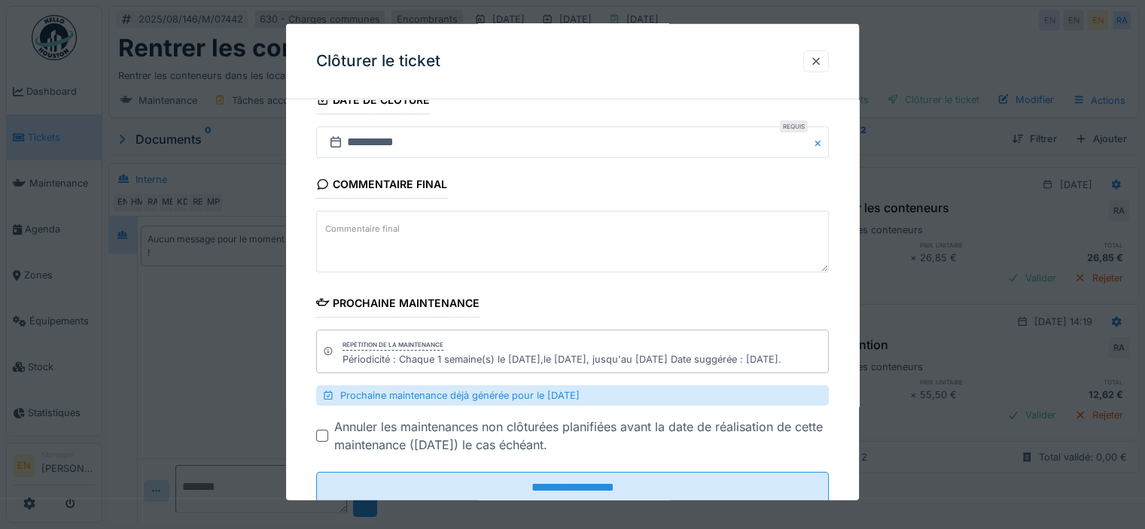
scroll to position [235, 0]
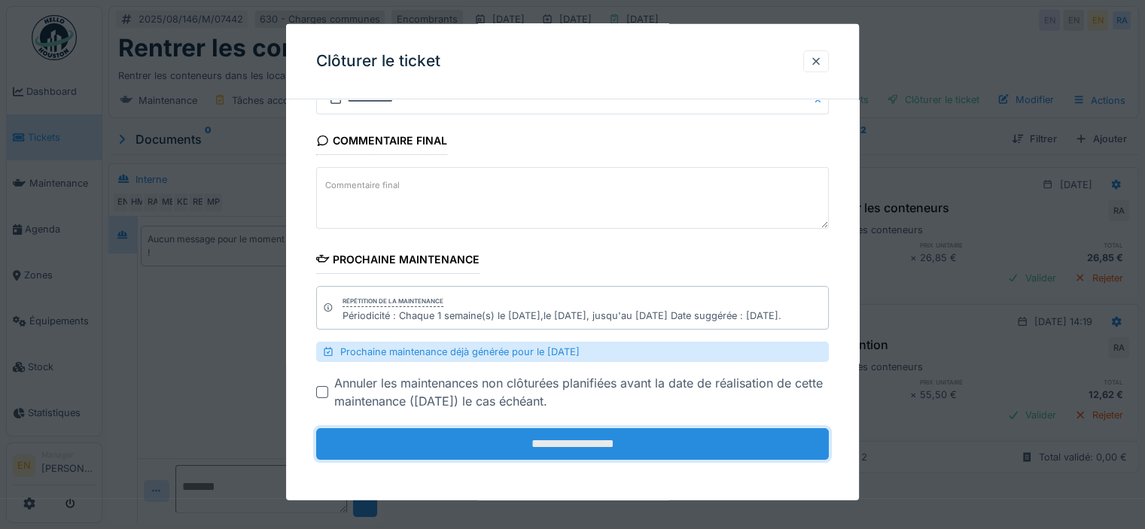
click at [534, 449] on input "**********" at bounding box center [572, 444] width 512 height 32
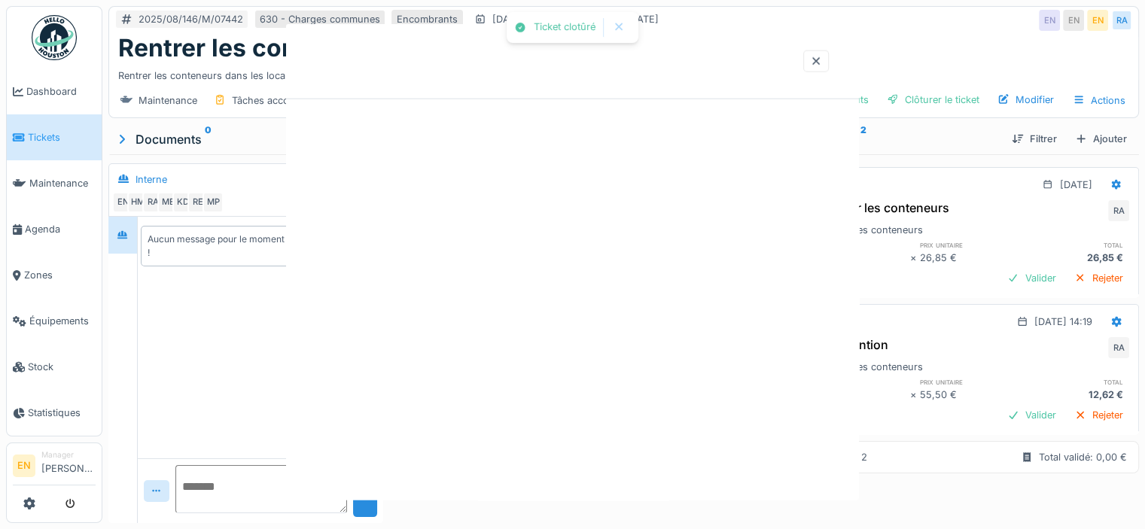
scroll to position [0, 0]
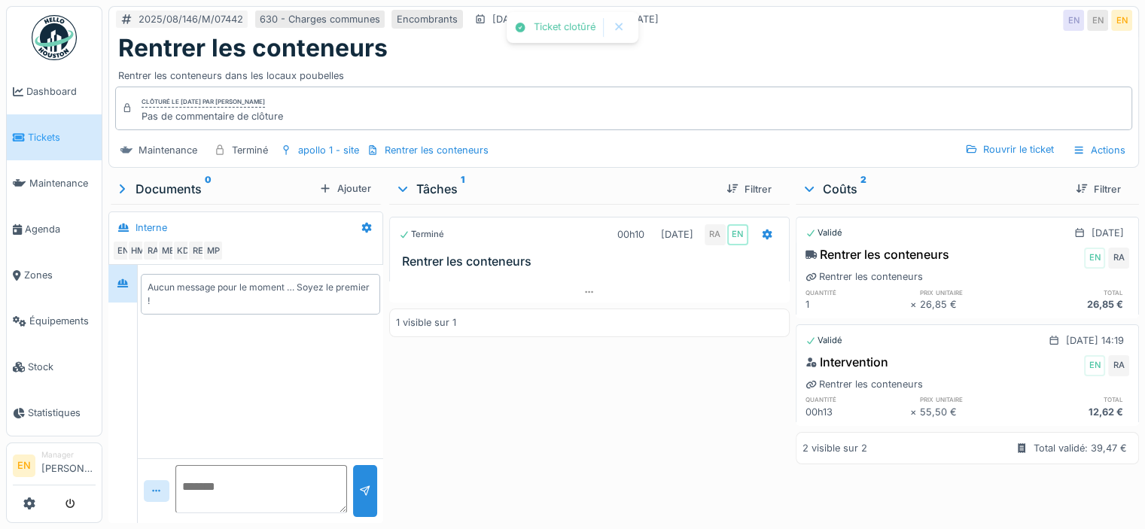
click at [534, 449] on div "Terminé 00h10 22/08/2025 RA EN Rentrer les conteneurs 1 visible sur 1" at bounding box center [589, 360] width 400 height 313
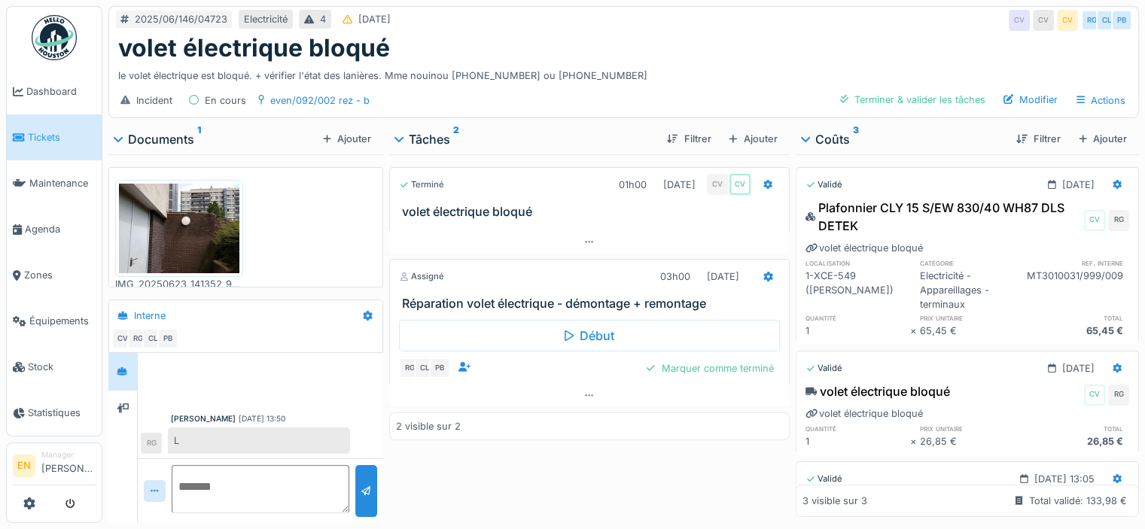
scroll to position [147, 0]
